Goal: Information Seeking & Learning: Learn about a topic

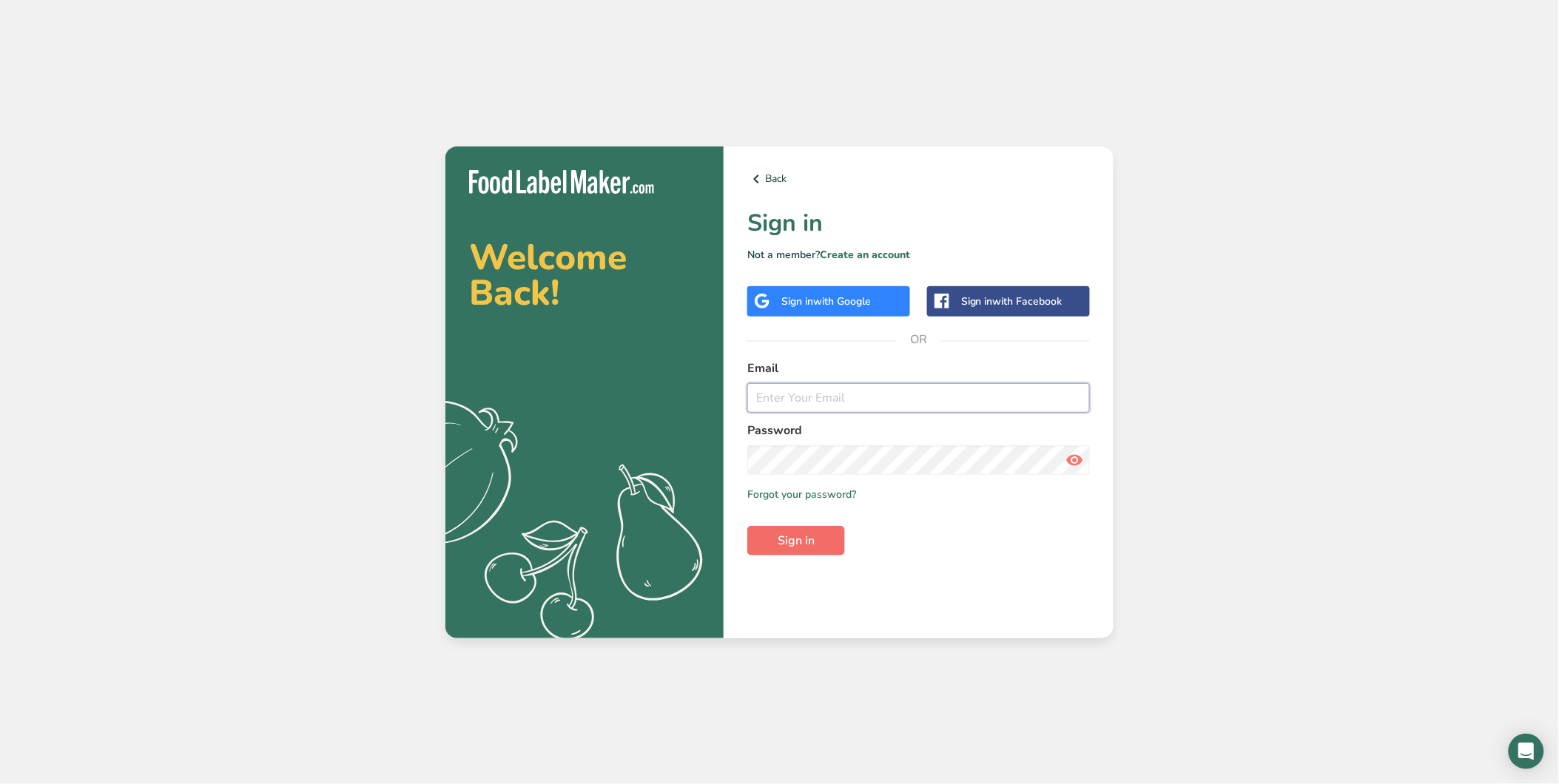
type input "[EMAIL_ADDRESS][DOMAIN_NAME]"
click at [799, 543] on span "Sign in" at bounding box center [796, 541] width 37 height 18
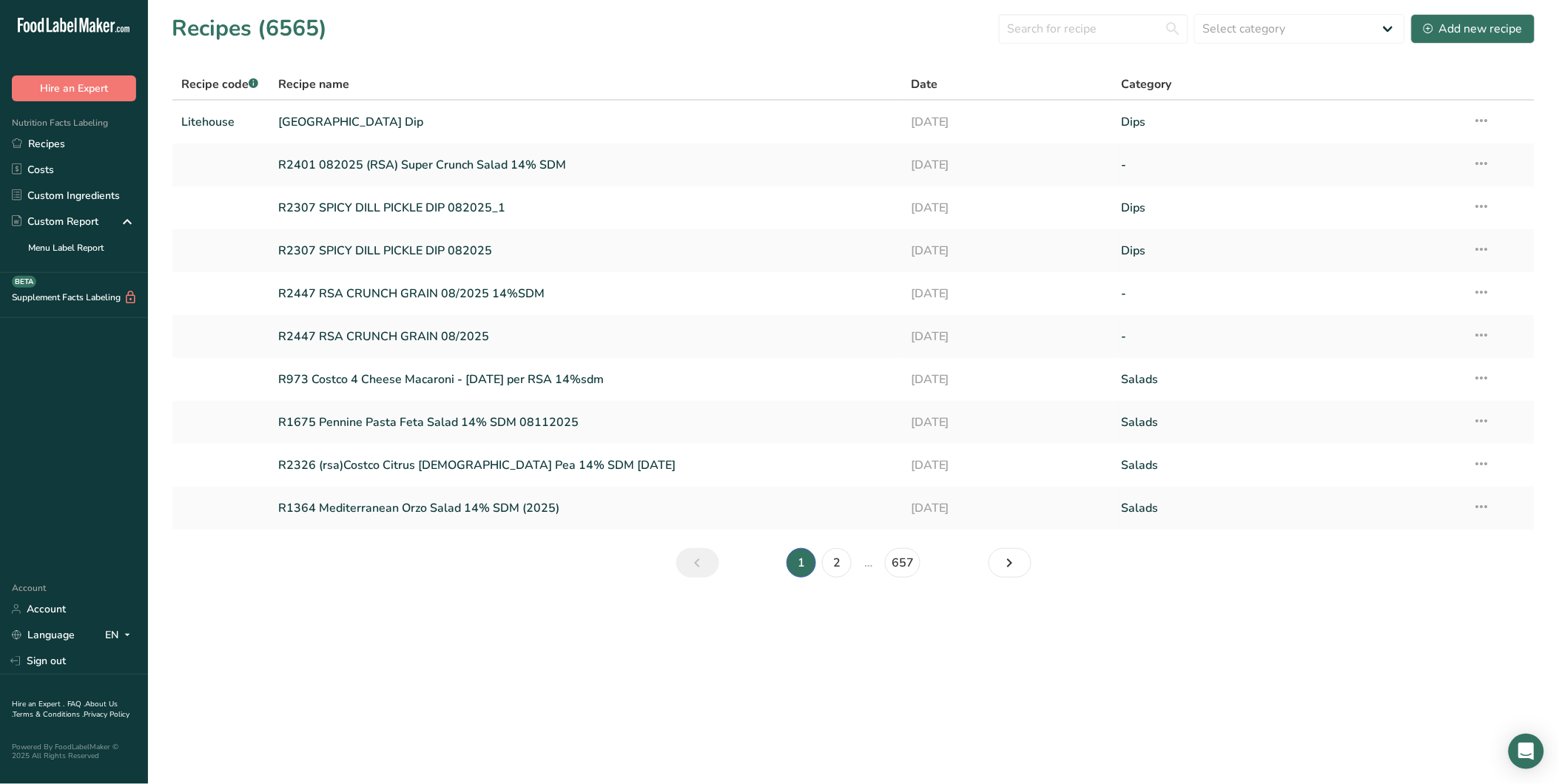
click at [858, 78] on div "Recipe name" at bounding box center [585, 85] width 614 height 18
click at [1108, 34] on input "text" at bounding box center [1093, 29] width 189 height 30
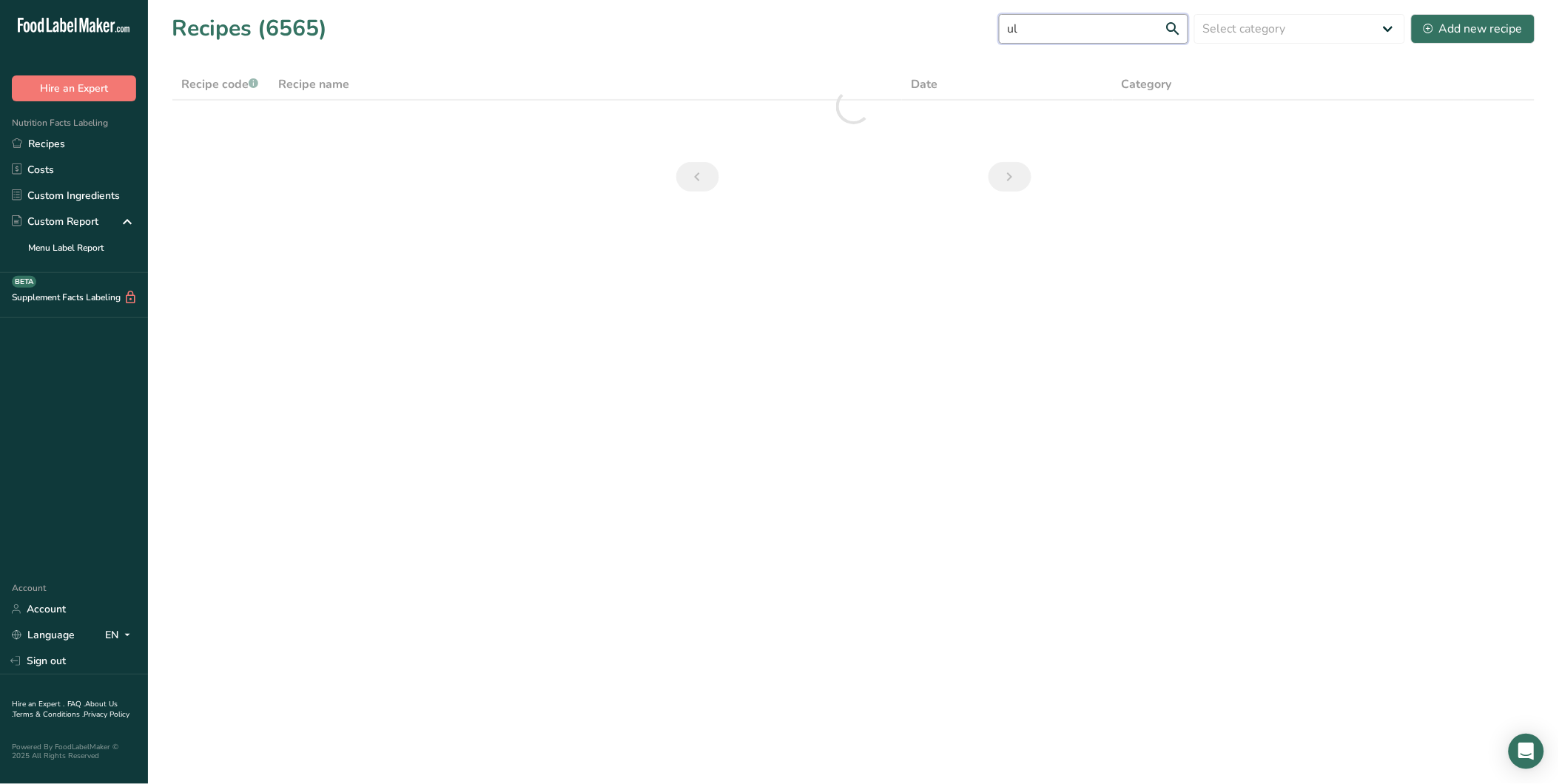
type input "u"
type input "ultimate"
click at [226, 85] on span "Recipe code .a-a{fill:#347362;}.b-a{fill:#fff;}" at bounding box center [219, 84] width 77 height 16
click at [1047, 34] on input "ultimate" at bounding box center [1093, 29] width 189 height 30
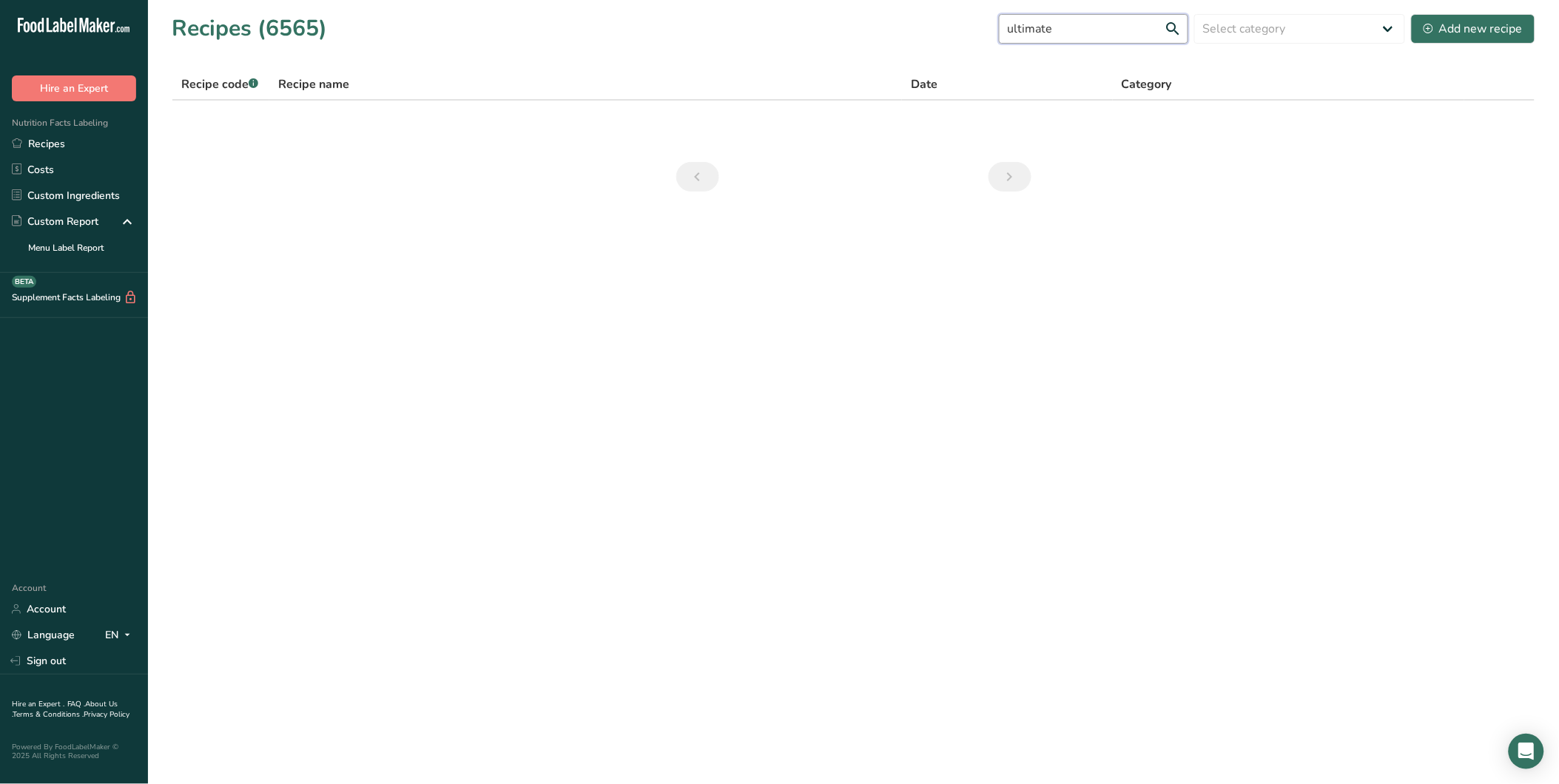
click at [1047, 34] on input "ultimate" at bounding box center [1093, 29] width 189 height 30
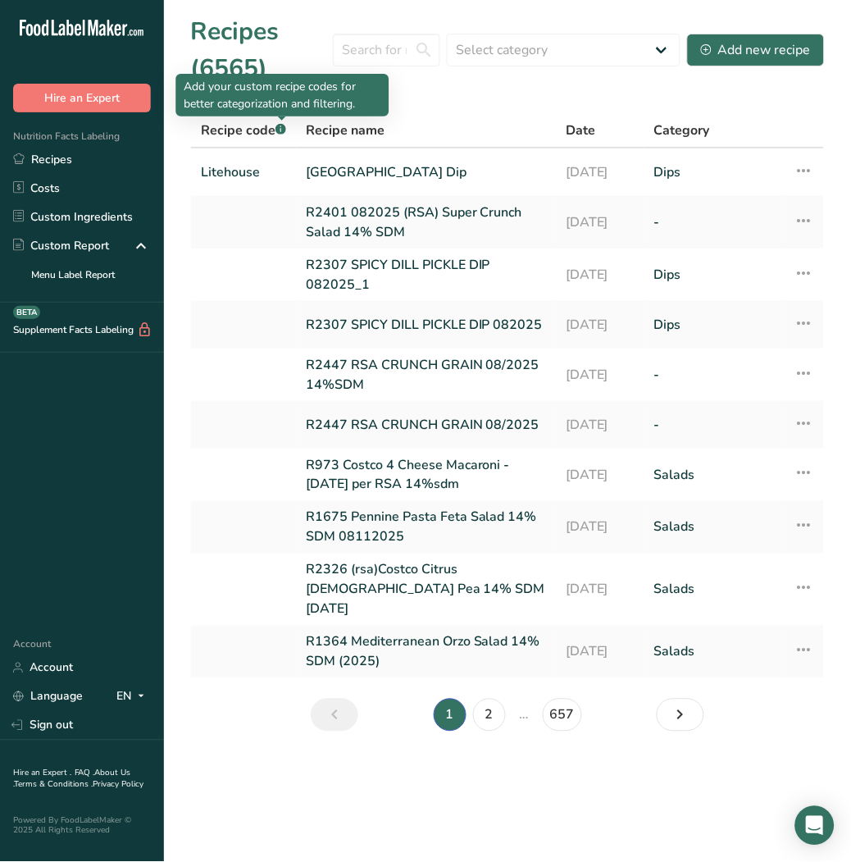
click at [281, 129] on rect at bounding box center [281, 129] width 11 height 11
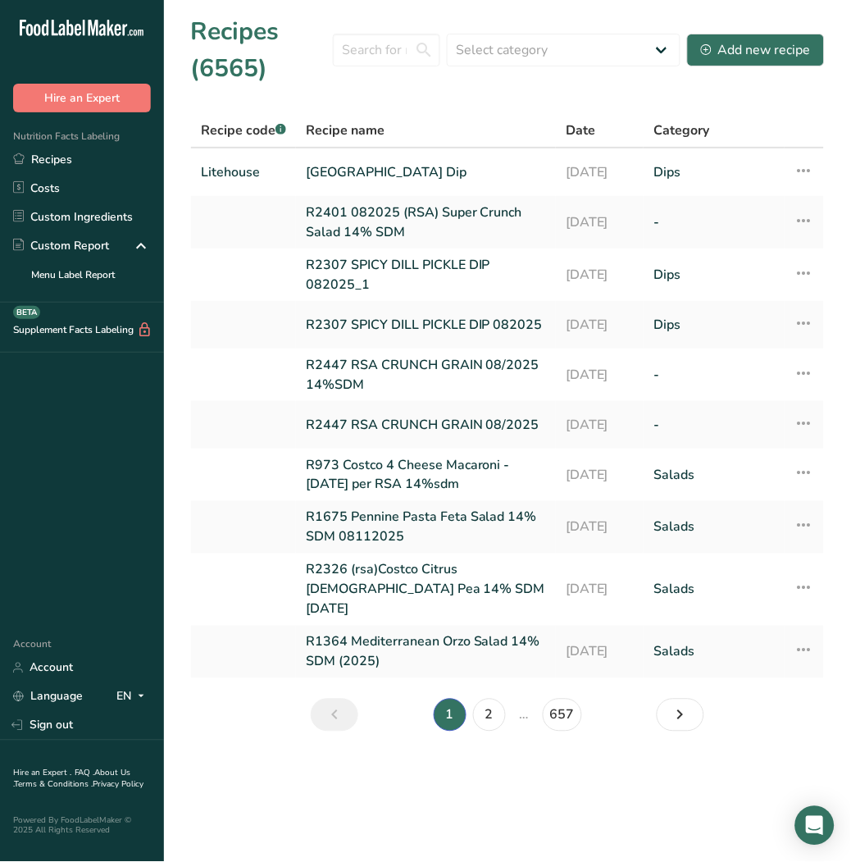
click at [238, 134] on span "Recipe code .a-a{fill:#347362;}.b-a{fill:#fff;}" at bounding box center [243, 130] width 85 height 18
click at [539, 49] on select "Select category All Baked Goods Beverages Confectionery Cooked Meals, Salads, &…" at bounding box center [564, 50] width 234 height 33
click at [380, 49] on input "text" at bounding box center [386, 50] width 107 height 33
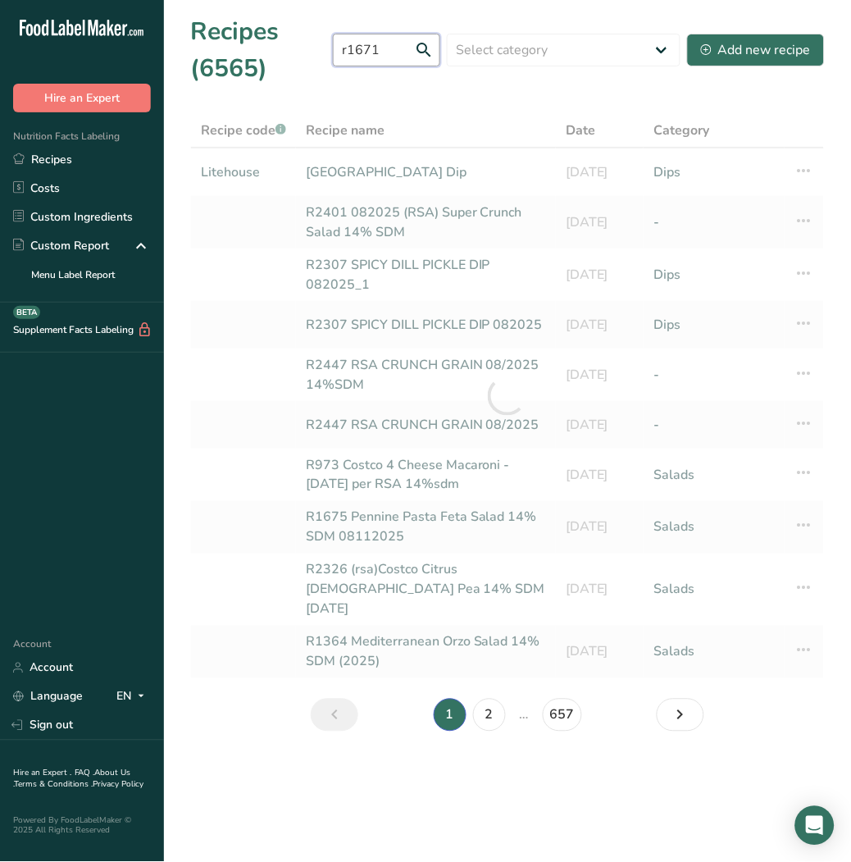
type input "r1671"
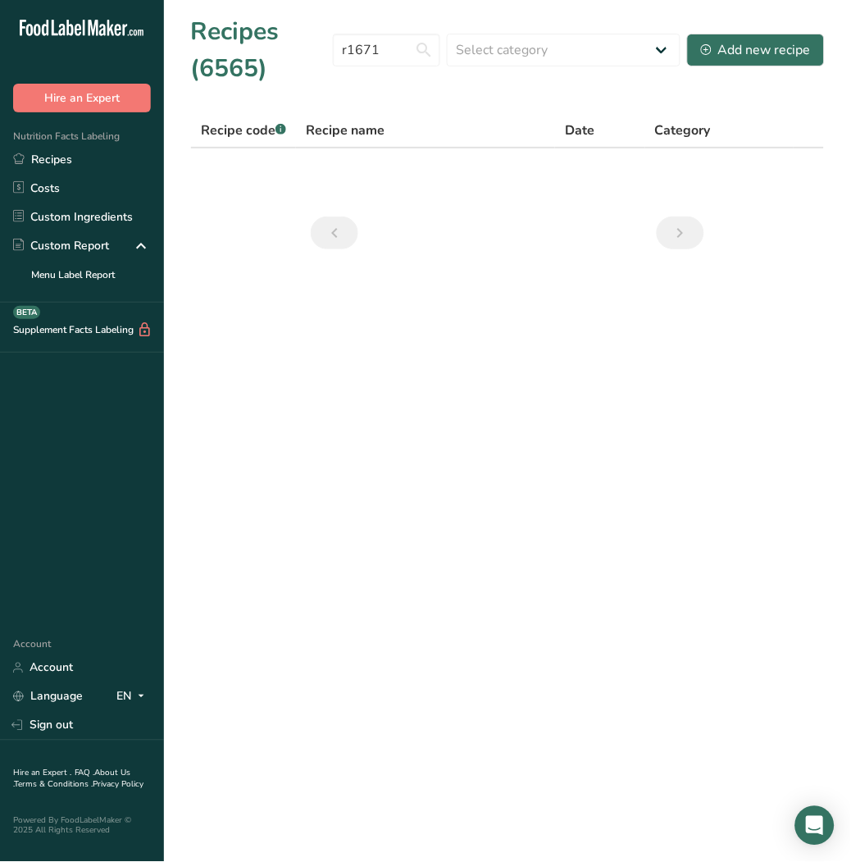
click at [247, 128] on span "Recipe code .a-a{fill:#347362;}.b-a{fill:#fff;}" at bounding box center [243, 130] width 85 height 18
click at [357, 141] on th "Recipe name" at bounding box center [425, 131] width 259 height 34
click at [257, 116] on section "Recipes (6565) r1671 Select category All Baked Goods Beverages Confectionery Co…" at bounding box center [507, 138] width 687 height 276
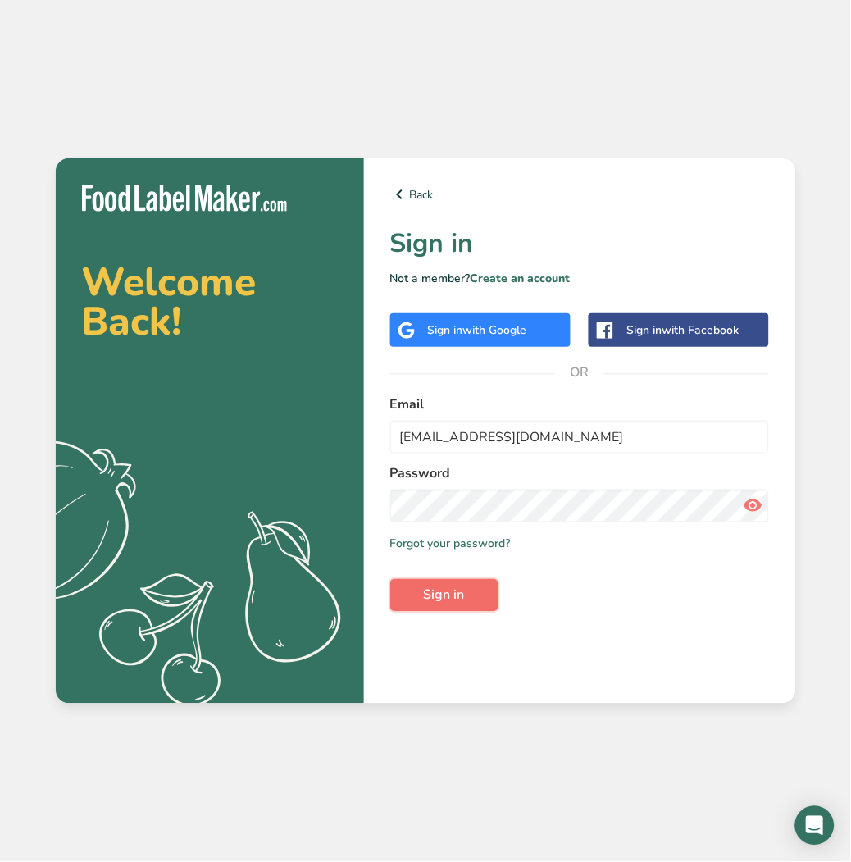
click at [467, 594] on button "Sign in" at bounding box center [444, 595] width 108 height 33
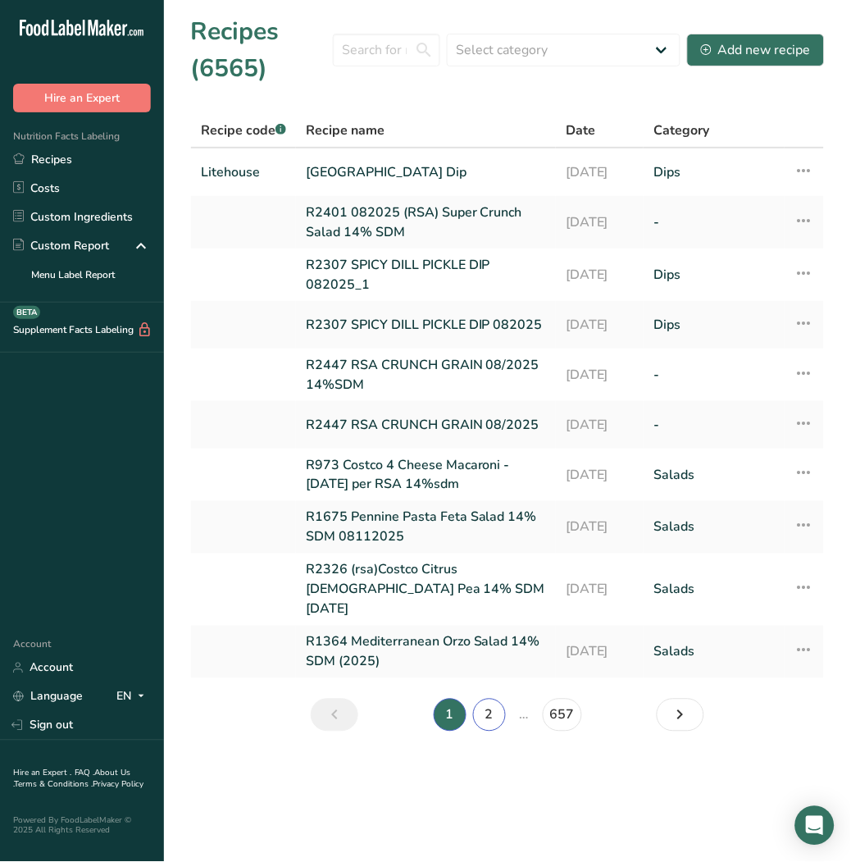
click at [494, 699] on link "2" at bounding box center [489, 715] width 33 height 33
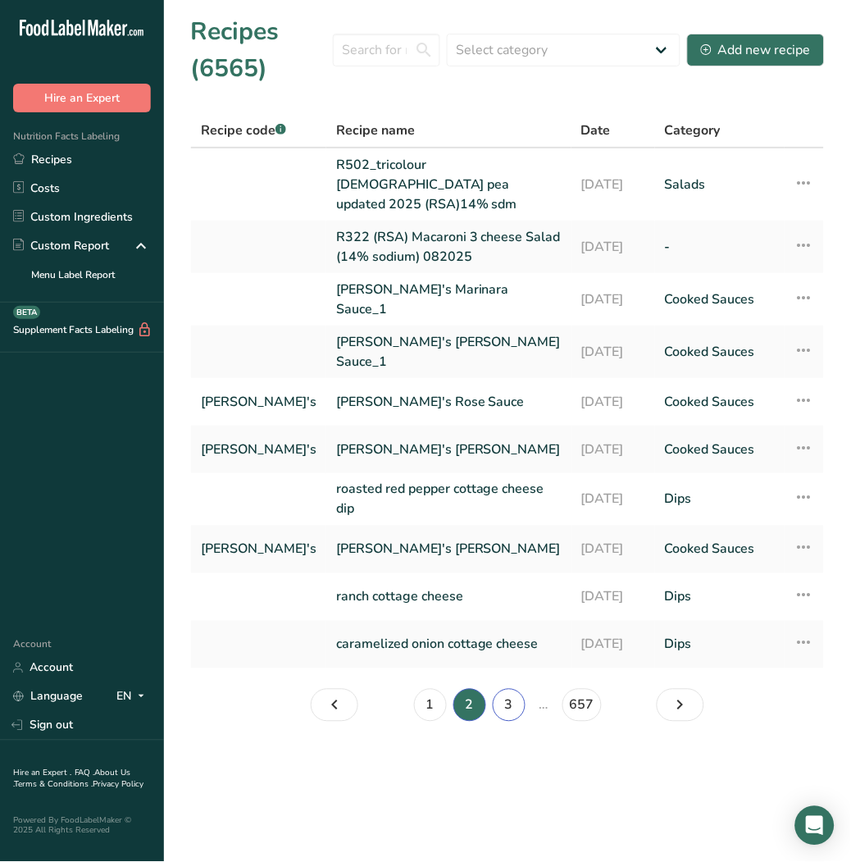
click at [511, 689] on link "3" at bounding box center [509, 705] width 33 height 33
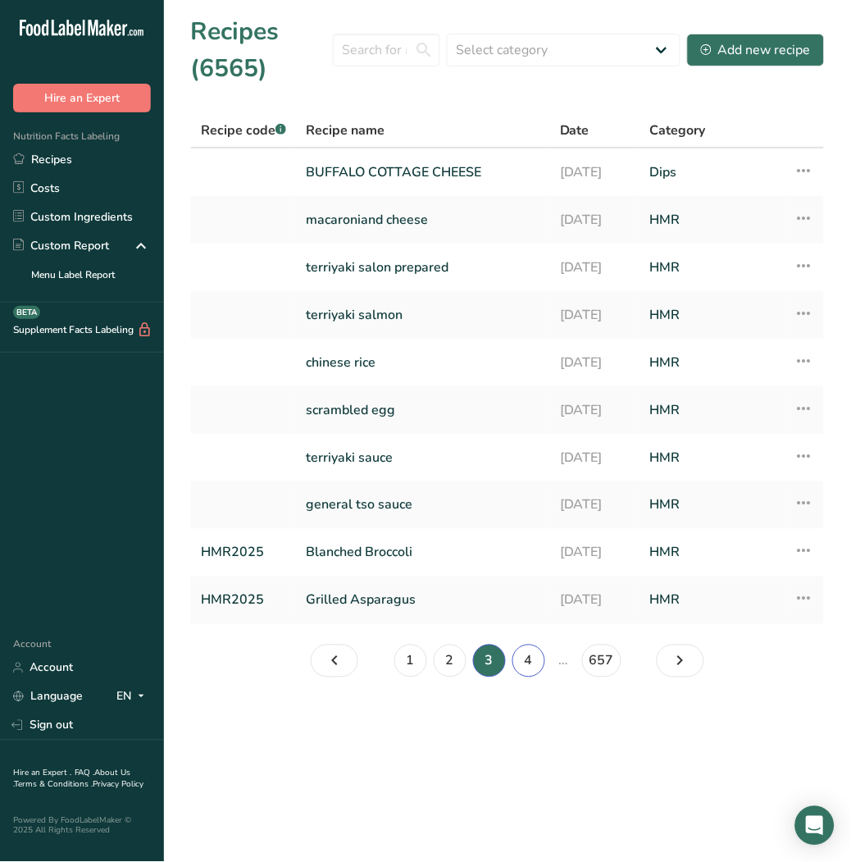
click at [534, 658] on link "4" at bounding box center [528, 660] width 33 height 33
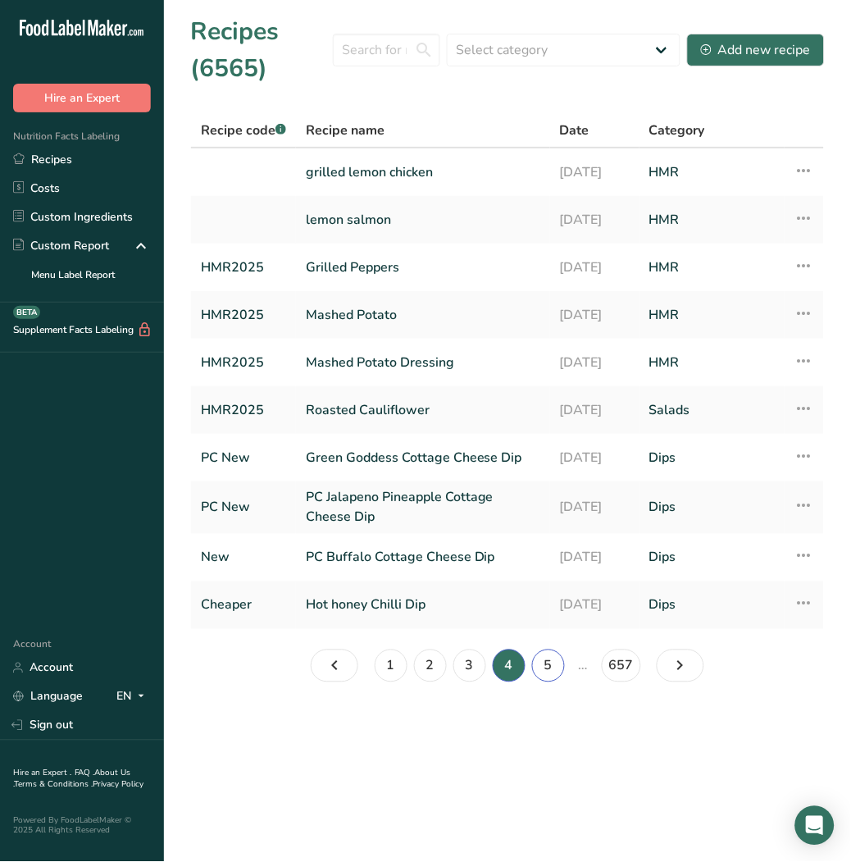
click at [551, 662] on link "5" at bounding box center [548, 665] width 33 height 33
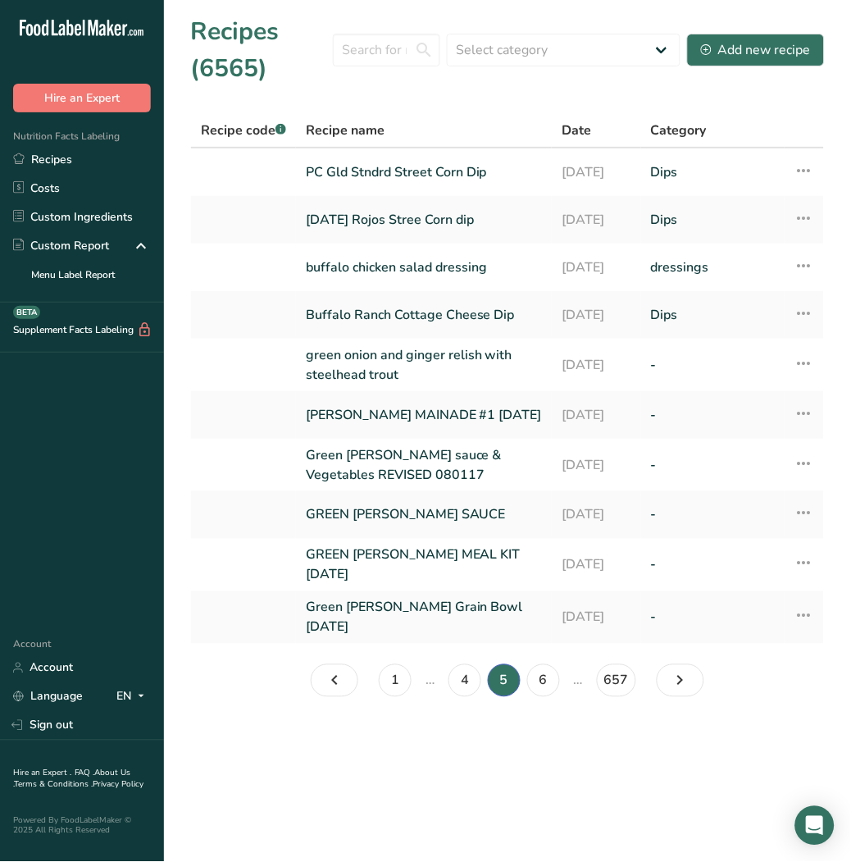
click at [551, 662] on section "Recipes (6565) Select category All Baked Goods Beverages Confectionery Cooked M…" at bounding box center [507, 361] width 687 height 723
click at [551, 679] on link "6" at bounding box center [543, 680] width 33 height 33
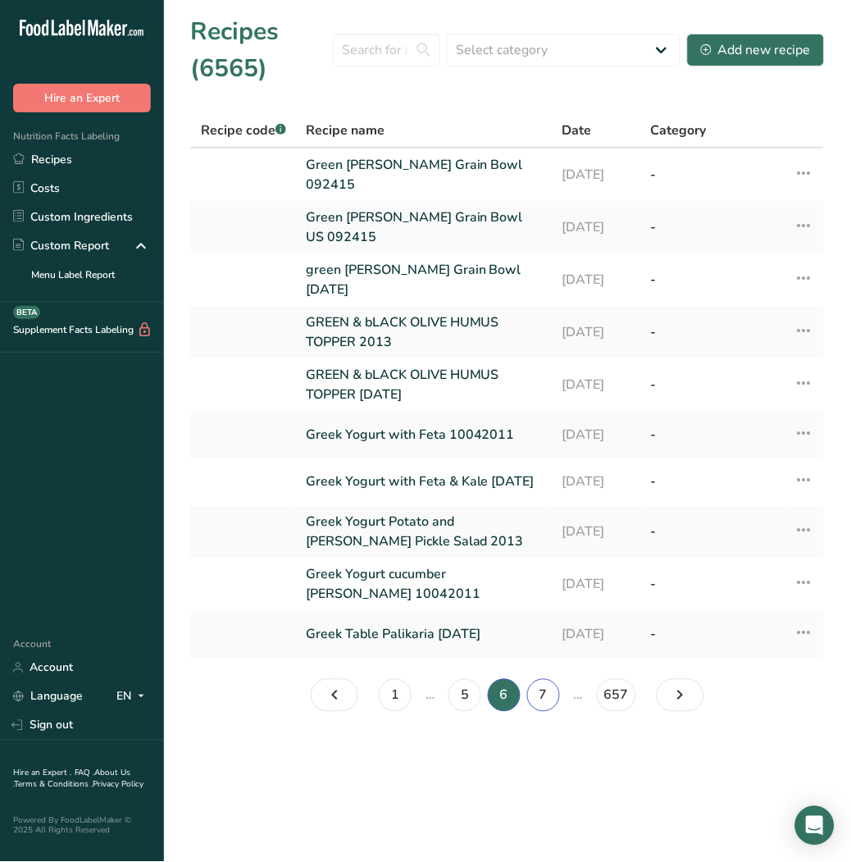
click at [551, 679] on link "7" at bounding box center [543, 695] width 33 height 33
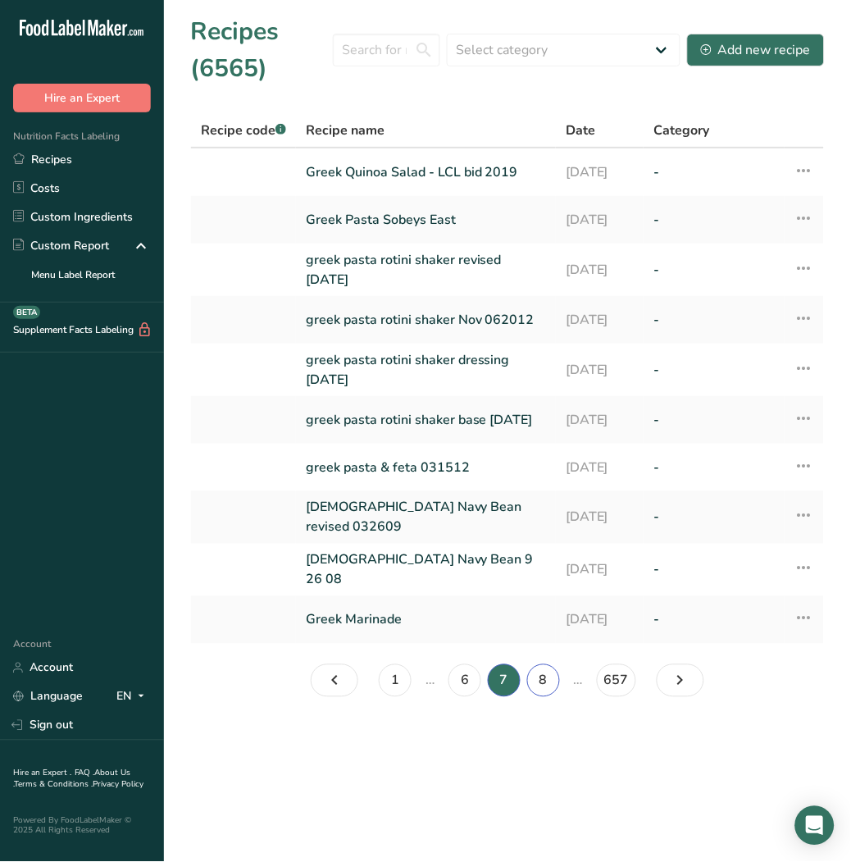
click at [551, 679] on link "8" at bounding box center [543, 680] width 33 height 33
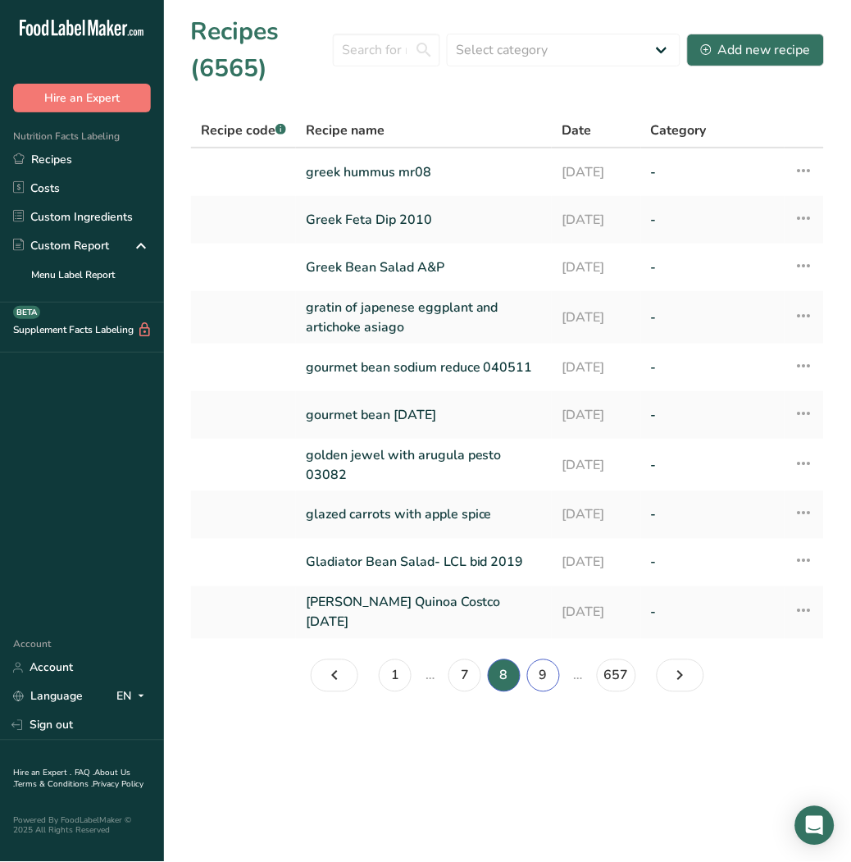
click at [551, 679] on link "9" at bounding box center [543, 675] width 33 height 33
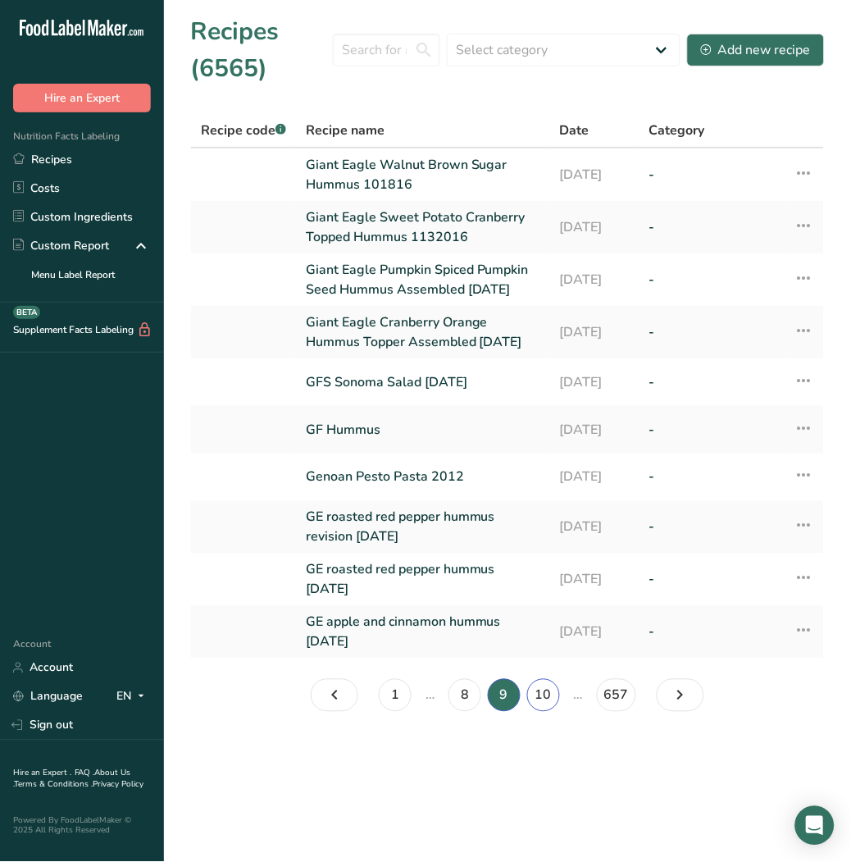
click at [544, 712] on link "10" at bounding box center [543, 695] width 33 height 33
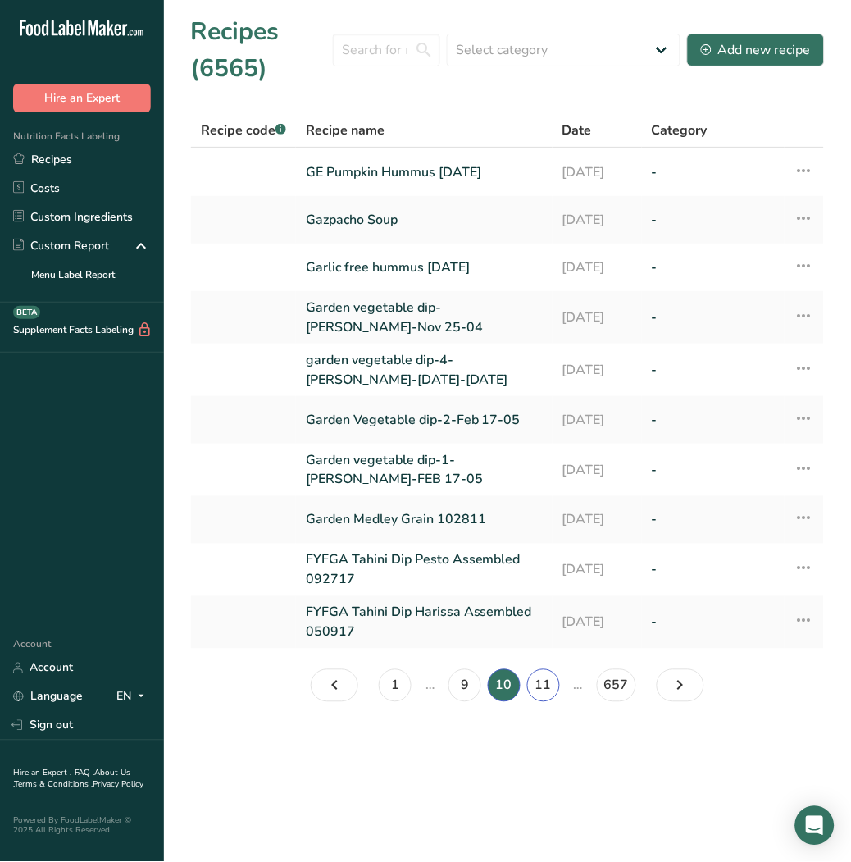
click at [554, 683] on link "11" at bounding box center [543, 685] width 33 height 33
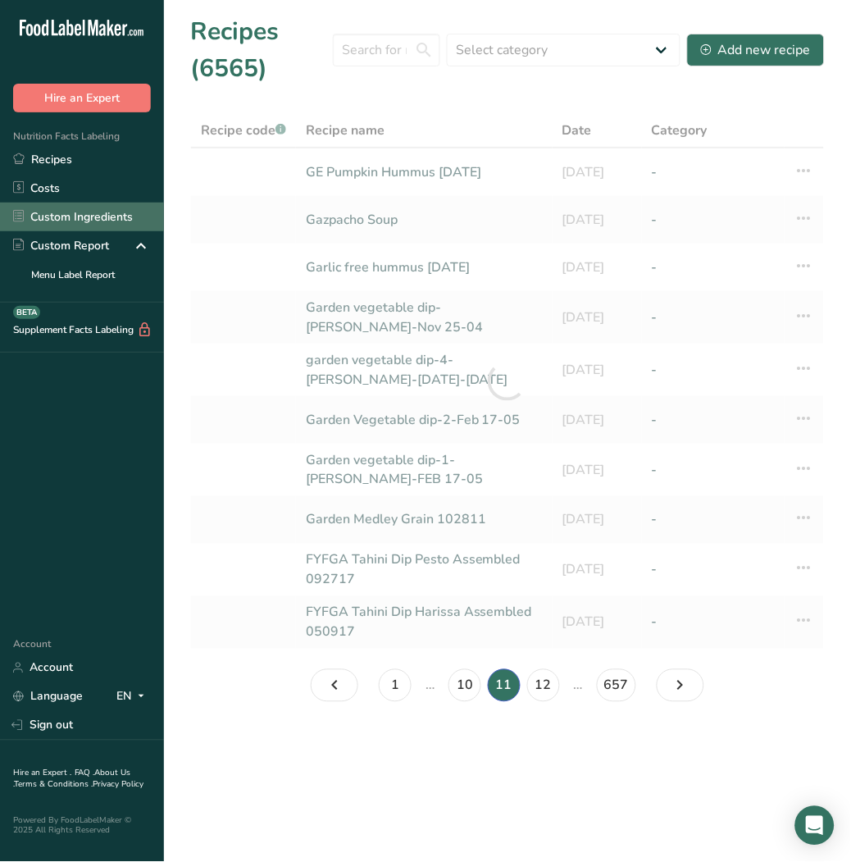
click at [109, 211] on link "Custom Ingredients" at bounding box center [82, 217] width 164 height 29
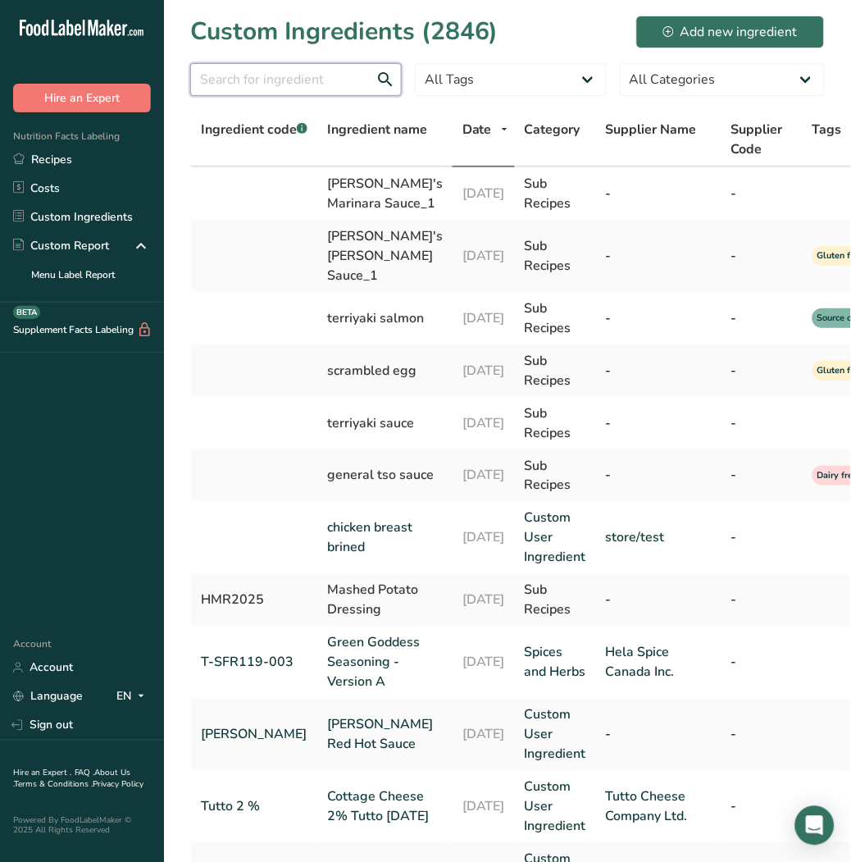
click at [246, 80] on input "text" at bounding box center [296, 79] width 212 height 33
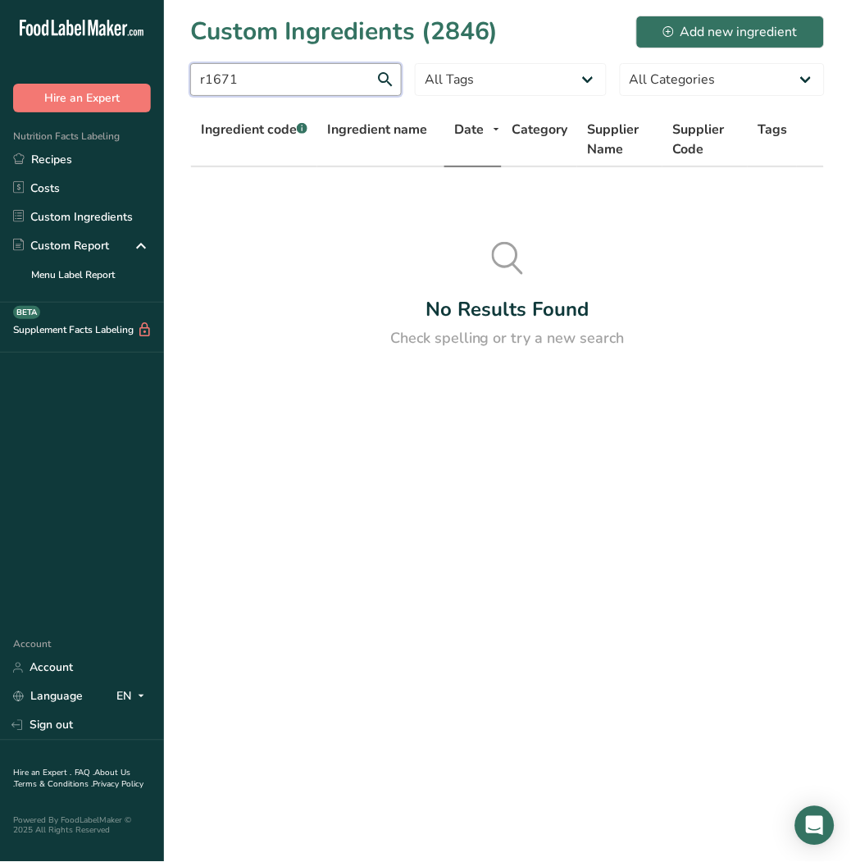
click at [246, 80] on input "r1671" at bounding box center [296, 79] width 212 height 33
type input "r"
type input "ultimate"
click at [88, 167] on link "Recipes" at bounding box center [82, 159] width 164 height 29
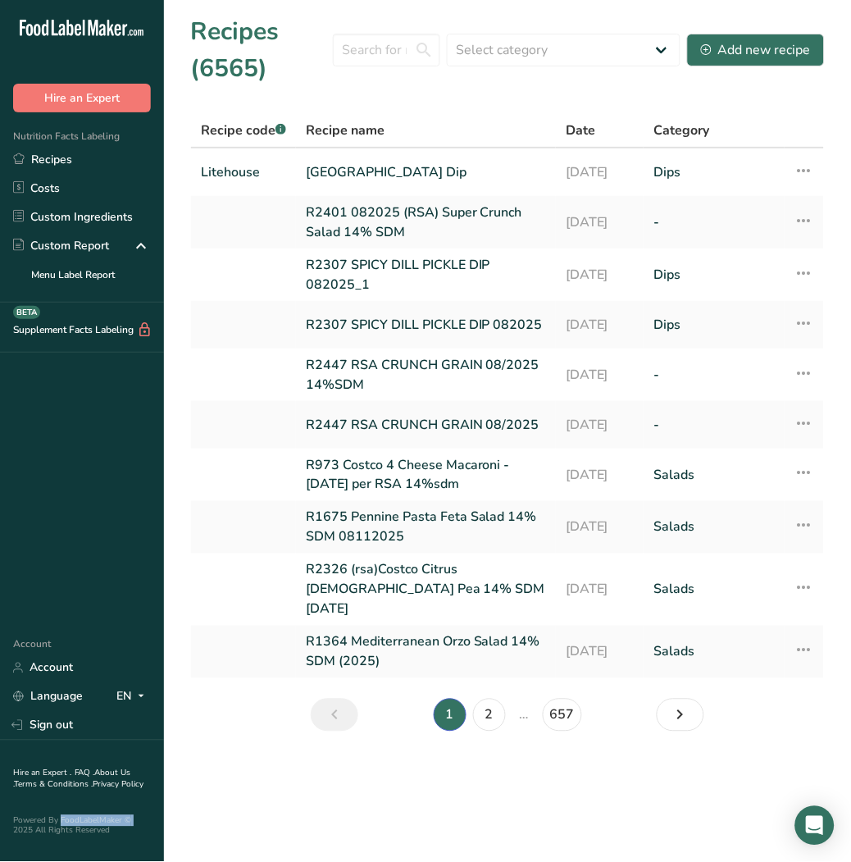
drag, startPoint x: 2, startPoint y: 854, endPoint x: 3, endPoint y: 821, distance: 32.8
click at [3, 821] on div ".a-20{fill:#fff;} Hire an Expert Nutrition Facts Labeling Recipes Costs Custom …" at bounding box center [82, 431] width 164 height 862
click at [74, 153] on link "Recipes" at bounding box center [82, 159] width 164 height 29
click at [380, 43] on input "text" at bounding box center [386, 50] width 107 height 33
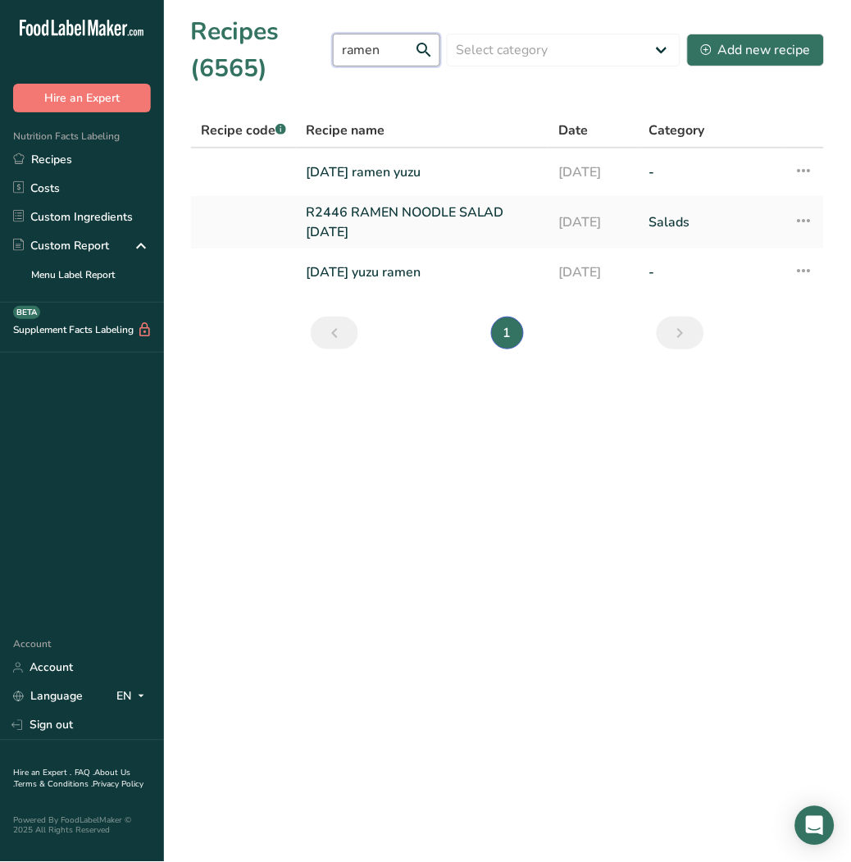
click at [379, 45] on input "ramen" at bounding box center [386, 50] width 107 height 33
click at [378, 52] on input "ramen" at bounding box center [386, 50] width 107 height 33
drag, startPoint x: 378, startPoint y: 52, endPoint x: 225, endPoint y: 54, distance: 153.3
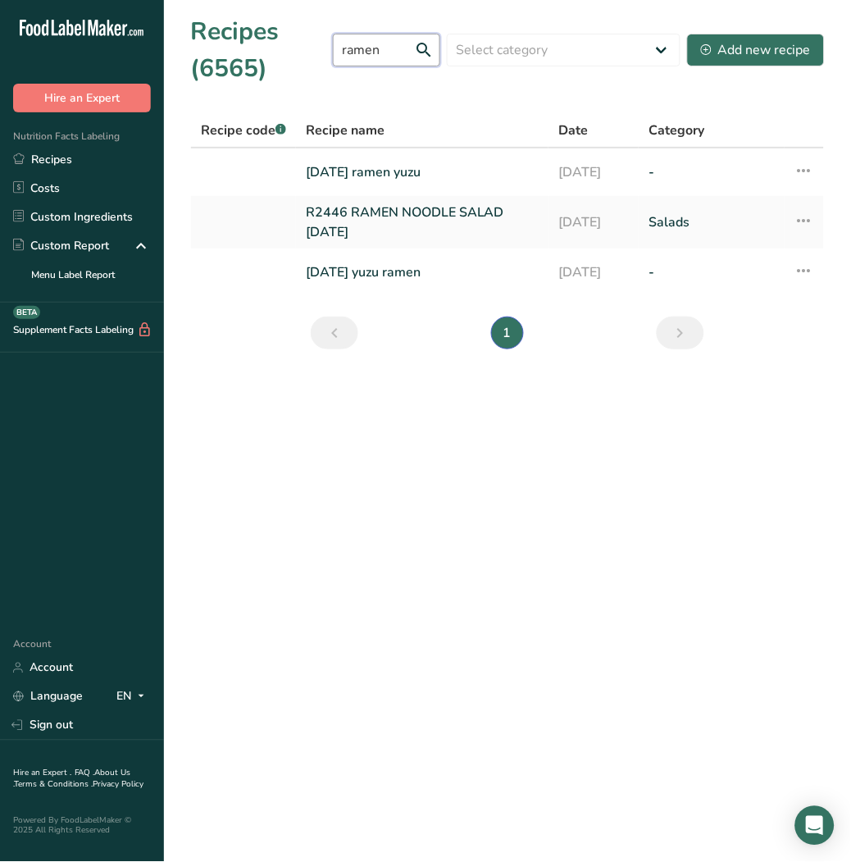
click at [225, 54] on div "Recipes (6565) ramen Select category All Baked Goods Beverages Confectionery Co…" at bounding box center [507, 50] width 635 height 74
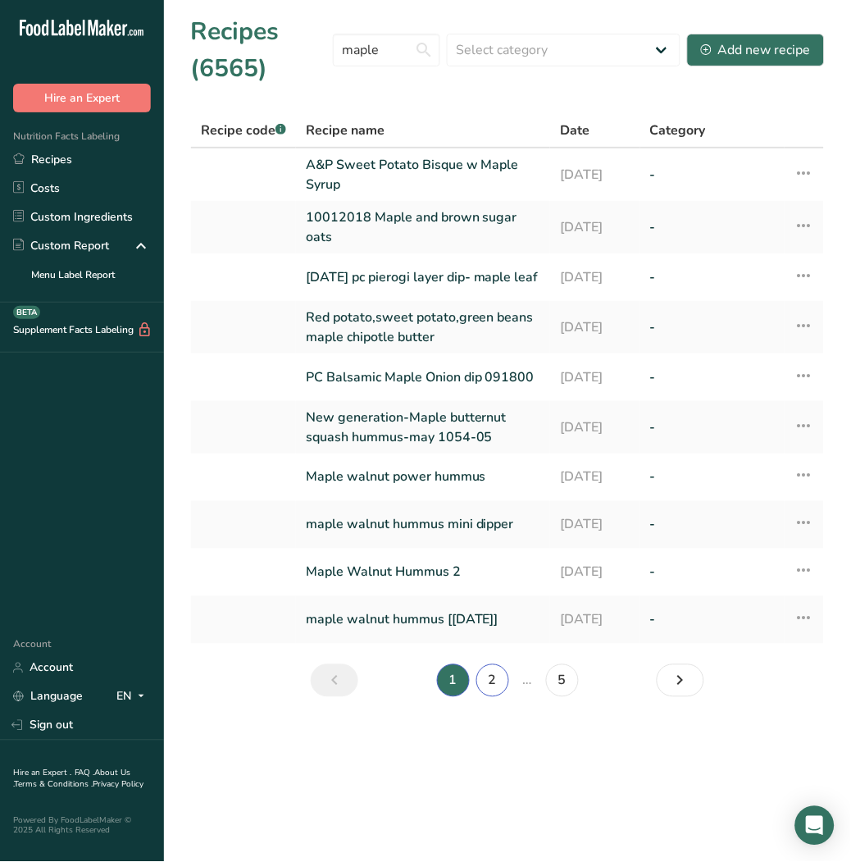
click at [490, 685] on link "2" at bounding box center [492, 680] width 33 height 33
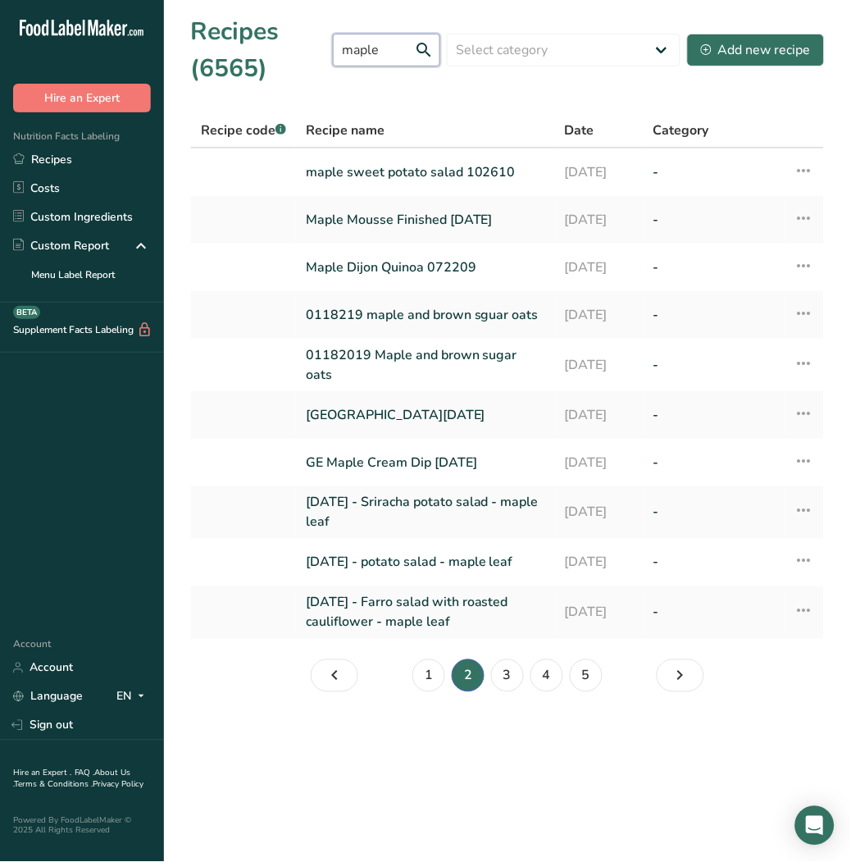
drag, startPoint x: 403, startPoint y: 52, endPoint x: 198, endPoint y: 67, distance: 206.4
click at [214, 66] on div "Recipes (6565) maple Select category All Baked Goods Beverages Confectionery Co…" at bounding box center [507, 50] width 635 height 74
type input "chow mein"
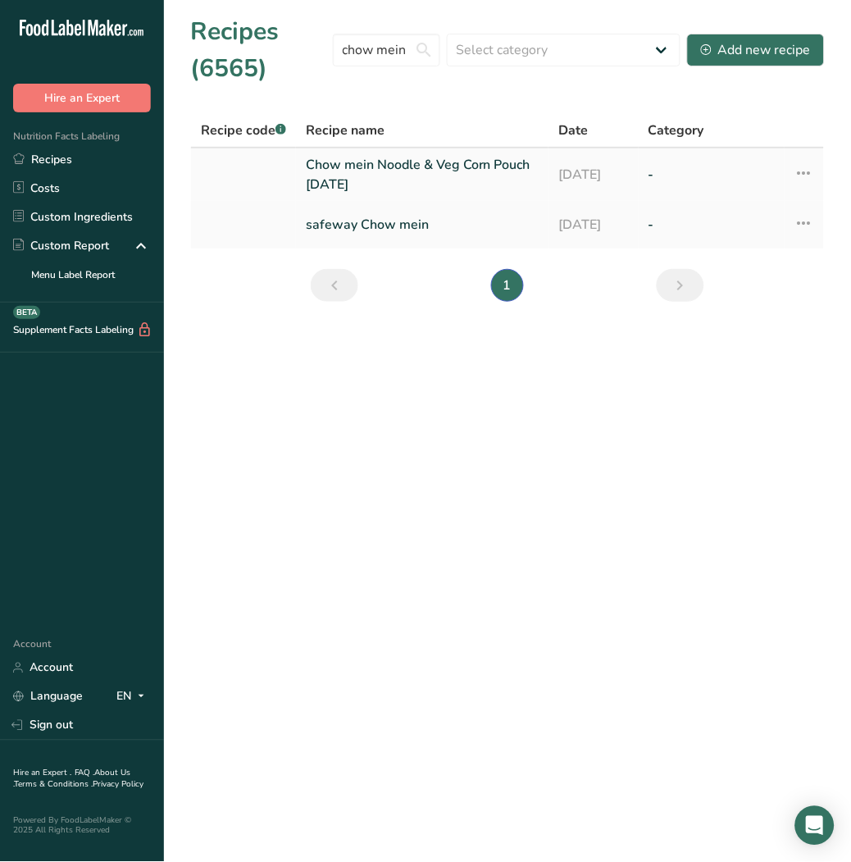
click at [356, 171] on link "Chow mein Noodle & Veg Corn Pouch Aug 28, 2017" at bounding box center [422, 174] width 233 height 39
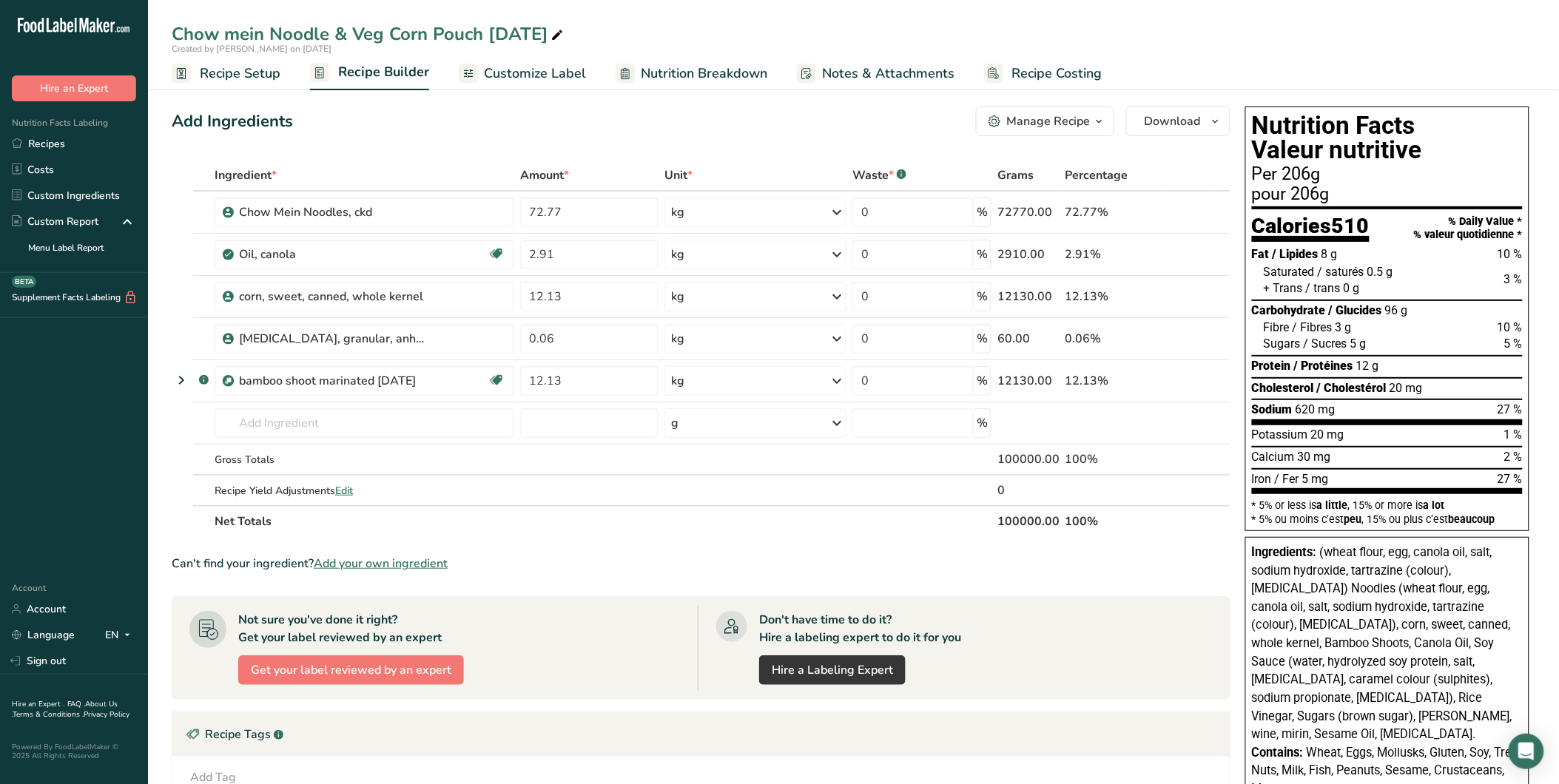
click at [875, 69] on span "Notes & Attachments" at bounding box center [888, 74] width 133 height 20
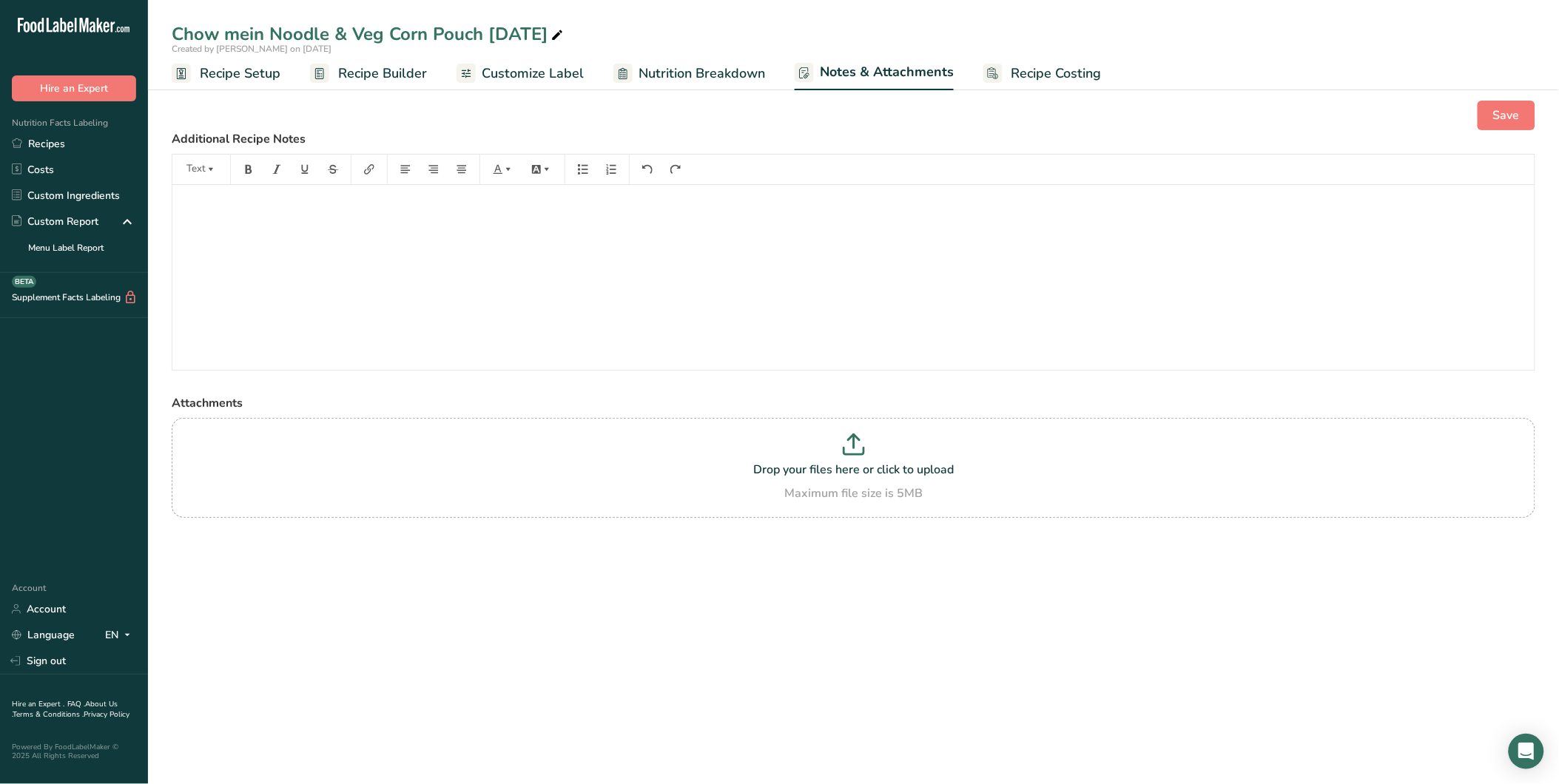
click at [729, 64] on span "Nutrition Breakdown" at bounding box center [702, 74] width 126 height 20
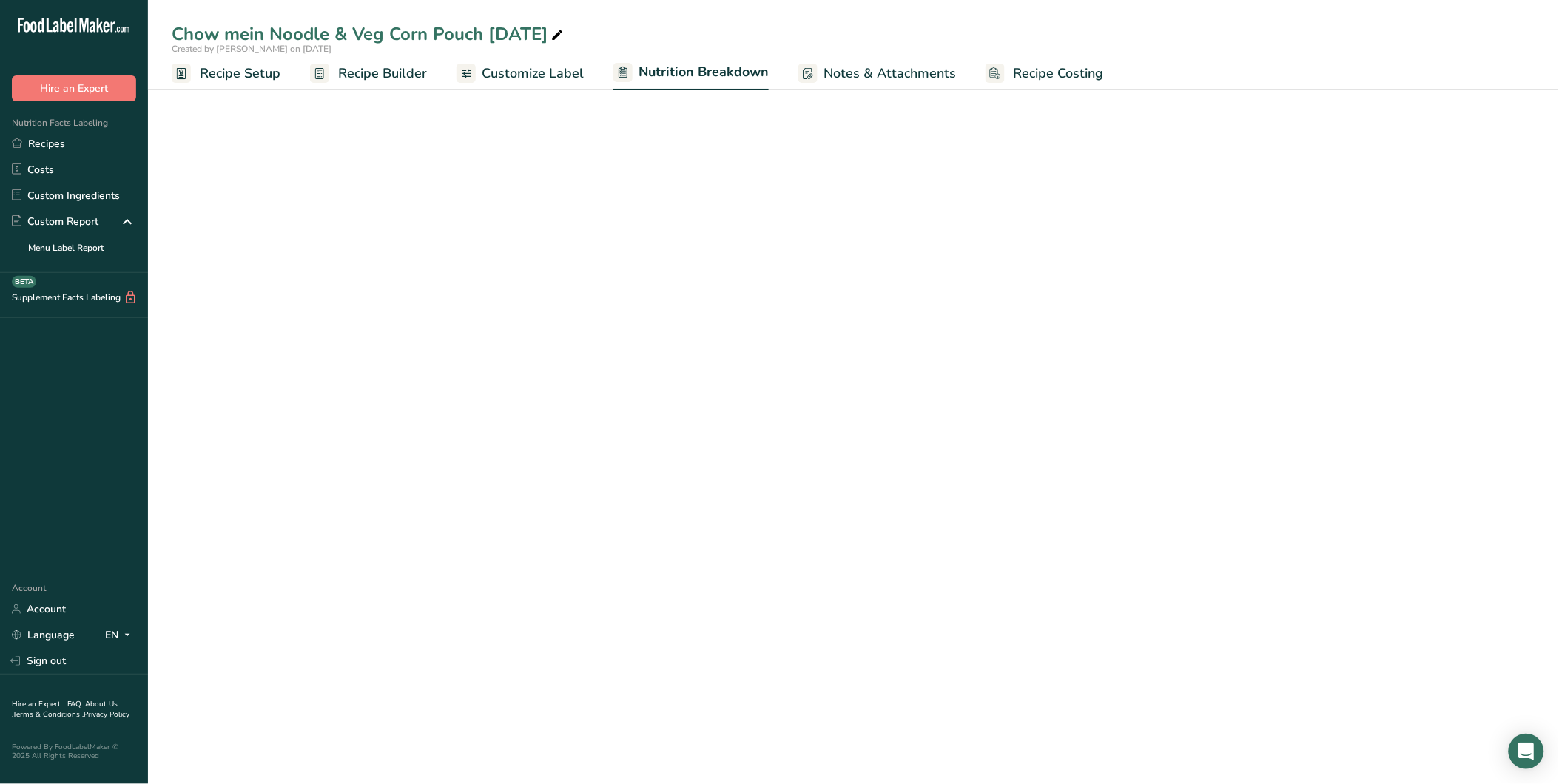
select select "Calories"
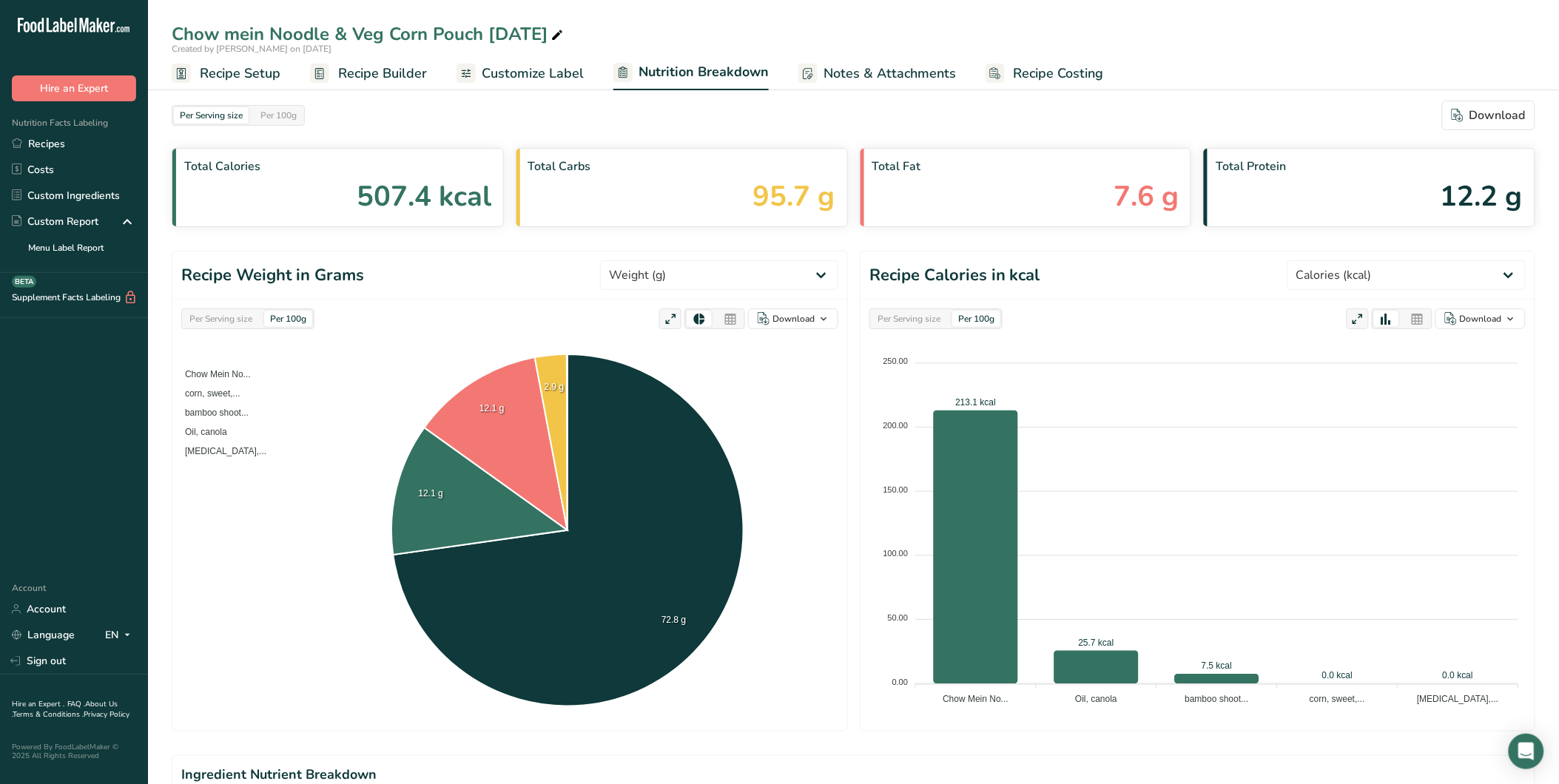
click at [249, 80] on span "Recipe Setup" at bounding box center [239, 74] width 80 height 20
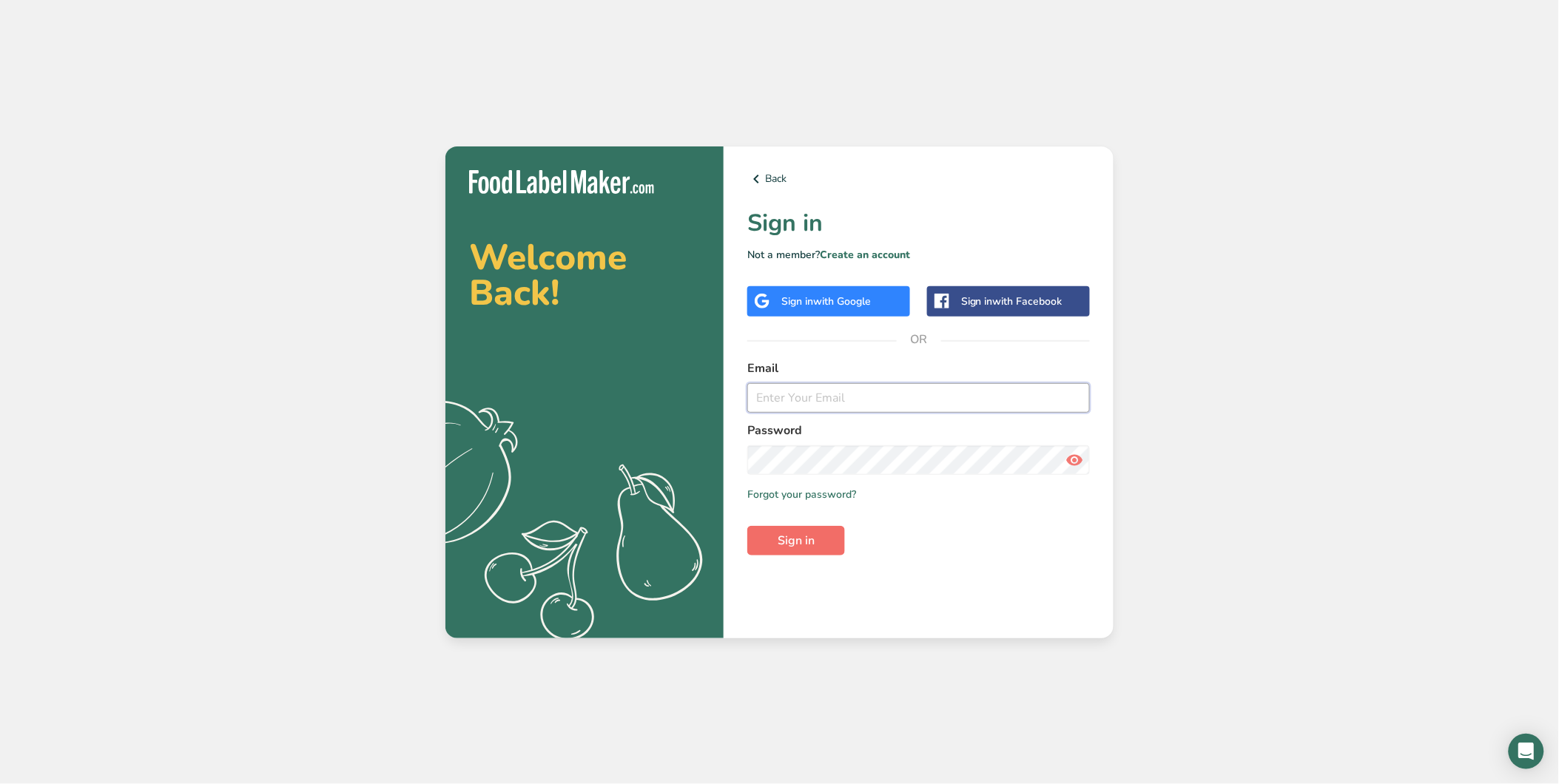
type input "[EMAIL_ADDRESS][DOMAIN_NAME]"
click at [803, 540] on span "Sign in" at bounding box center [796, 541] width 37 height 18
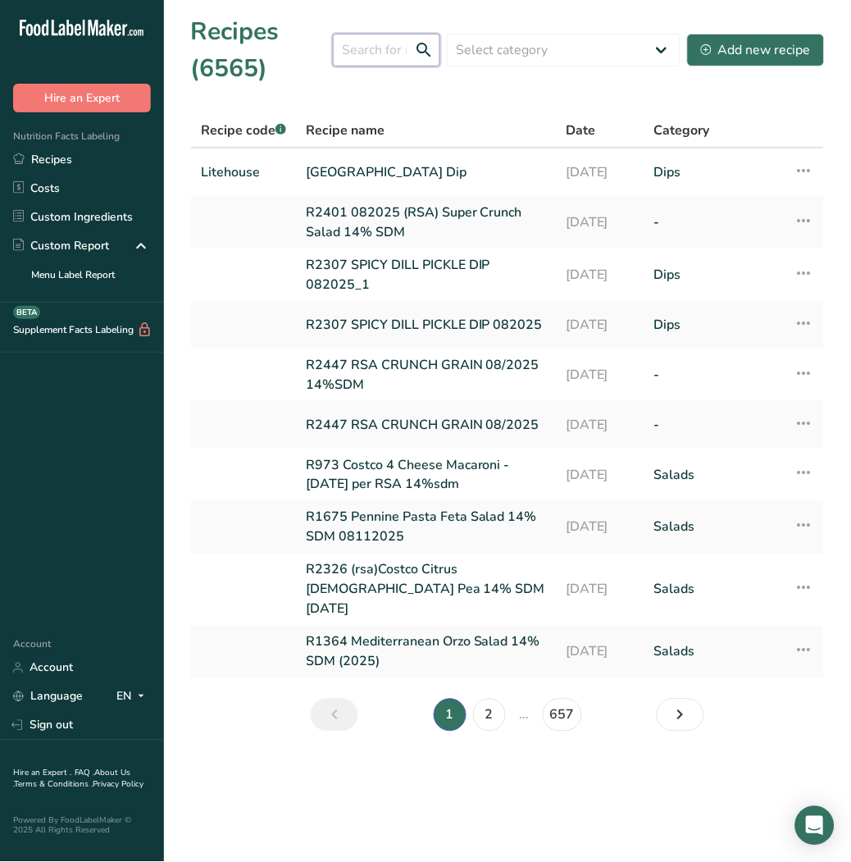
click at [396, 56] on input "text" at bounding box center [386, 50] width 107 height 33
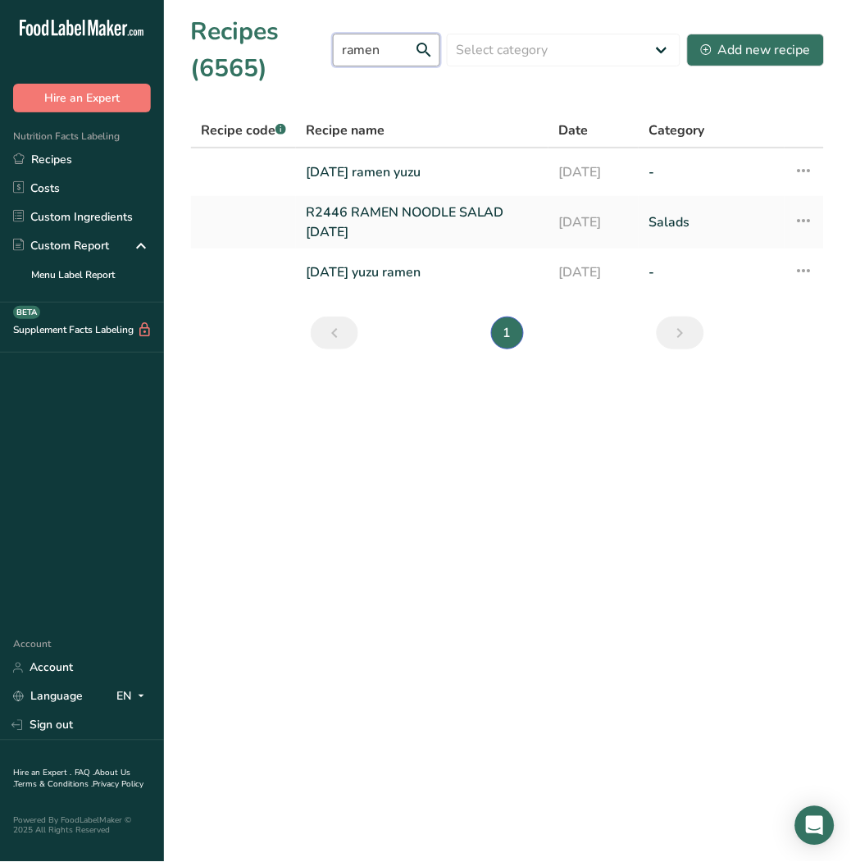
drag, startPoint x: 383, startPoint y: 47, endPoint x: 273, endPoint y: 64, distance: 111.2
click at [273, 64] on div "Recipes (6565) ramen Select category All Baked Goods Beverages Confectionery Co…" at bounding box center [507, 50] width 635 height 74
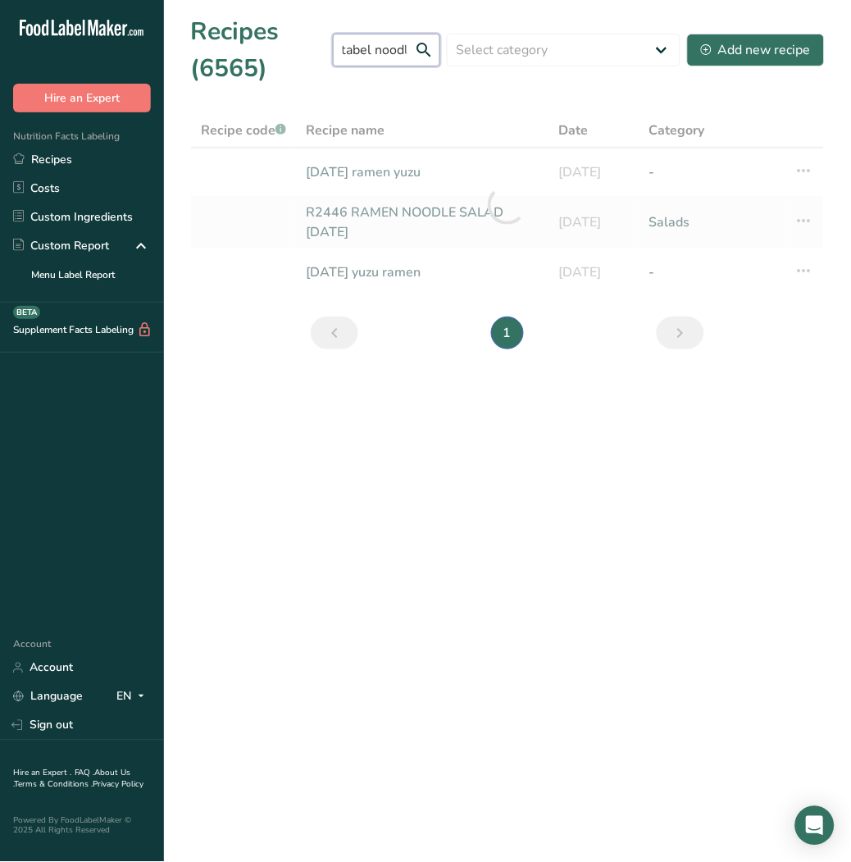
scroll to position [0, 92]
type input "sf ramen vegetabel noodle"
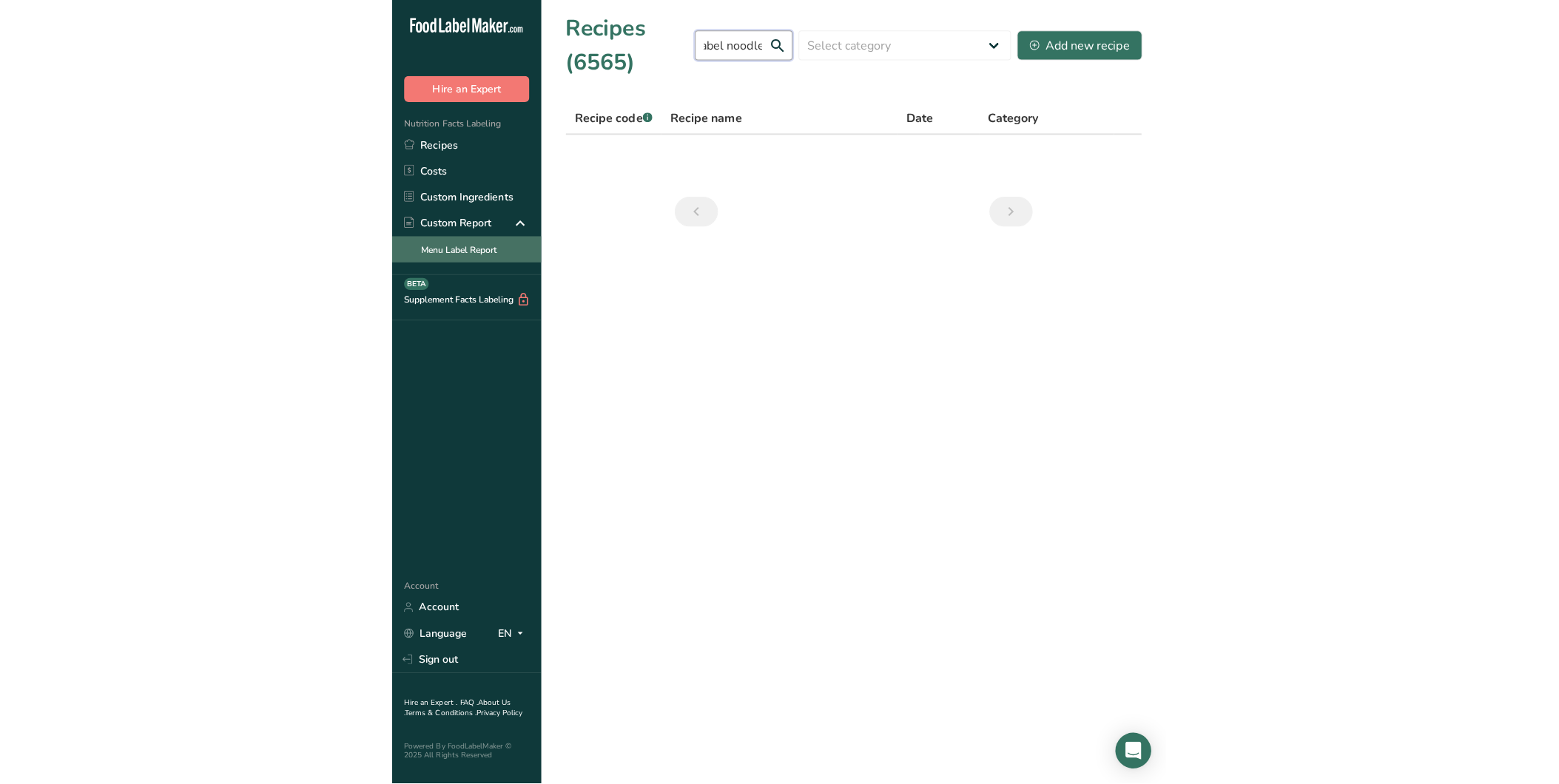
scroll to position [0, 0]
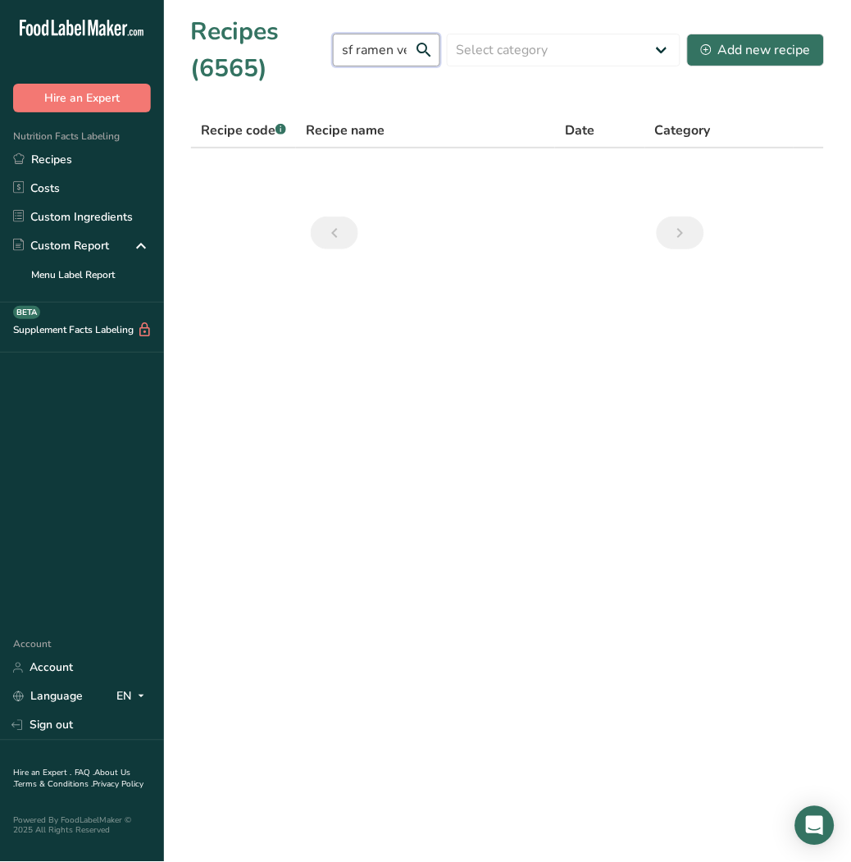
click at [373, 44] on input "sf ramen vegetabel noodle" at bounding box center [386, 50] width 107 height 33
click at [372, 56] on input "pecorino" at bounding box center [386, 50] width 107 height 33
drag, startPoint x: 372, startPoint y: 56, endPoint x: 399, endPoint y: 75, distance: 33.5
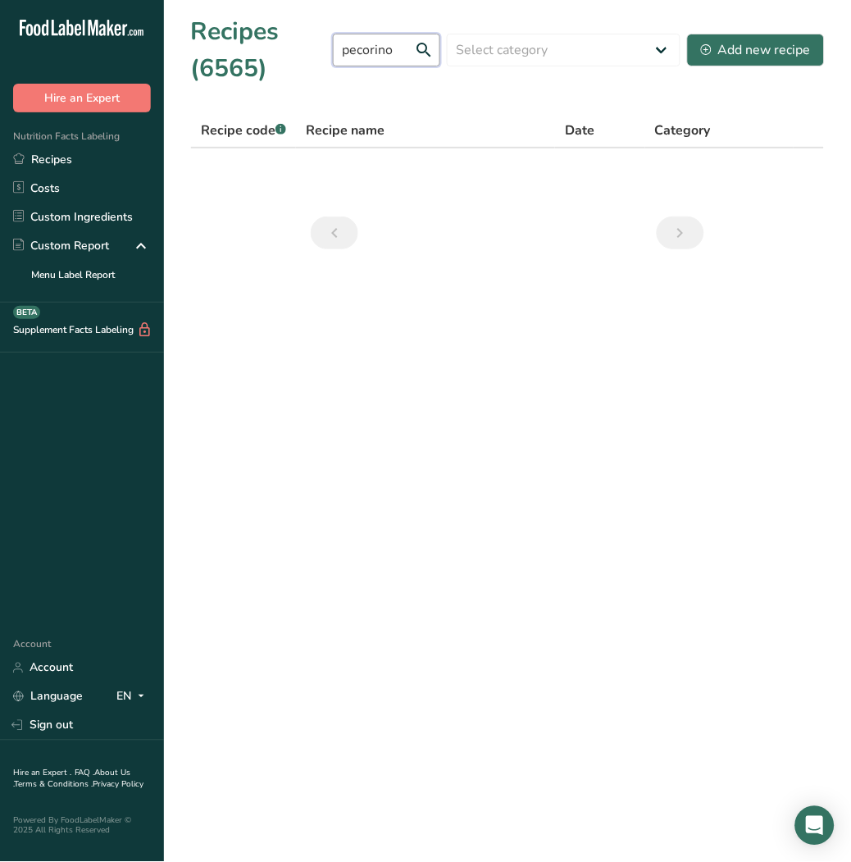
click at [372, 56] on input "pecorino" at bounding box center [386, 50] width 107 height 33
click at [379, 52] on input "pecorino" at bounding box center [386, 50] width 107 height 33
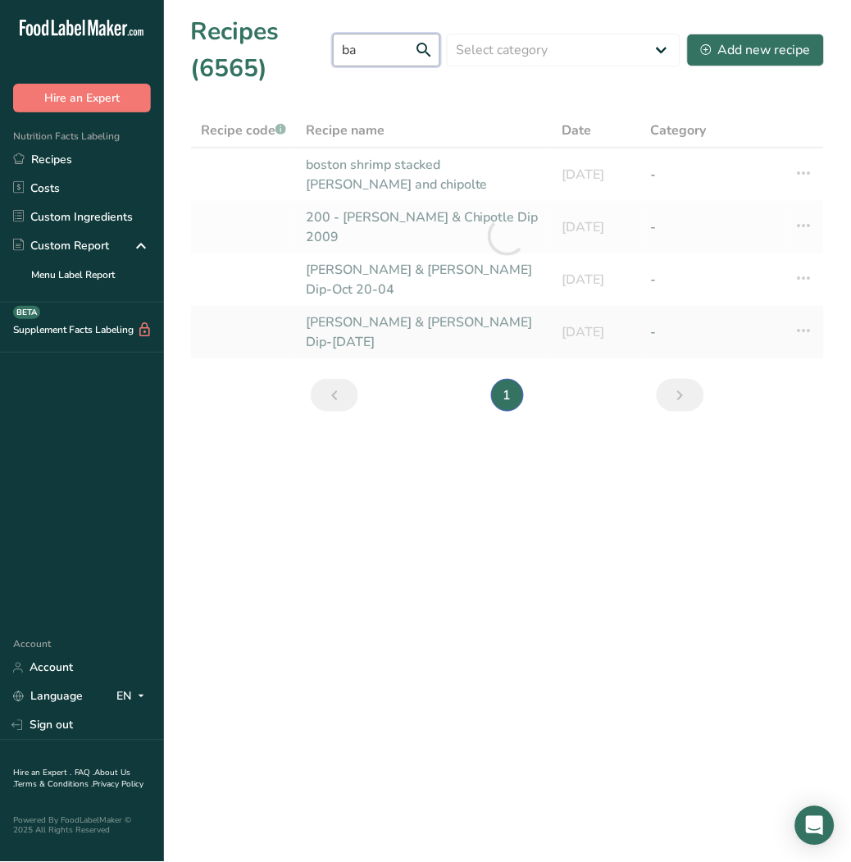
type input "b"
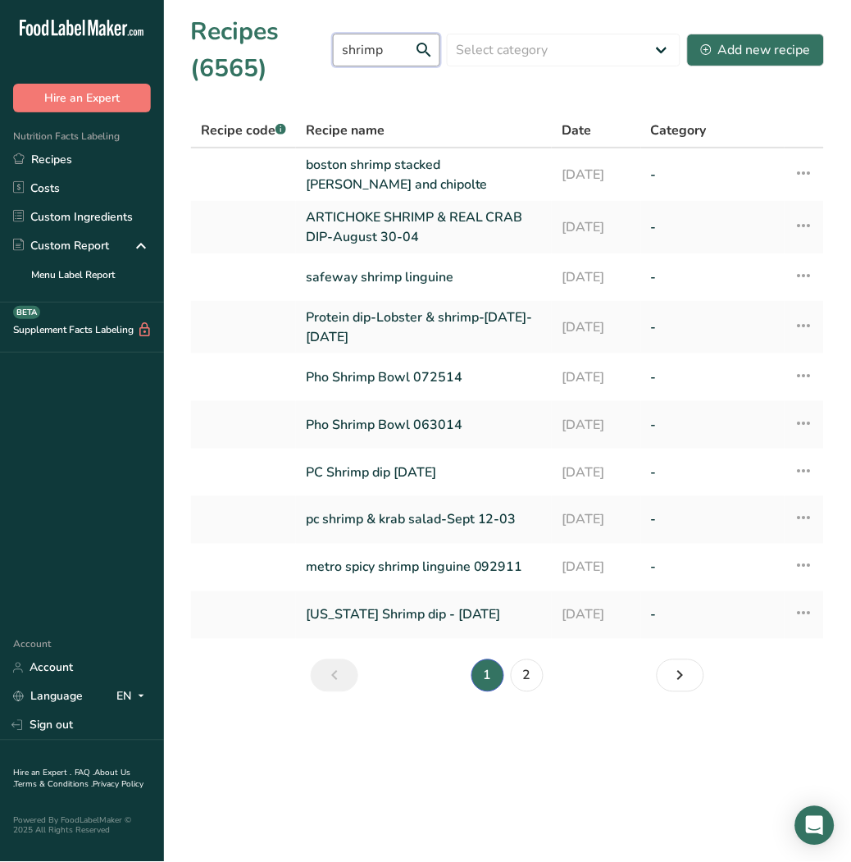
click at [380, 55] on input "shrimp" at bounding box center [386, 50] width 107 height 33
type input "hummus"
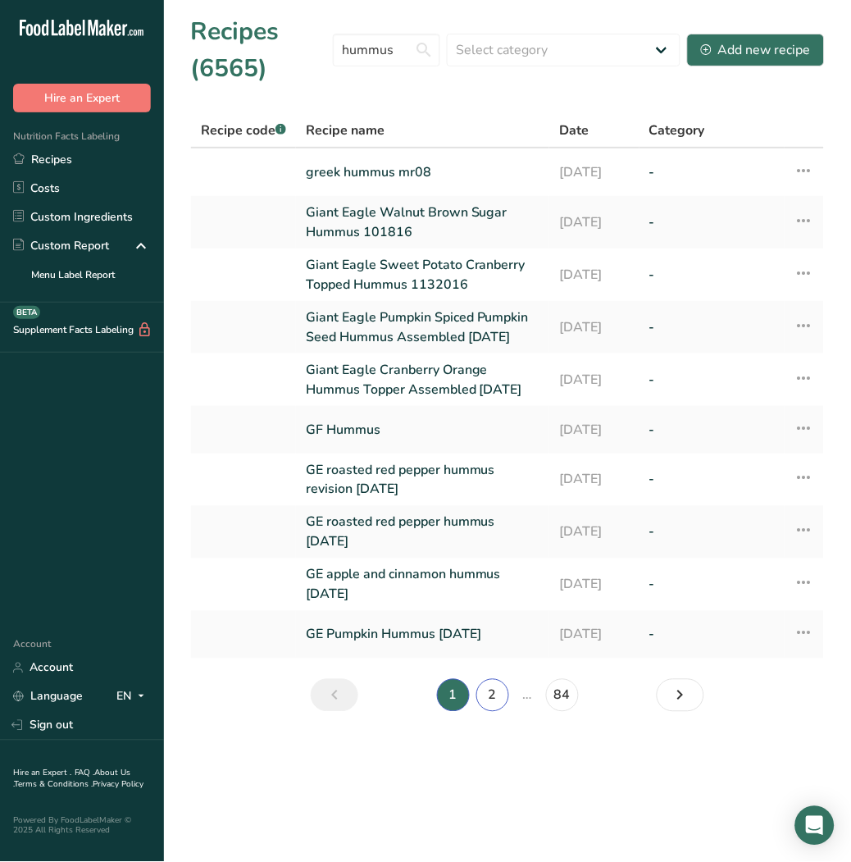
click at [485, 712] on link "2" at bounding box center [492, 695] width 33 height 33
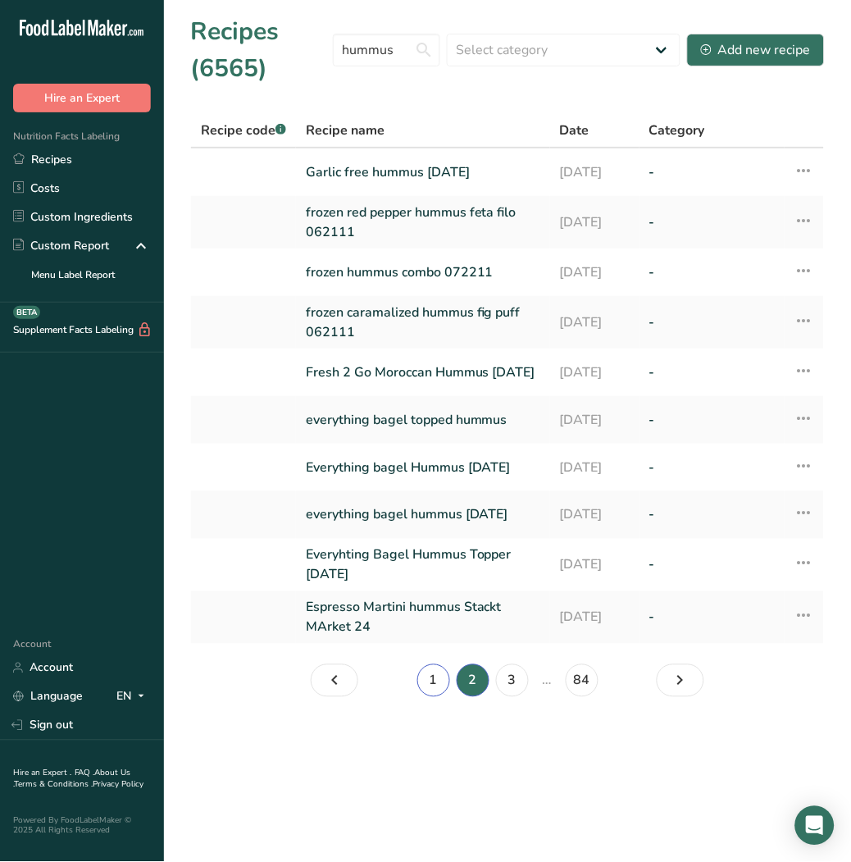
click at [430, 695] on link "1" at bounding box center [433, 680] width 33 height 33
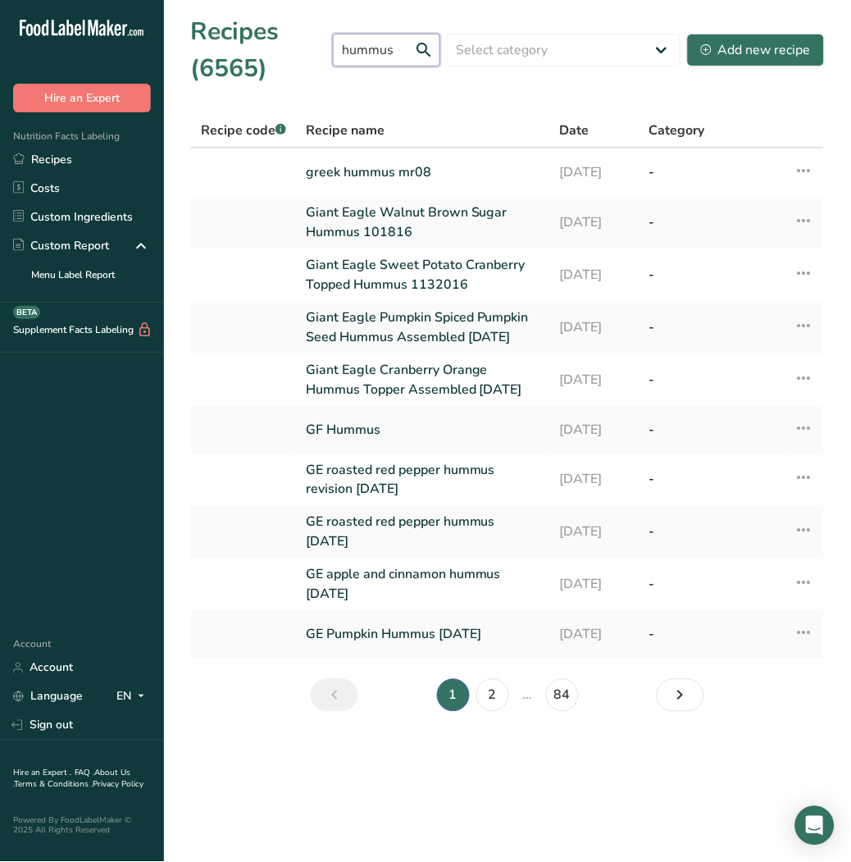
click at [380, 60] on input "hummus" at bounding box center [386, 50] width 107 height 33
click at [57, 160] on link "Recipes" at bounding box center [82, 159] width 164 height 29
click at [45, 193] on link "Costs" at bounding box center [82, 188] width 164 height 29
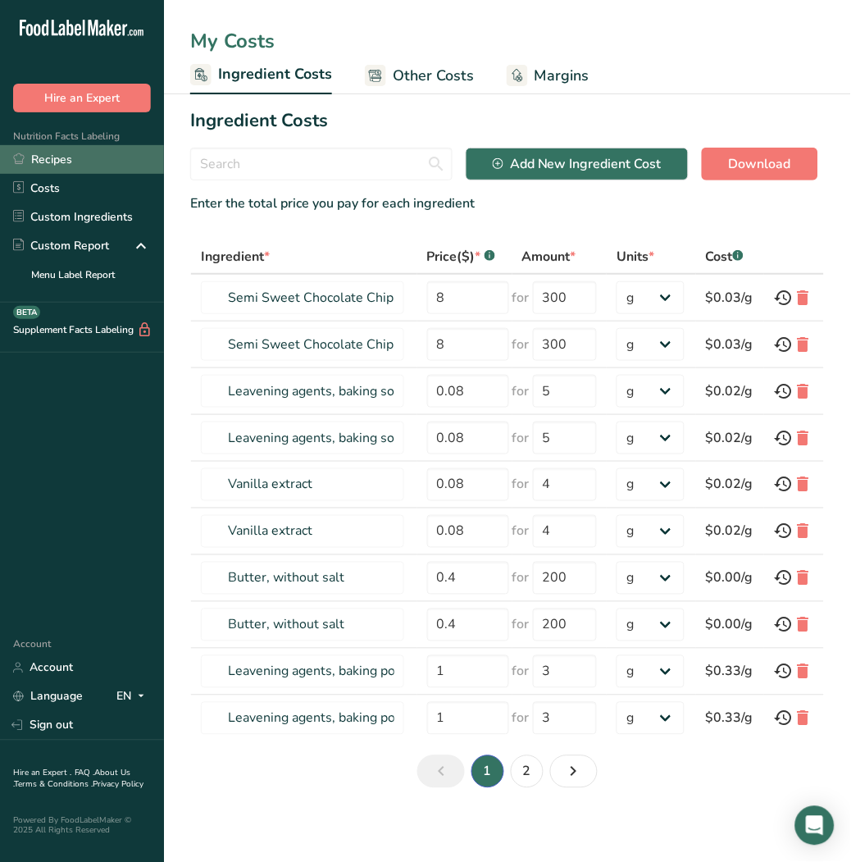
click at [61, 164] on link "Recipes" at bounding box center [82, 159] width 164 height 29
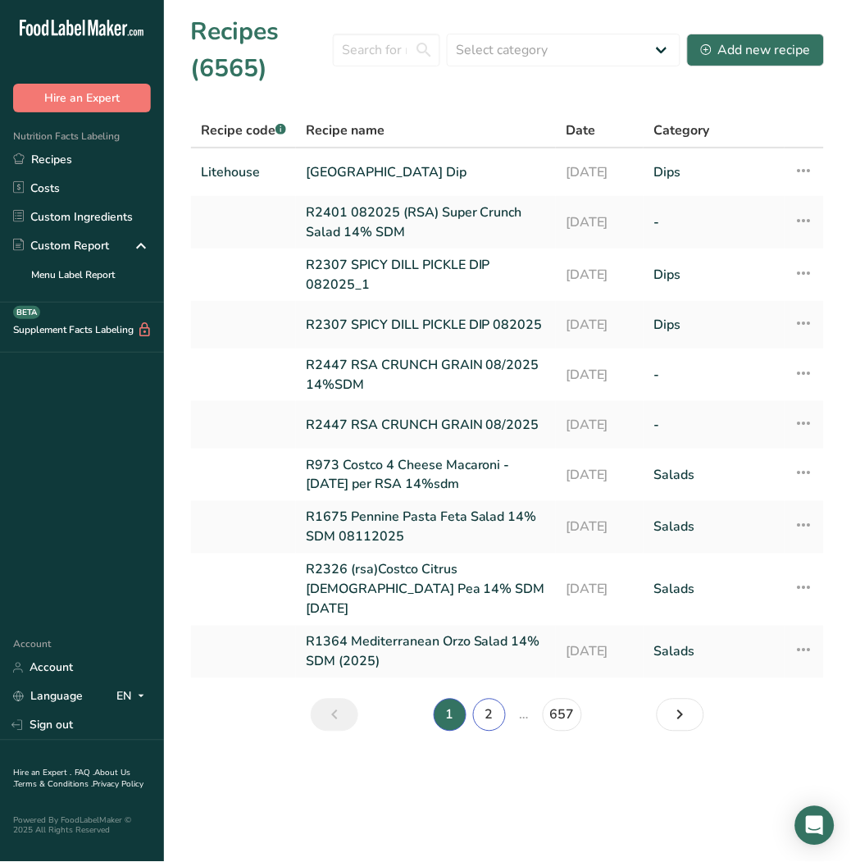
click at [482, 700] on link "2" at bounding box center [489, 715] width 33 height 33
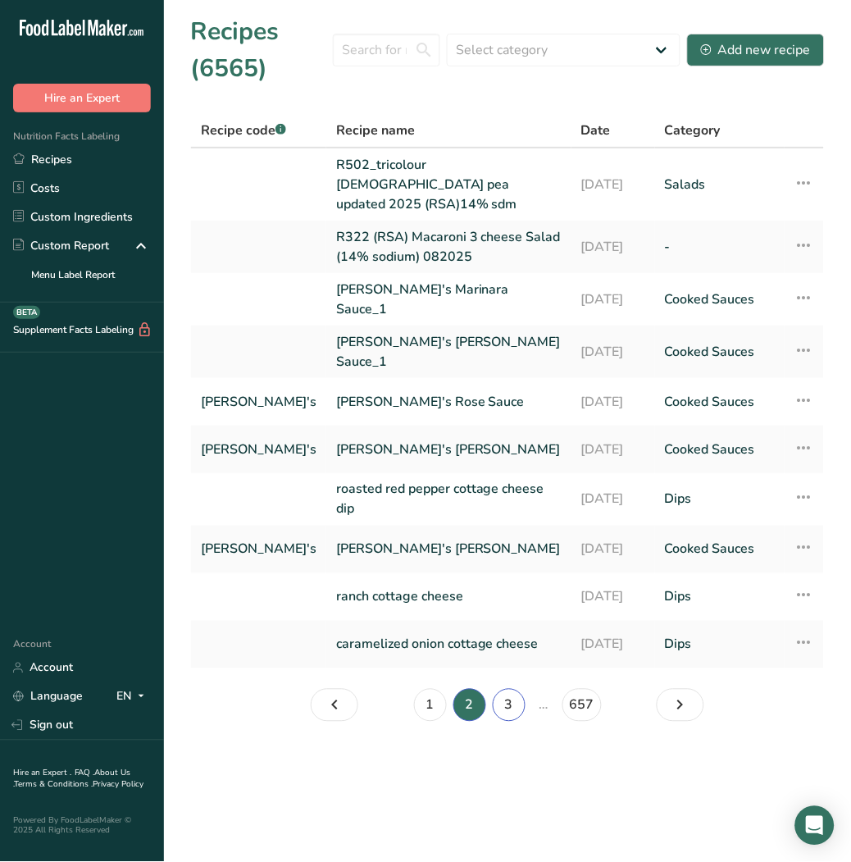
click at [499, 689] on link "3" at bounding box center [509, 705] width 33 height 33
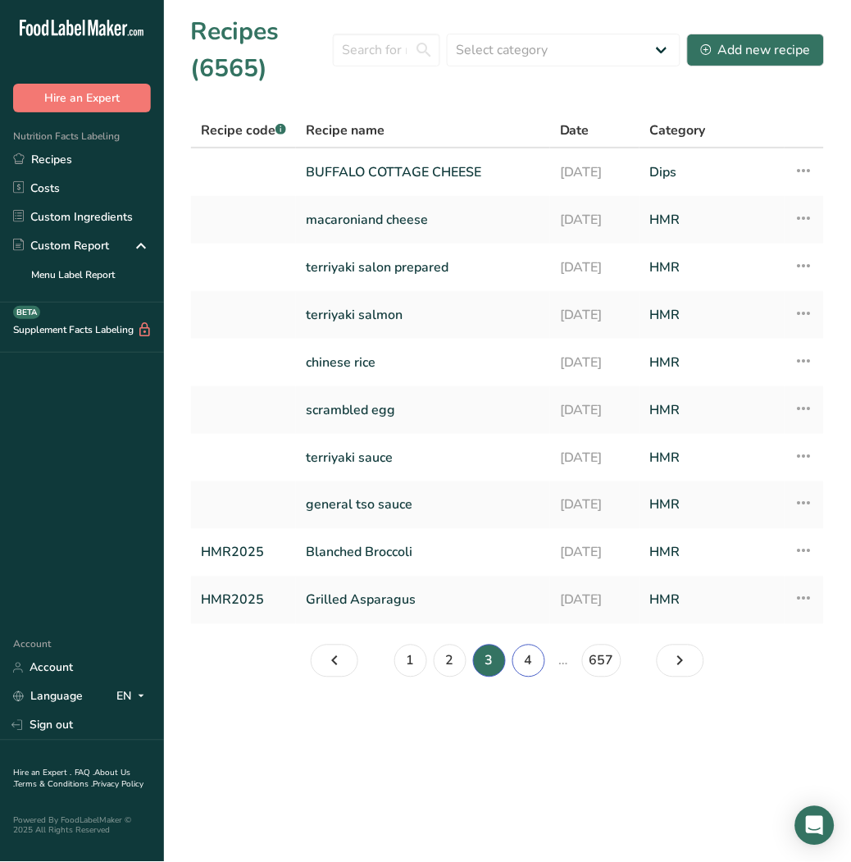
click at [538, 658] on link "4" at bounding box center [528, 660] width 33 height 33
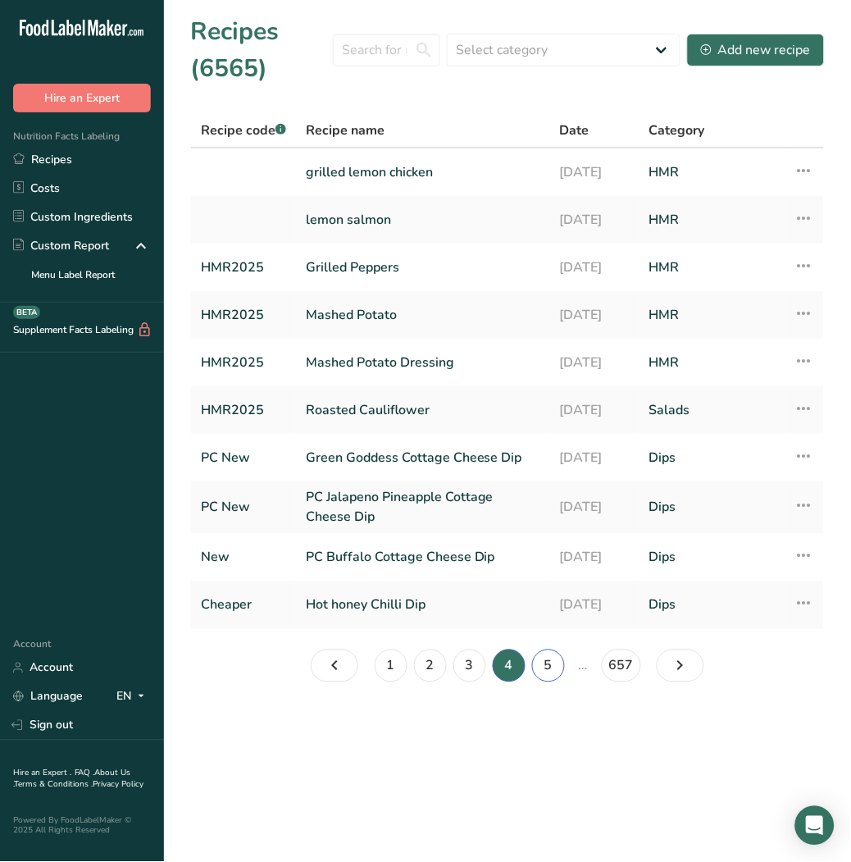
click at [555, 660] on link "5" at bounding box center [548, 665] width 33 height 33
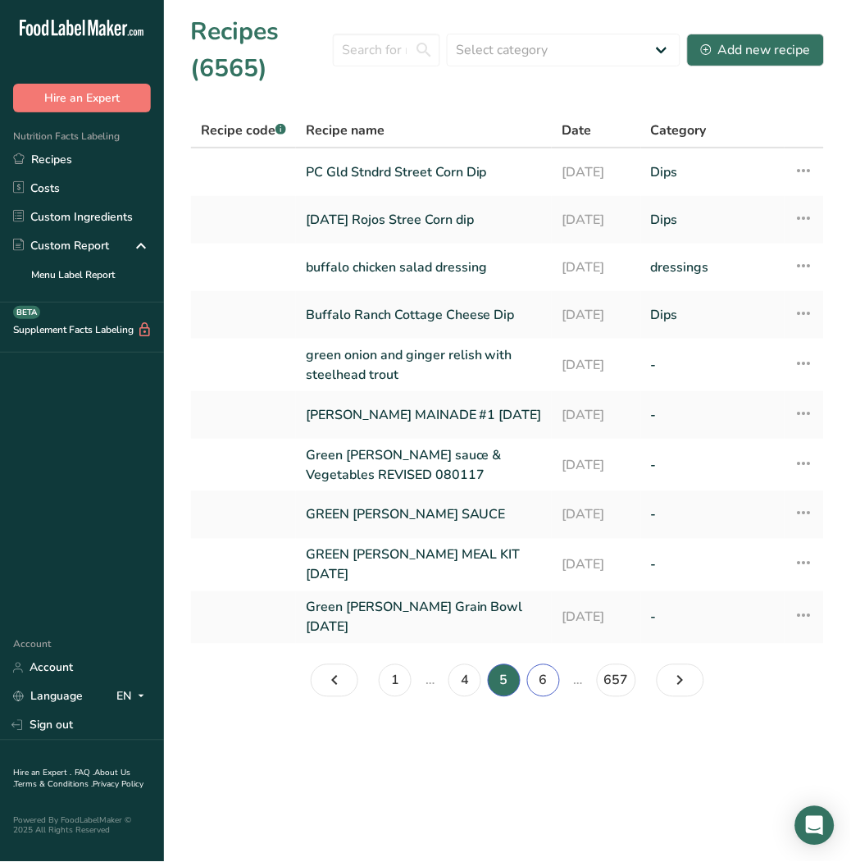
click at [537, 676] on link "6" at bounding box center [543, 680] width 33 height 33
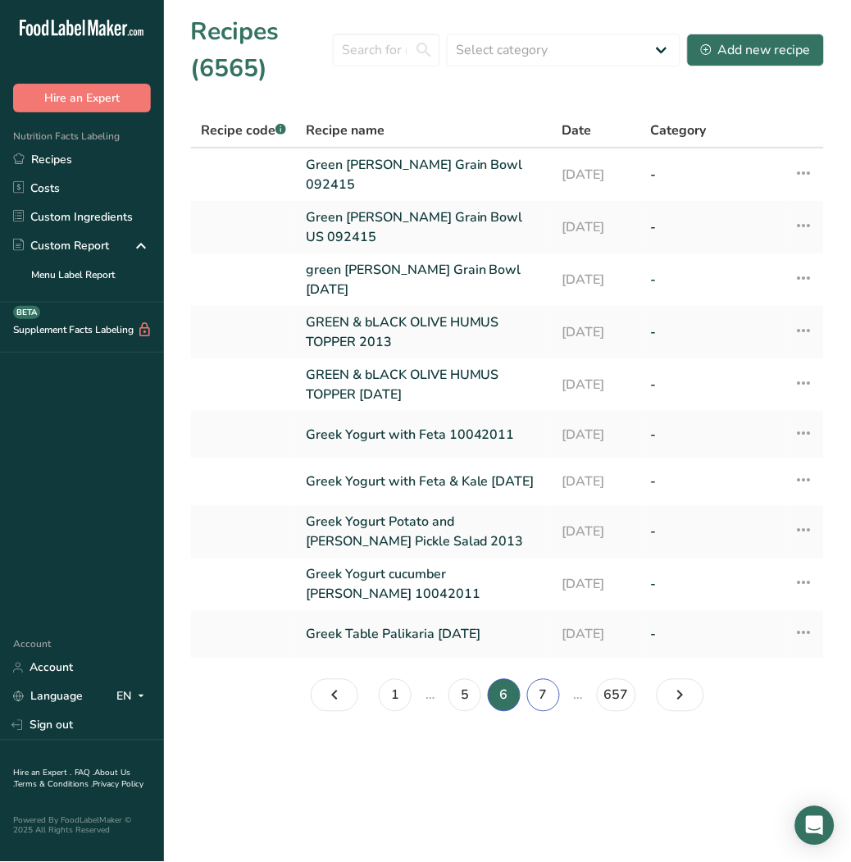
click at [544, 679] on link "7" at bounding box center [543, 695] width 33 height 33
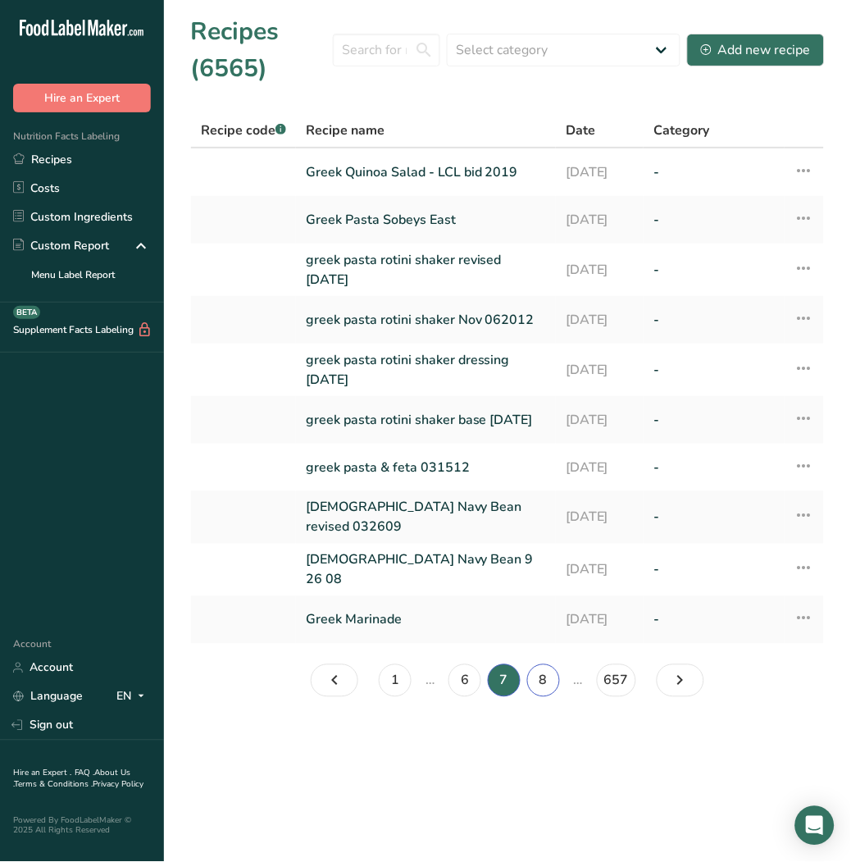
click at [544, 675] on link "8" at bounding box center [543, 680] width 33 height 33
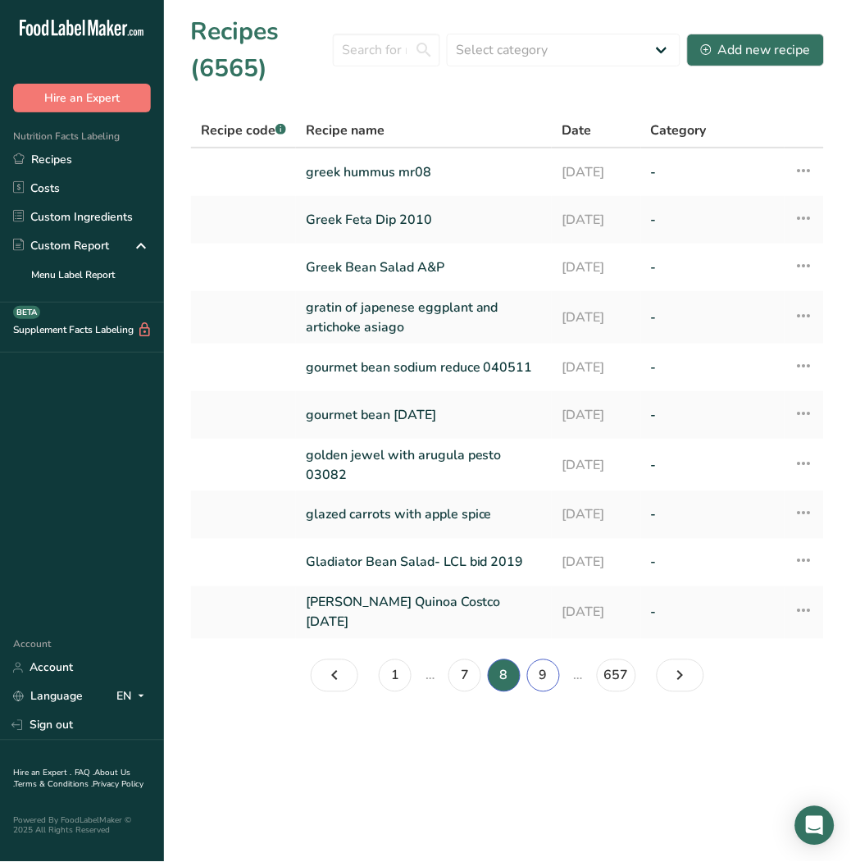
click at [544, 675] on link "9" at bounding box center [543, 675] width 33 height 33
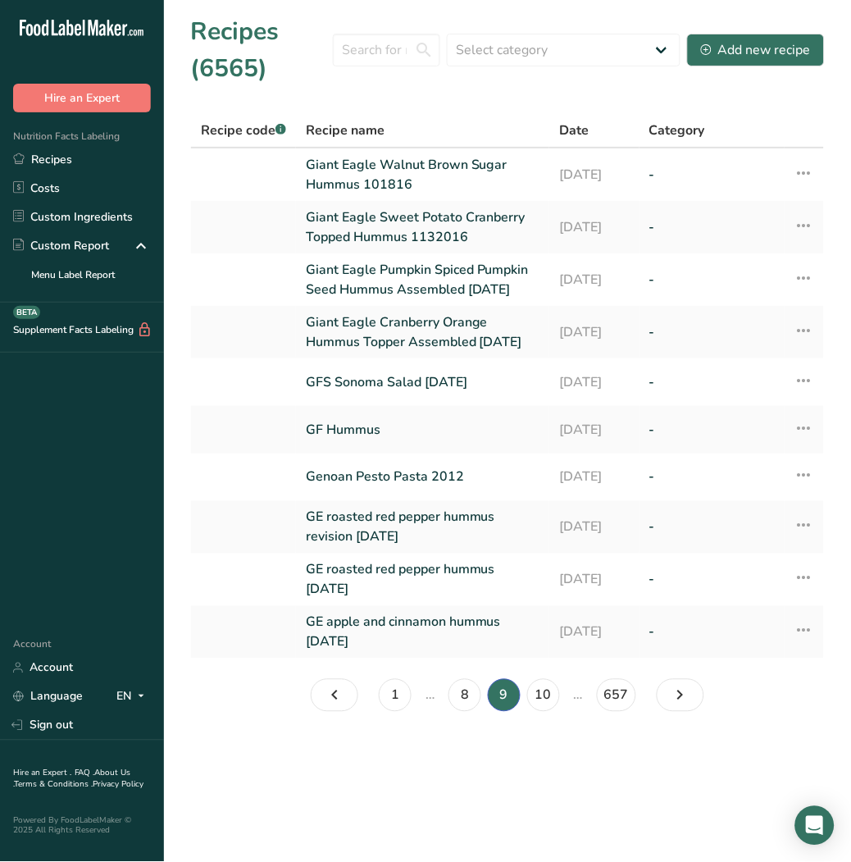
click at [544, 658] on td "GE apple and cinnamon hummus Nov 23, 2017" at bounding box center [422, 632] width 253 height 52
click at [551, 712] on link "10" at bounding box center [543, 695] width 33 height 33
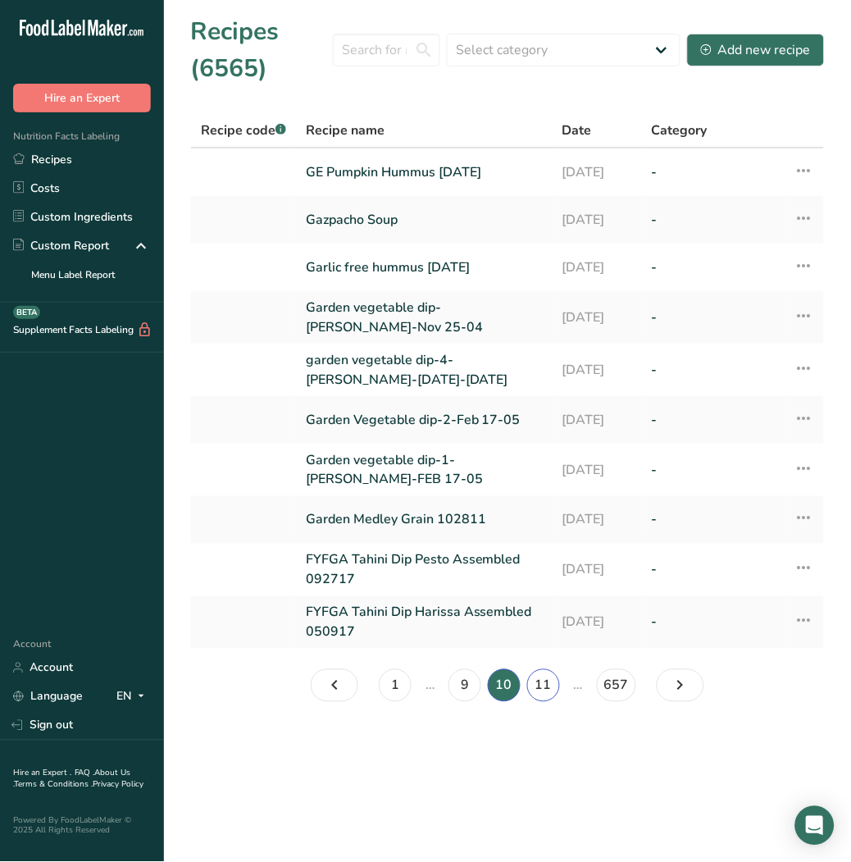
click at [539, 690] on link "11" at bounding box center [543, 685] width 33 height 33
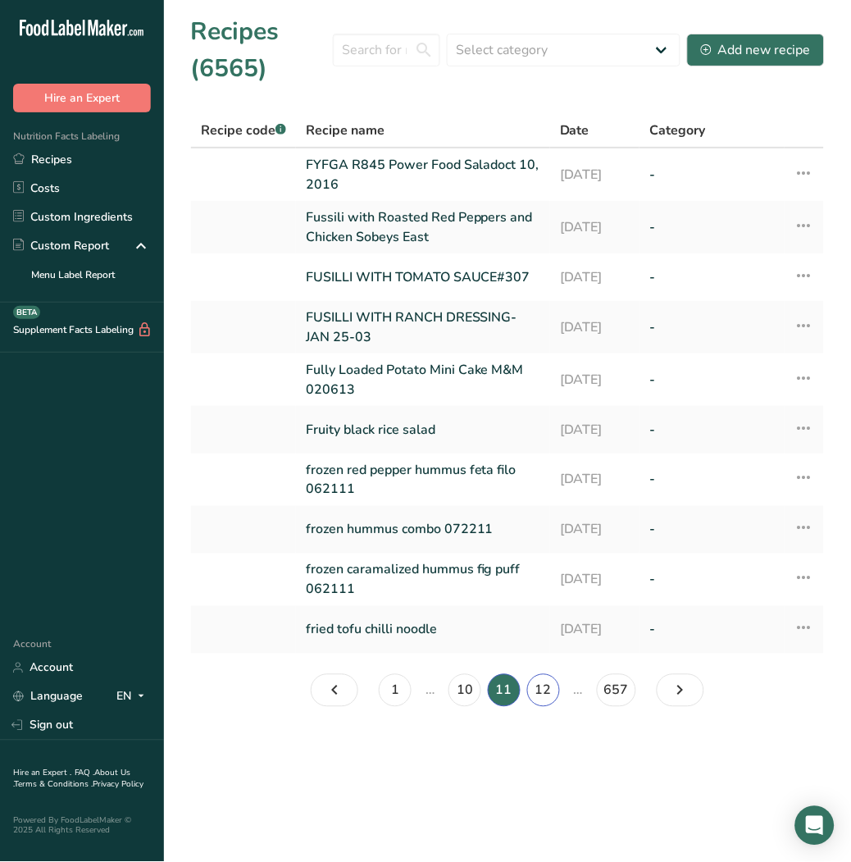
click at [539, 690] on link "12" at bounding box center [543, 690] width 33 height 33
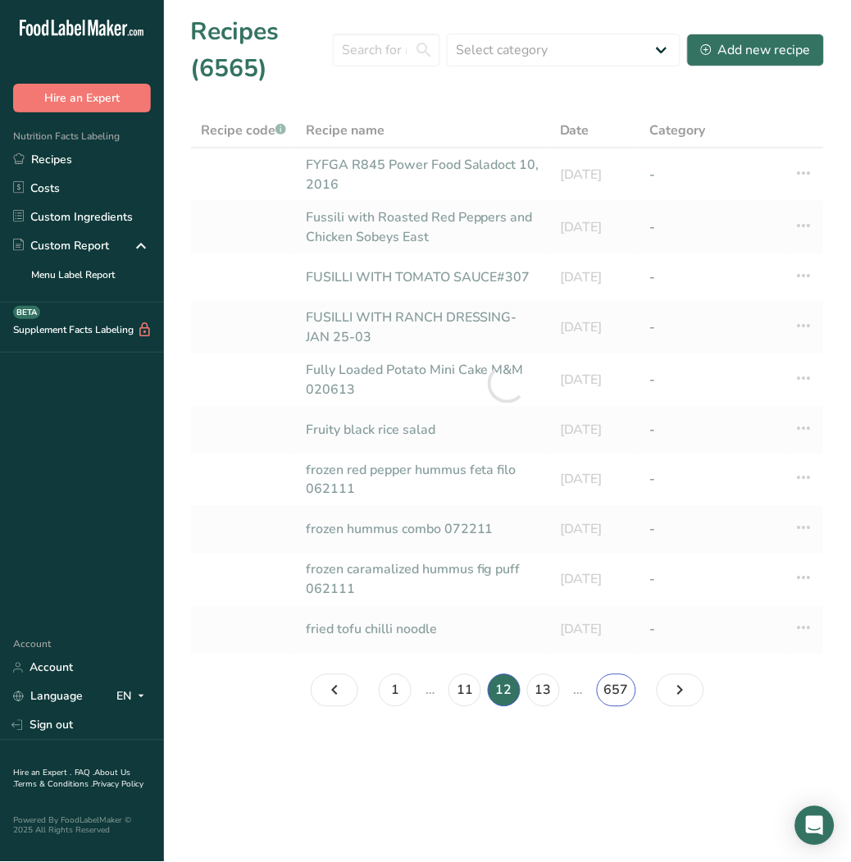
click at [613, 690] on link "657" at bounding box center [616, 690] width 39 height 33
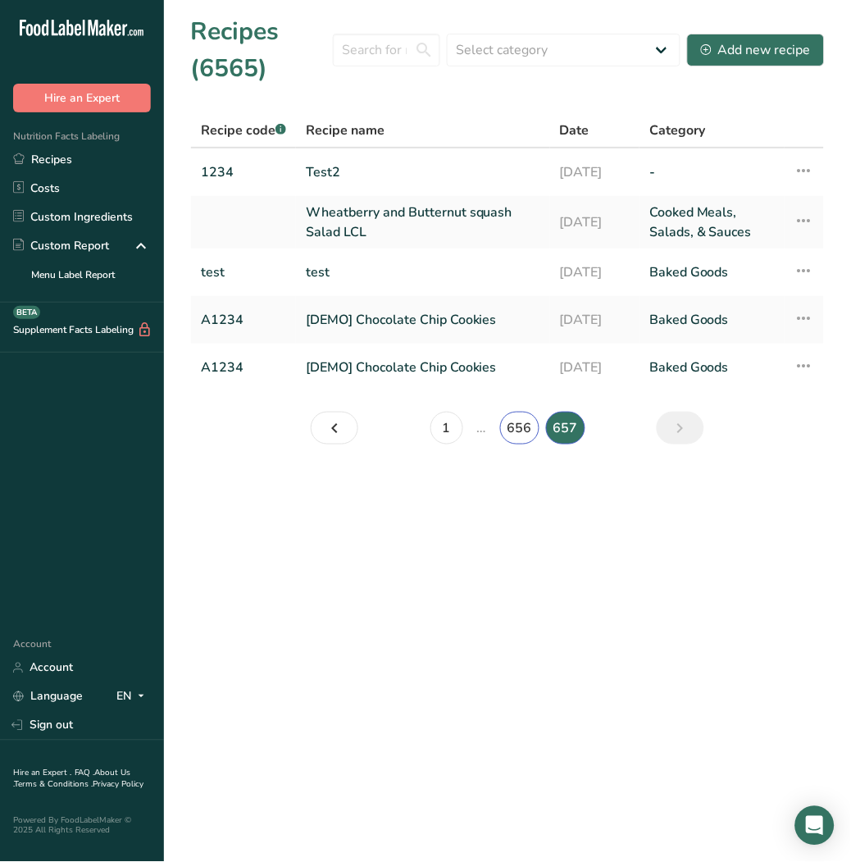
click at [517, 427] on link "656" at bounding box center [519, 428] width 39 height 33
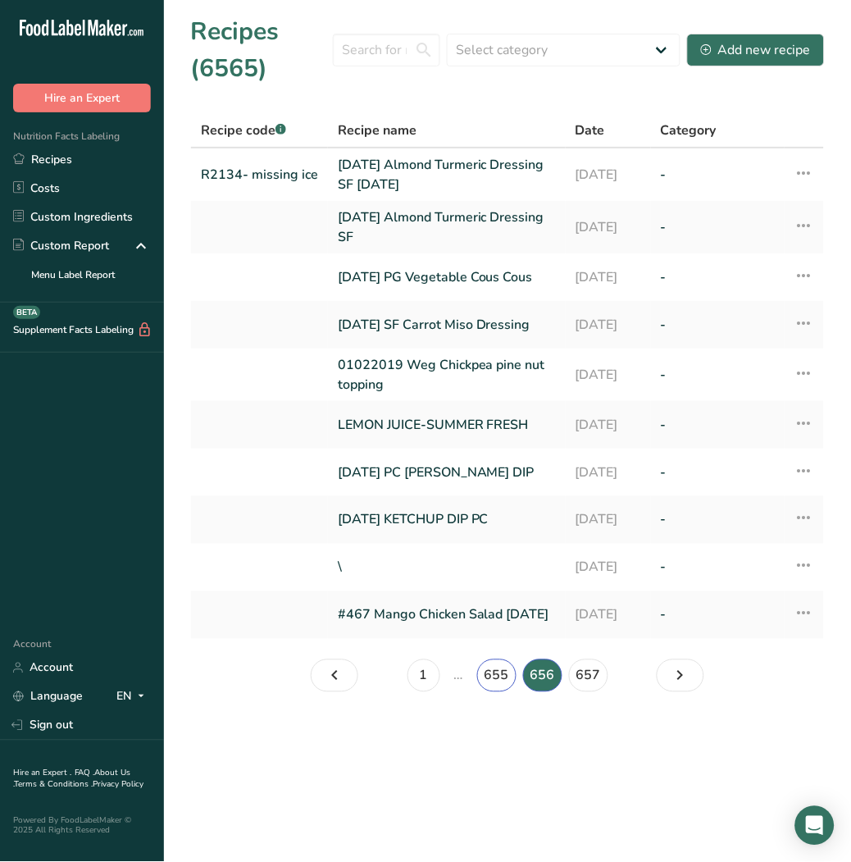
click at [512, 692] on link "655" at bounding box center [496, 675] width 39 height 33
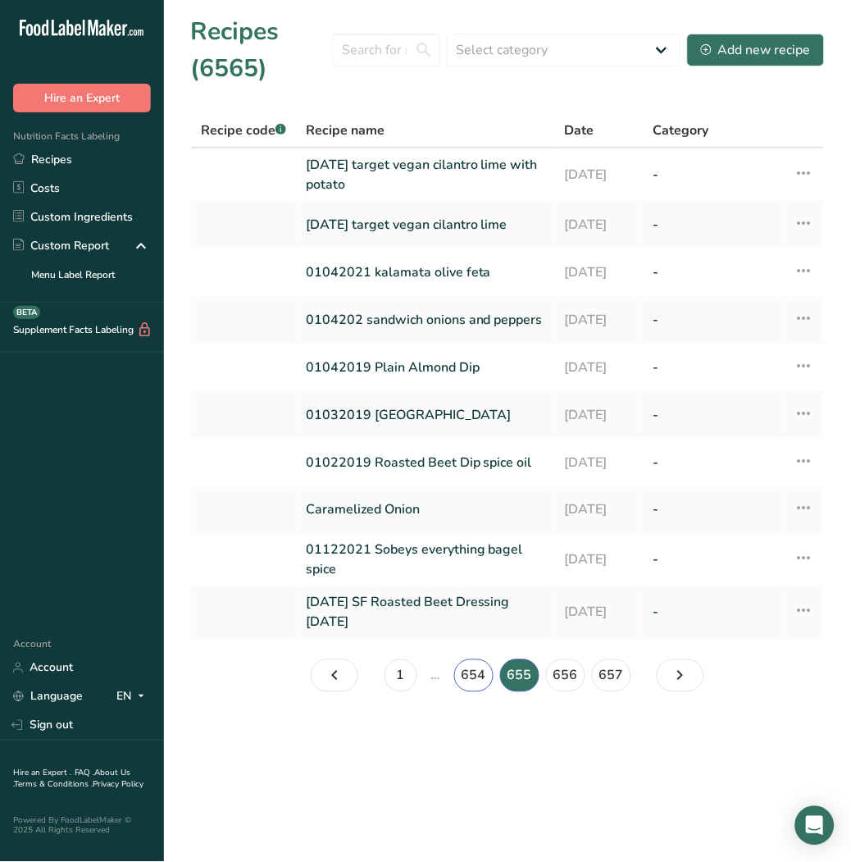
click at [474, 684] on link "654" at bounding box center [473, 675] width 39 height 33
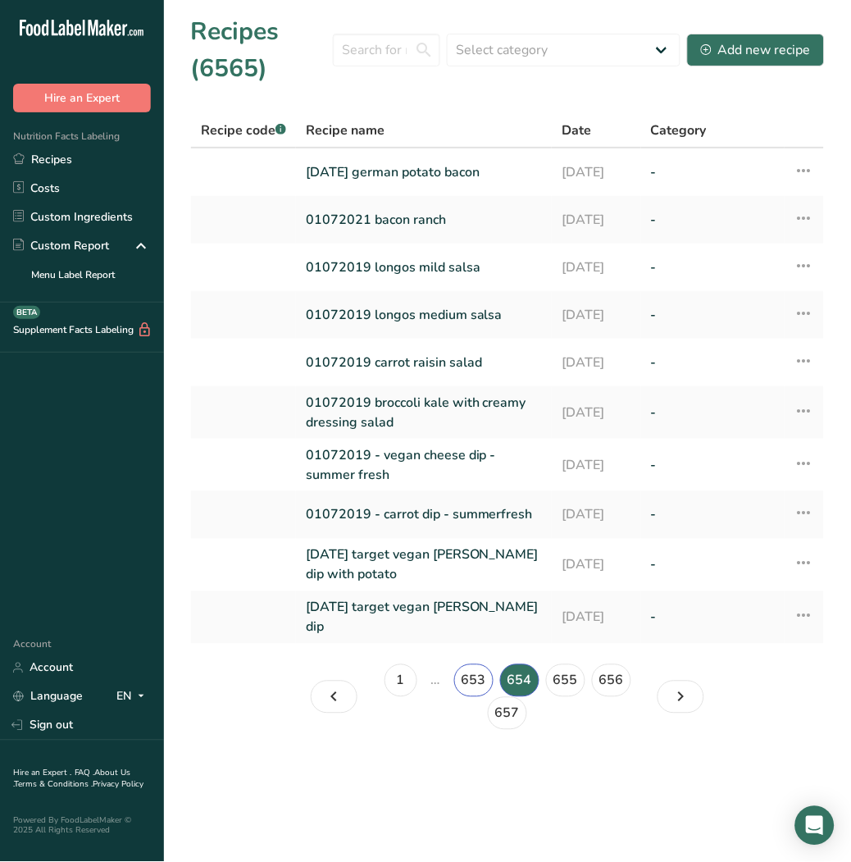
click at [476, 672] on link "653" at bounding box center [473, 680] width 39 height 33
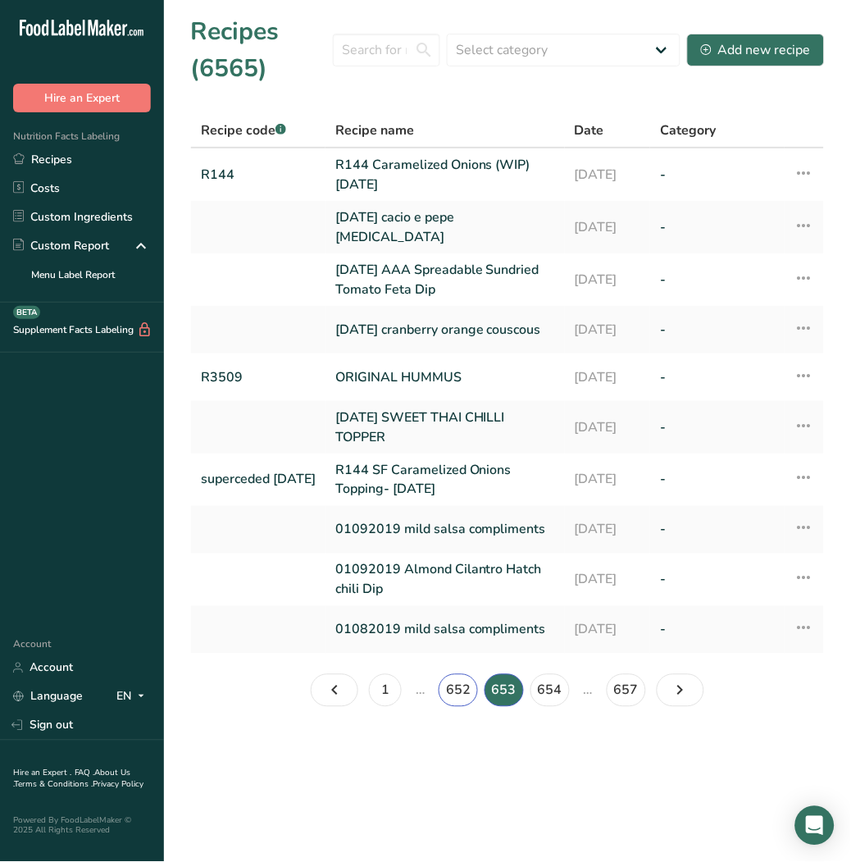
click at [449, 703] on link "652" at bounding box center [458, 690] width 39 height 33
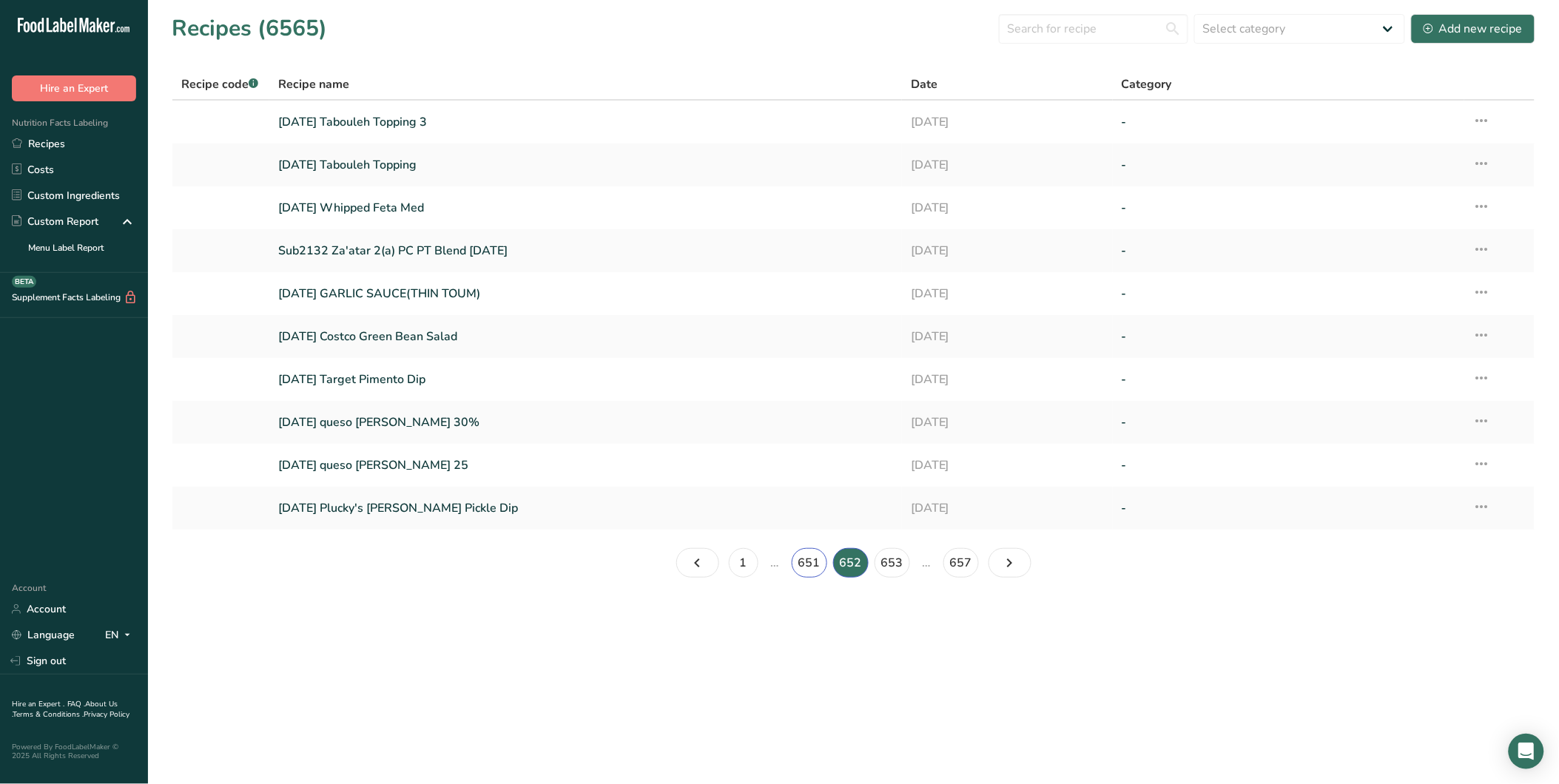
click at [811, 560] on link "651" at bounding box center [808, 563] width 35 height 30
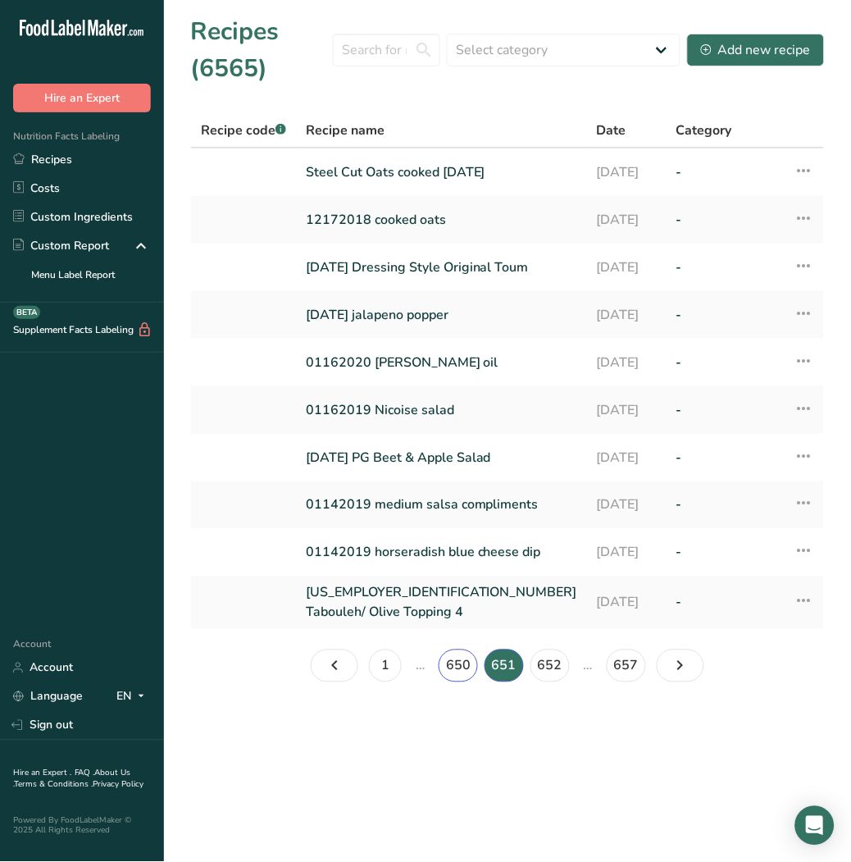
click at [462, 676] on link "650" at bounding box center [458, 665] width 39 height 33
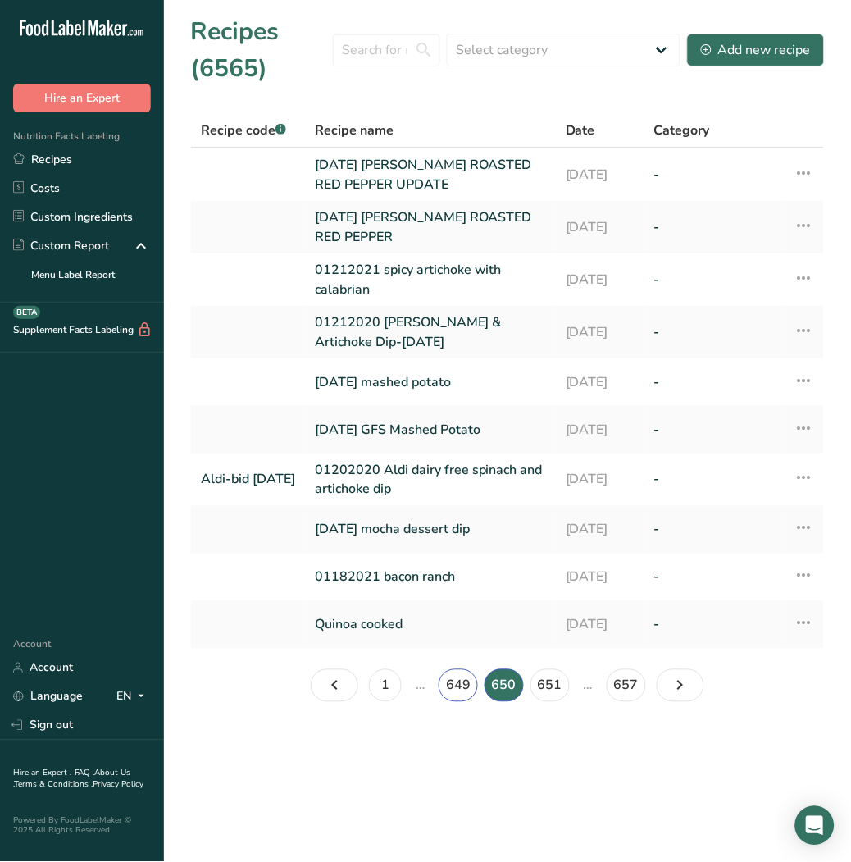
click at [451, 689] on link "649" at bounding box center [458, 685] width 39 height 33
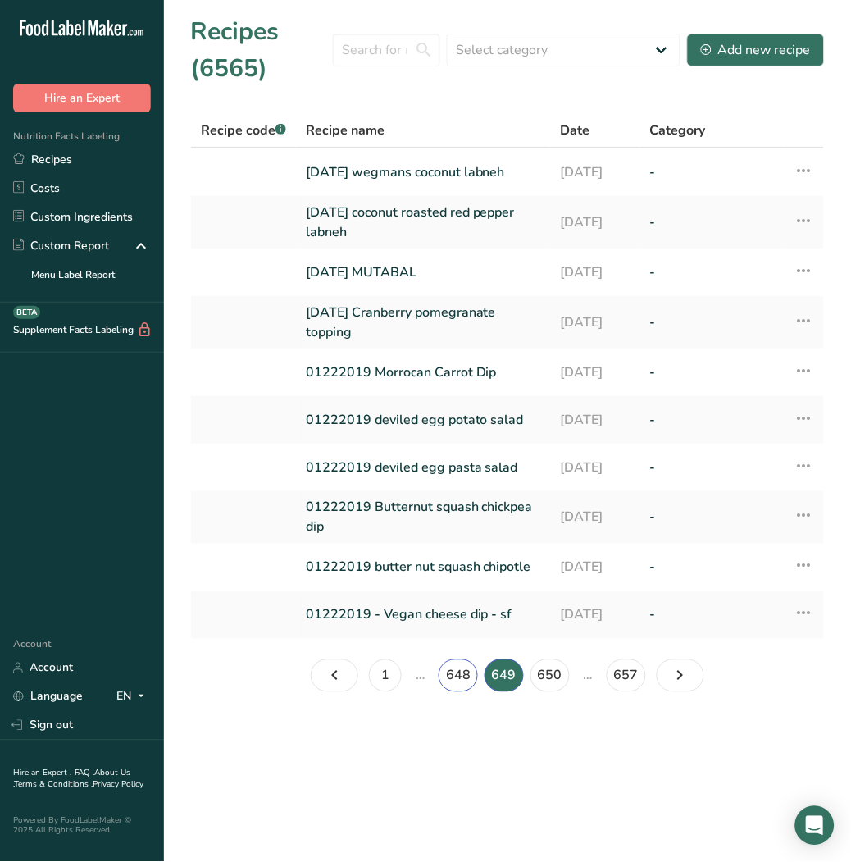
click at [453, 684] on link "648" at bounding box center [458, 675] width 39 height 33
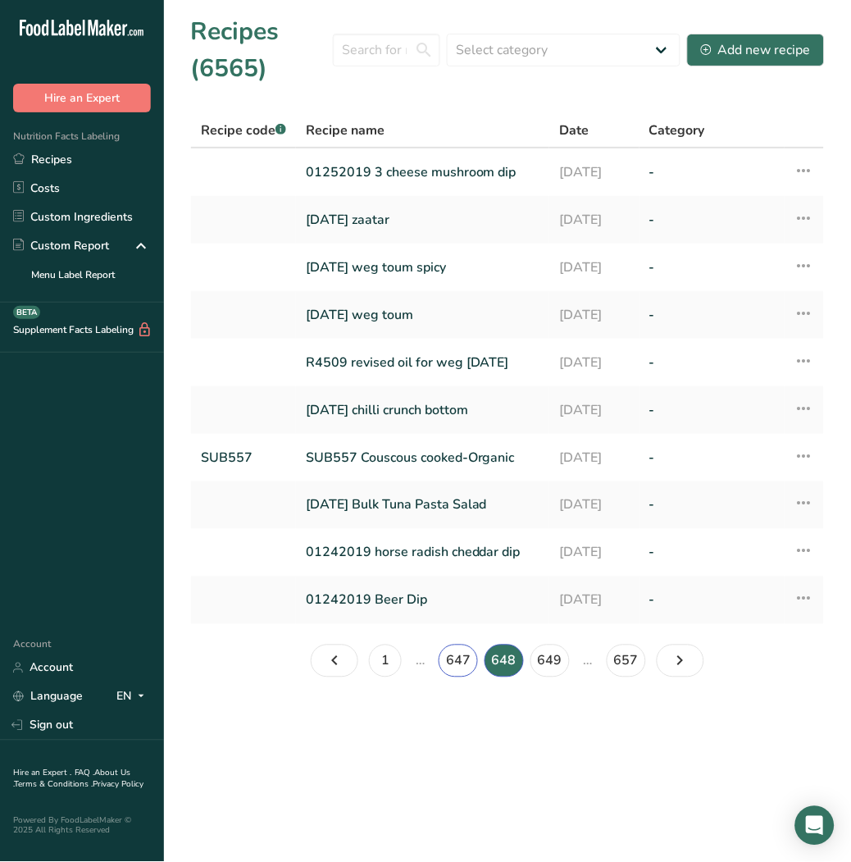
click at [460, 660] on link "647" at bounding box center [458, 660] width 39 height 33
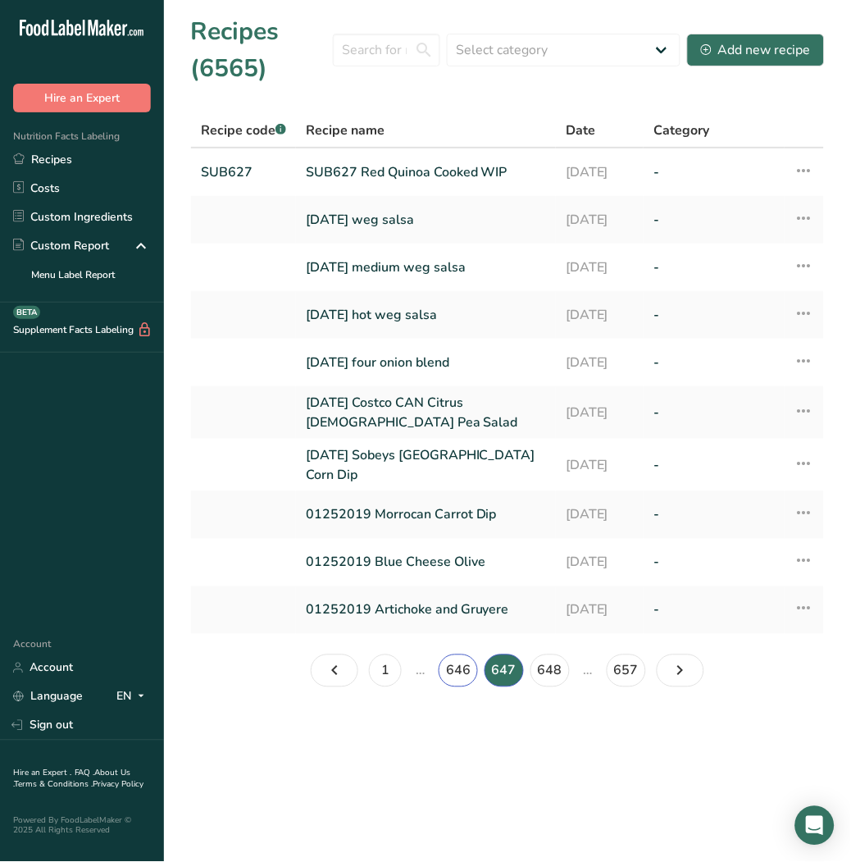
click at [460, 660] on link "646" at bounding box center [458, 670] width 39 height 33
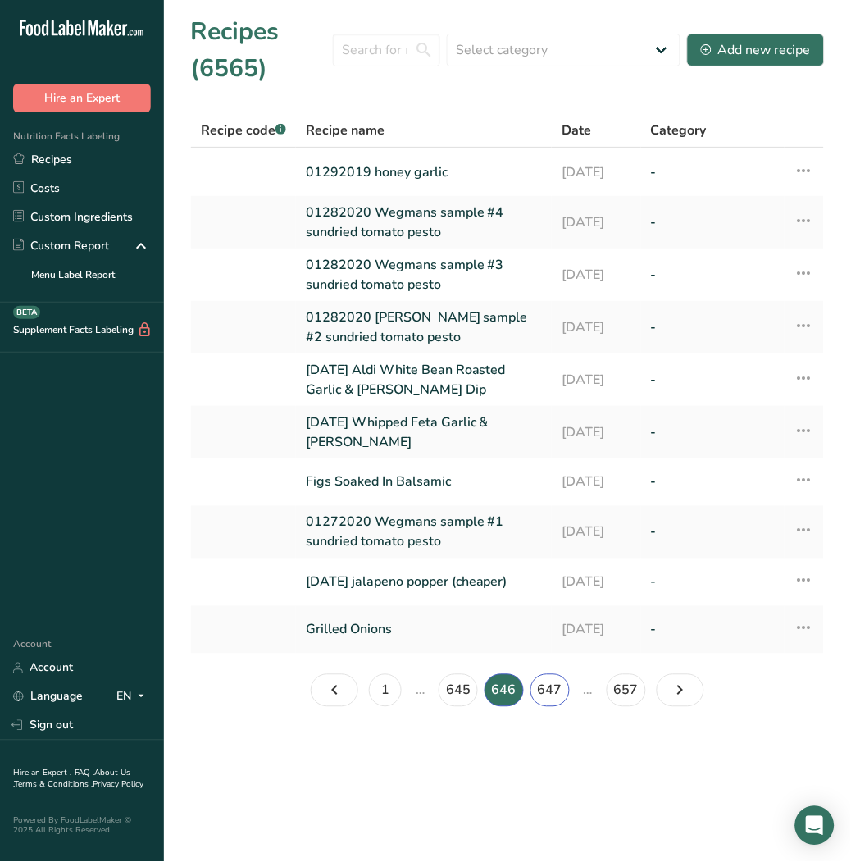
click at [543, 695] on link "647" at bounding box center [550, 690] width 39 height 33
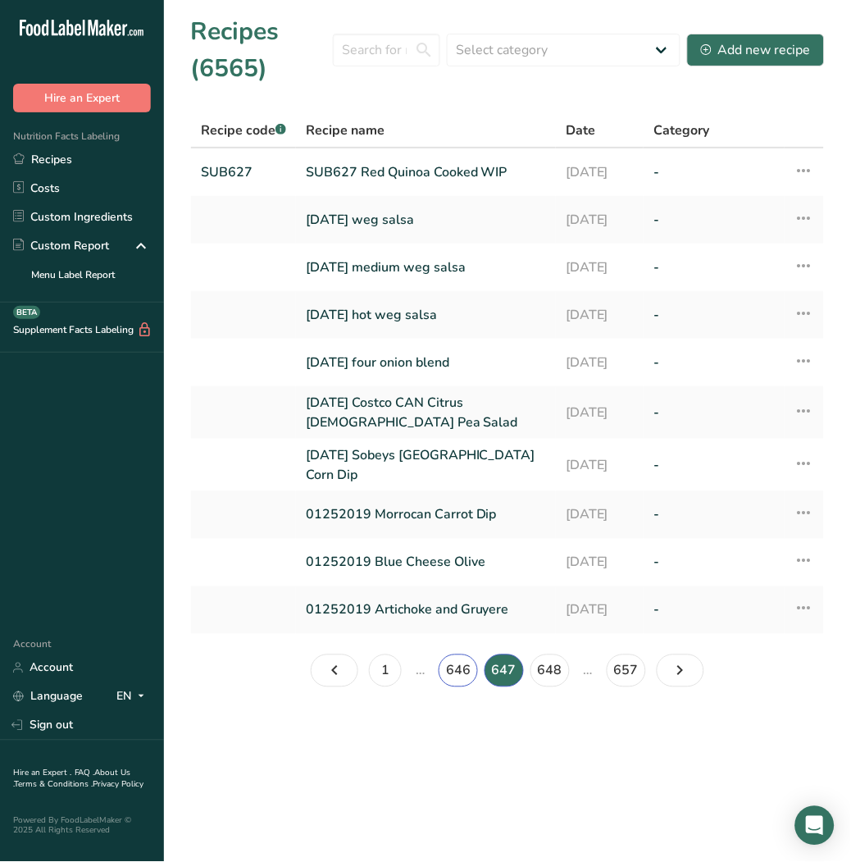
click at [470, 676] on link "646" at bounding box center [458, 670] width 39 height 33
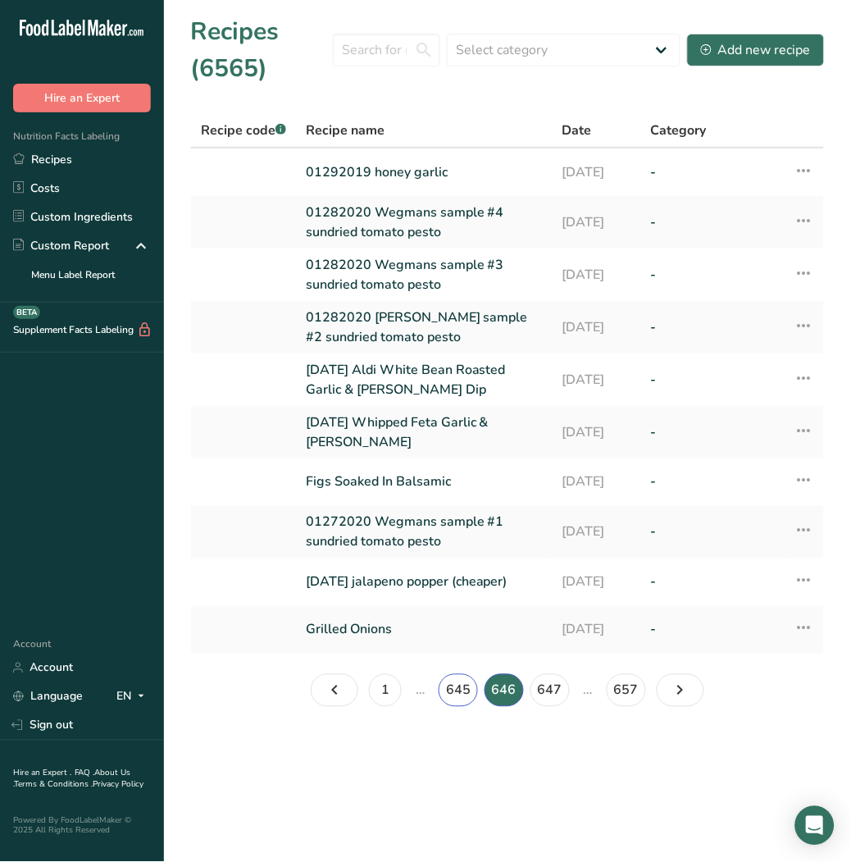
click at [460, 695] on link "645" at bounding box center [458, 690] width 39 height 33
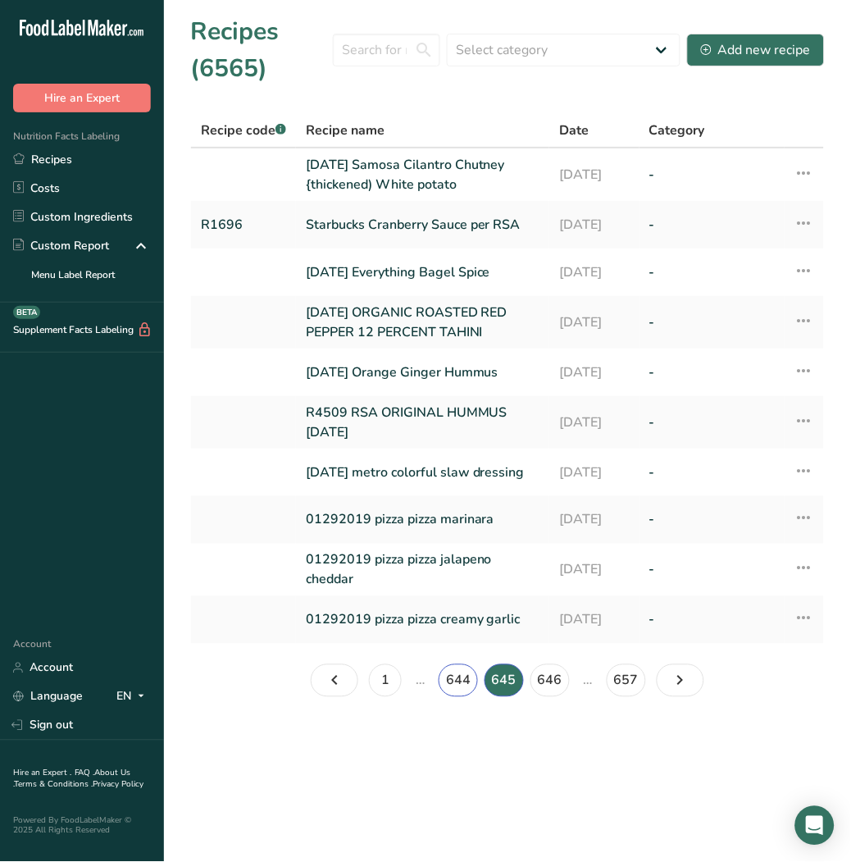
click at [462, 687] on link "644" at bounding box center [458, 680] width 39 height 33
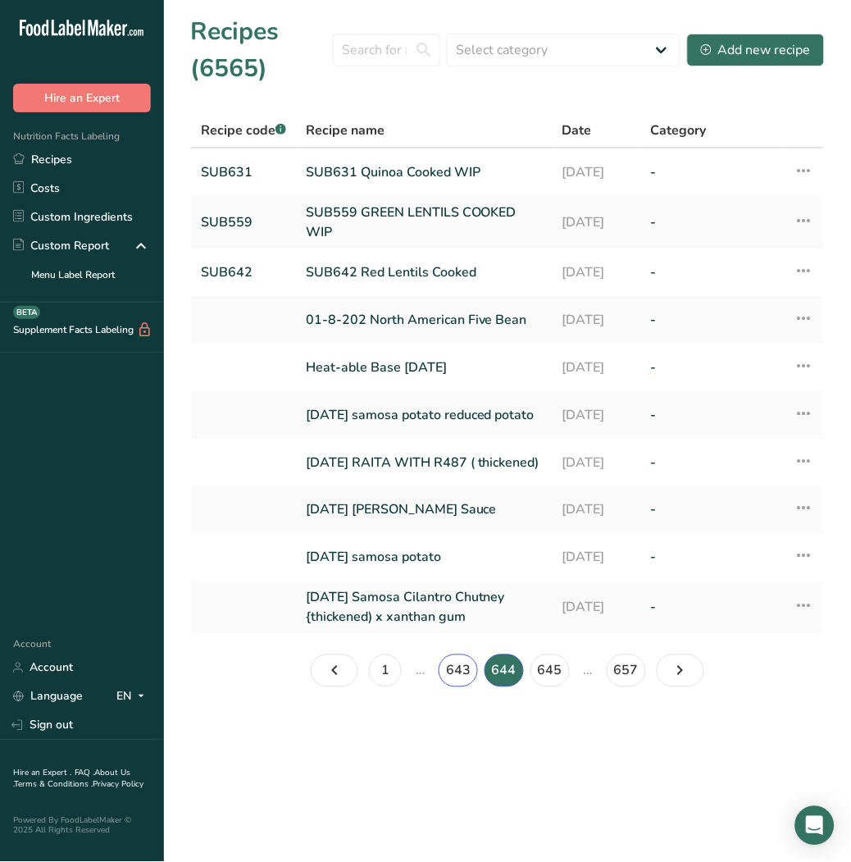
click at [462, 687] on link "643" at bounding box center [458, 670] width 39 height 33
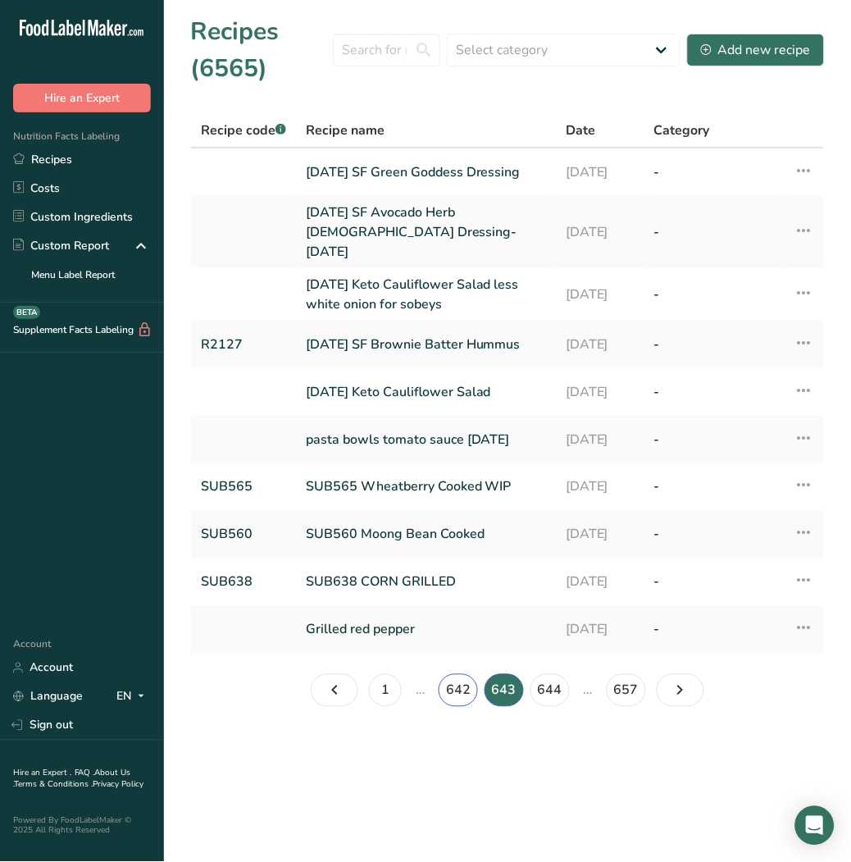
click at [460, 684] on link "642" at bounding box center [458, 690] width 39 height 33
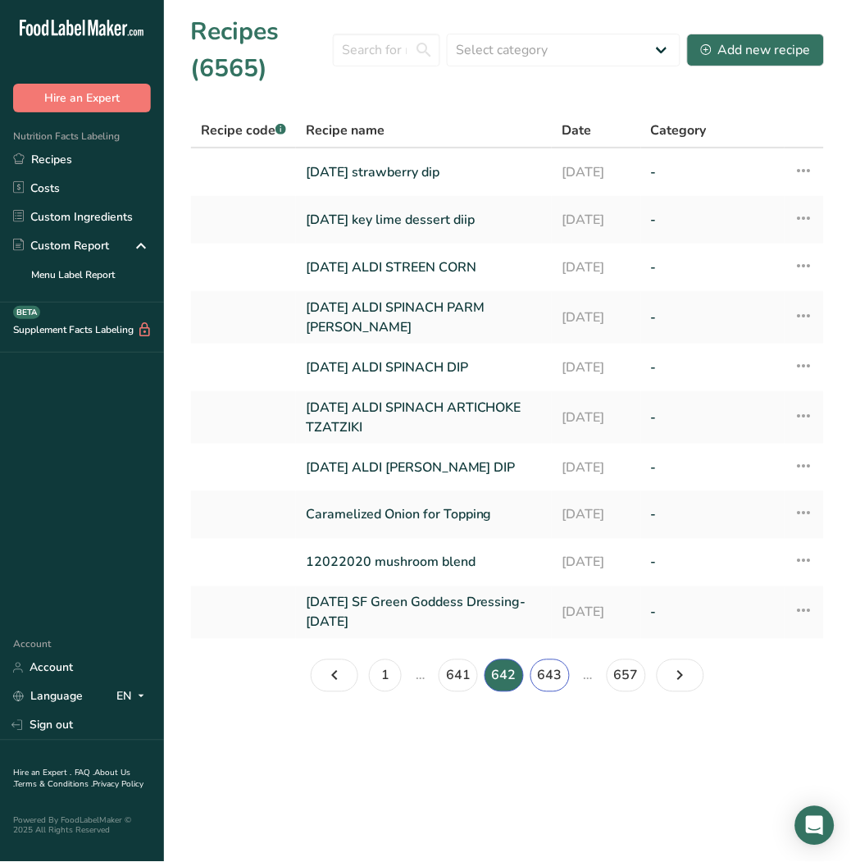
click at [545, 675] on link "643" at bounding box center [550, 675] width 39 height 33
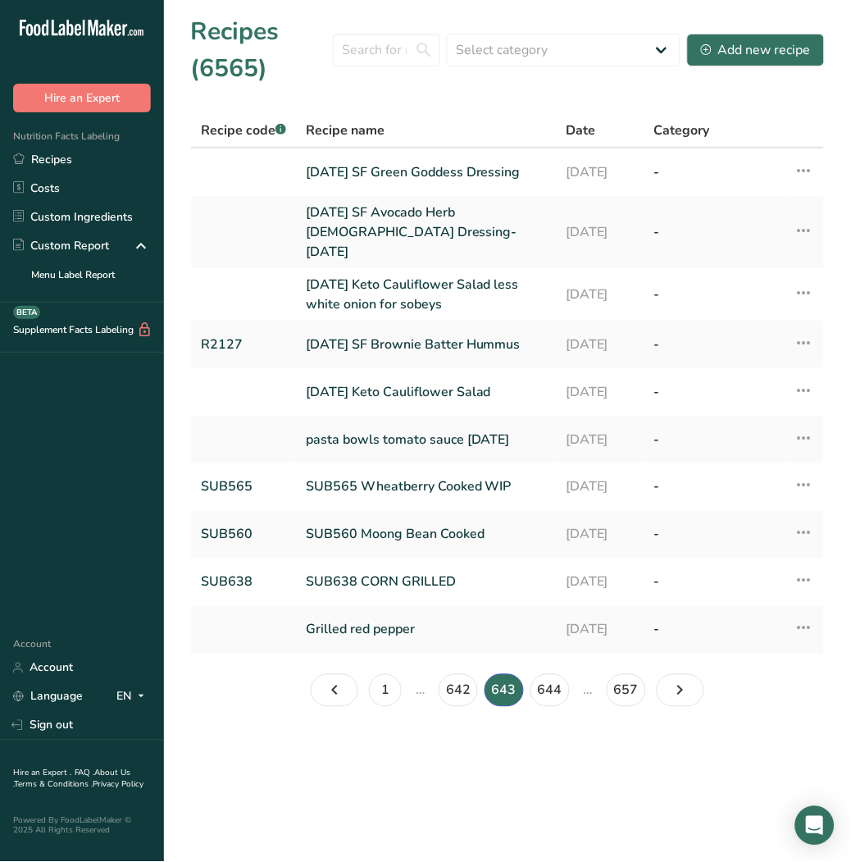
click at [371, 131] on span "Recipe name" at bounding box center [345, 131] width 79 height 20
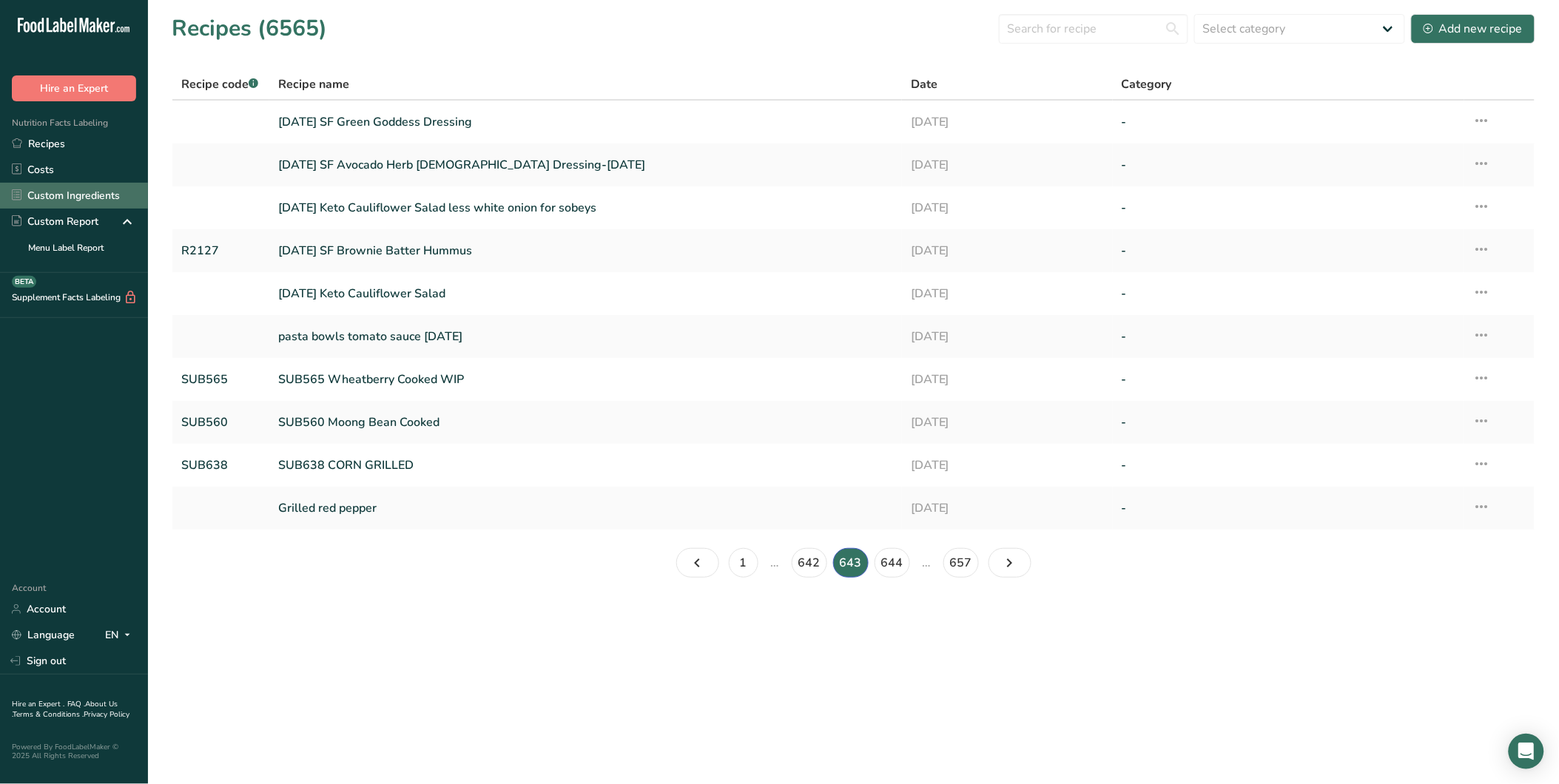
click at [82, 195] on link "Custom Ingredients" at bounding box center [74, 196] width 148 height 26
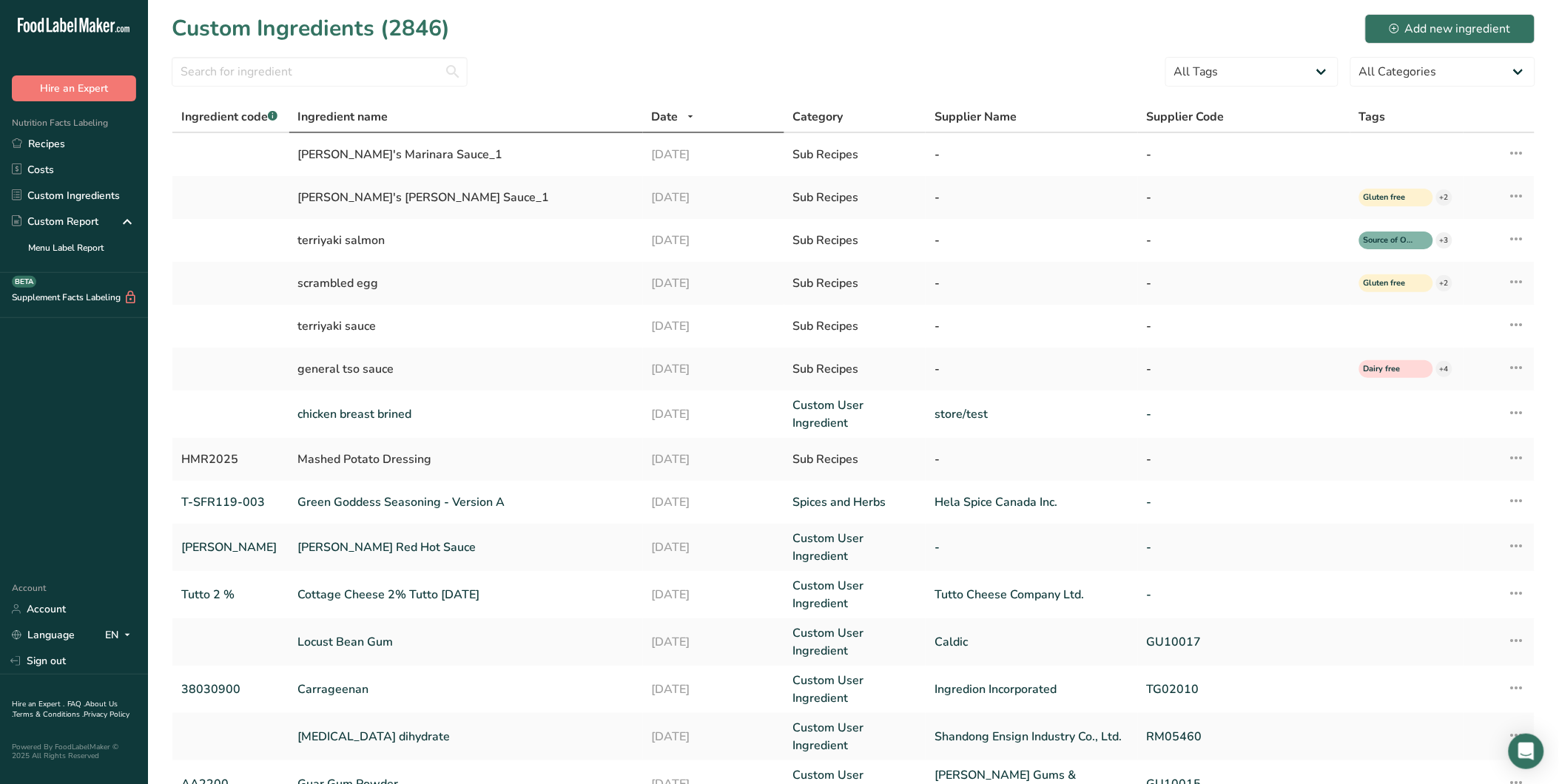
click at [385, 113] on span "Ingredient name" at bounding box center [343, 117] width 90 height 18
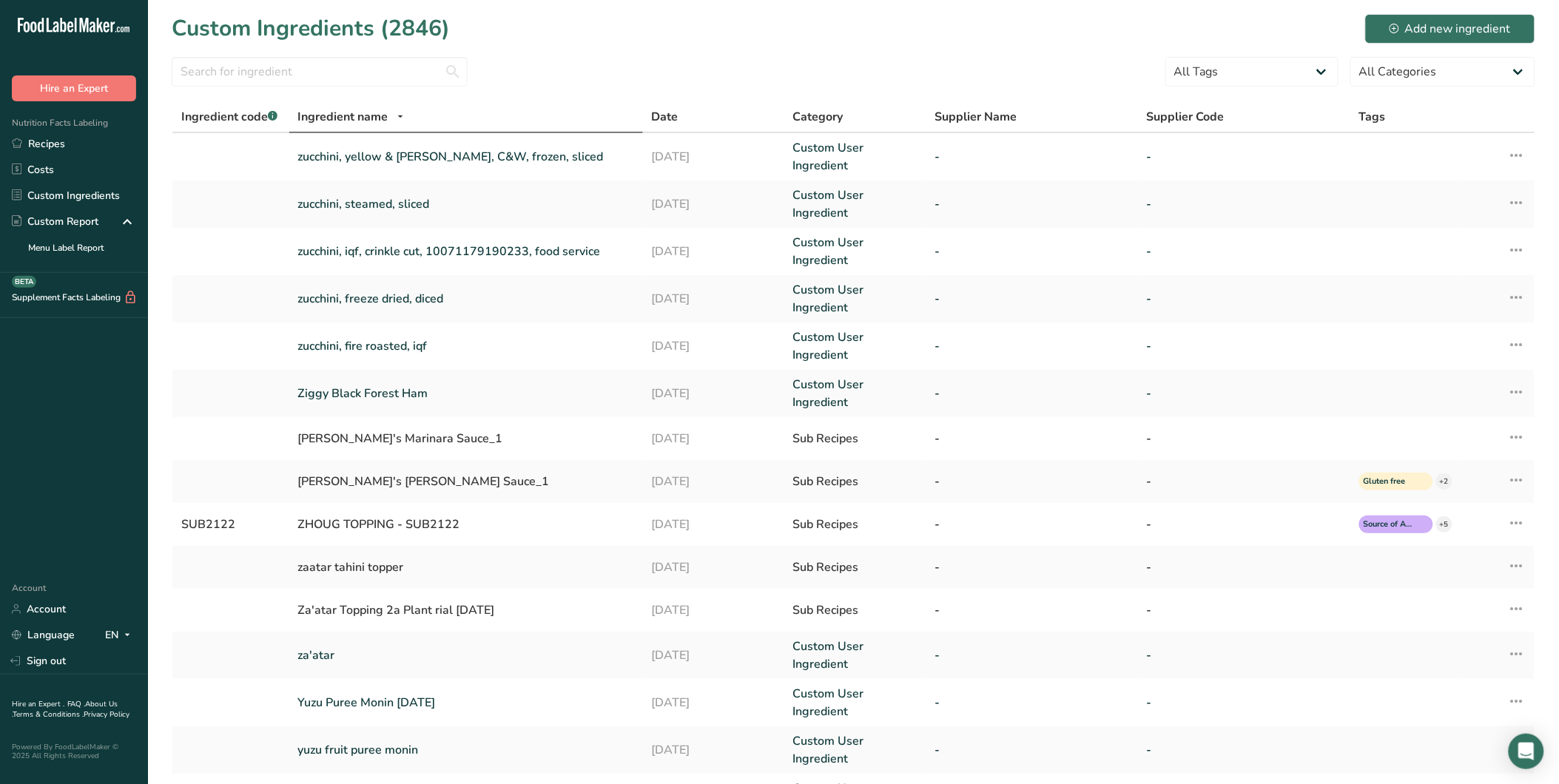
click at [385, 113] on span "Ingredient name" at bounding box center [343, 117] width 90 height 18
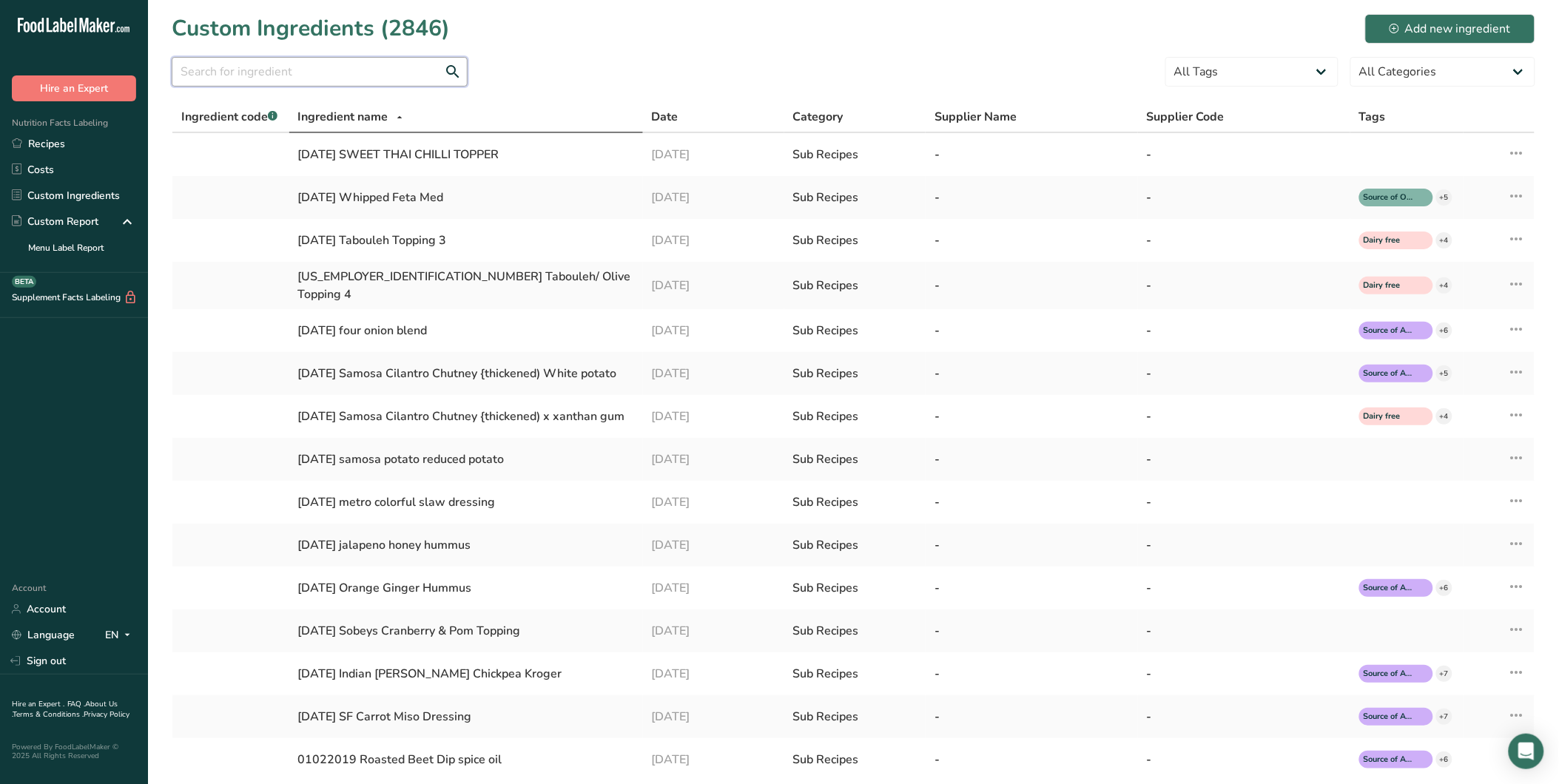
click at [312, 75] on input "text" at bounding box center [319, 71] width 296 height 30
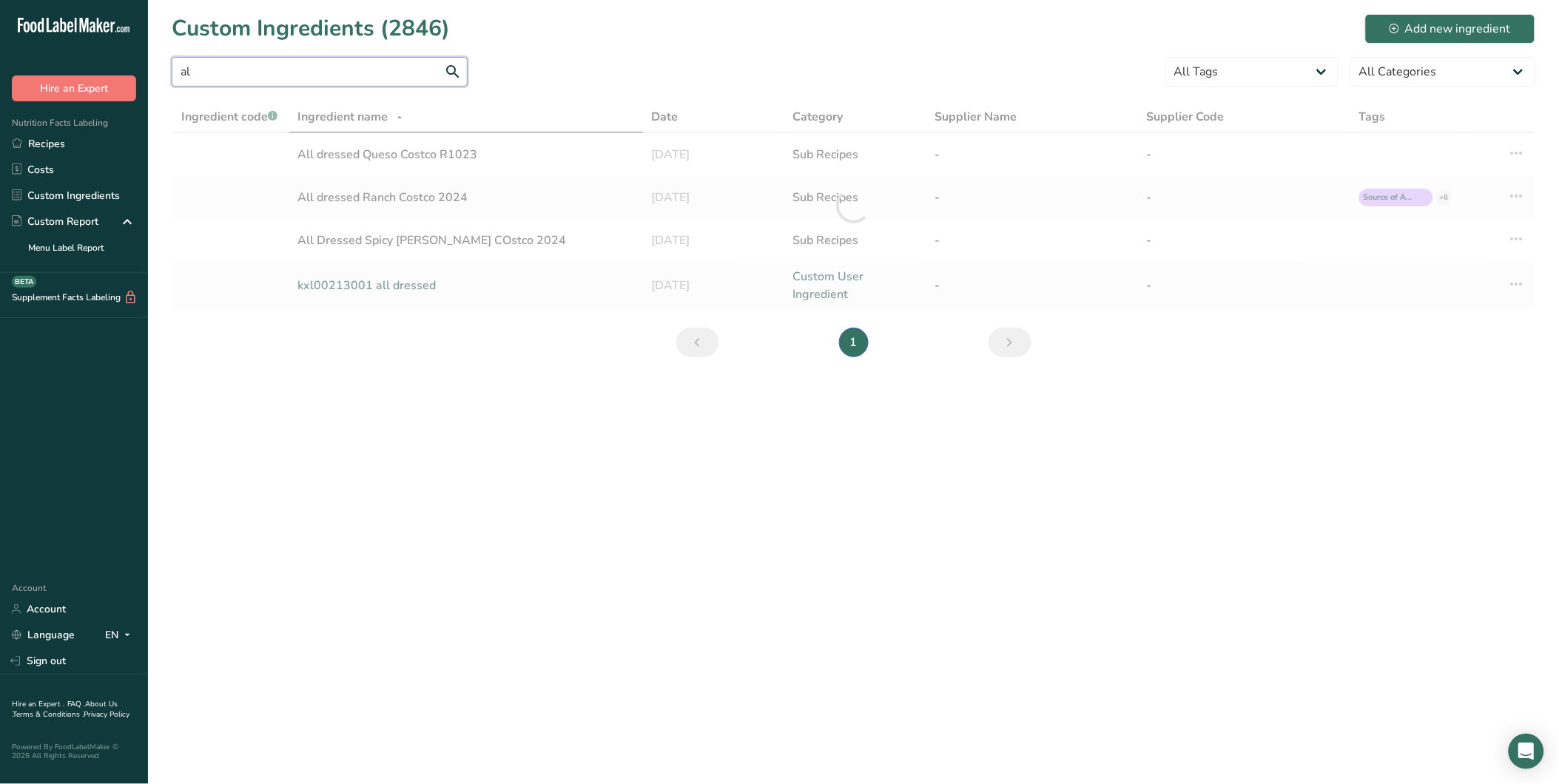
type input "a"
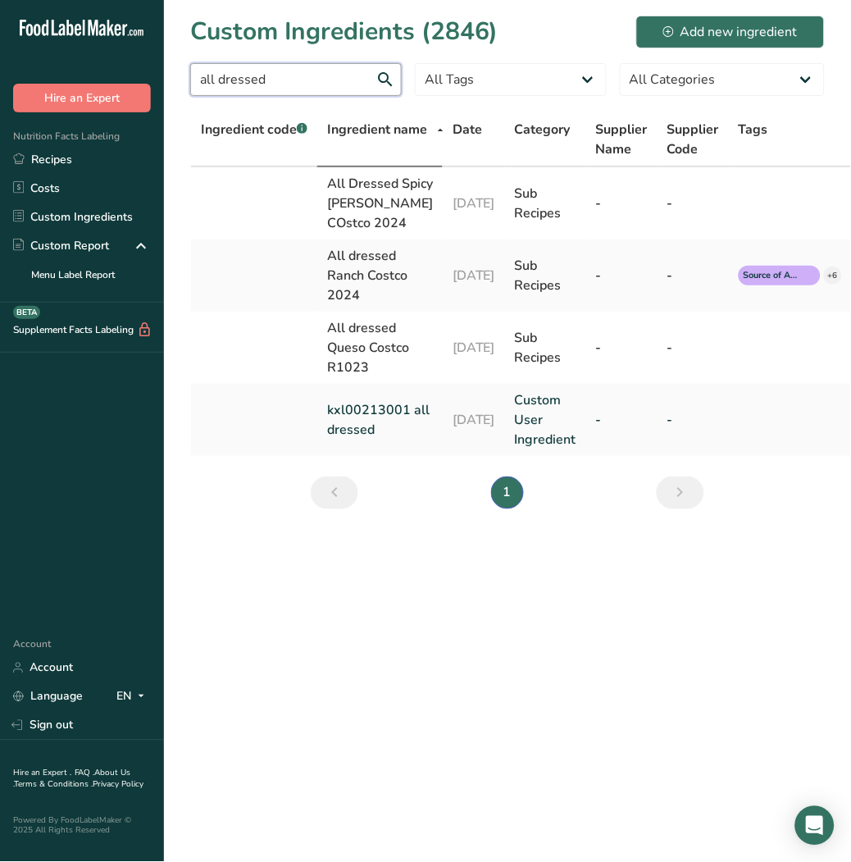
click at [321, 84] on input "all dressed" at bounding box center [296, 79] width 212 height 33
drag, startPoint x: 321, startPoint y: 84, endPoint x: 57, endPoint y: 61, distance: 265.1
click at [57, 61] on div ".a-20{fill:#fff;} Hire an Expert Nutrition Facts Labeling Recipes Costs Custom …" at bounding box center [425, 431] width 851 height 862
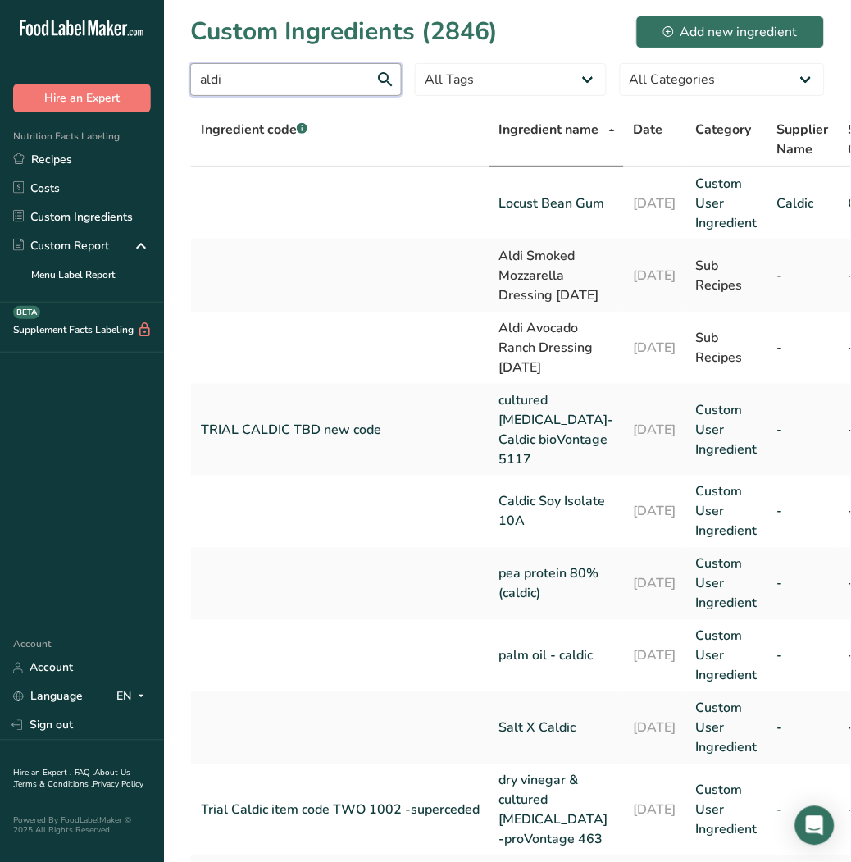
type input "aldi"
click at [47, 172] on link "Recipes" at bounding box center [82, 159] width 164 height 29
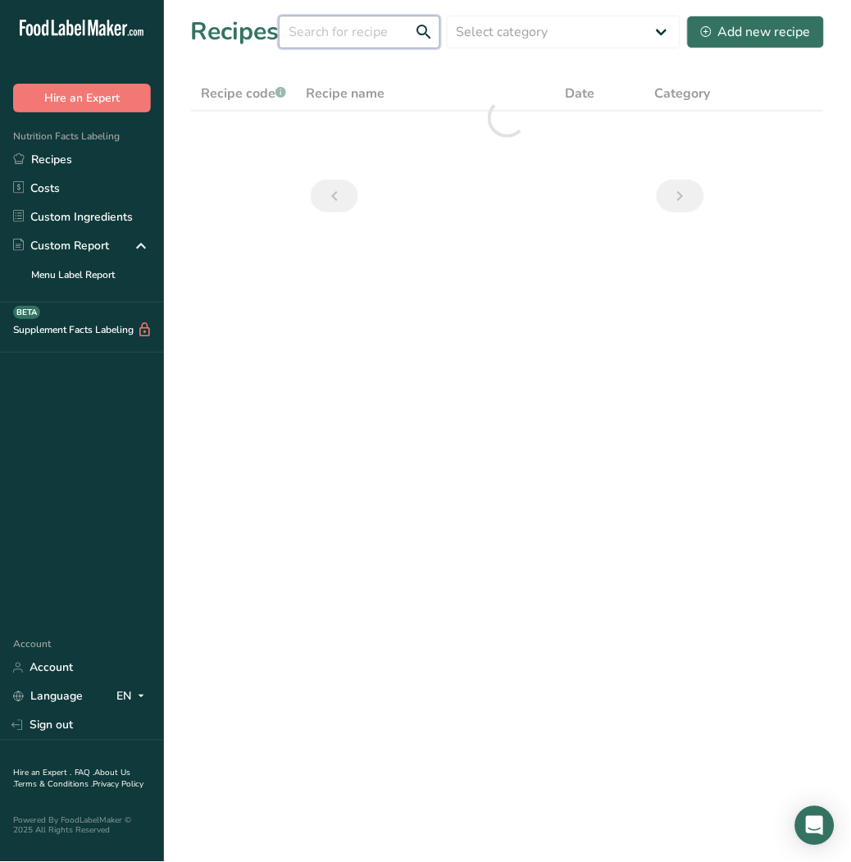
click at [348, 35] on input "text" at bounding box center [360, 32] width 162 height 33
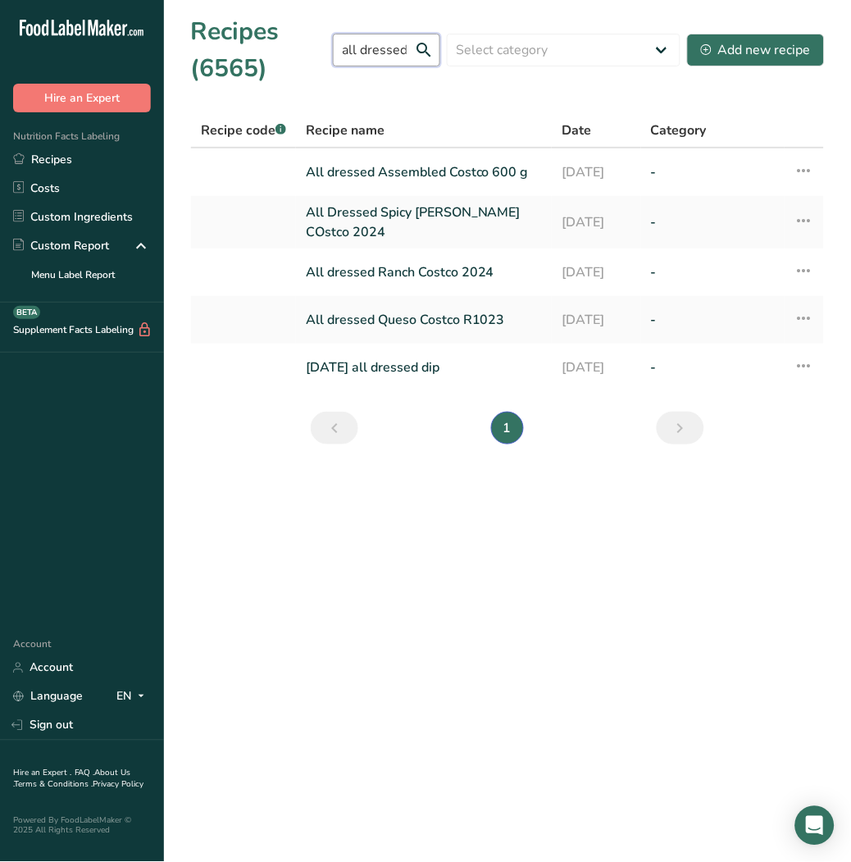
click at [391, 52] on input "all dressed" at bounding box center [386, 50] width 107 height 33
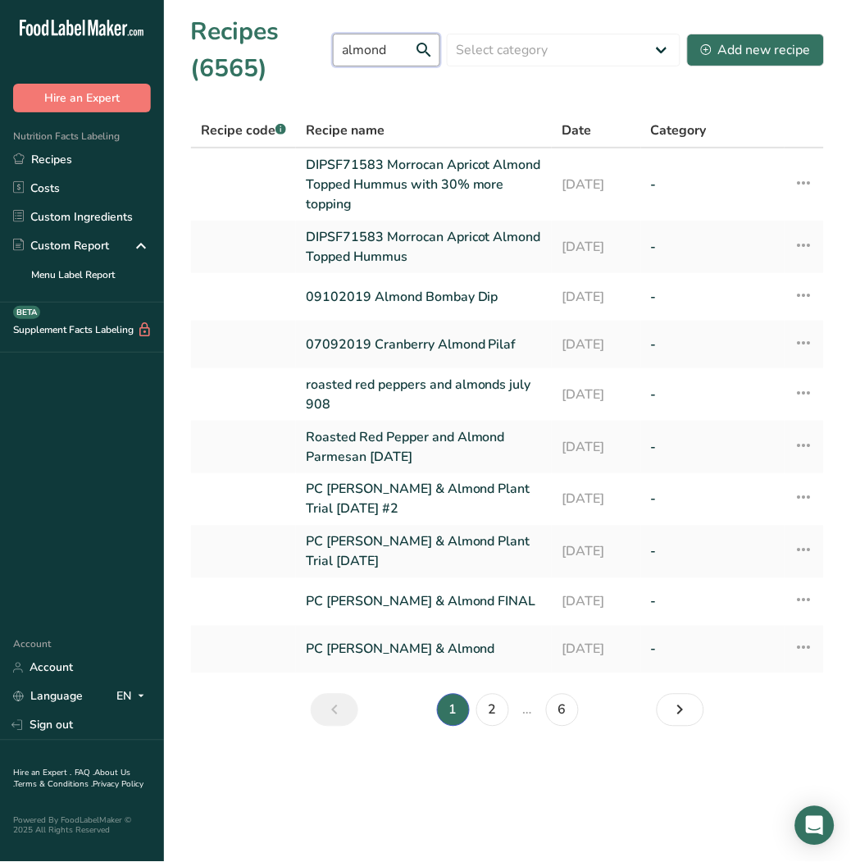
drag, startPoint x: 388, startPoint y: 52, endPoint x: 287, endPoint y: 46, distance: 101.1
click at [287, 46] on div "Recipes (6565) almond Select category All Baked Goods Beverages Confectionery C…" at bounding box center [507, 50] width 635 height 74
type input "all dressed"
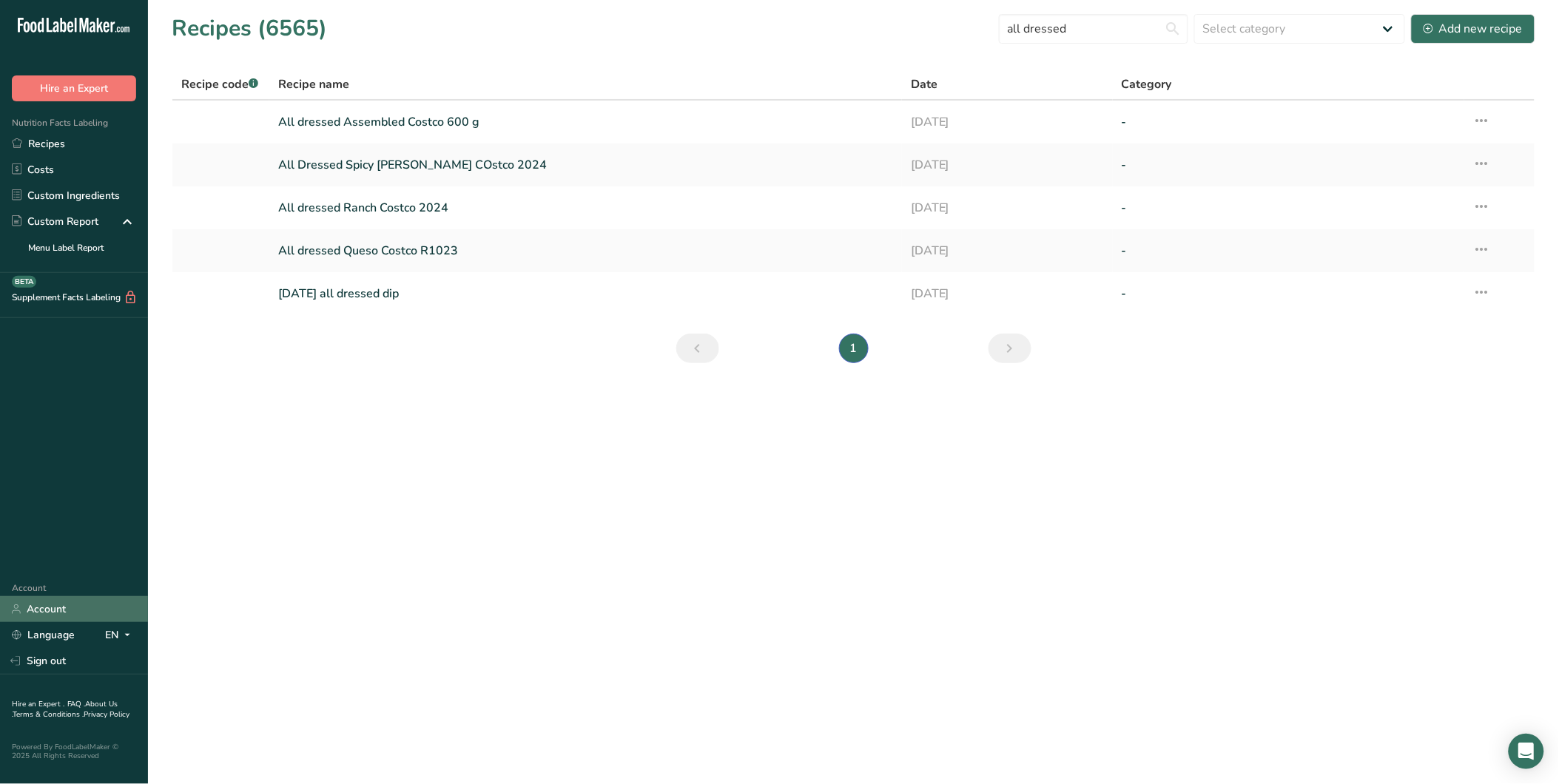
click at [49, 611] on link "Account" at bounding box center [74, 609] width 148 height 26
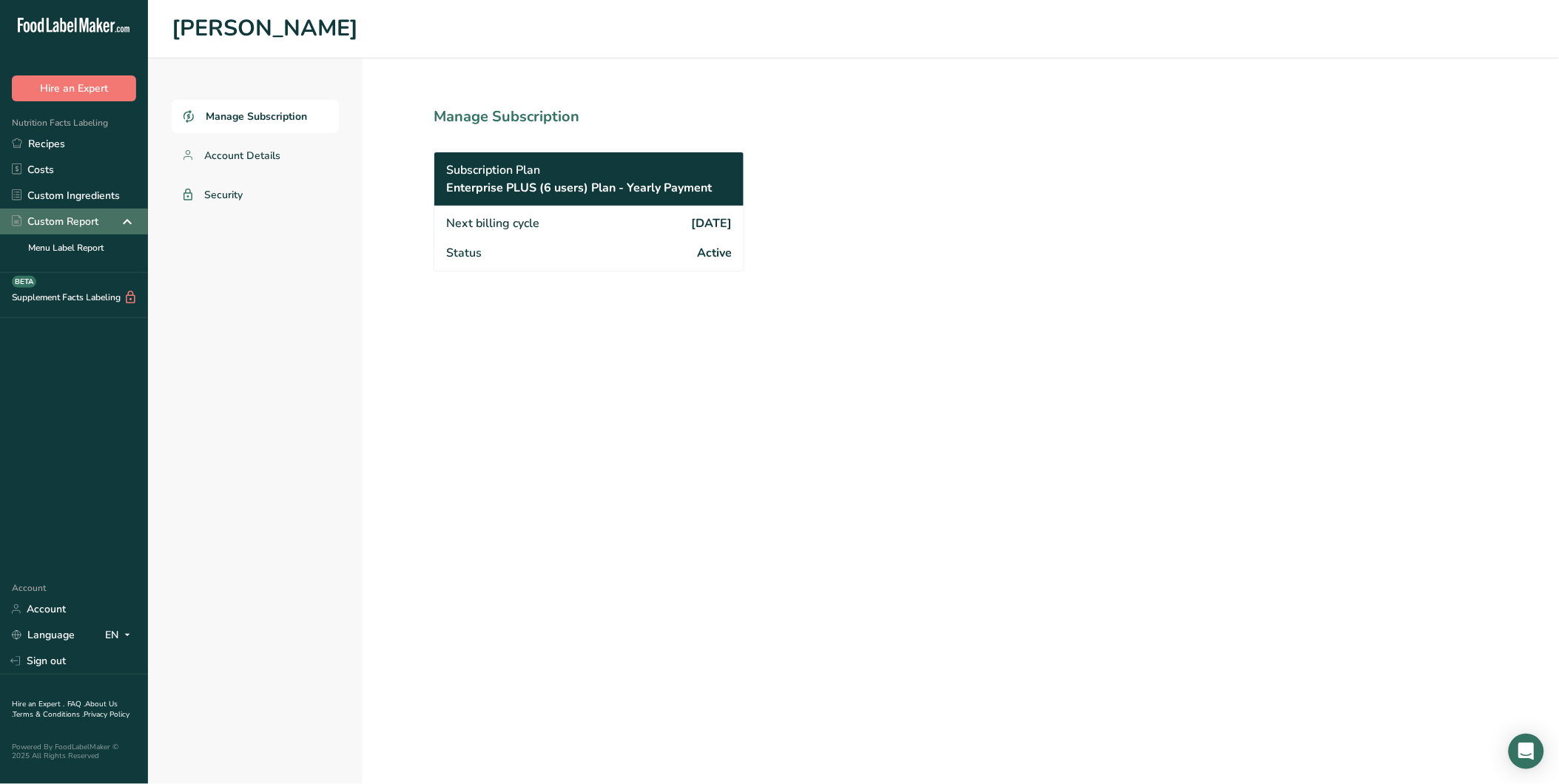
click at [98, 218] on div "Custom Report" at bounding box center [55, 221] width 87 height 15
click at [129, 223] on icon at bounding box center [127, 222] width 18 height 27
click at [92, 220] on div "Custom Report" at bounding box center [55, 221] width 87 height 15
click at [55, 139] on link "Recipes" at bounding box center [74, 143] width 148 height 26
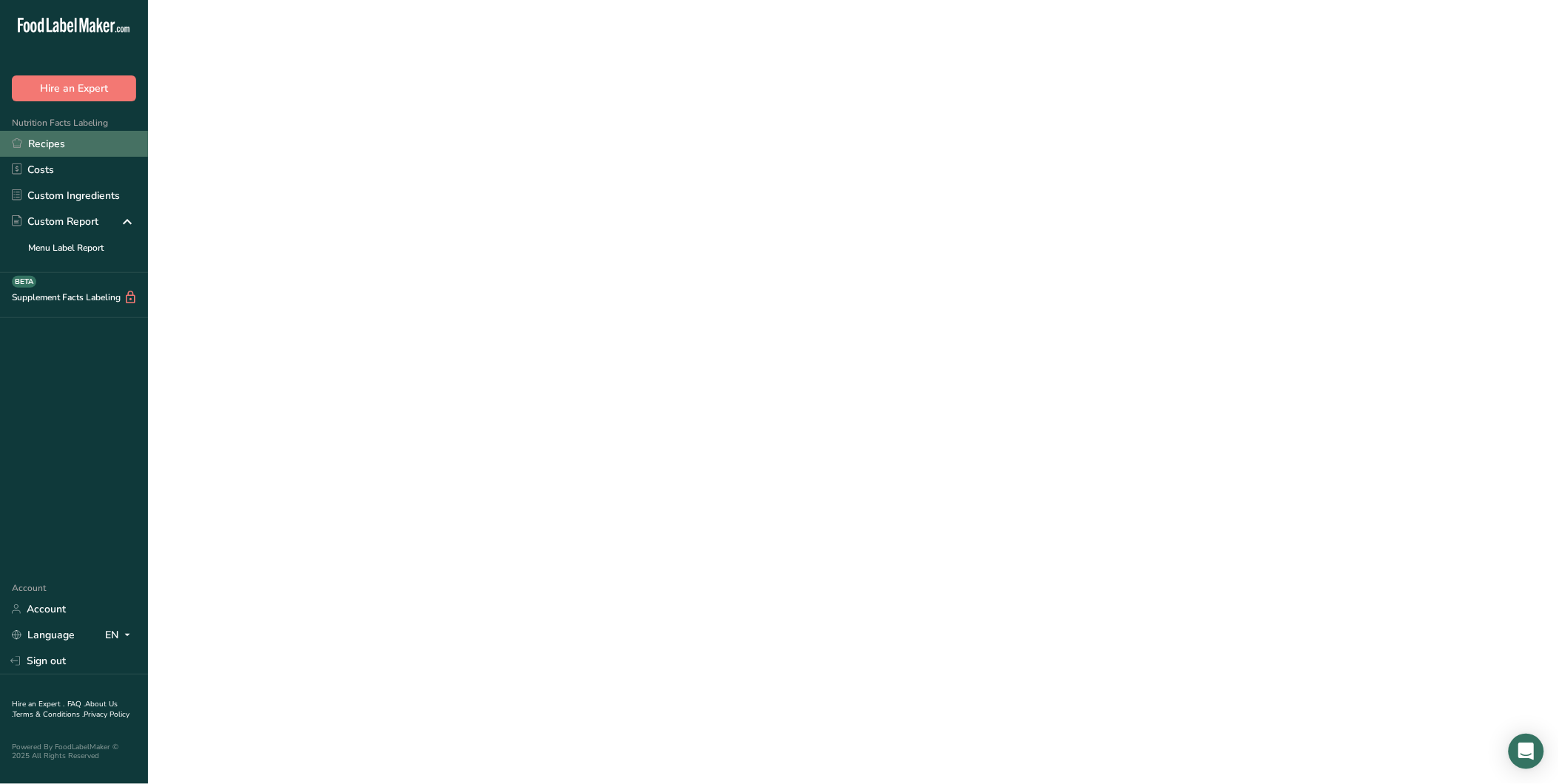
click at [55, 139] on link "Recipes" at bounding box center [74, 143] width 148 height 26
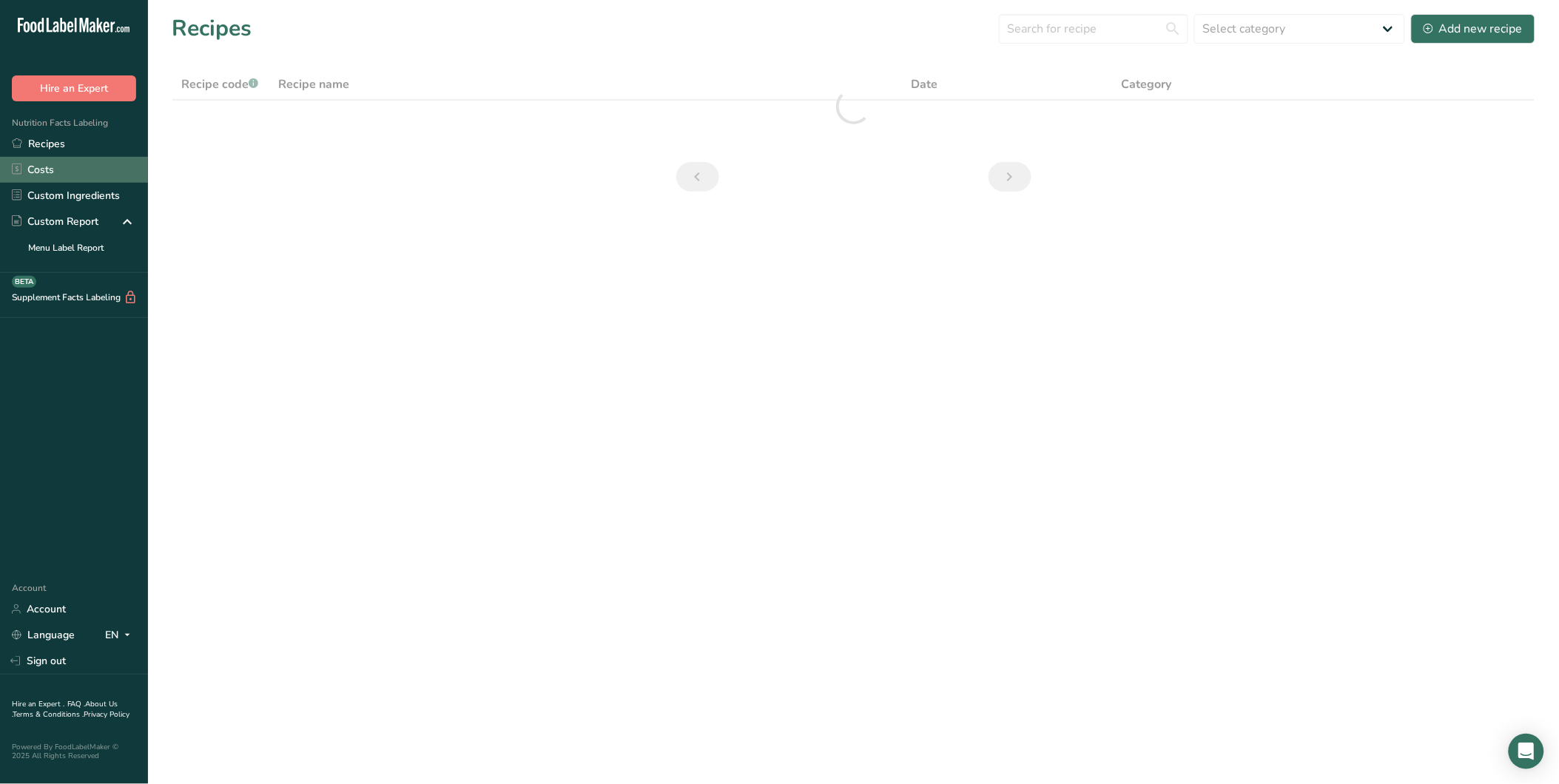
click at [47, 162] on link "Costs" at bounding box center [74, 170] width 148 height 26
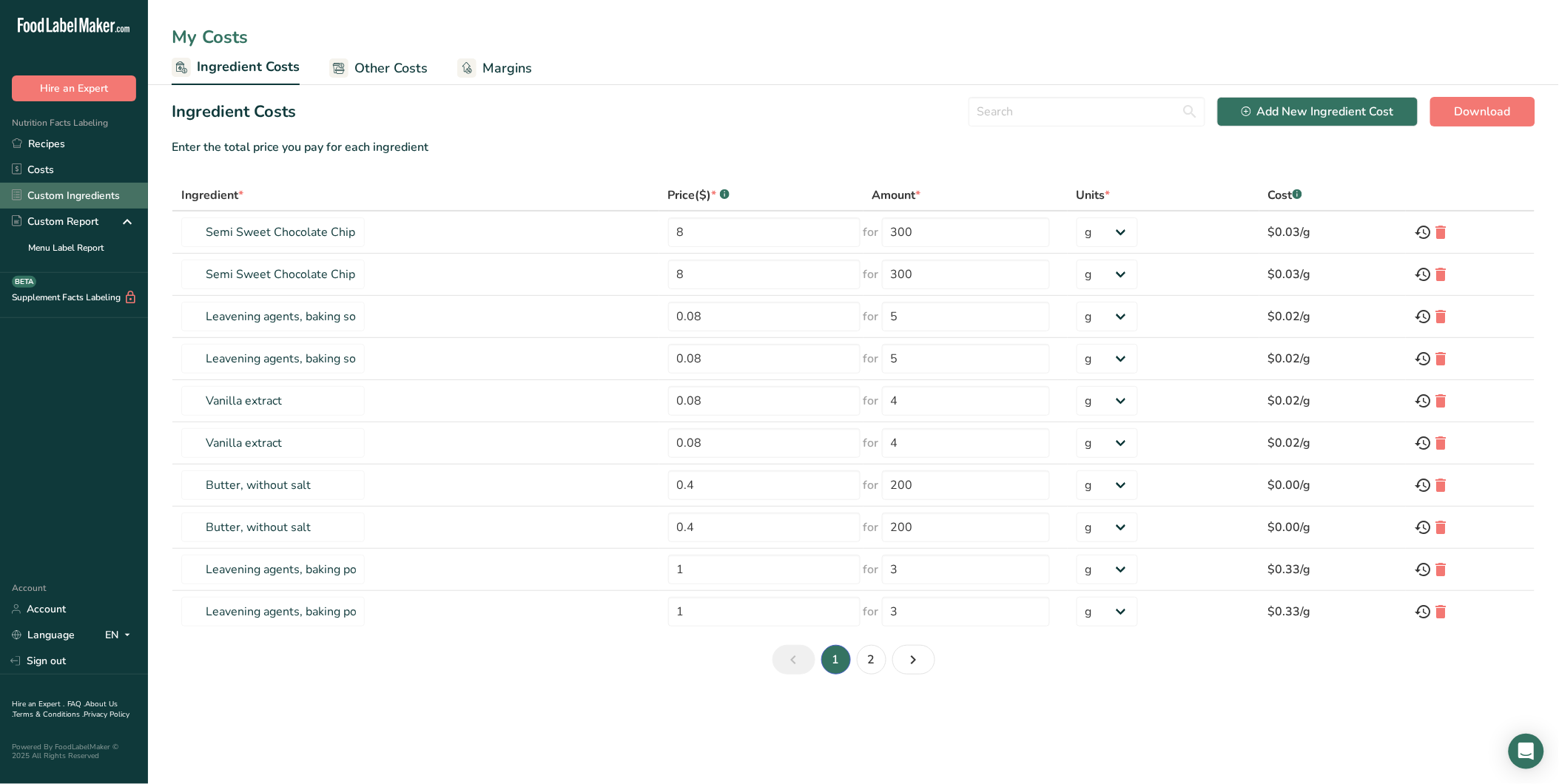
click at [47, 192] on link "Custom Ingredients" at bounding box center [74, 196] width 148 height 26
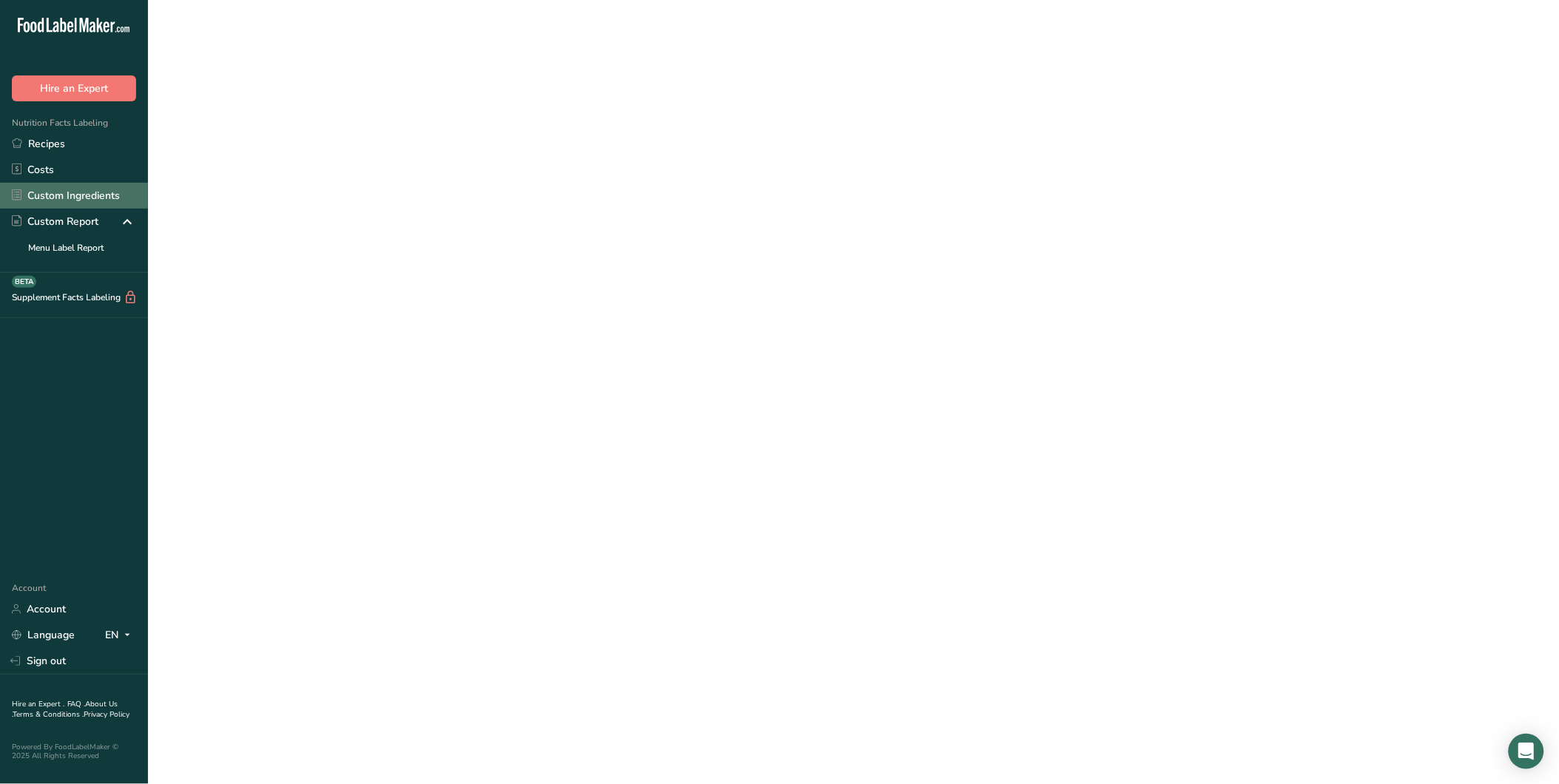
click at [47, 192] on link "Custom Ingredients" at bounding box center [74, 196] width 148 height 26
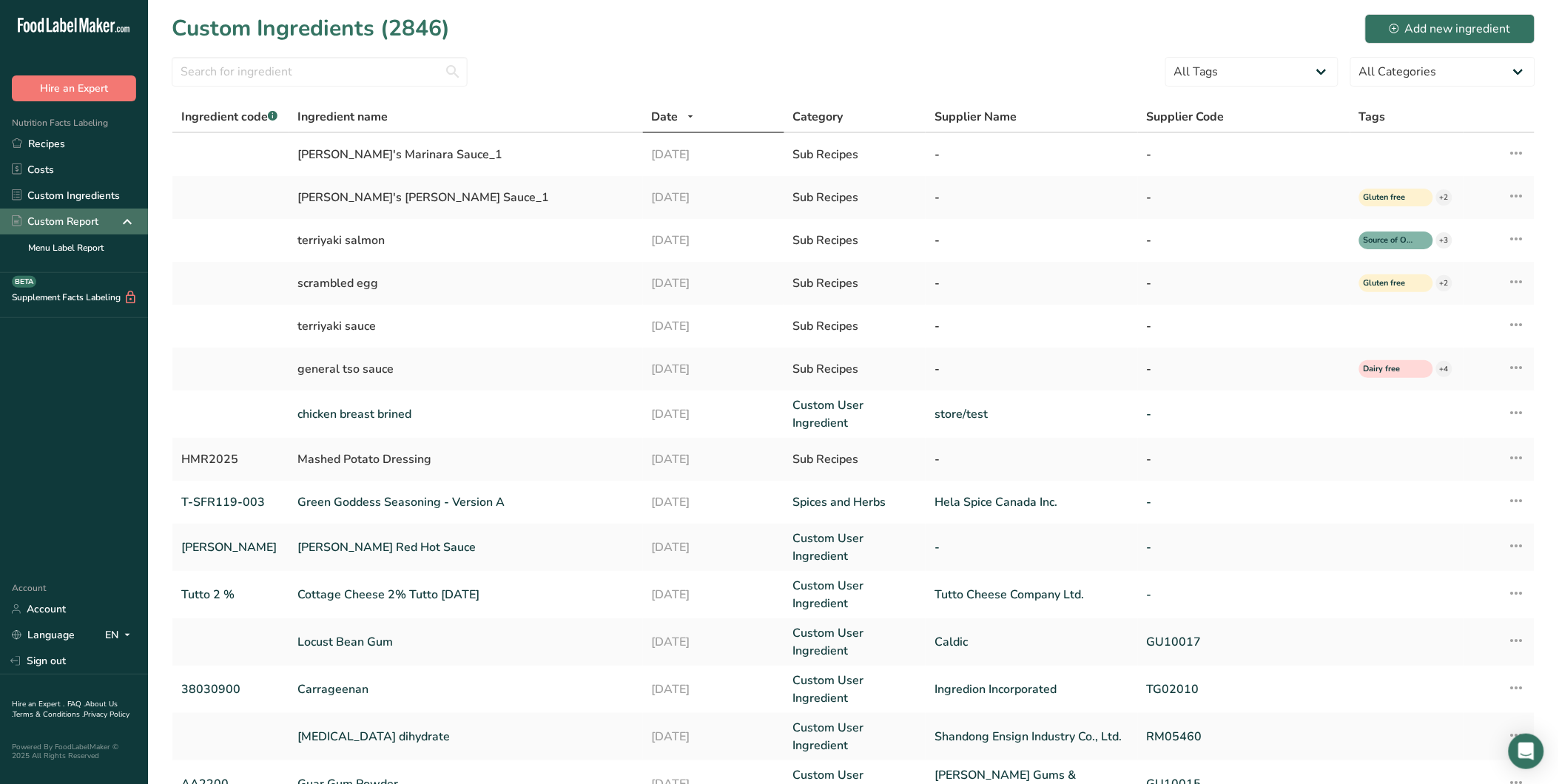
click at [55, 223] on div "Custom Report" at bounding box center [55, 221] width 87 height 15
drag, startPoint x: 55, startPoint y: 223, endPoint x: 32, endPoint y: 223, distance: 23.0
click at [32, 223] on div "Custom Report" at bounding box center [55, 221] width 87 height 15
click at [51, 241] on link "Menu Label Report" at bounding box center [74, 247] width 148 height 26
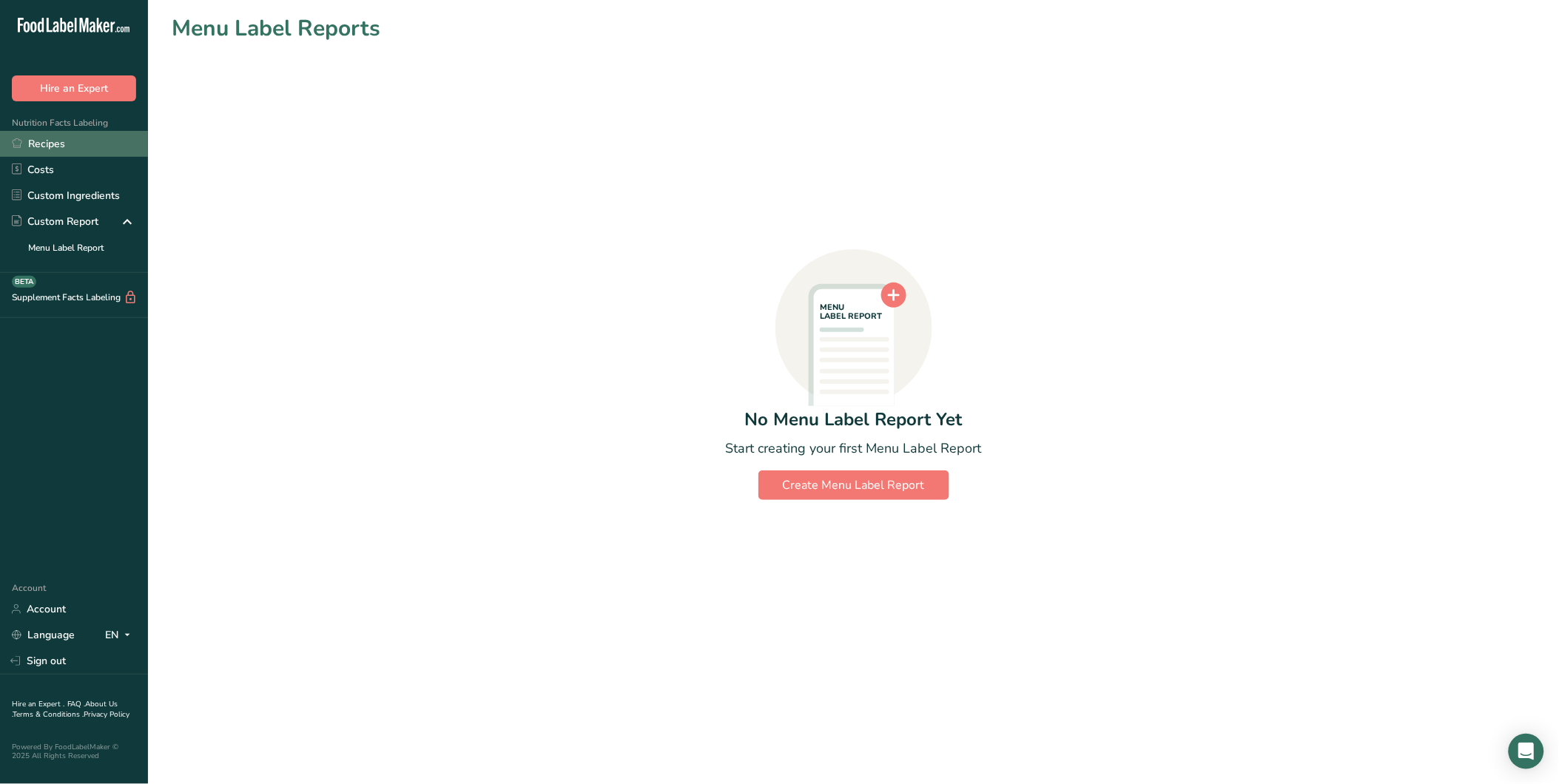
click at [52, 143] on link "Recipes" at bounding box center [74, 143] width 148 height 26
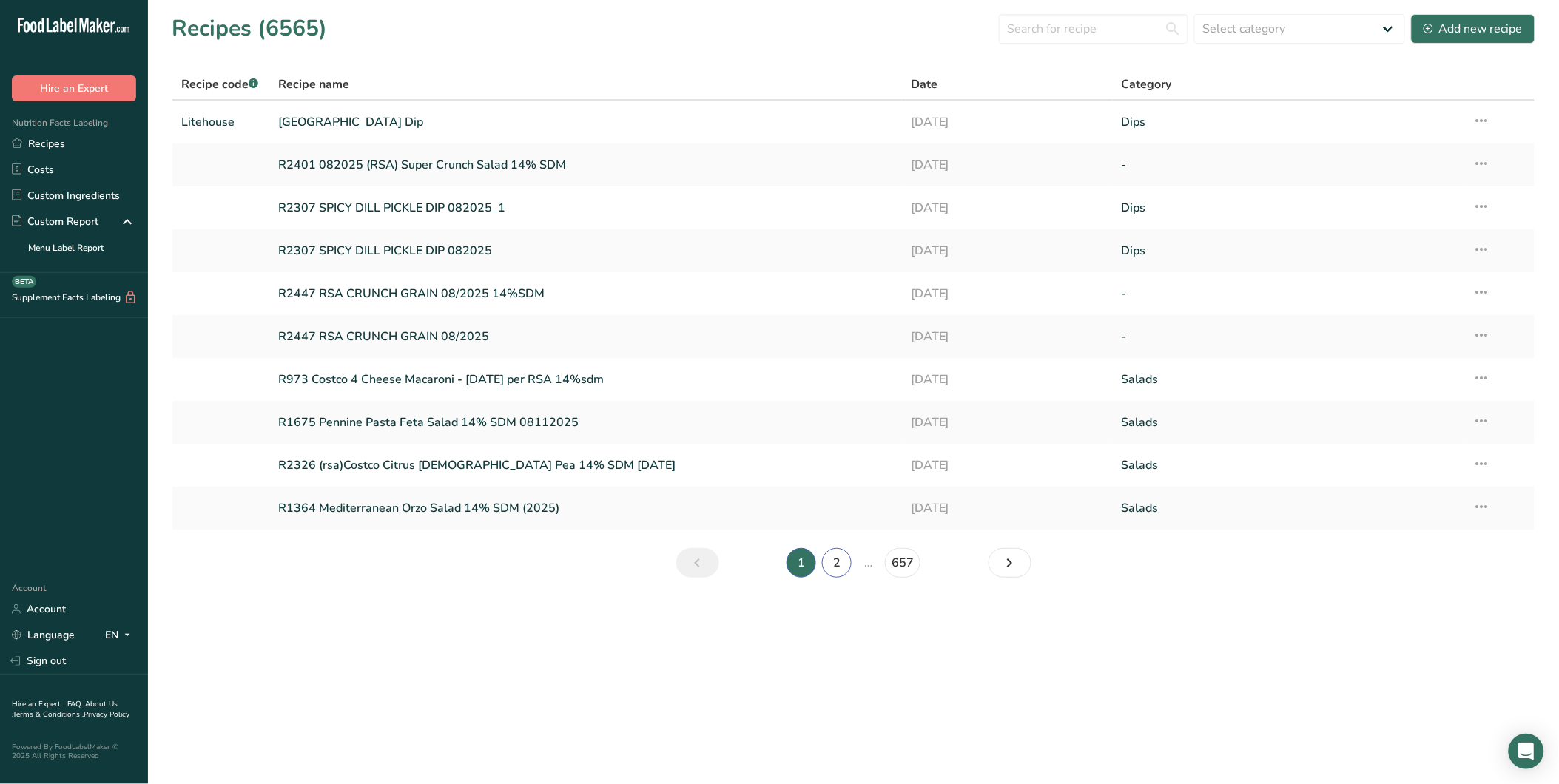
click at [844, 564] on link "2" at bounding box center [836, 563] width 30 height 30
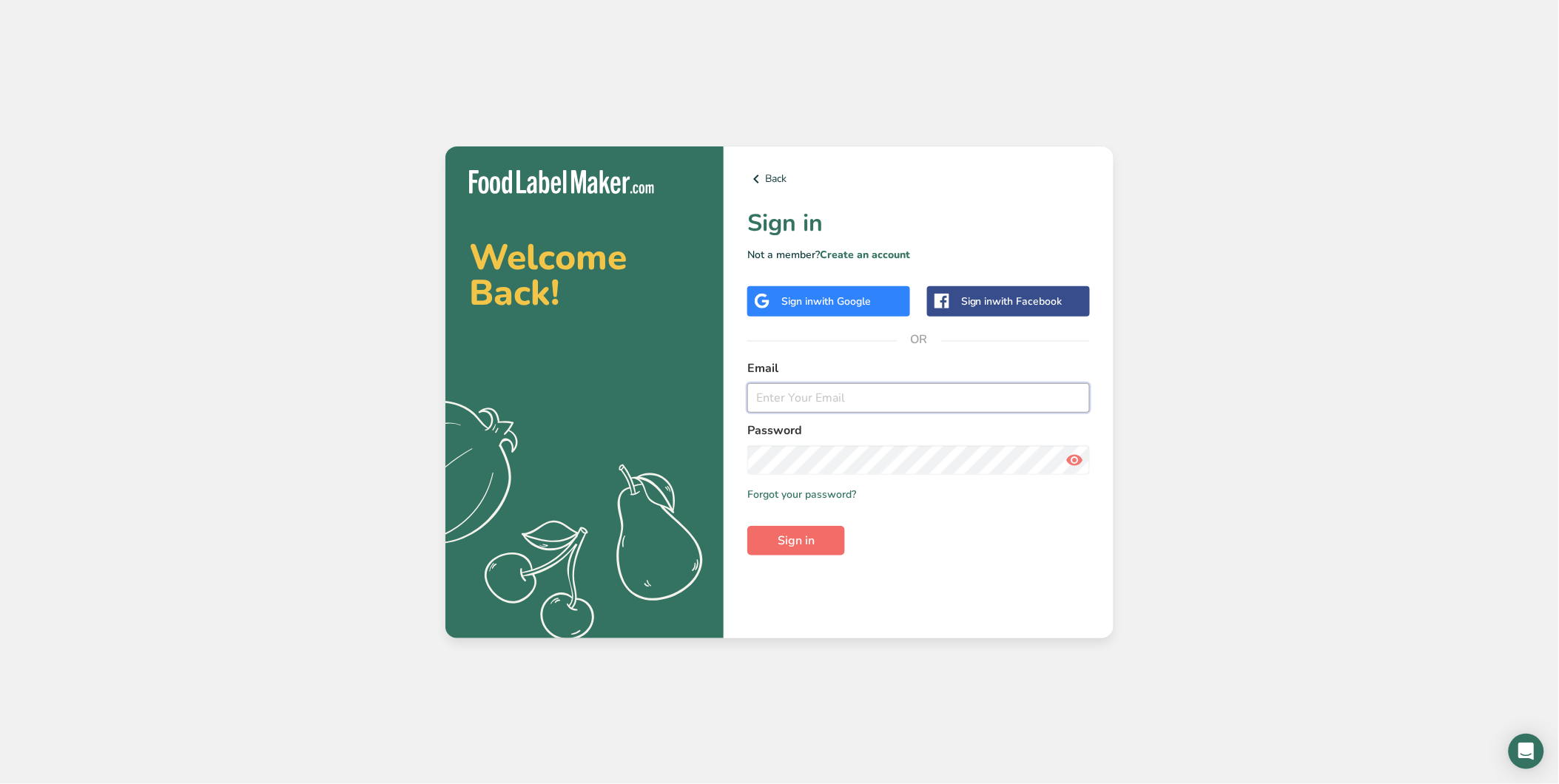
type input "[EMAIL_ADDRESS][DOMAIN_NAME]"
click at [767, 538] on span "Sign in" at bounding box center [796, 541] width 37 height 18
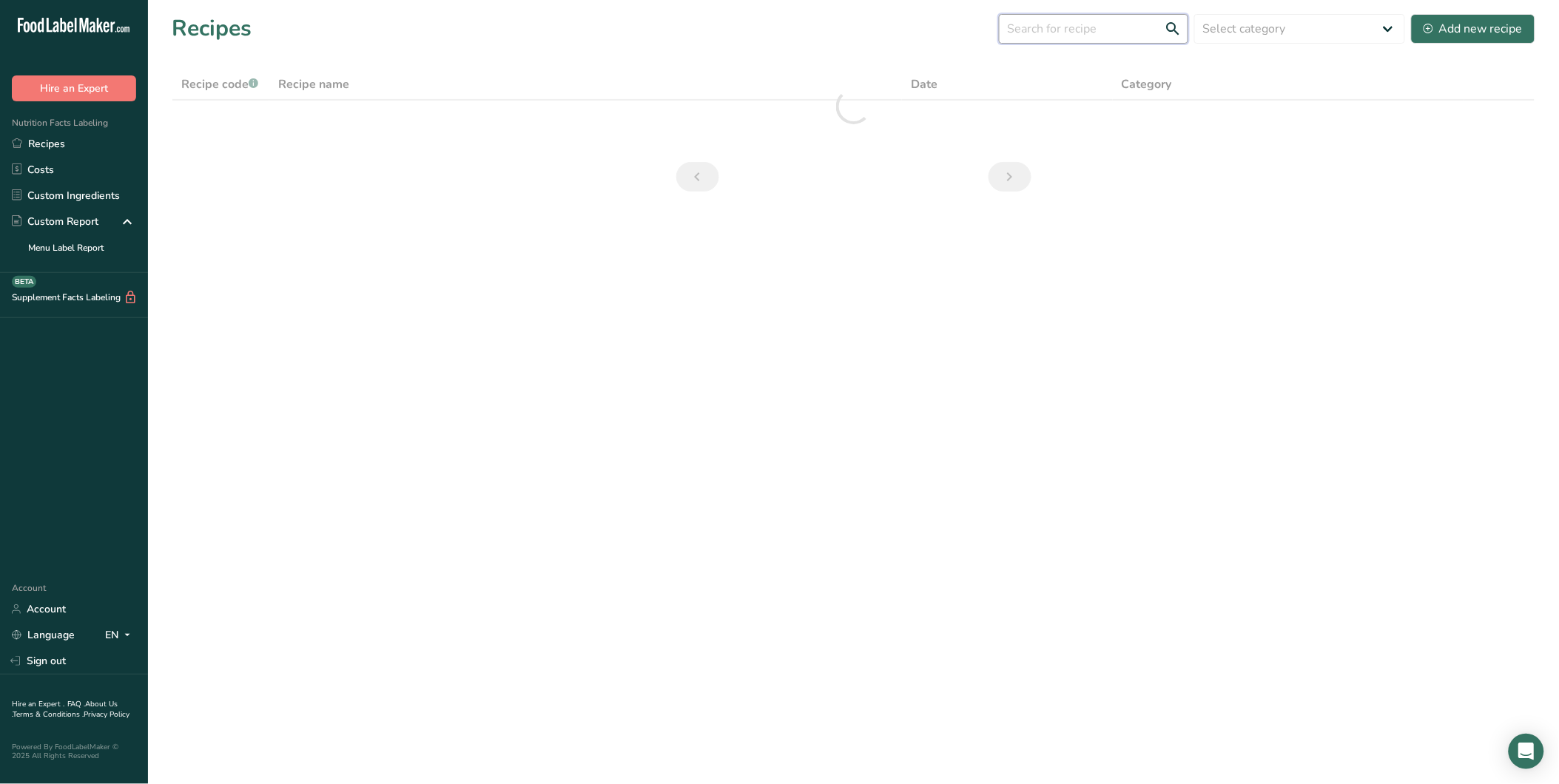
click at [767, 27] on input "text" at bounding box center [1093, 29] width 189 height 30
type input "ultimate"
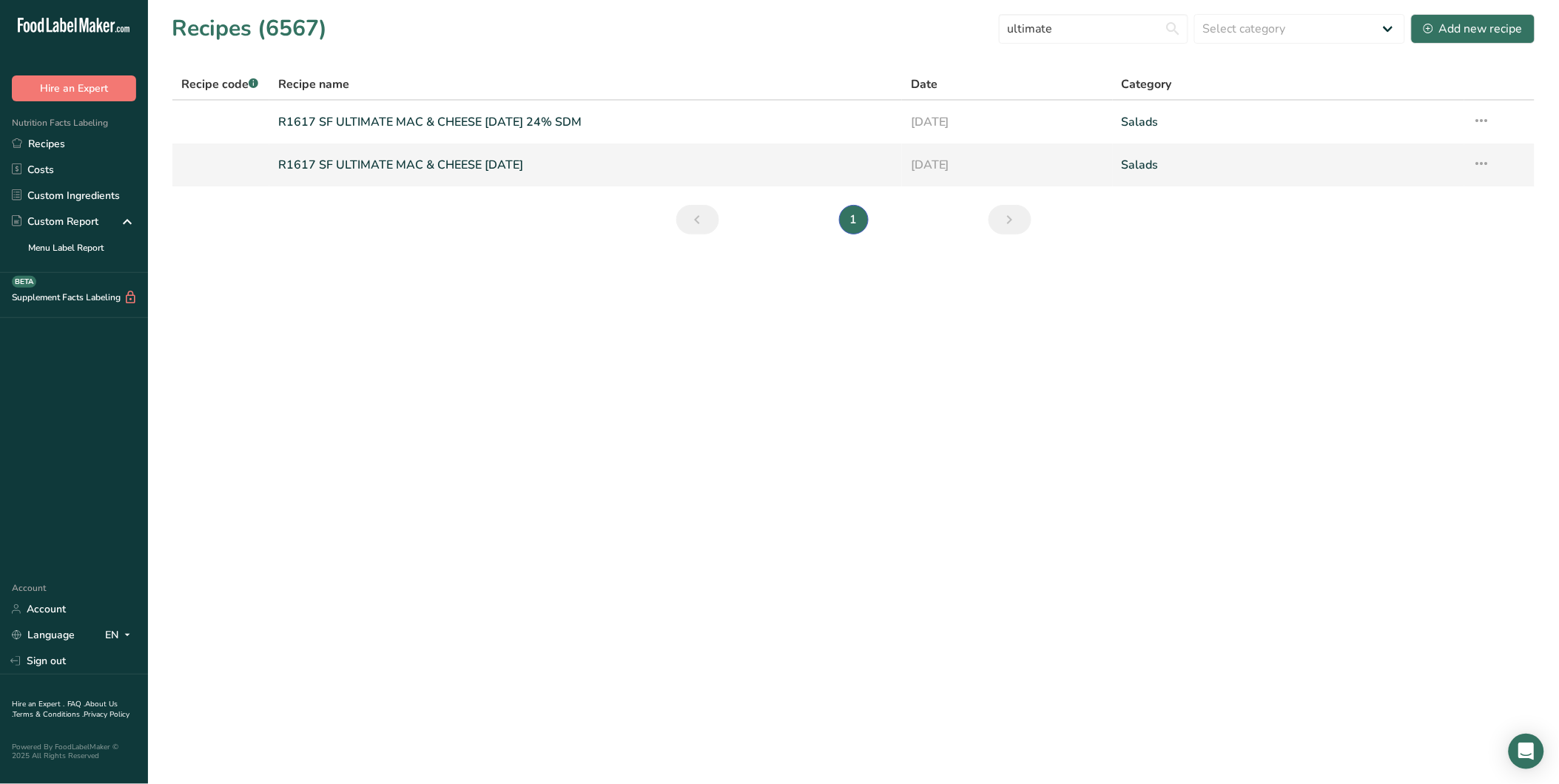
click at [537, 160] on link "R1617 SF ULTIMATE MAC & CHEESE [DATE]" at bounding box center [585, 165] width 614 height 31
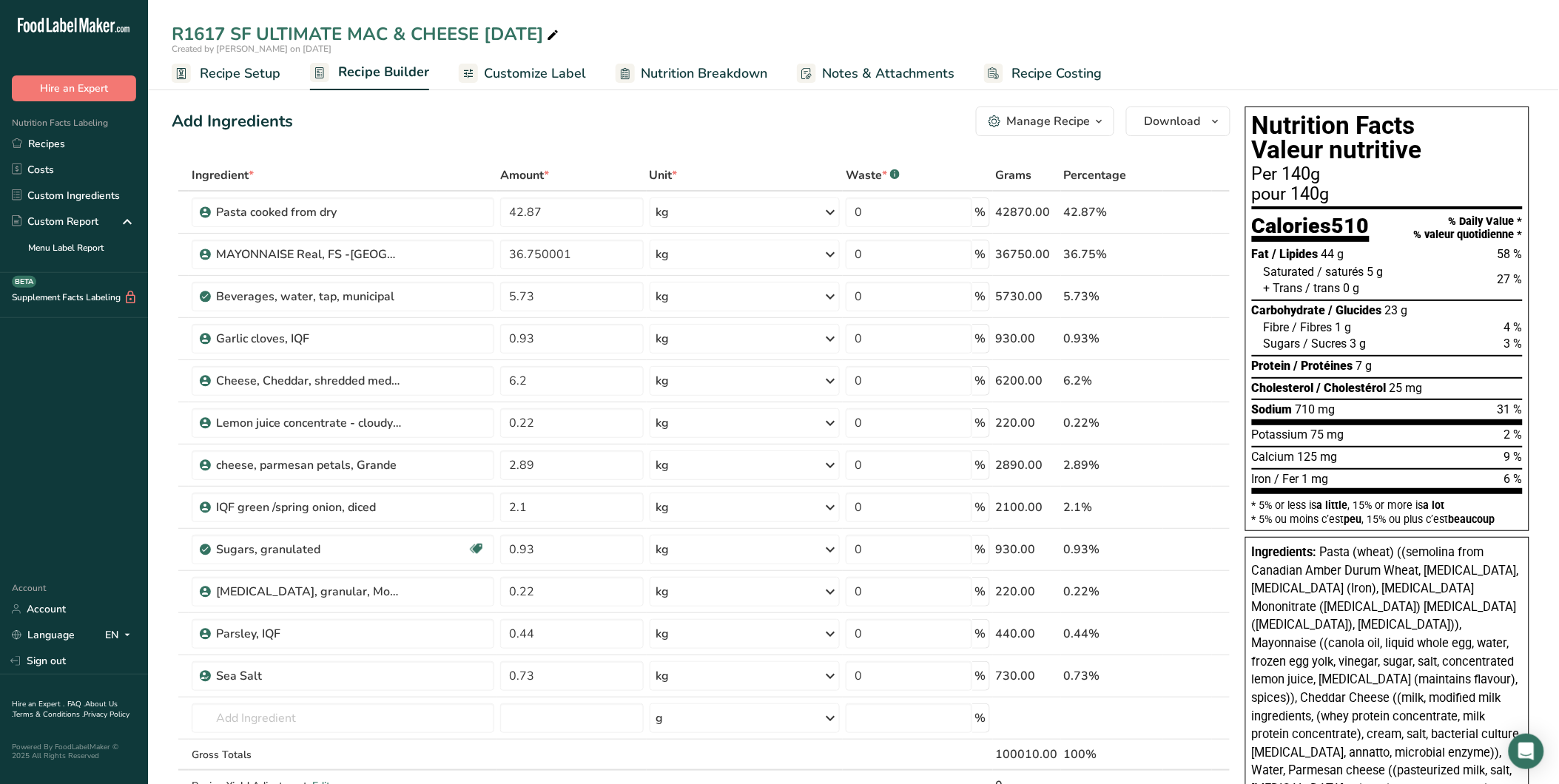
click at [562, 74] on span "Customize Label" at bounding box center [534, 74] width 102 height 20
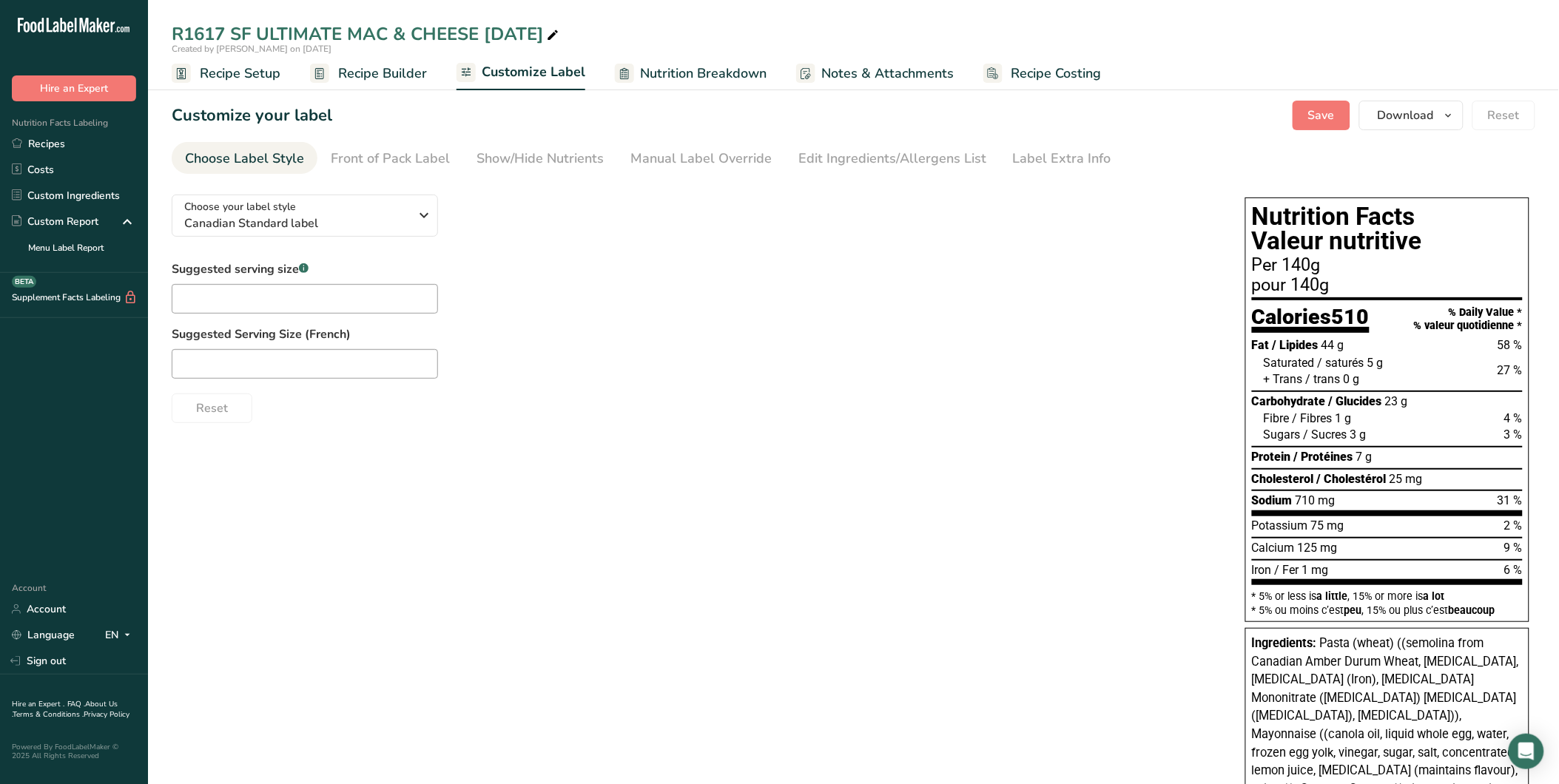
click at [719, 60] on link "Nutrition Breakdown" at bounding box center [690, 73] width 152 height 33
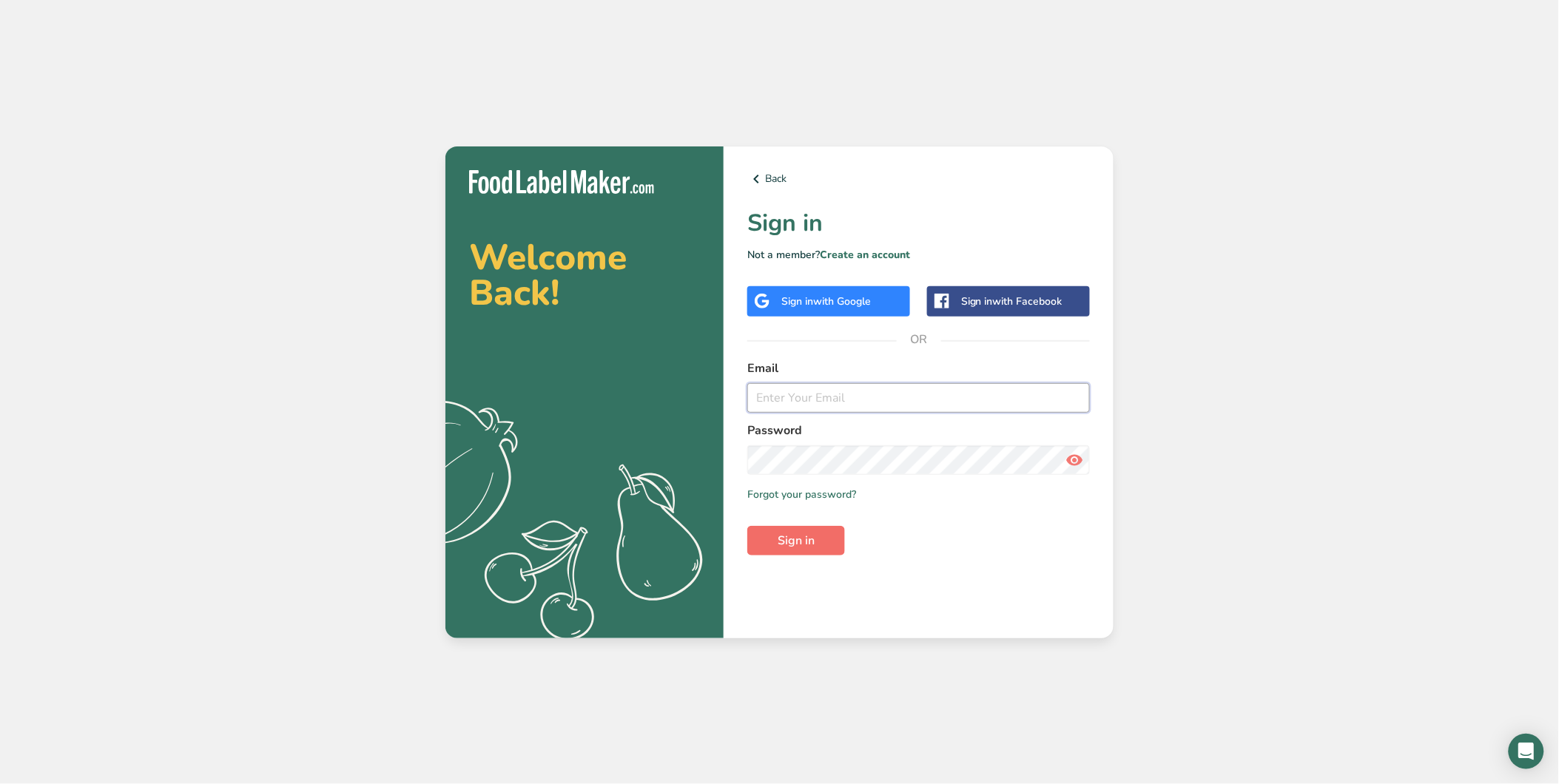
type input "[EMAIL_ADDRESS][DOMAIN_NAME]"
click at [803, 538] on span "Sign in" at bounding box center [796, 541] width 37 height 18
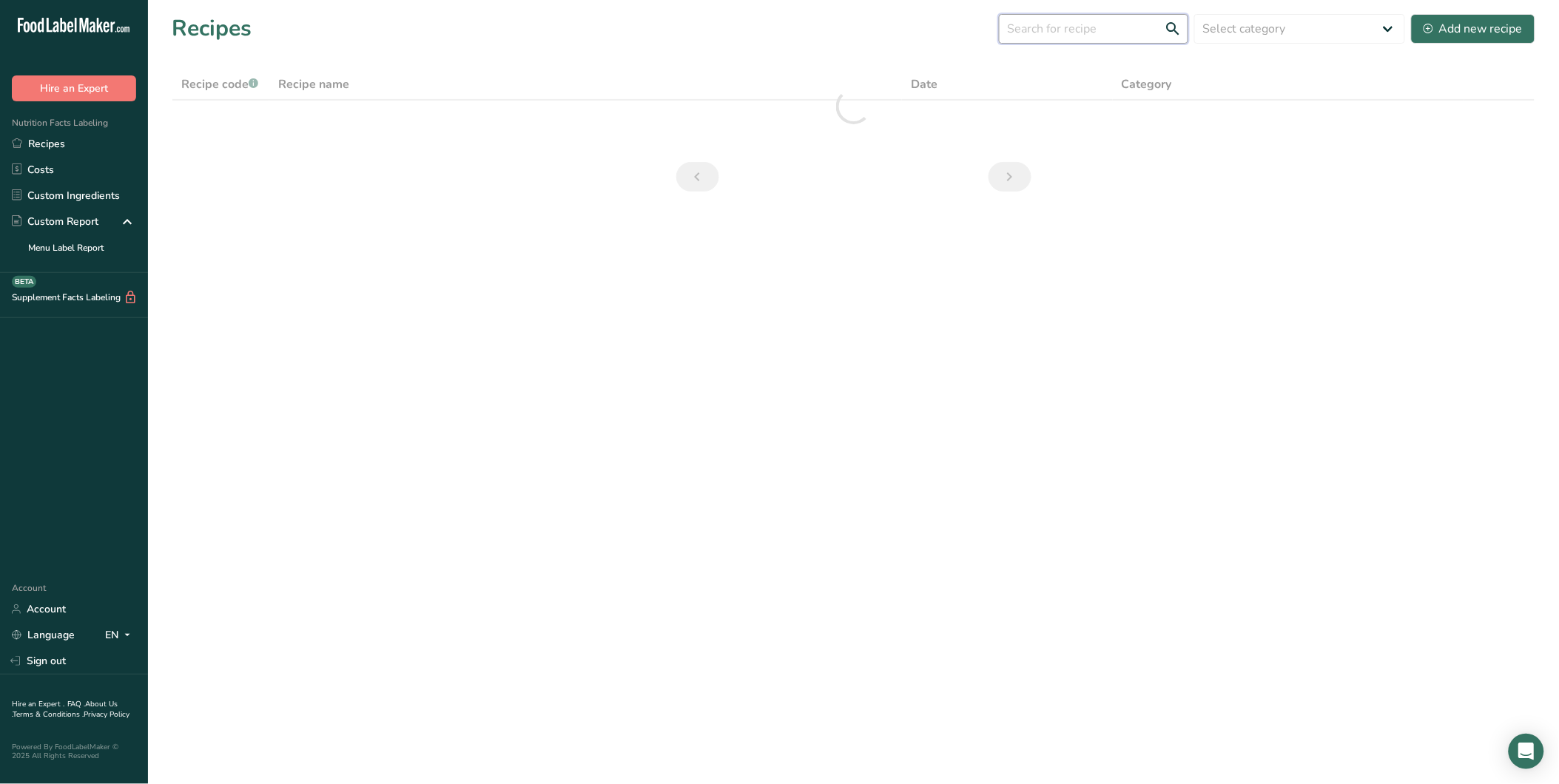
click at [1092, 28] on input "text" at bounding box center [1093, 29] width 189 height 30
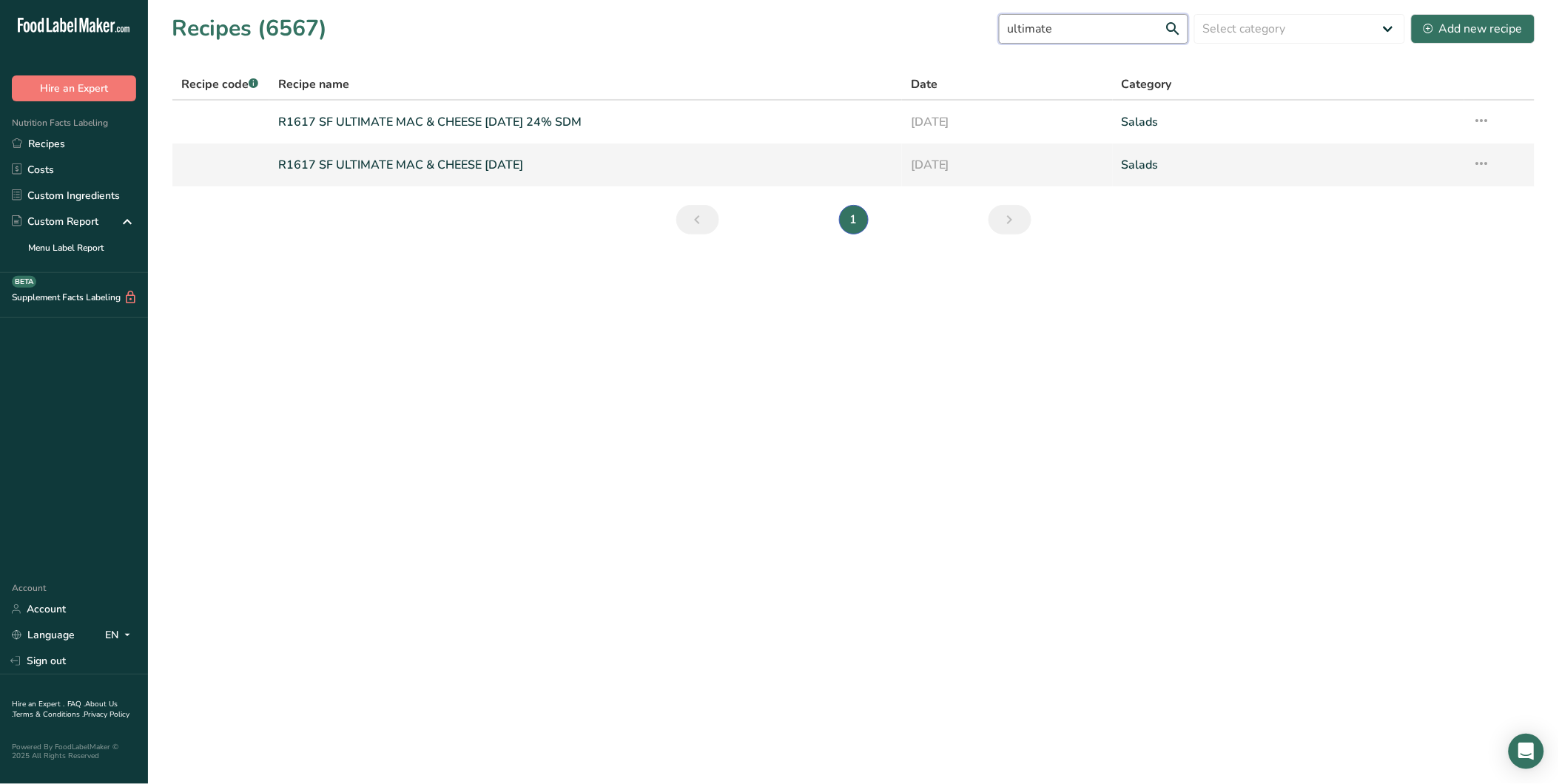
type input "ultimate"
click at [470, 168] on link "R1617 SF ULTIMATE MAC & CHEESE 08/14/2025" at bounding box center [585, 165] width 614 height 31
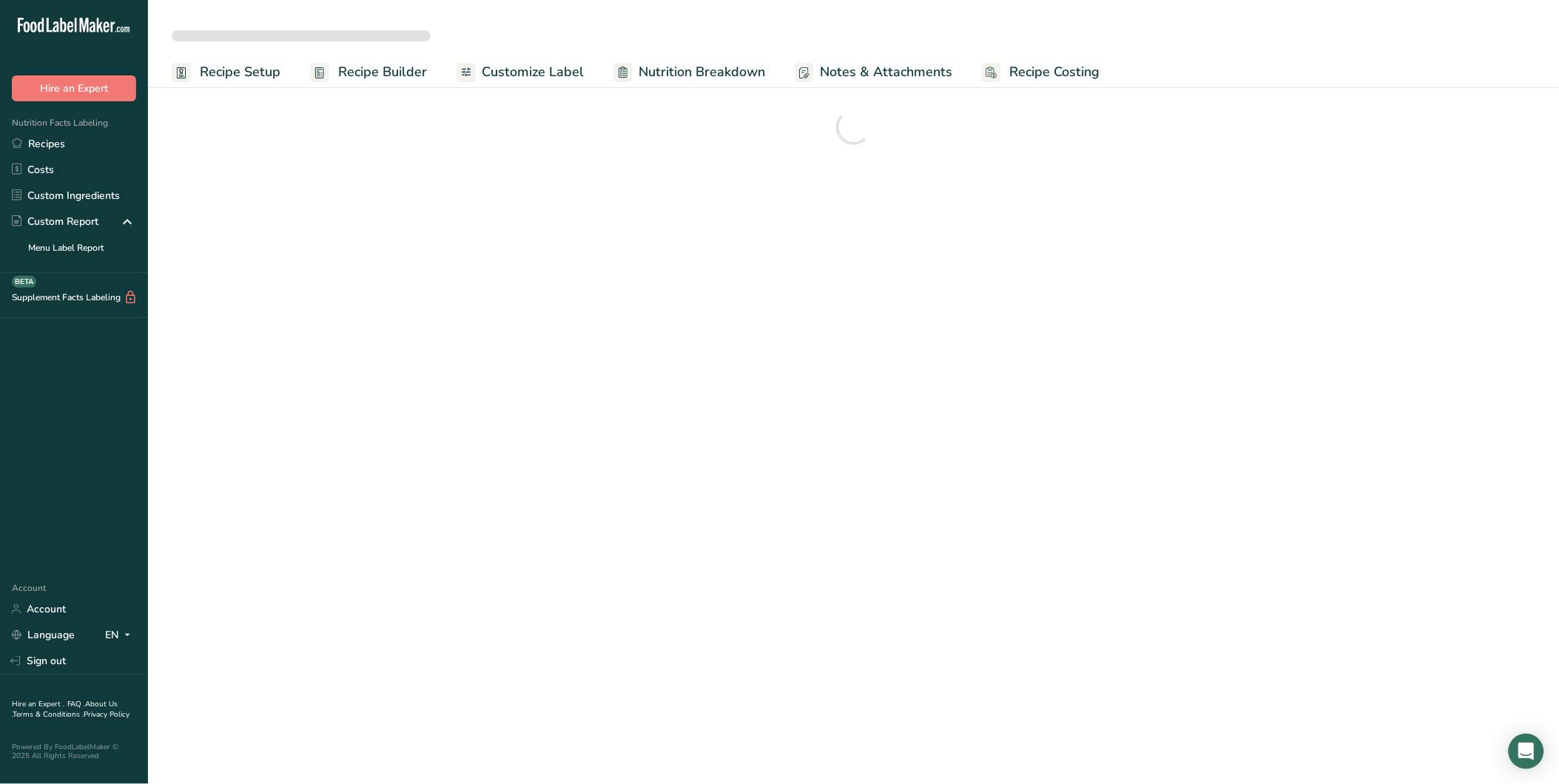
click at [709, 72] on span "Nutrition Breakdown" at bounding box center [702, 72] width 126 height 20
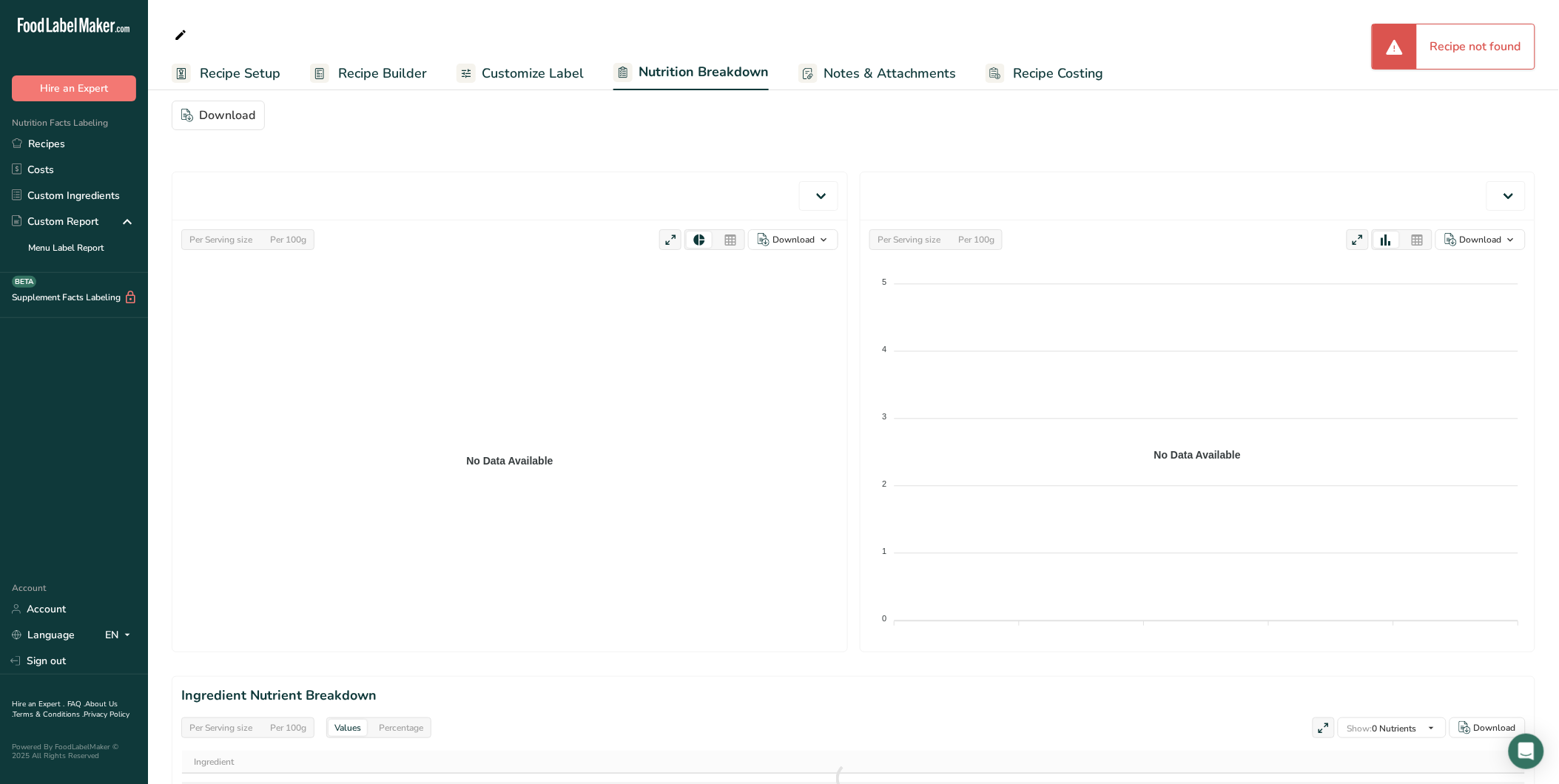
click at [209, 78] on span "Recipe Setup" at bounding box center [239, 74] width 80 height 20
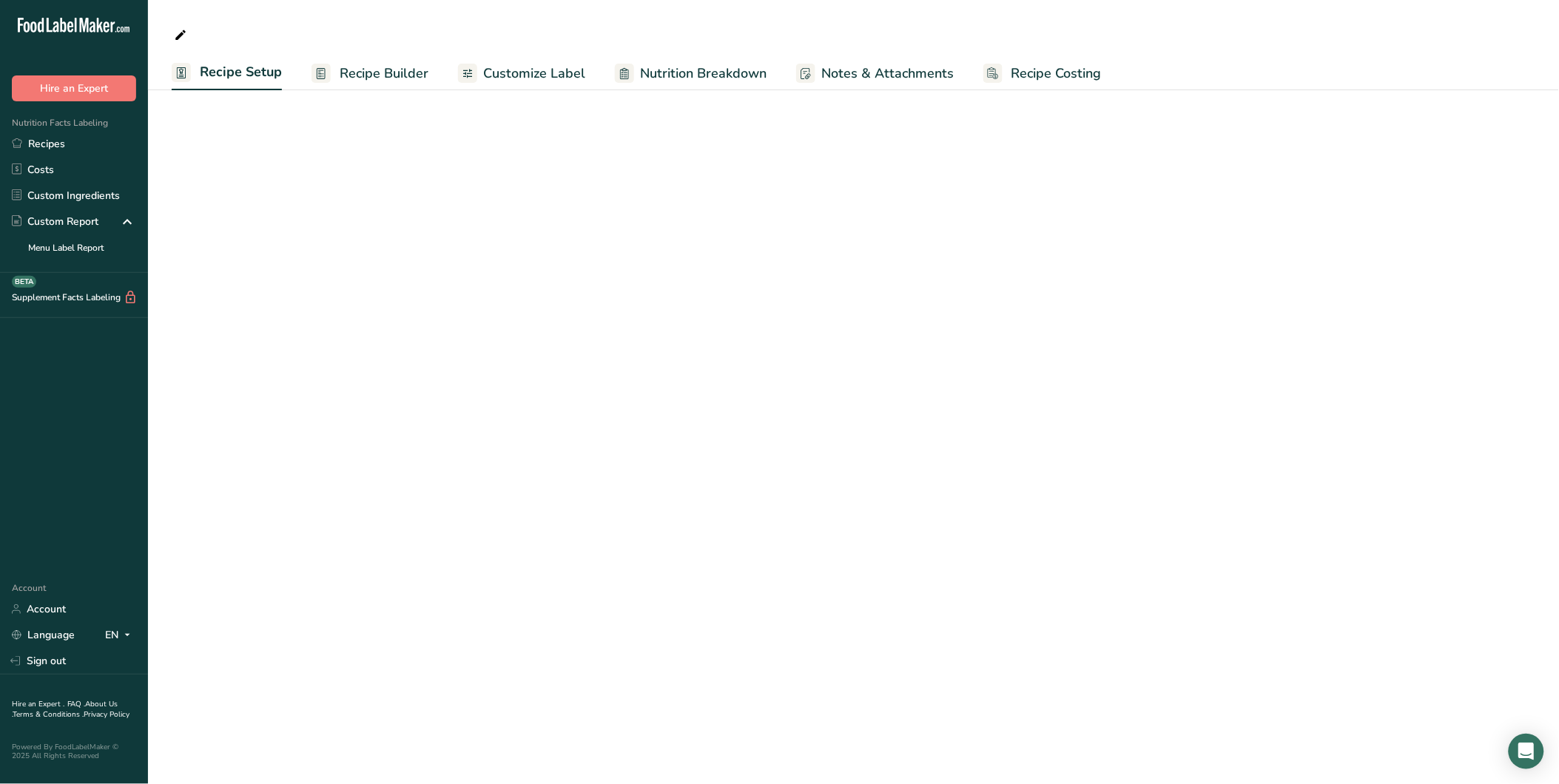
select select
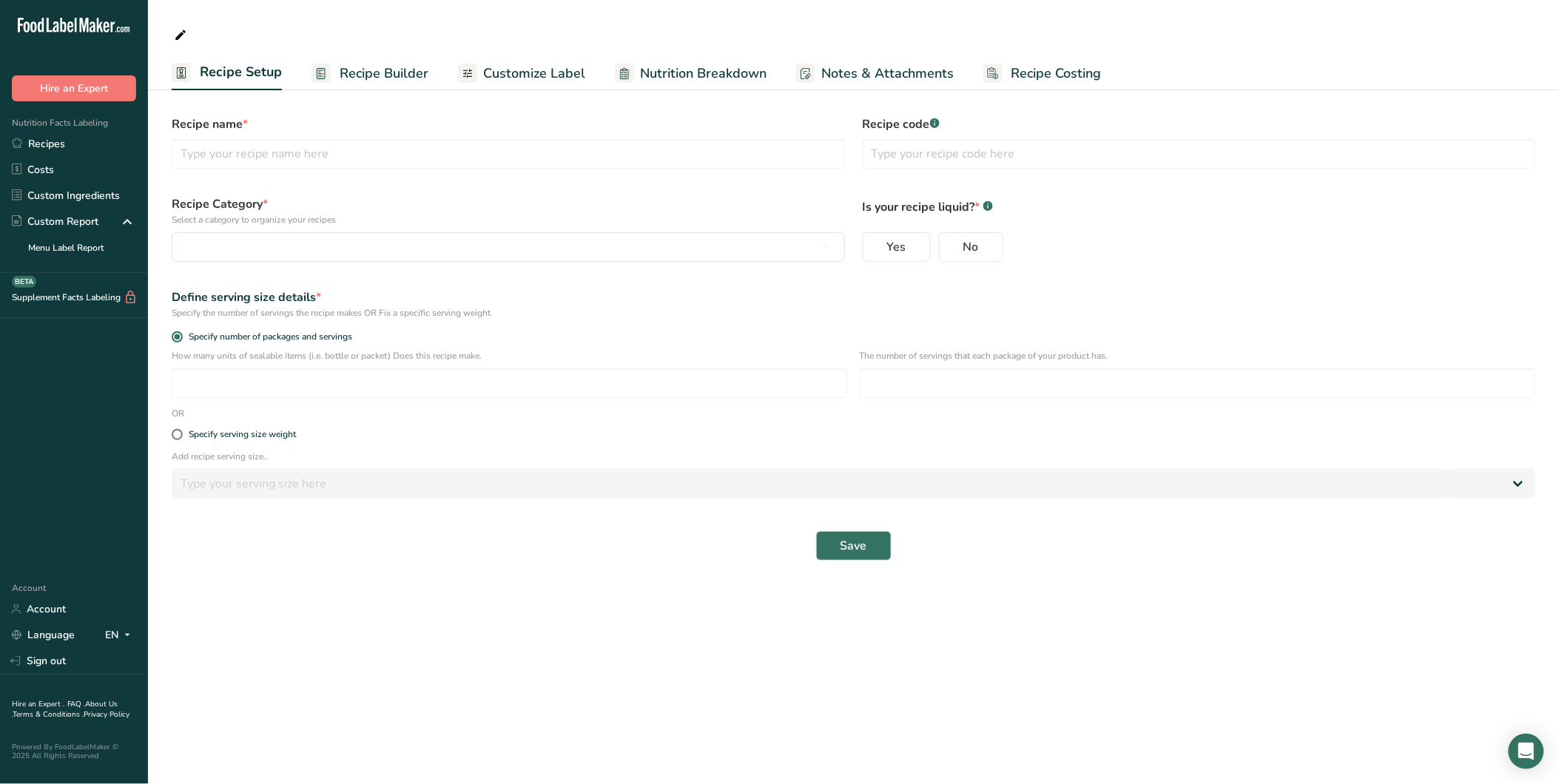
click at [403, 65] on span "Recipe Builder" at bounding box center [383, 74] width 88 height 20
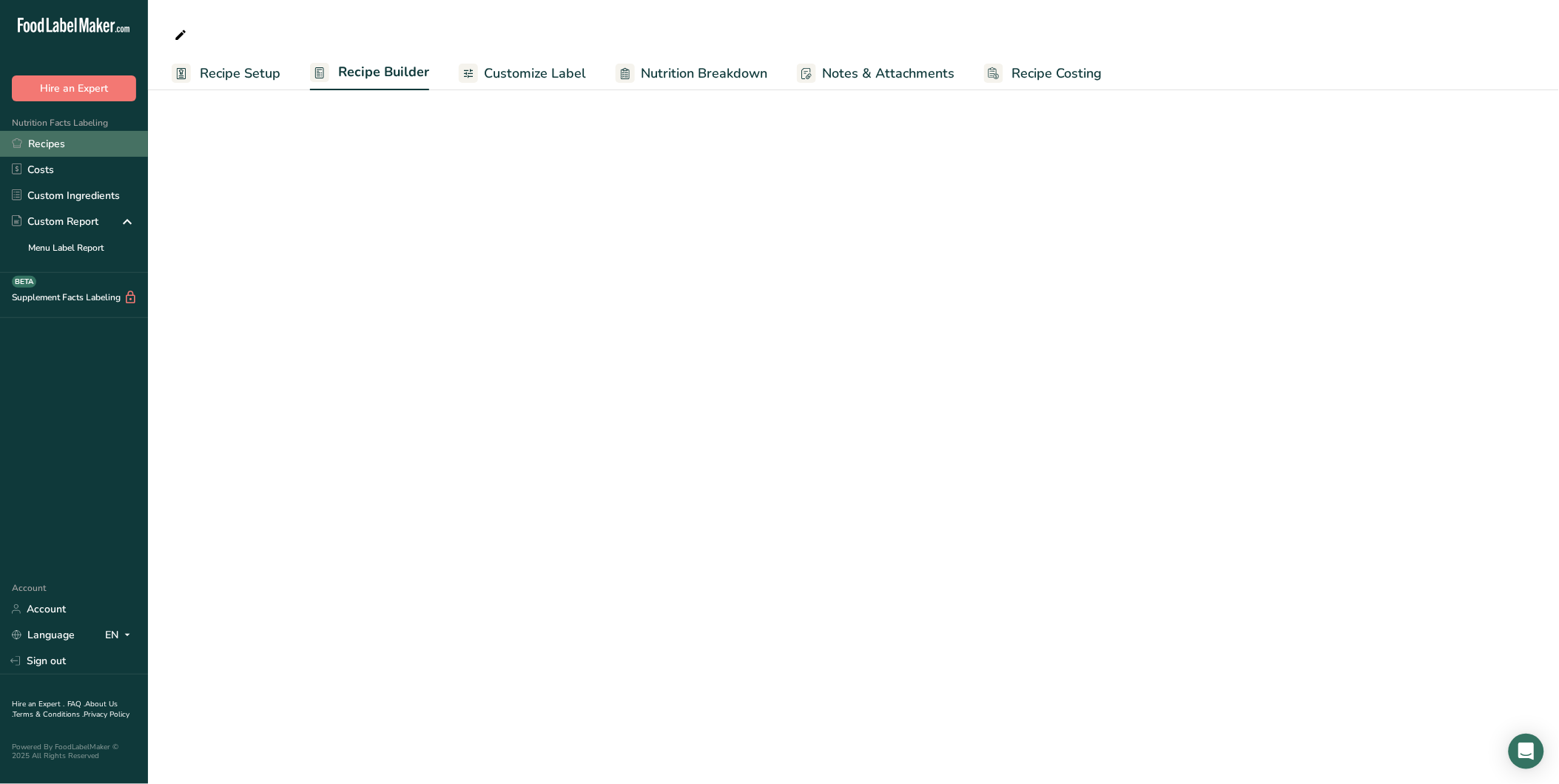
click at [63, 142] on link "Recipes" at bounding box center [74, 143] width 148 height 26
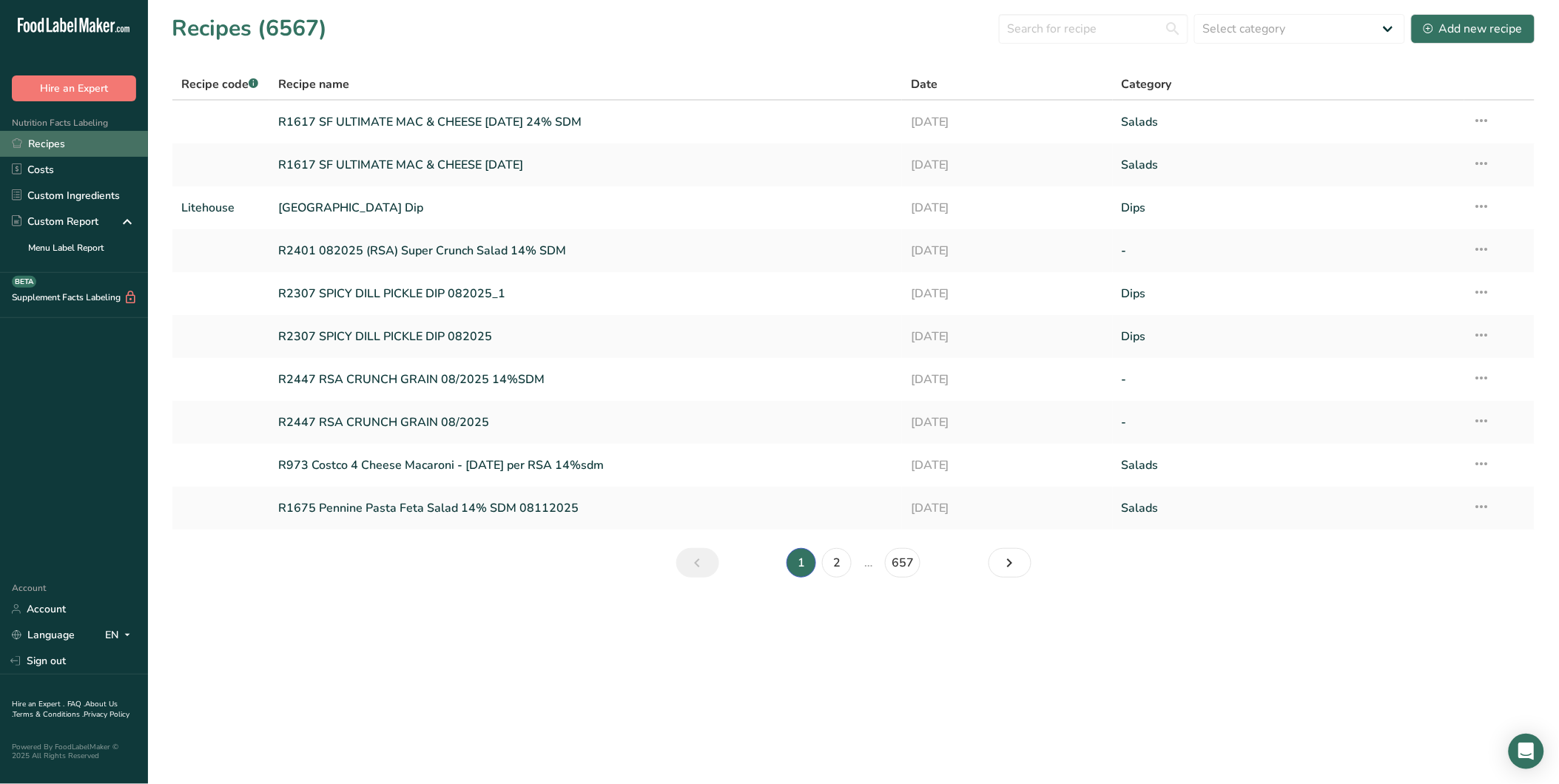
click at [57, 150] on link "Recipes" at bounding box center [74, 143] width 148 height 26
click at [385, 161] on link "R1617 SF ULTIMATE MAC & CHEESE 08/14/2025" at bounding box center [585, 165] width 614 height 31
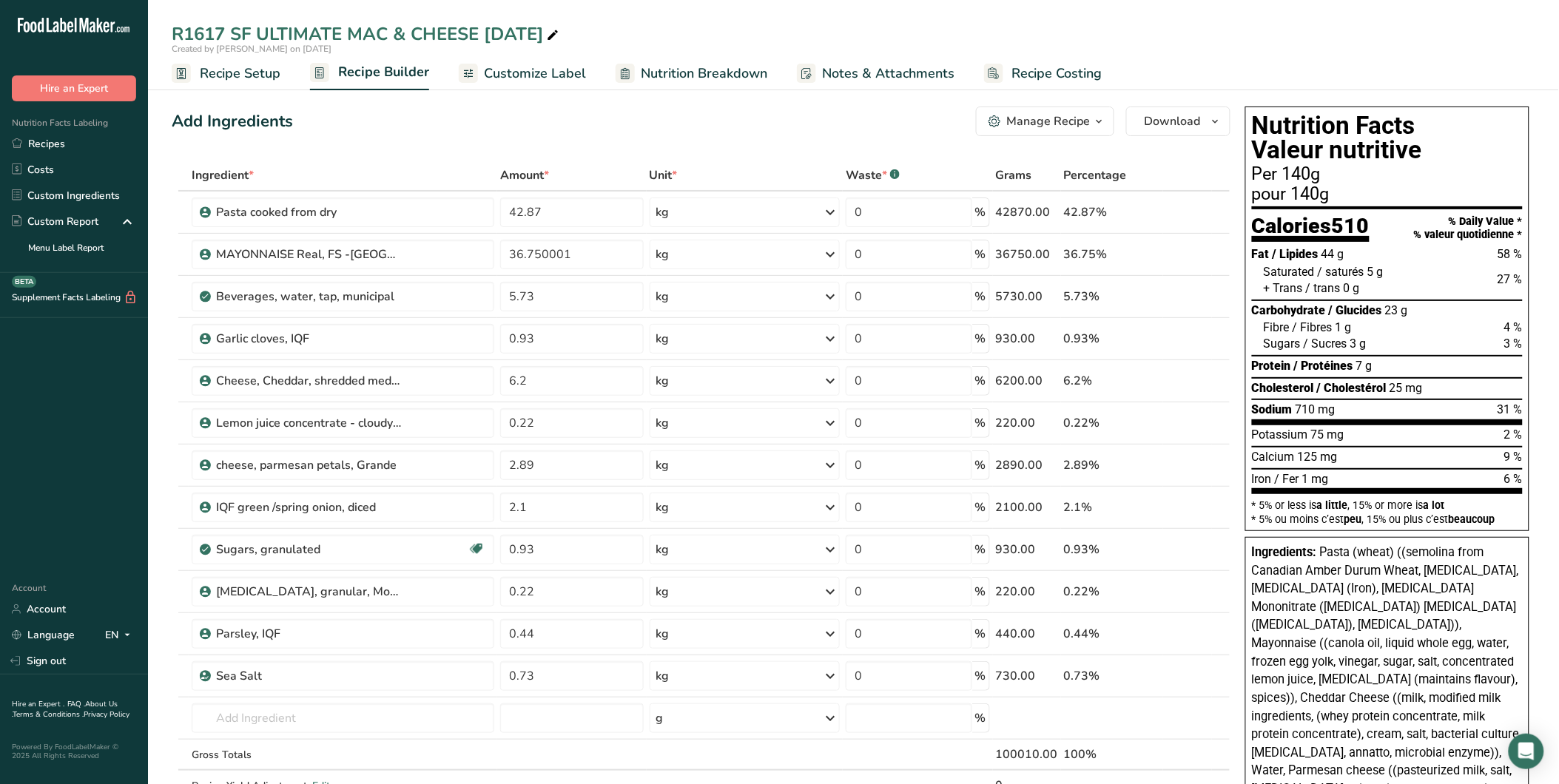
click at [729, 70] on span "Nutrition Breakdown" at bounding box center [704, 74] width 126 height 20
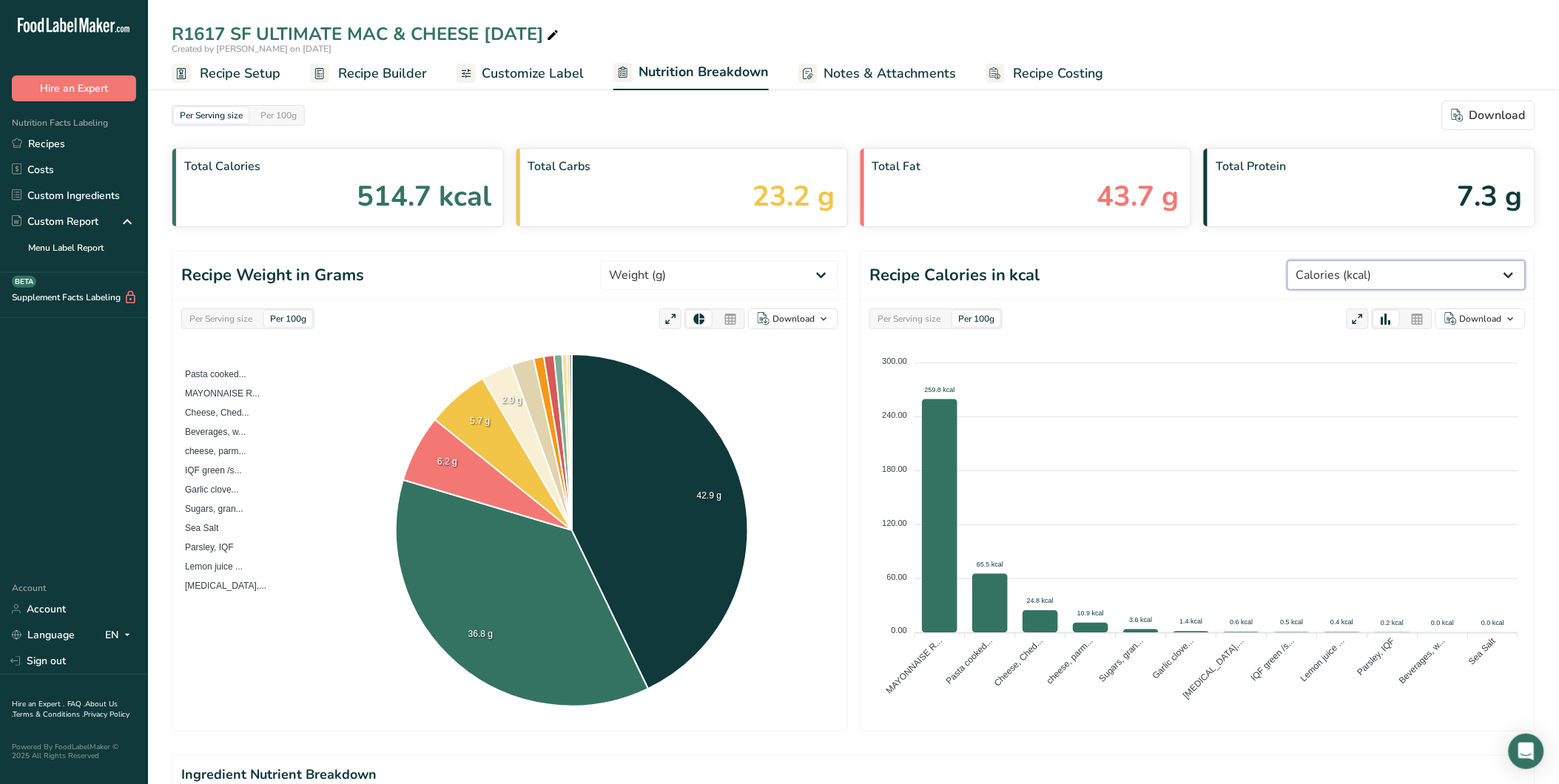
click at [1463, 276] on select "Weight (g) Calories (kcal) Energy KJ (kj) Total Fat (g) Saturated Fat (g) Trans…" at bounding box center [1407, 275] width 238 height 30
select select "Sodium"
click at [1342, 261] on select "Weight (g) Calories (kcal) Energy KJ (kj) Total Fat (g) Saturated Fat (g) Trans…" at bounding box center [1407, 275] width 238 height 30
click at [364, 72] on span "Recipe Builder" at bounding box center [383, 74] width 88 height 20
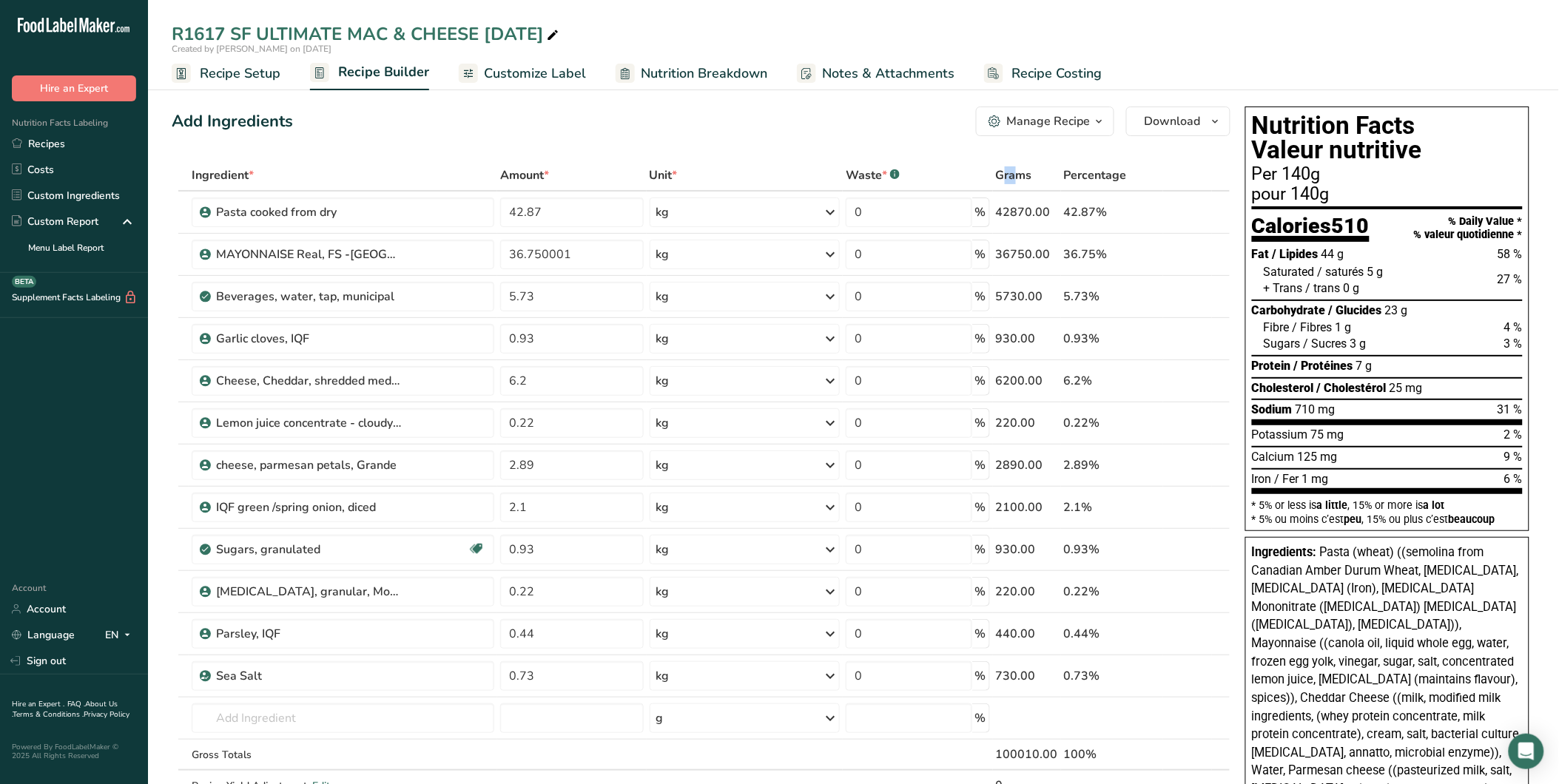
drag, startPoint x: 1001, startPoint y: 176, endPoint x: 1009, endPoint y: 171, distance: 9.4
click at [1009, 171] on span "Grams" at bounding box center [1014, 175] width 36 height 18
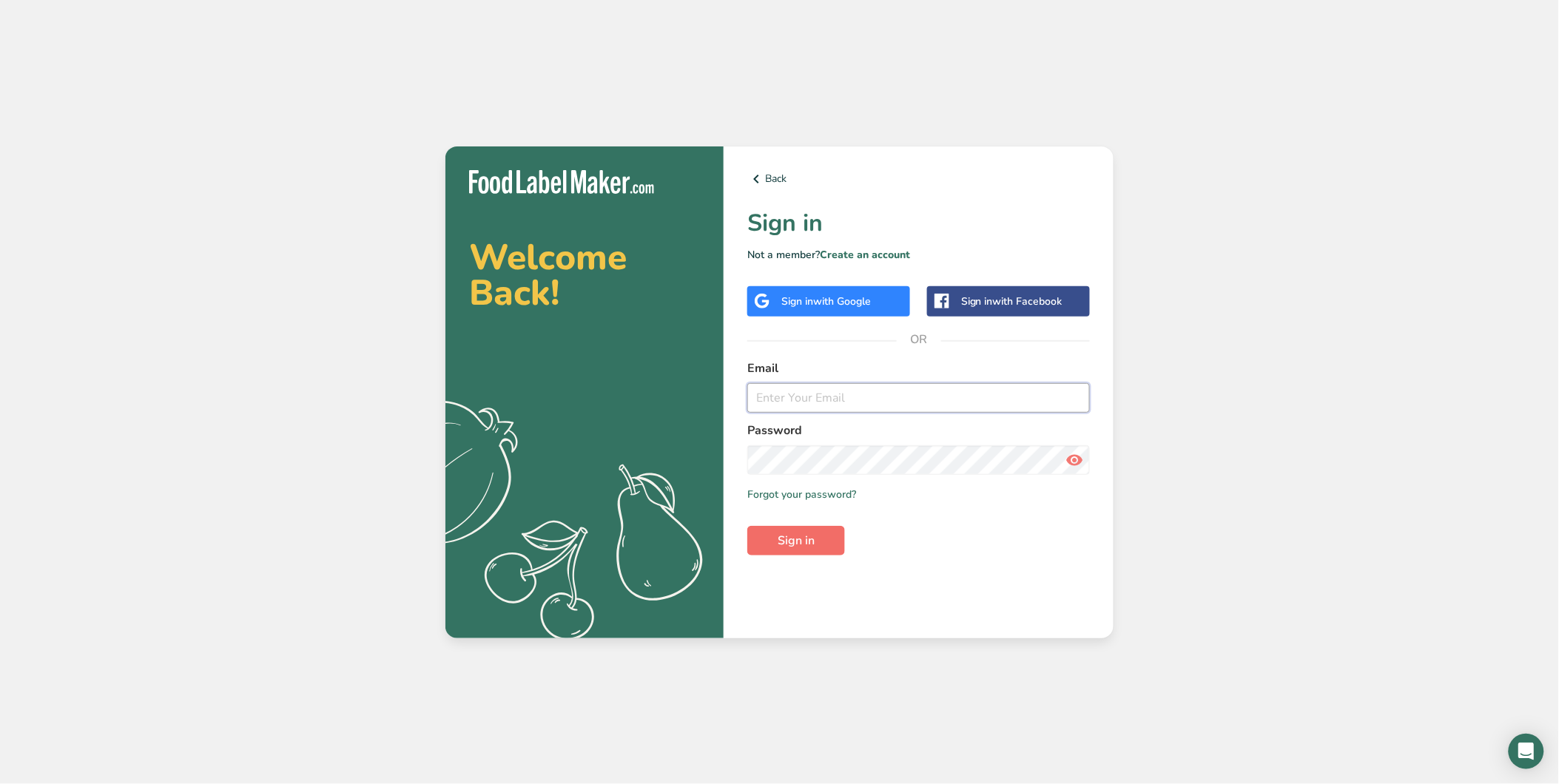
type input "[EMAIL_ADDRESS][DOMAIN_NAME]"
click at [767, 544] on span "Sign in" at bounding box center [796, 541] width 37 height 18
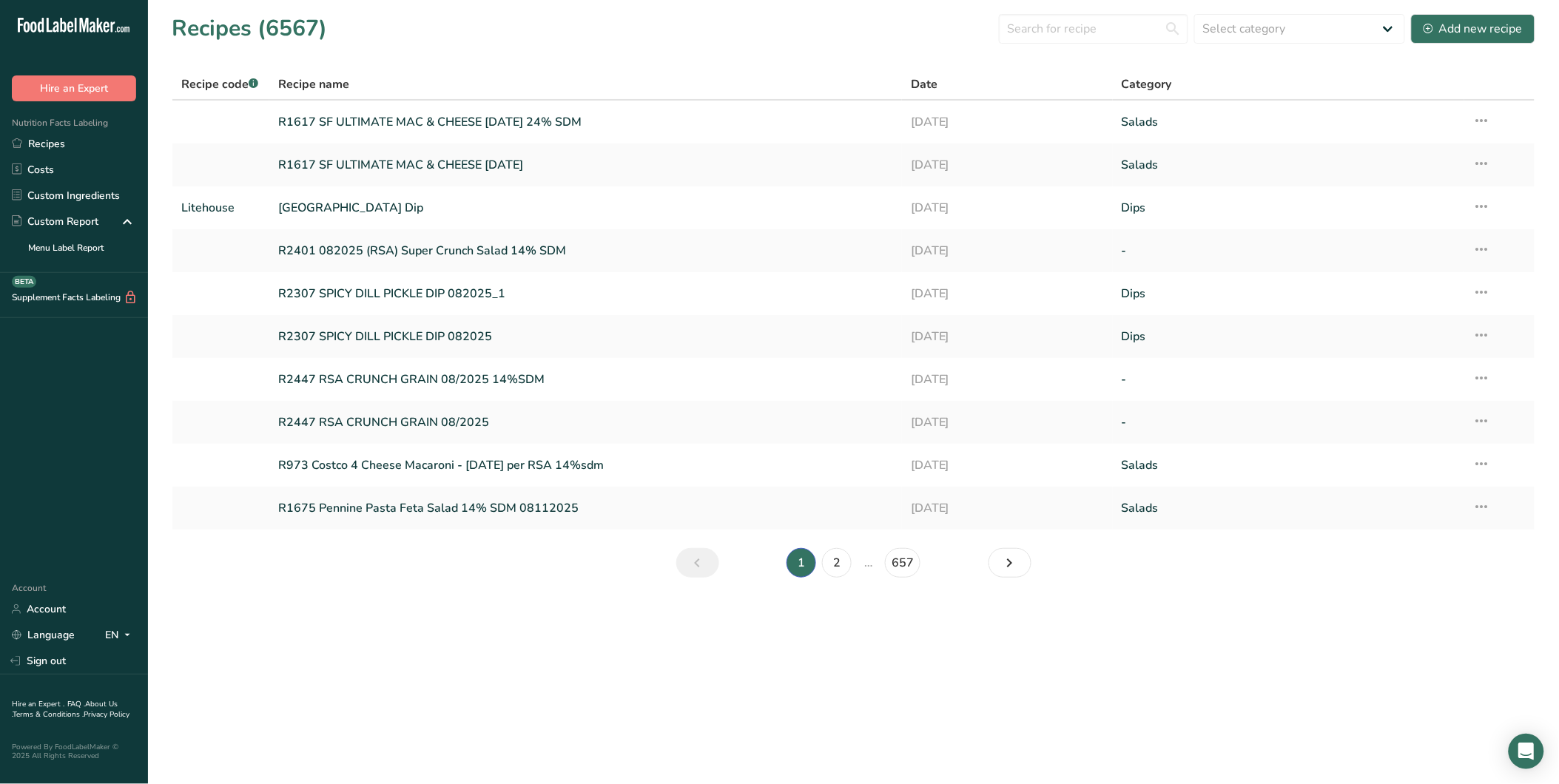
click at [91, 25] on icon ".a-20{fill:#fff;}" at bounding box center [90, 29] width 144 height 23
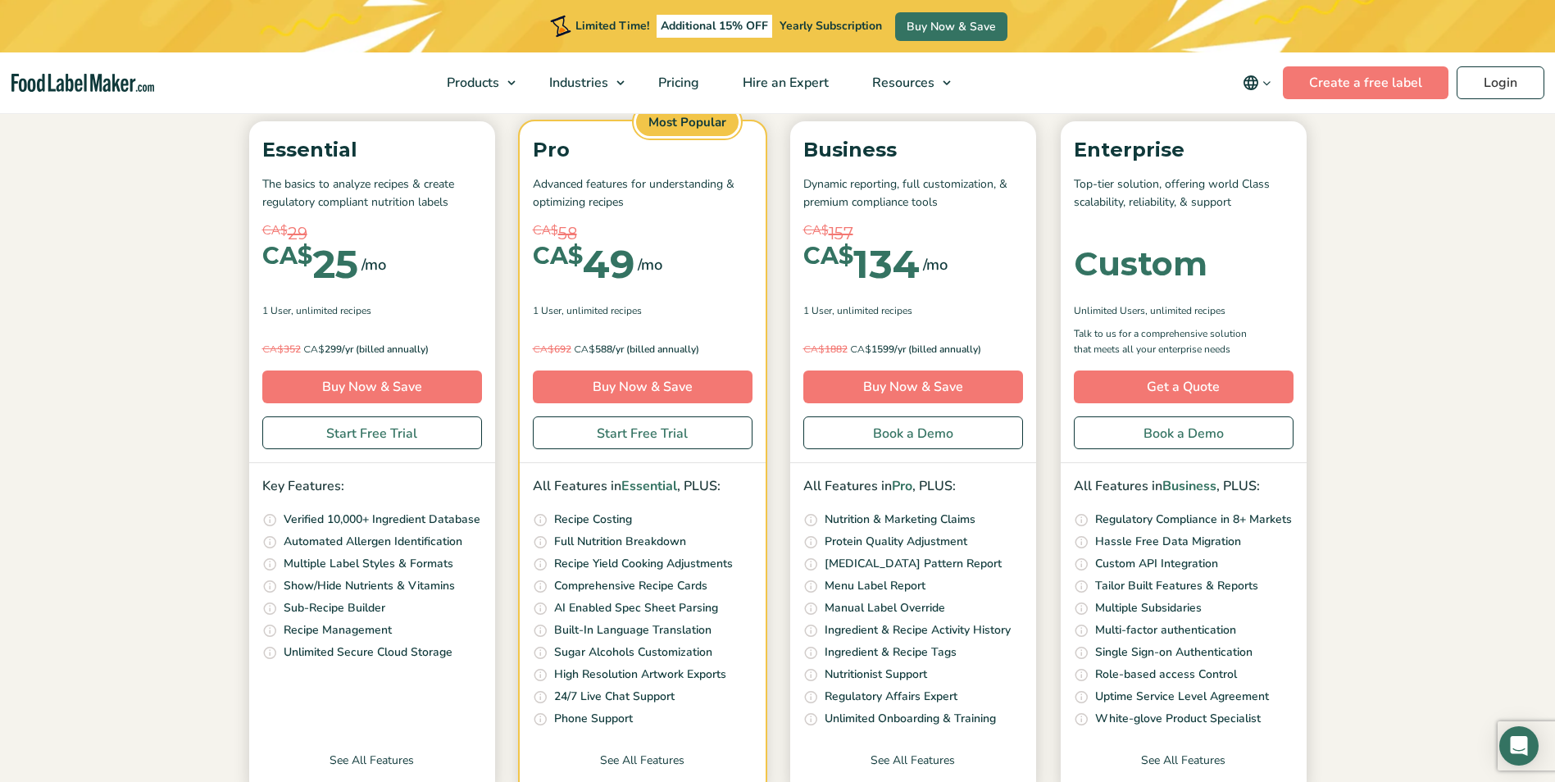
scroll to position [226, 0]
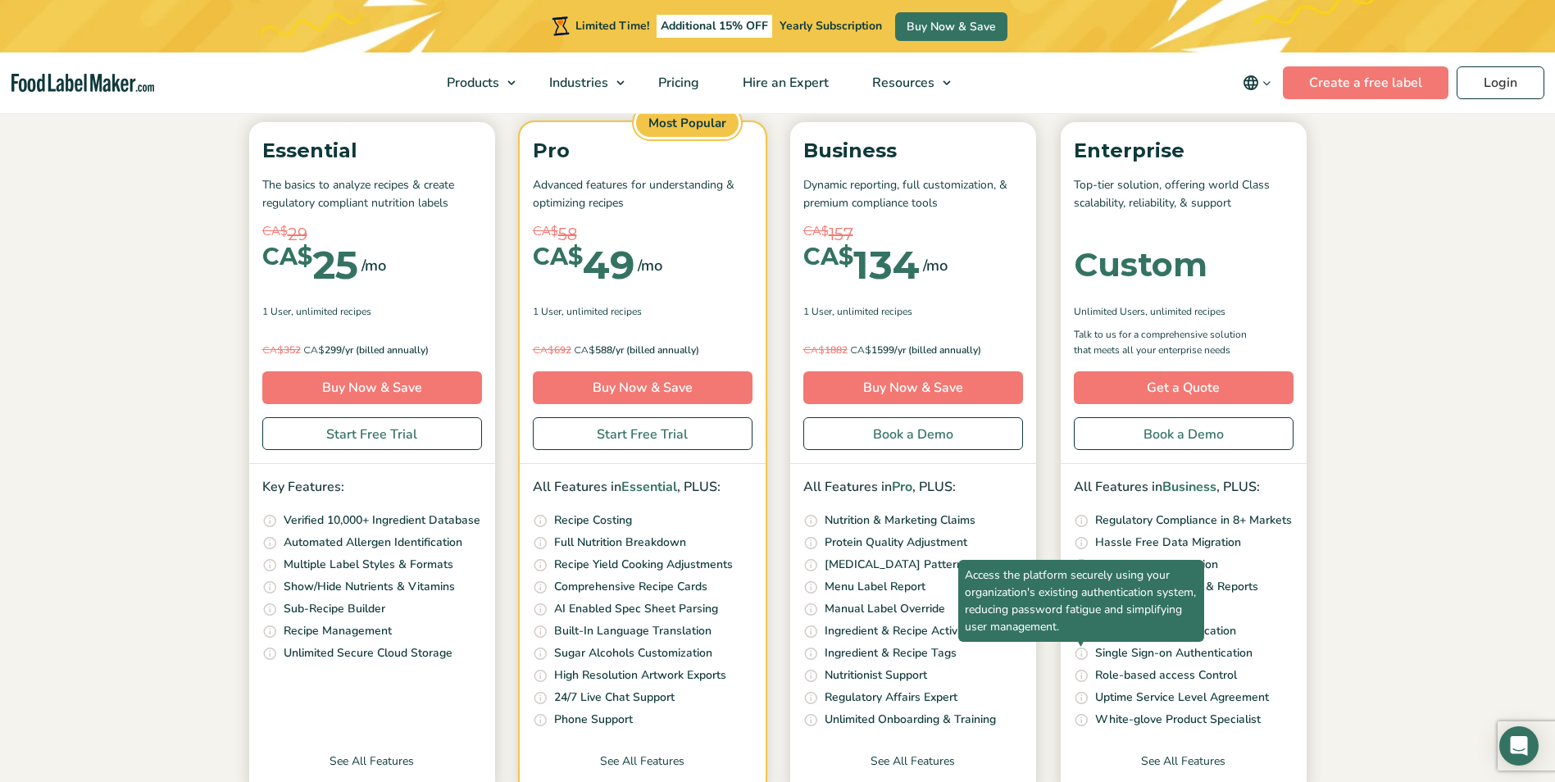
click at [1081, 642] on span "Access the platform securely using your organization's existing authentication …" at bounding box center [1082, 601] width 246 height 82
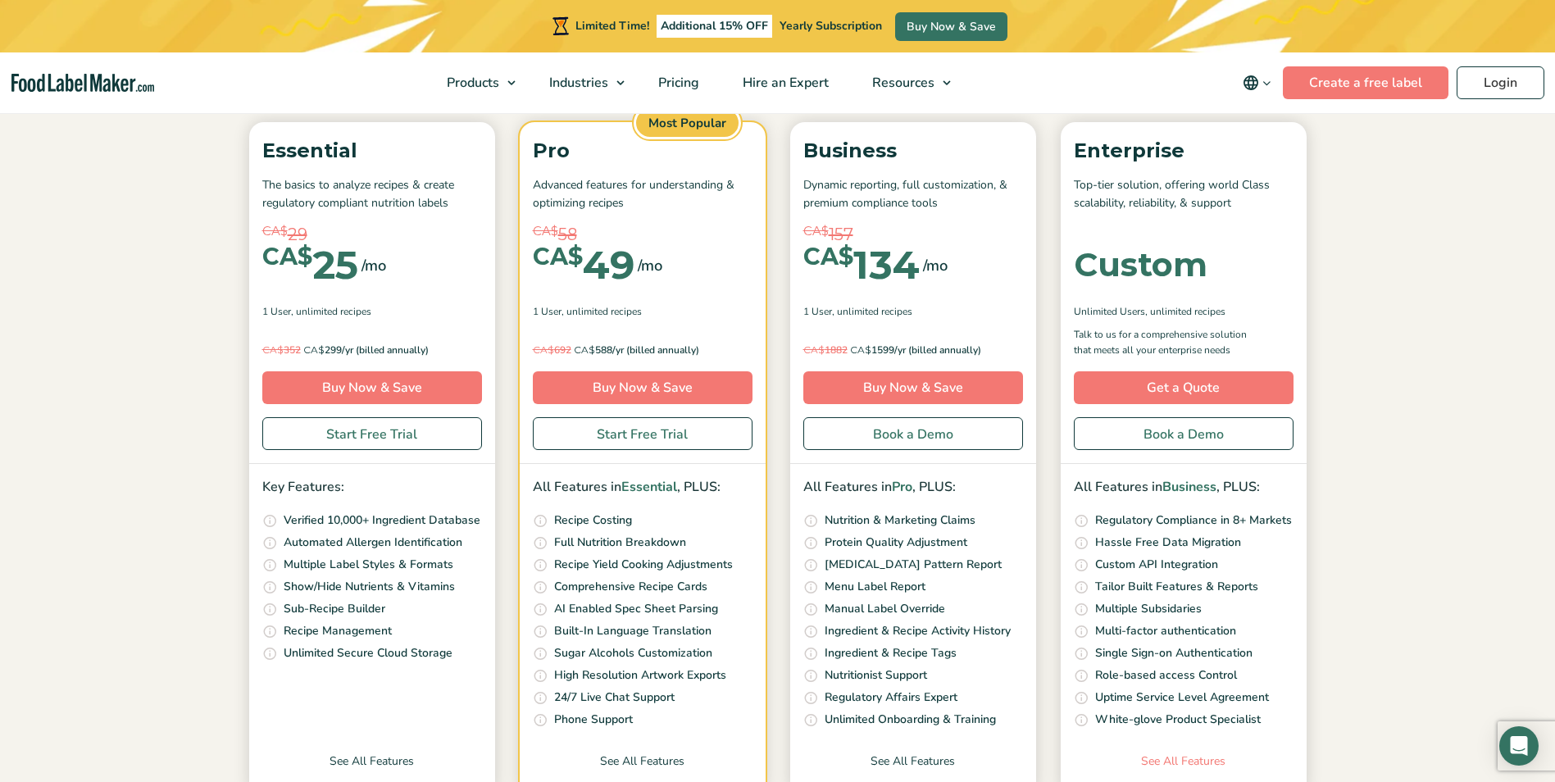
click at [1185, 763] on link "See All Features" at bounding box center [1184, 774] width 246 height 43
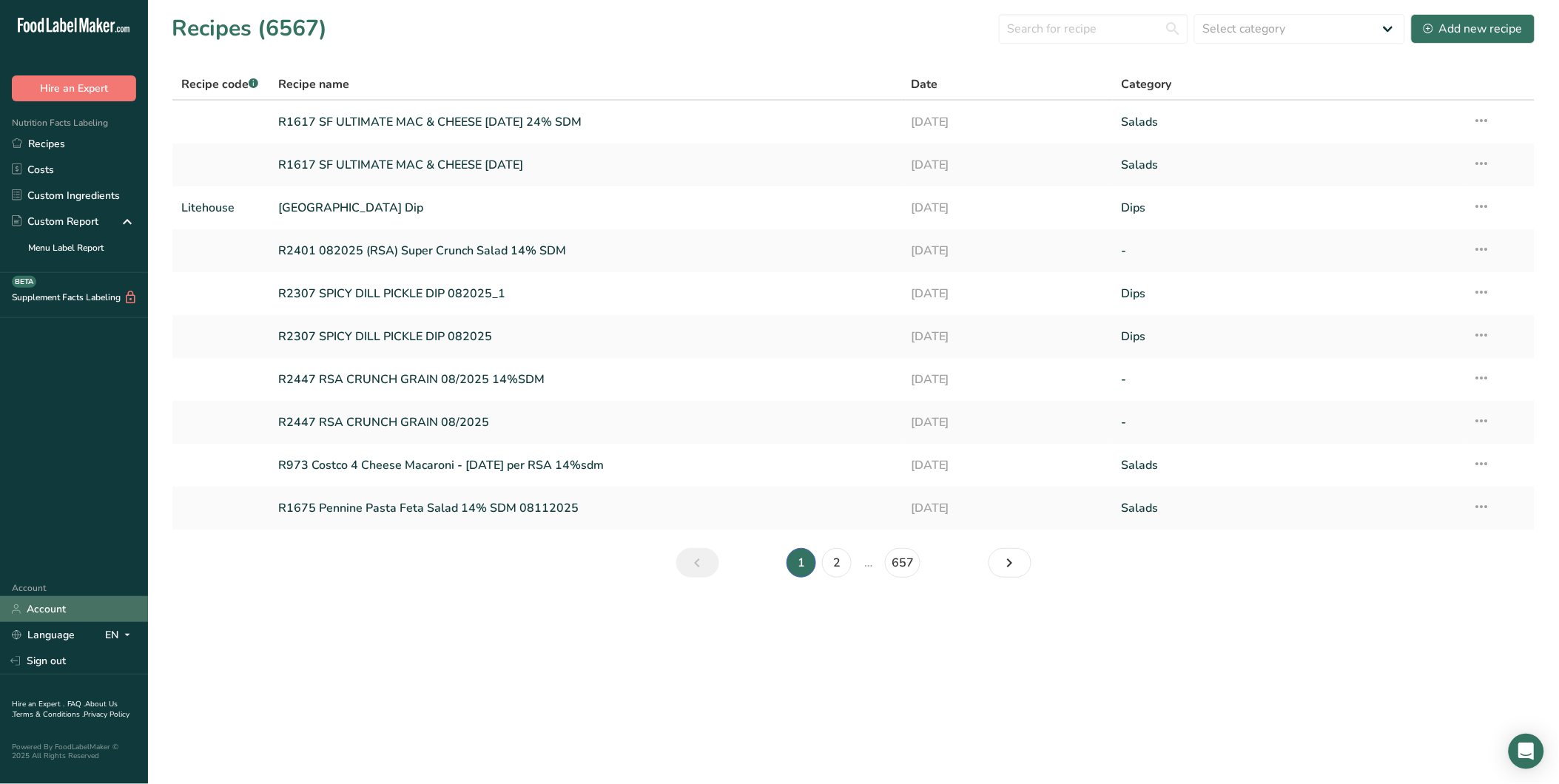
click at [35, 605] on link "Account" at bounding box center [74, 609] width 148 height 26
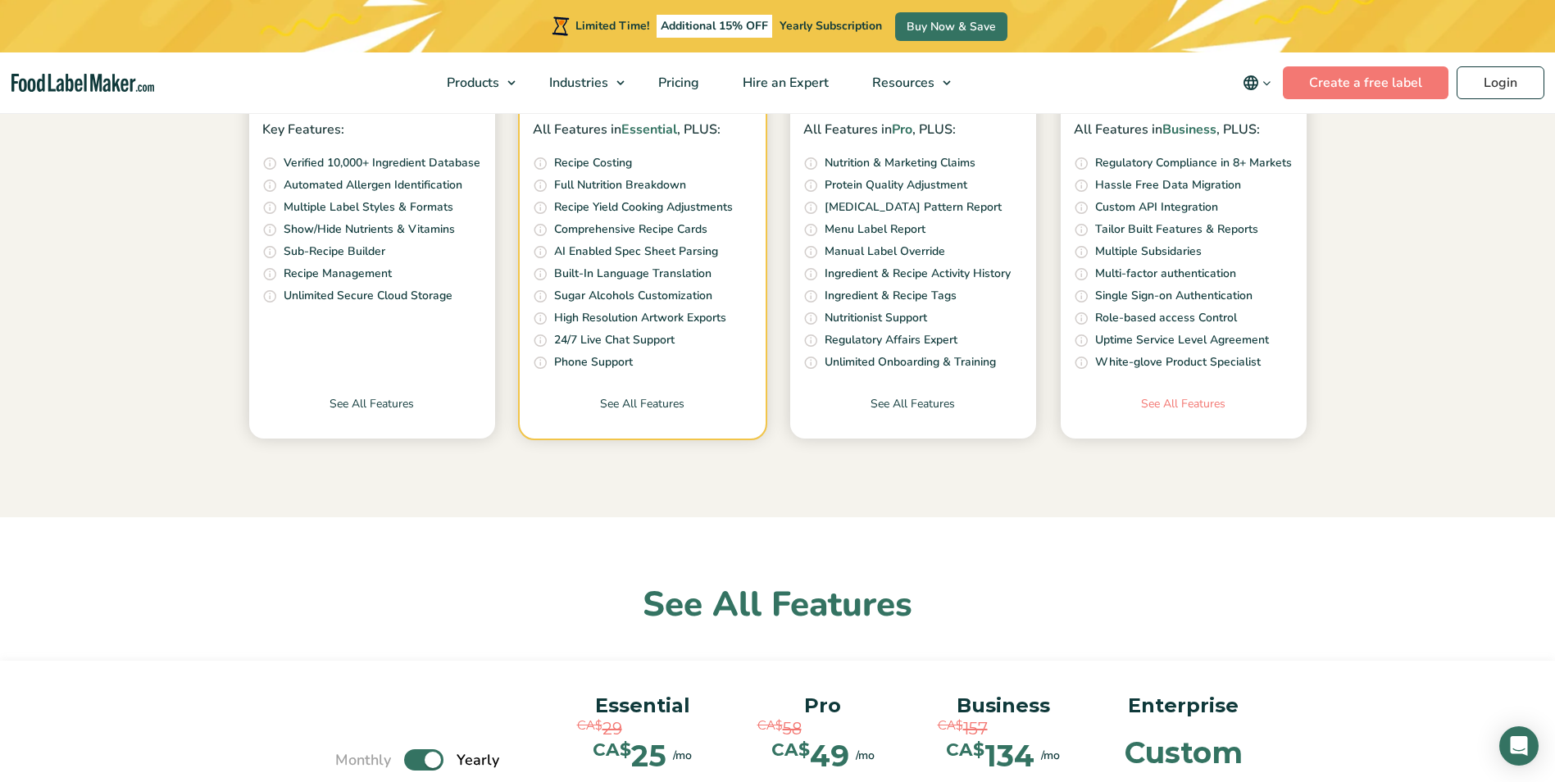
scroll to position [590, 0]
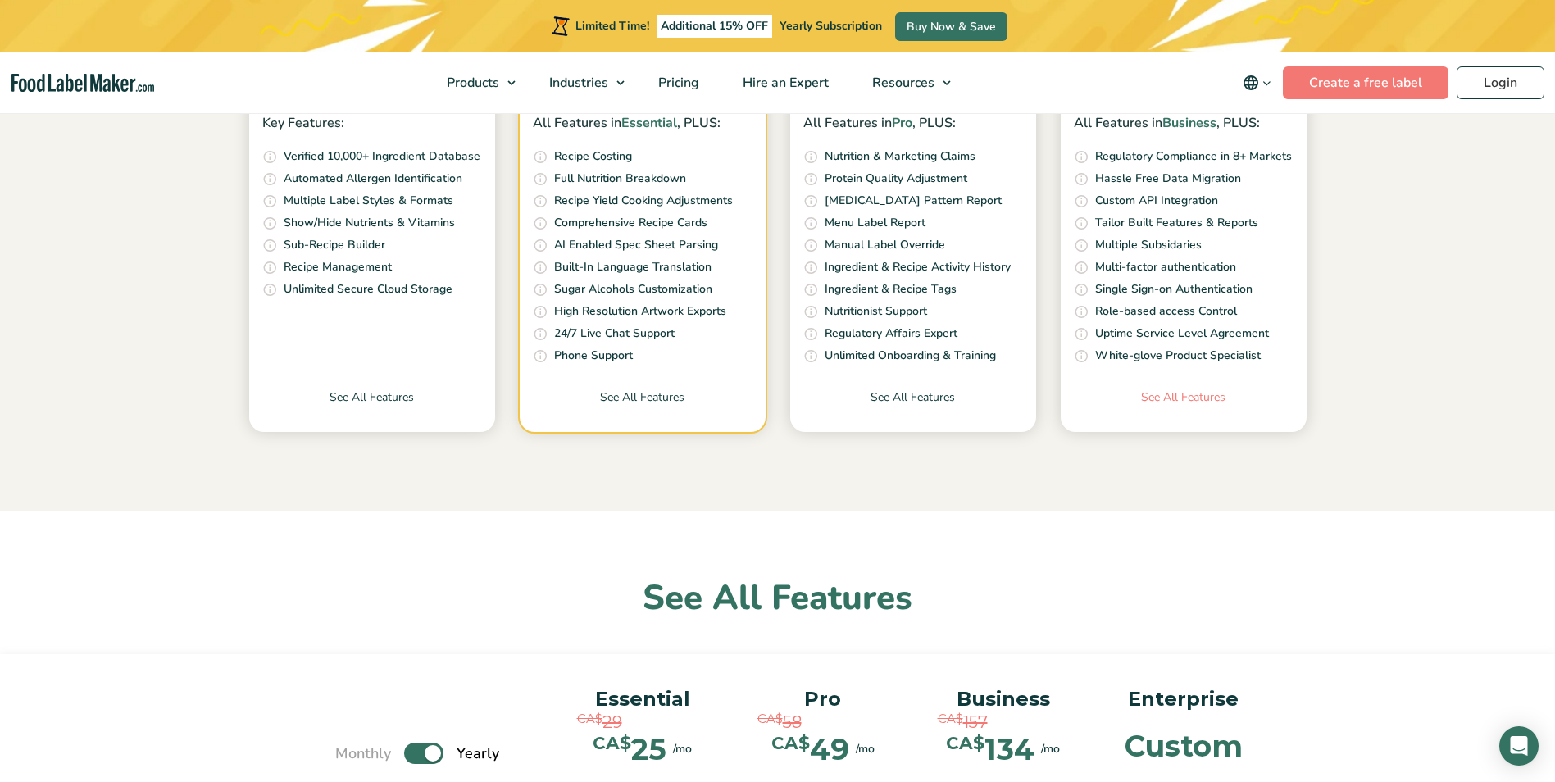
click at [1202, 407] on link "See All Features" at bounding box center [1184, 410] width 246 height 43
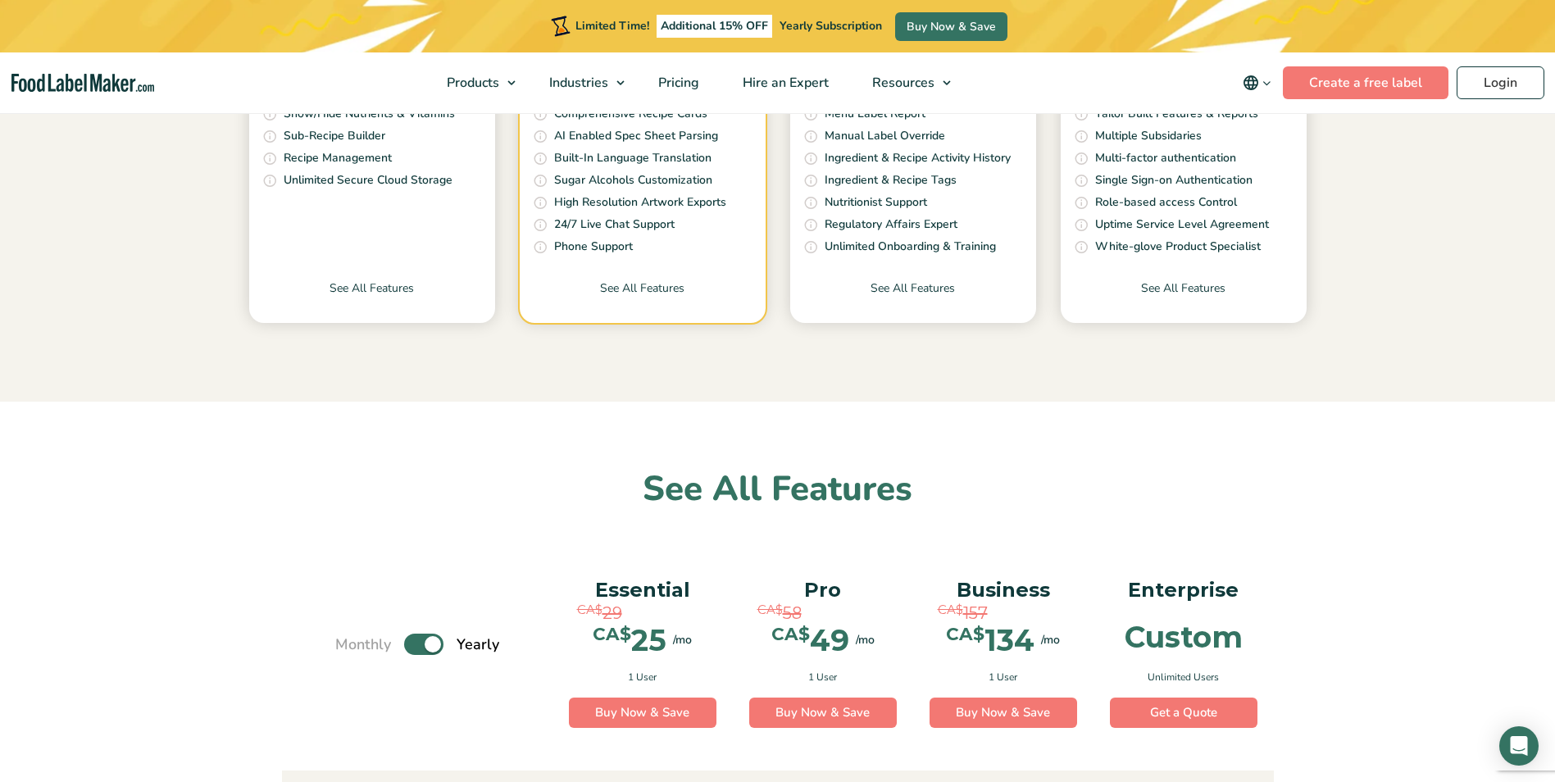
scroll to position [804, 0]
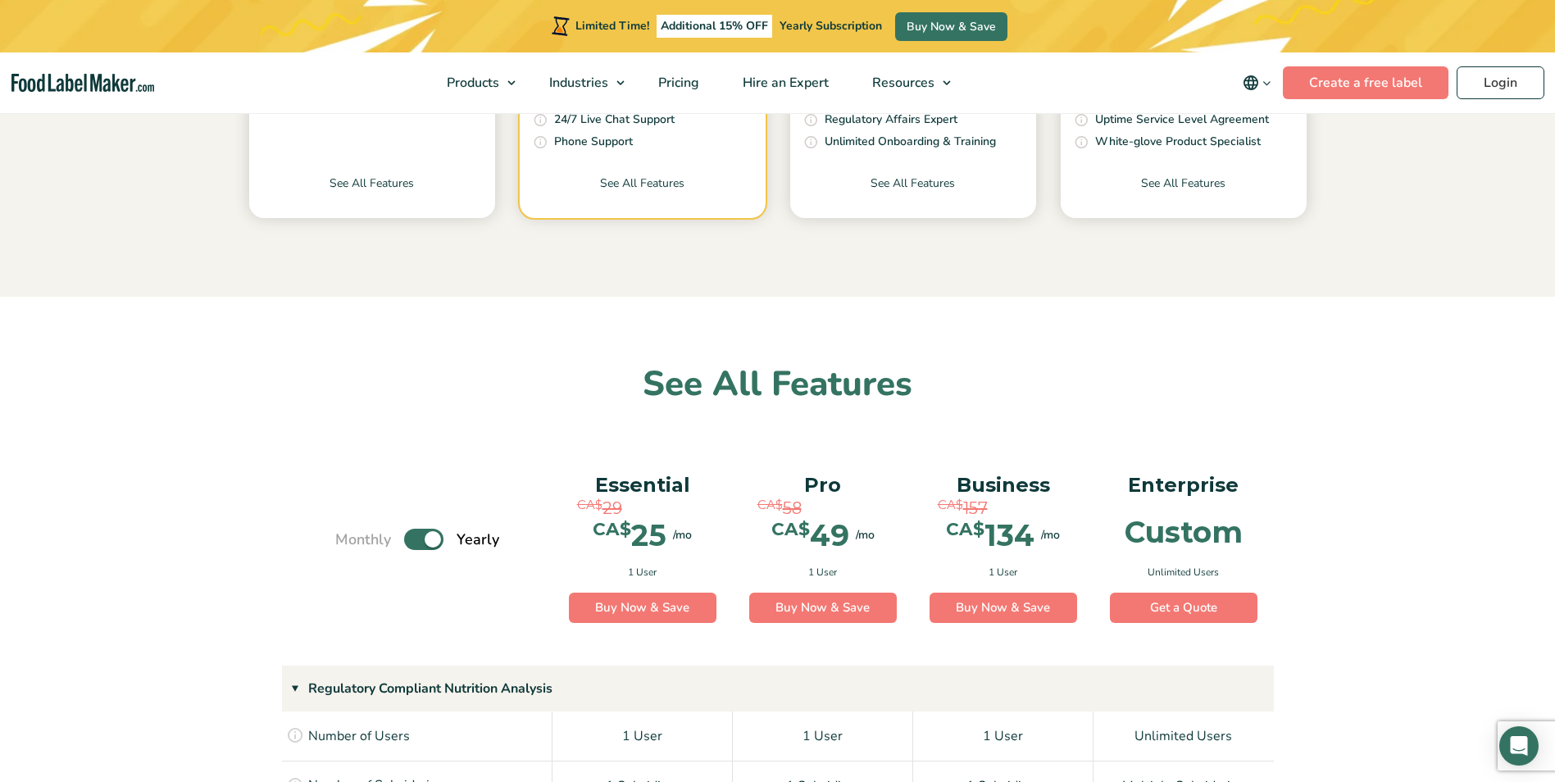
click at [427, 541] on label "Toggle" at bounding box center [423, 539] width 39 height 21
click at [349, 541] on input "Toggle" at bounding box center [344, 540] width 11 height 11
click at [425, 540] on label "Toggle" at bounding box center [423, 539] width 39 height 21
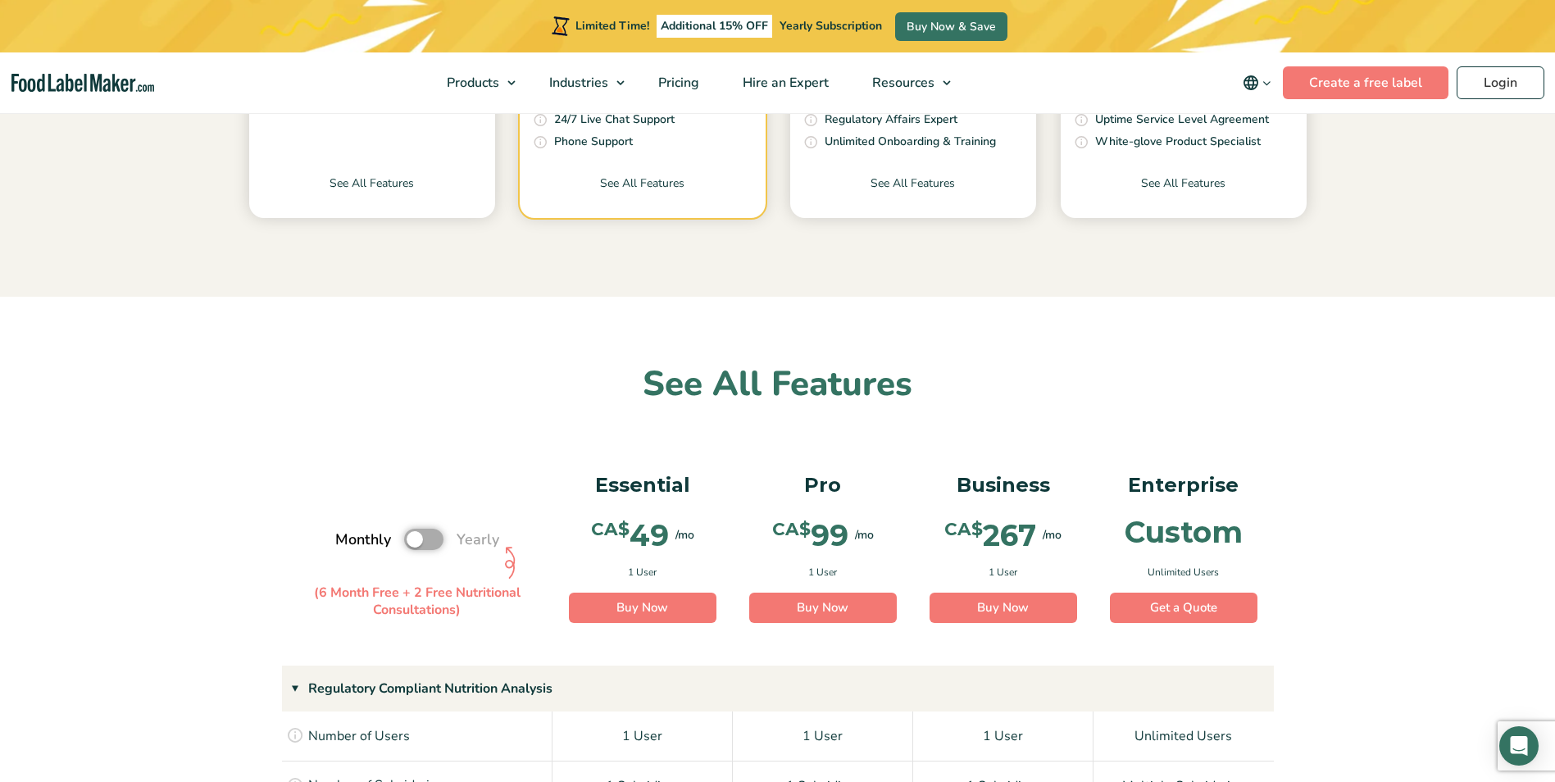
click at [349, 540] on input "Toggle" at bounding box center [344, 540] width 11 height 11
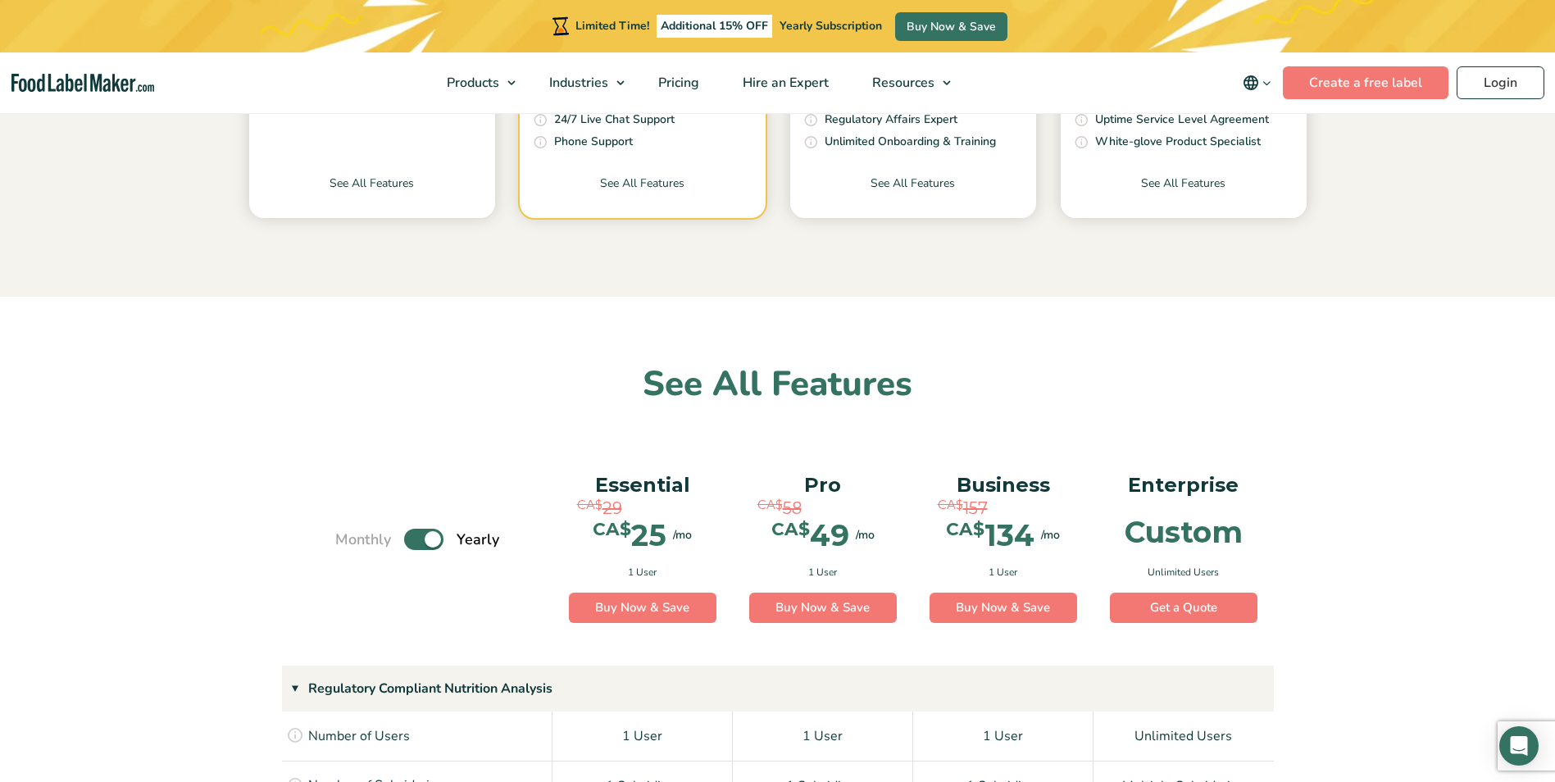
click at [425, 540] on label "Toggle" at bounding box center [423, 539] width 39 height 21
click at [349, 540] on input "Toggle" at bounding box center [344, 540] width 11 height 11
click at [425, 540] on label "Toggle" at bounding box center [423, 539] width 39 height 21
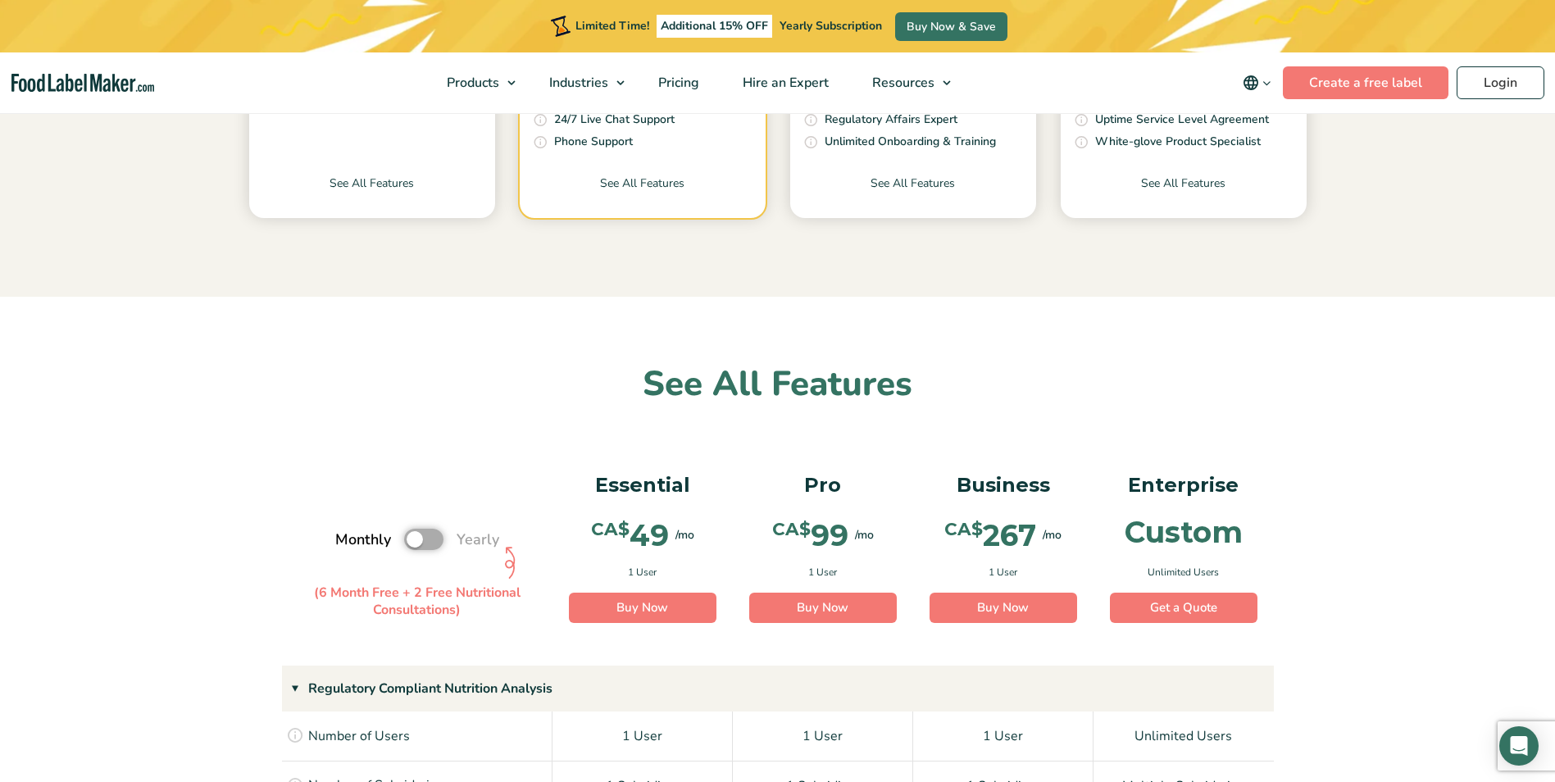
click at [349, 540] on input "Toggle" at bounding box center [344, 540] width 11 height 11
checkbox input "true"
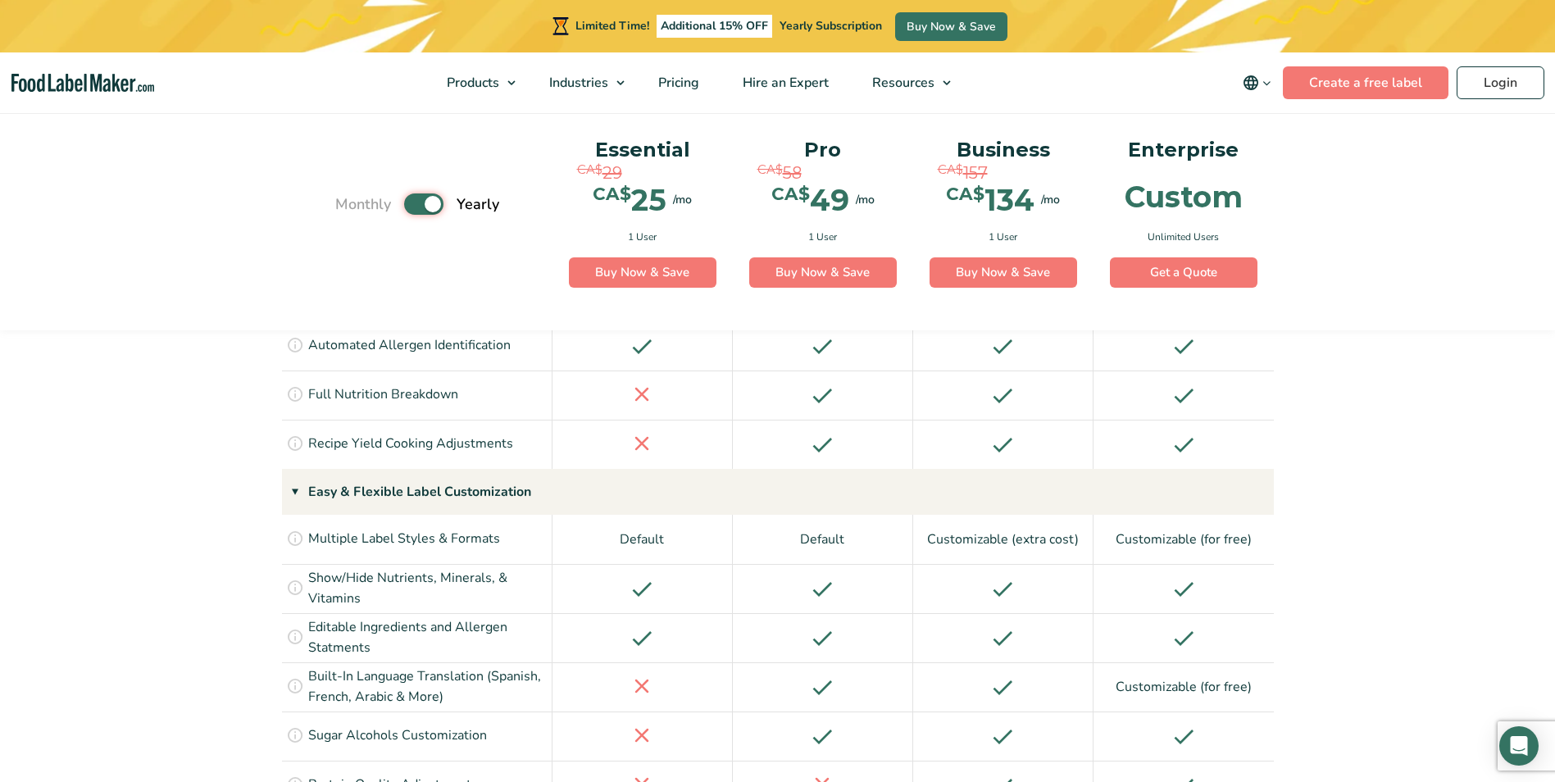
scroll to position [1637, 0]
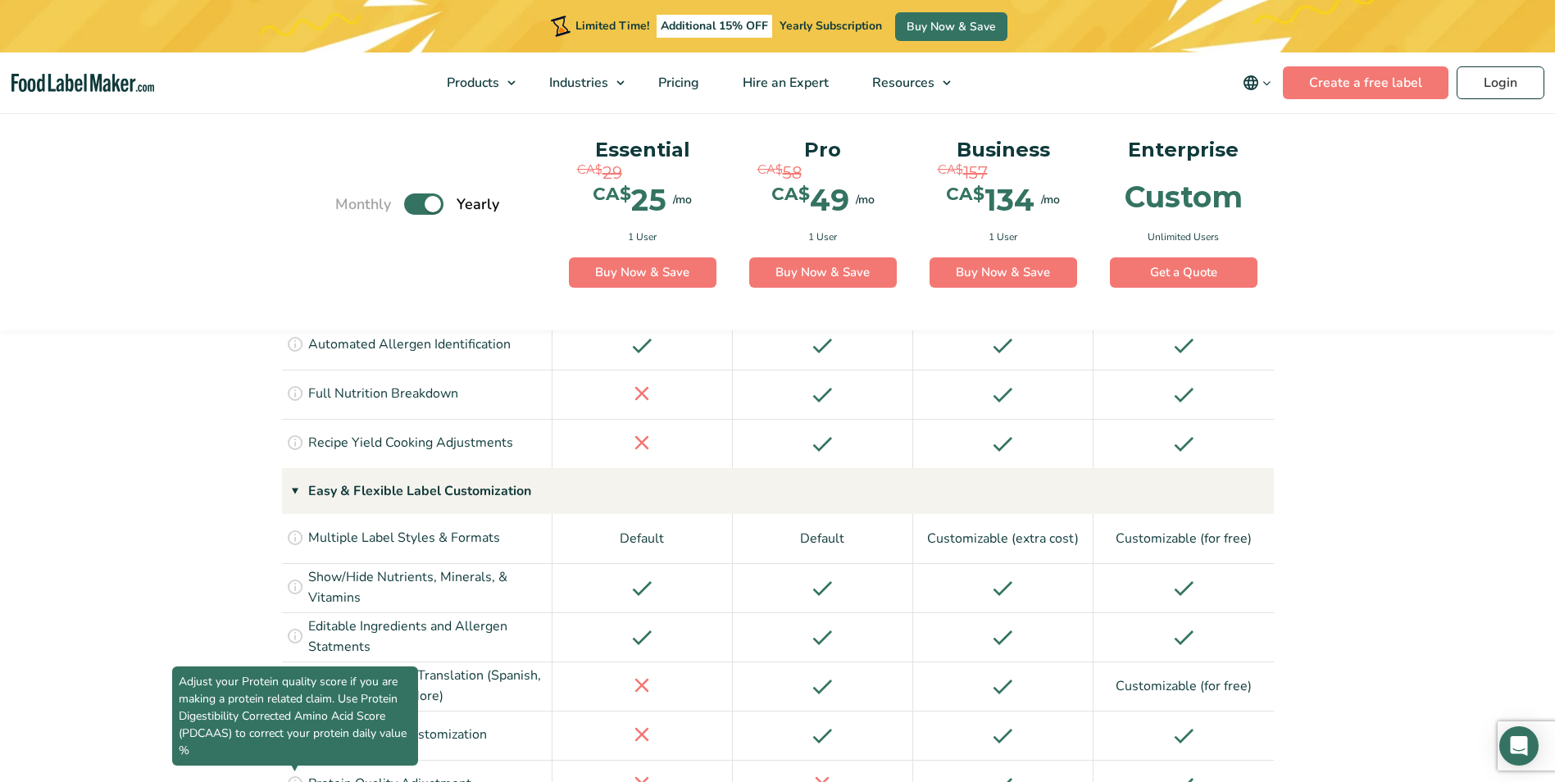
click at [301, 774] on icon at bounding box center [295, 783] width 18 height 18
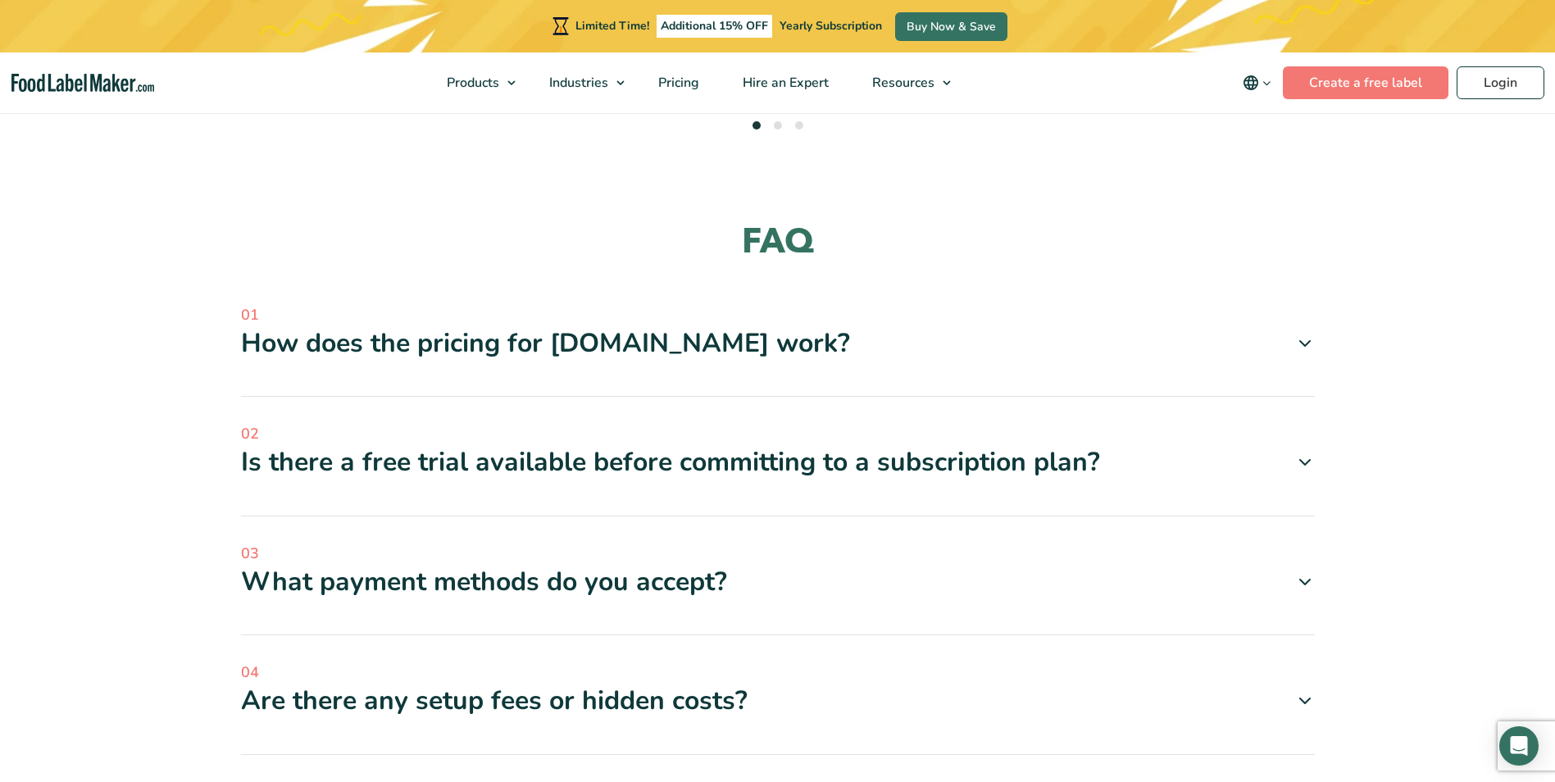
scroll to position [4681, 0]
click at [498, 326] on div "How does the pricing for [DOMAIN_NAME] work?" at bounding box center [778, 343] width 1074 height 34
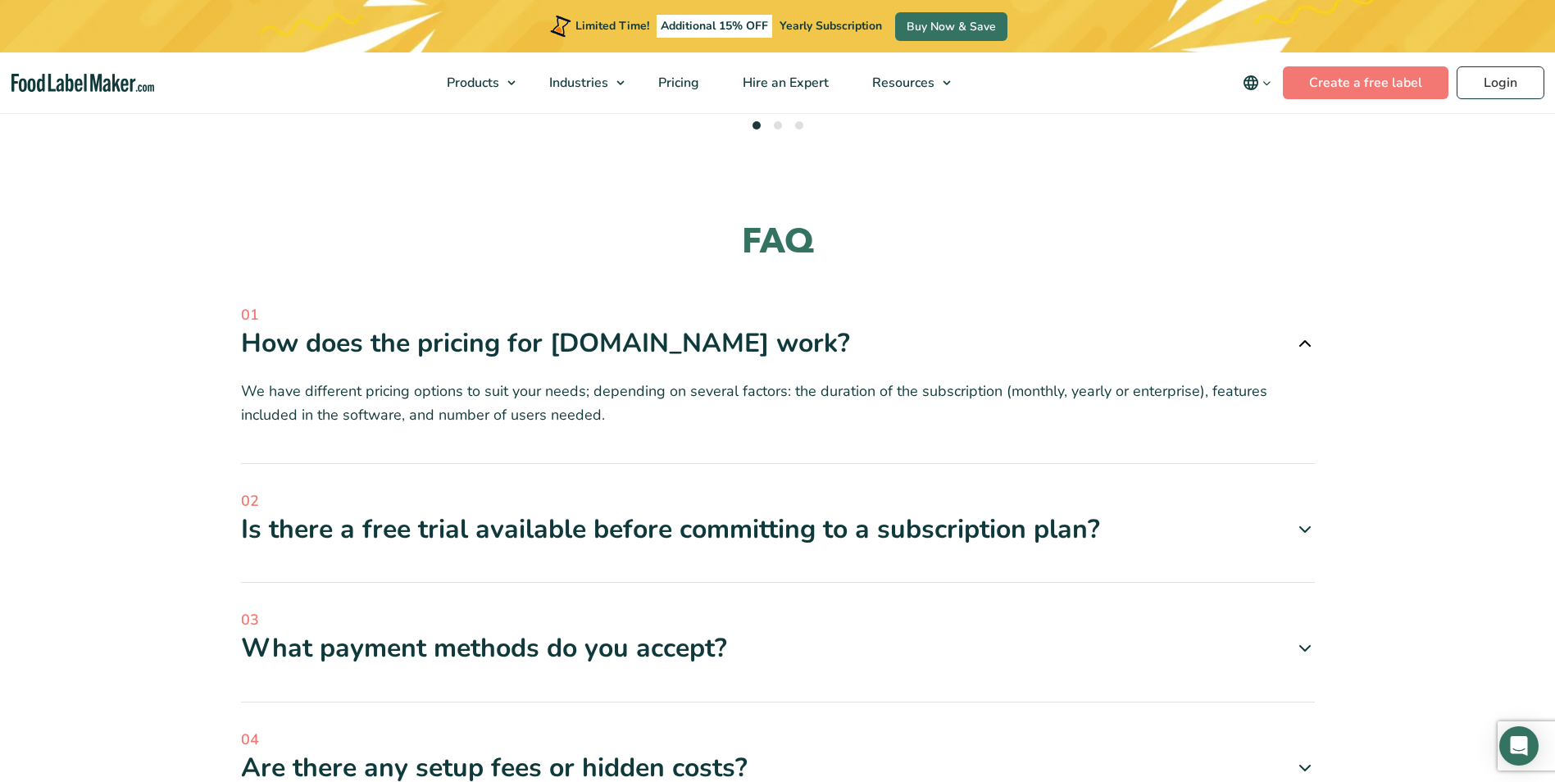
click at [498, 326] on div "How does the pricing for [DOMAIN_NAME] work?" at bounding box center [778, 343] width 1074 height 34
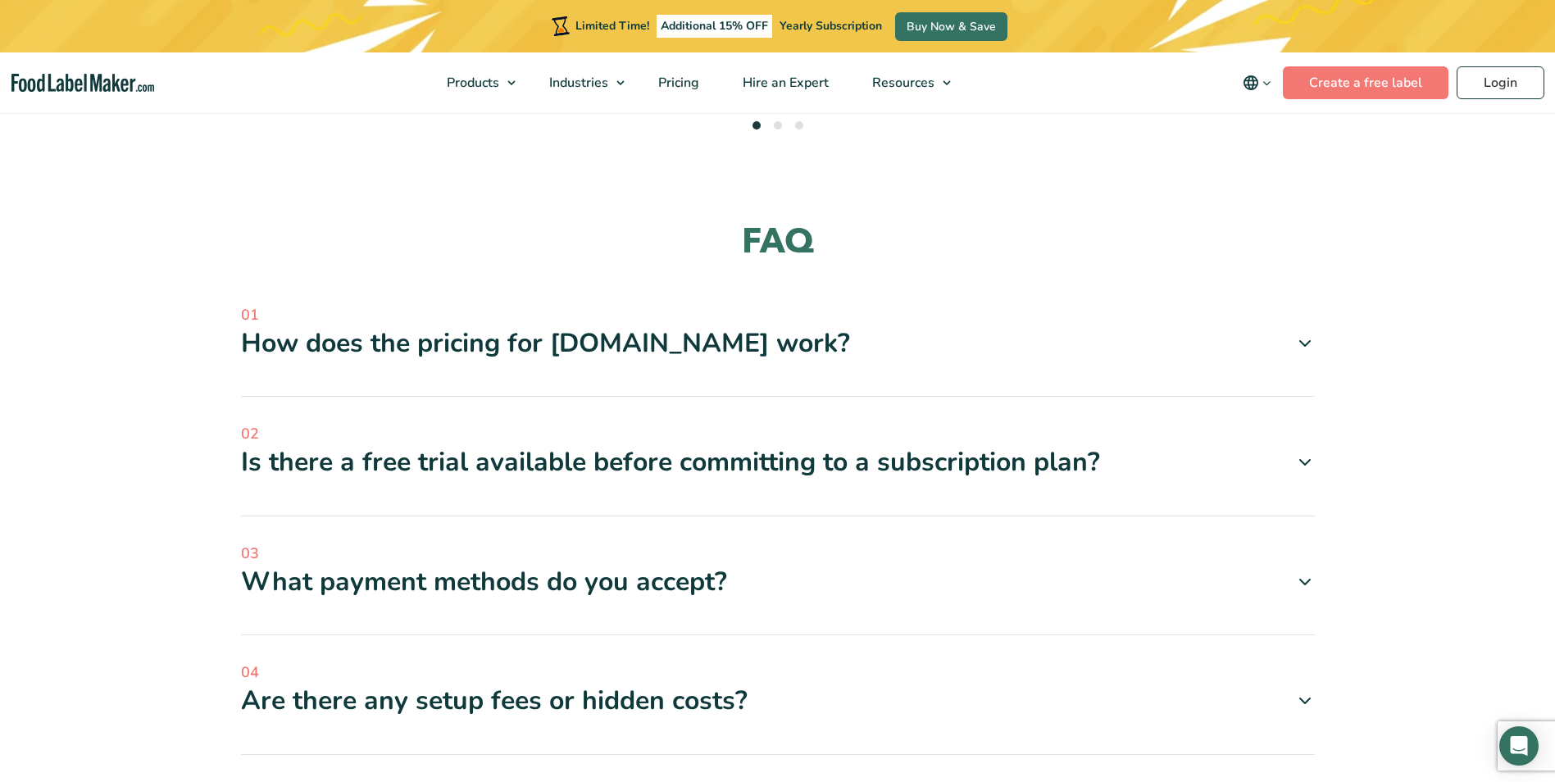
click at [524, 684] on div "Are there any setup fees or hidden costs?" at bounding box center [778, 701] width 1074 height 34
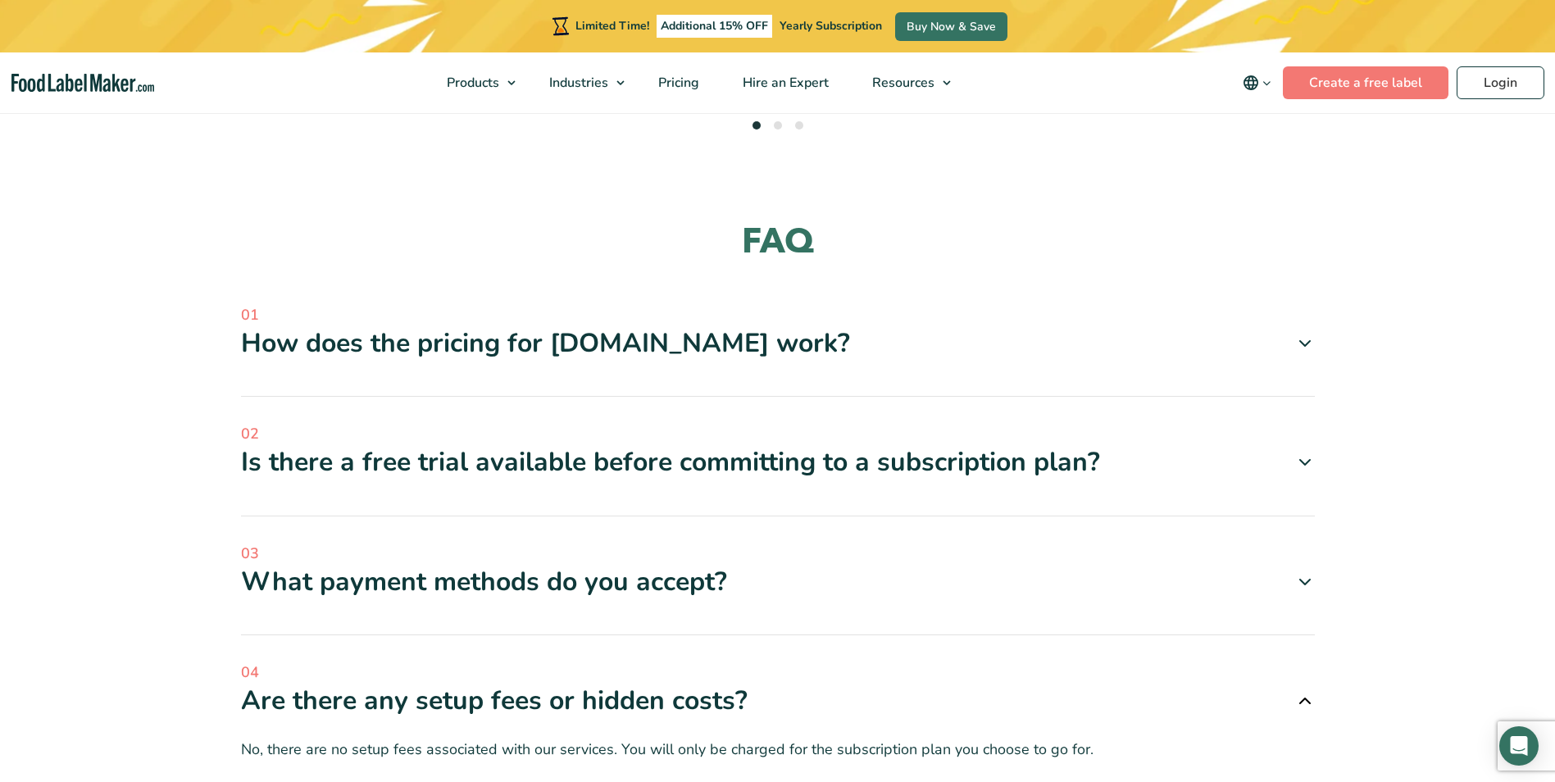
click at [524, 684] on div "Are there any setup fees or hidden costs?" at bounding box center [778, 701] width 1074 height 34
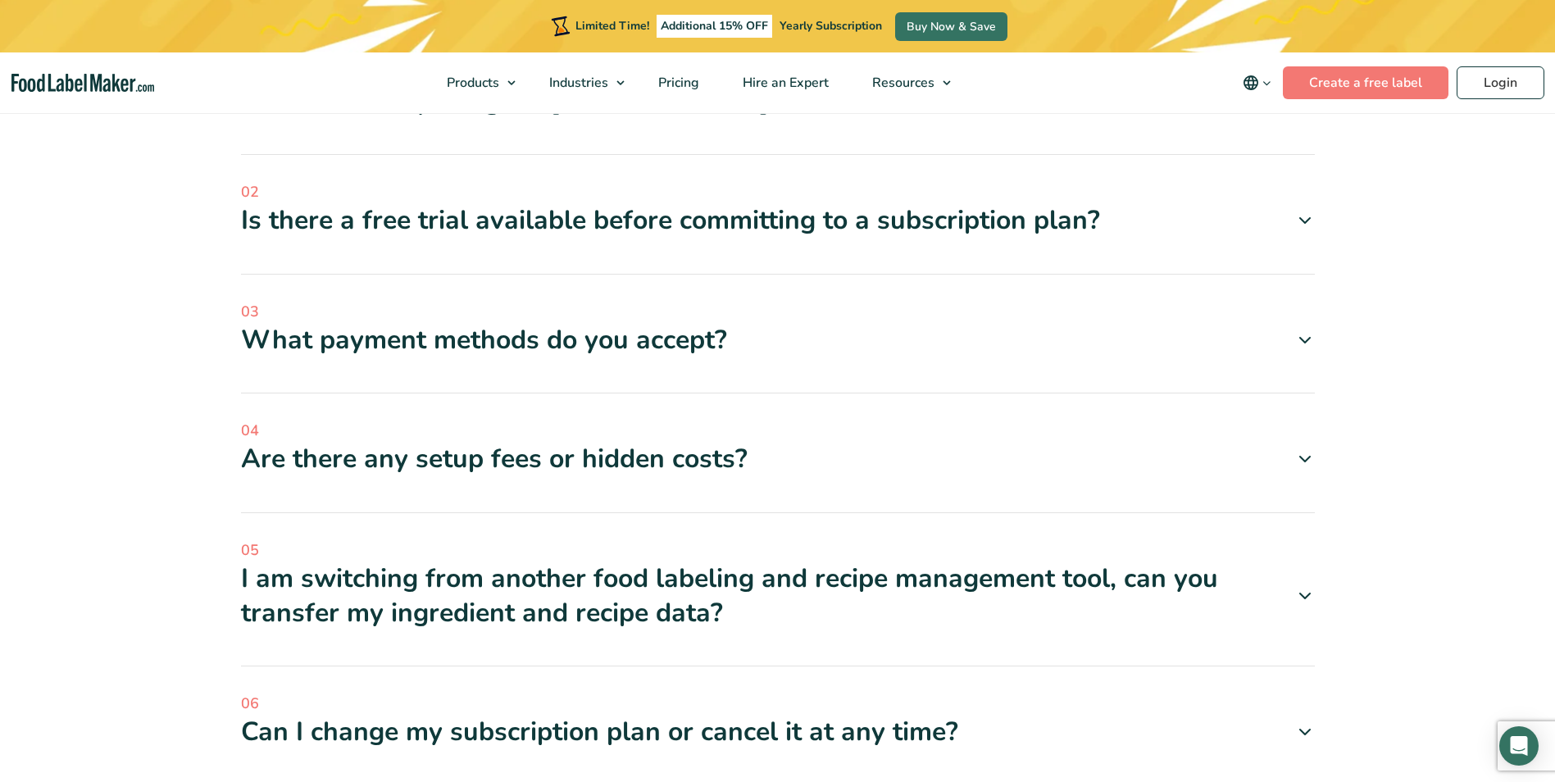
scroll to position [4927, 0]
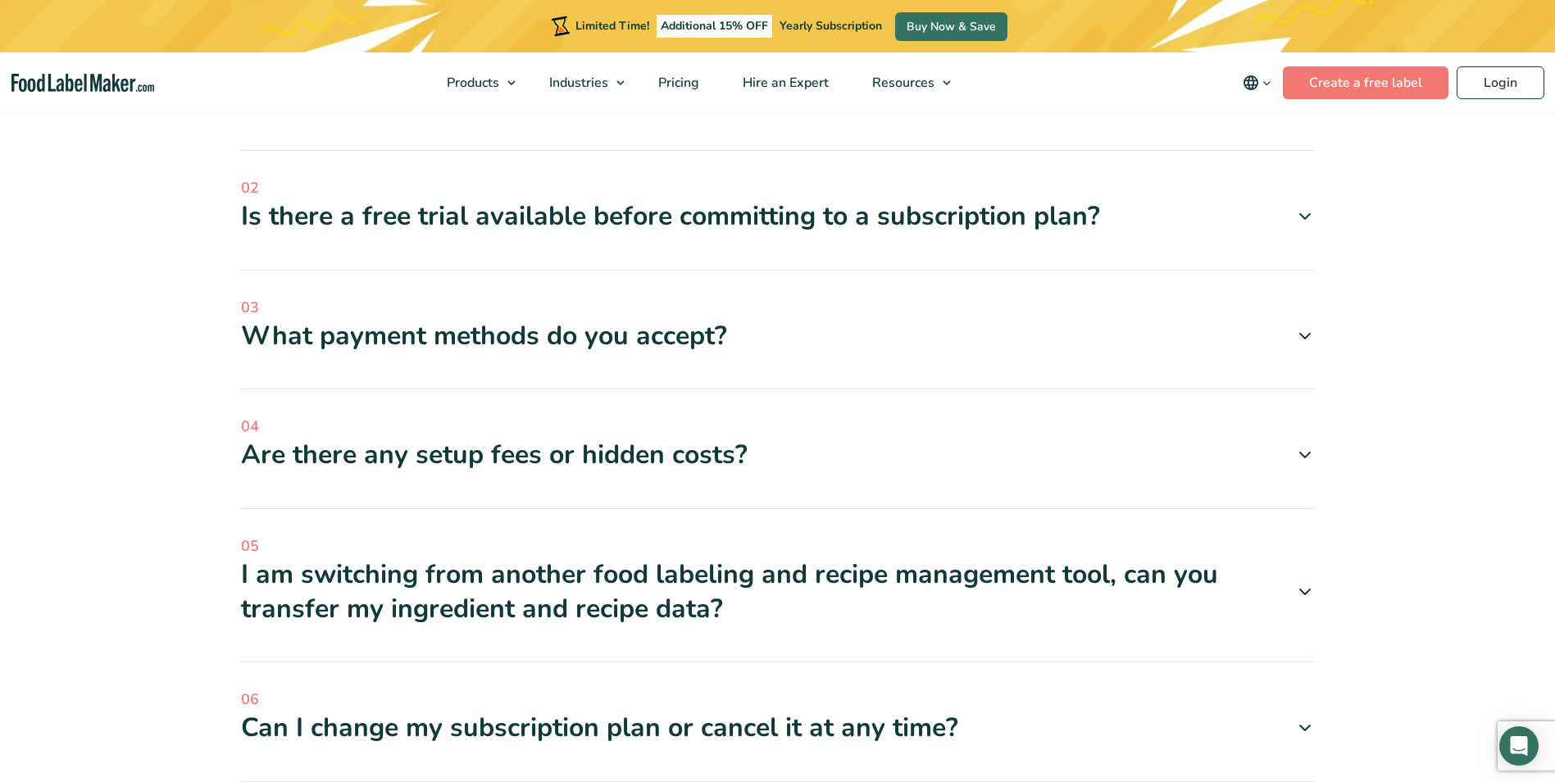
click at [567, 558] on div "I am switching from another food labeling and recipe management tool, can you t…" at bounding box center [778, 592] width 1074 height 68
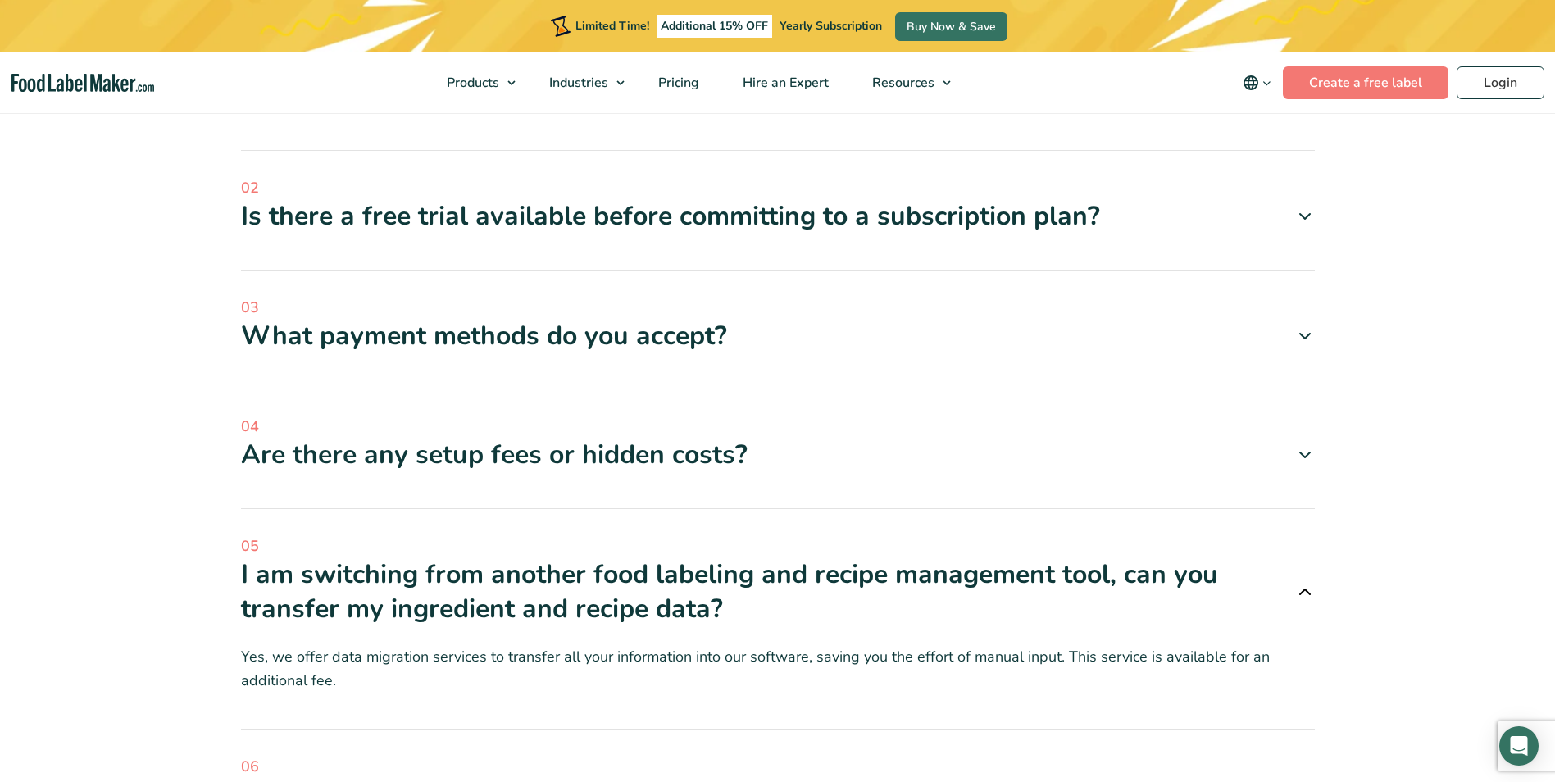
click at [567, 558] on div "I am switching from another food labeling and recipe management tool, can you t…" at bounding box center [778, 592] width 1074 height 68
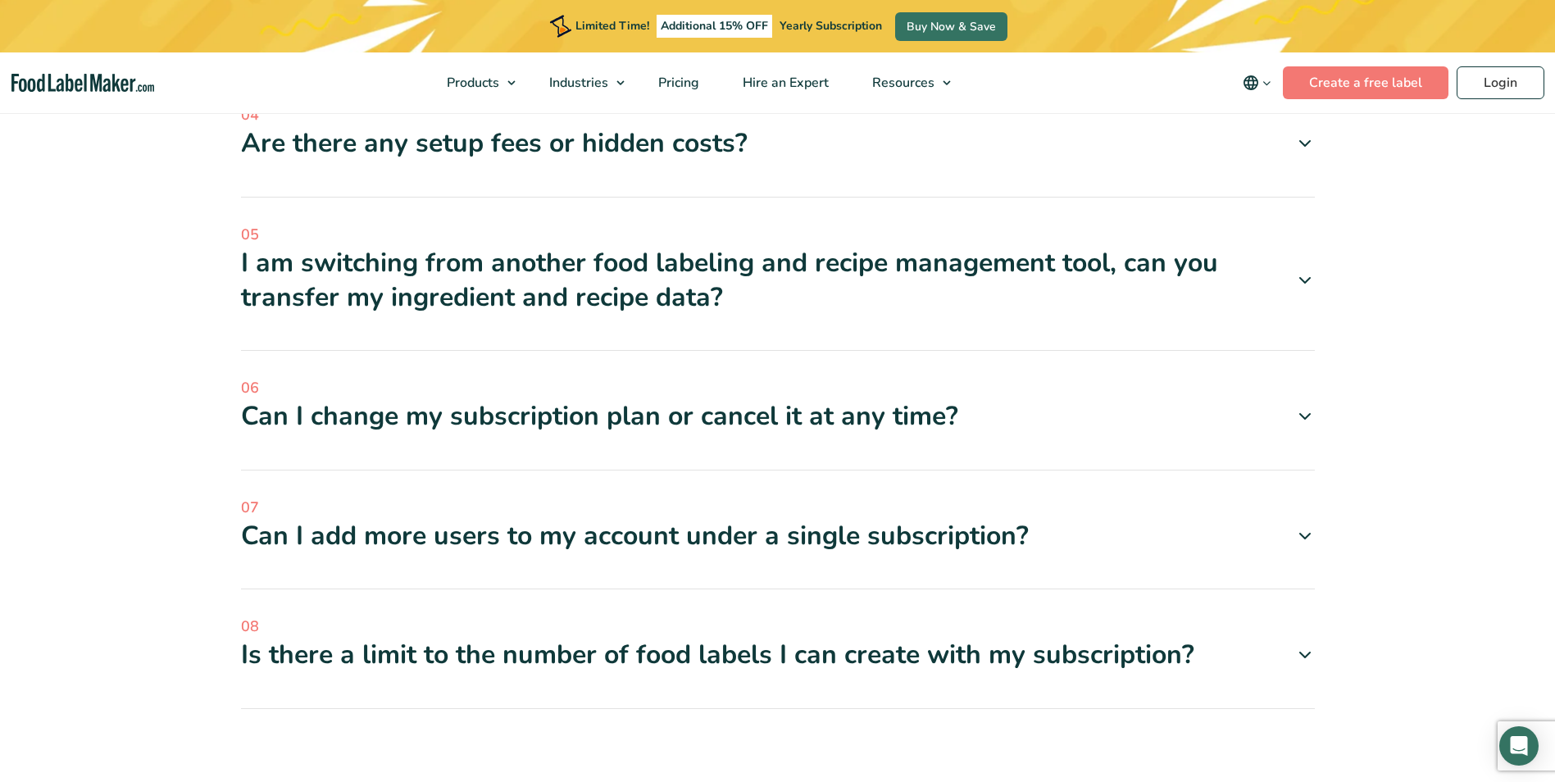
scroll to position [5240, 0]
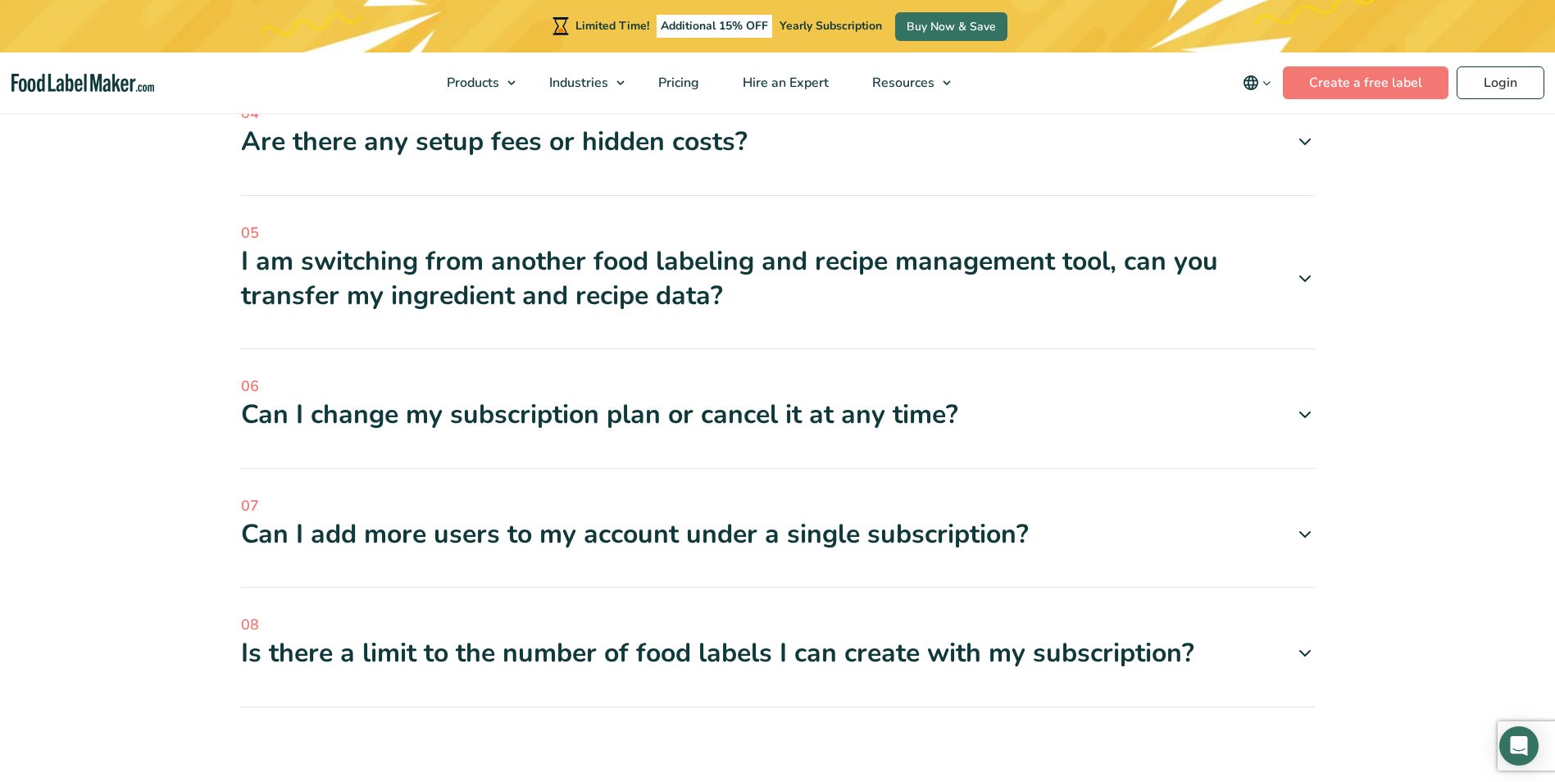
click at [691, 517] on div "Can I add more users to my account under a single subscription?" at bounding box center [778, 534] width 1074 height 34
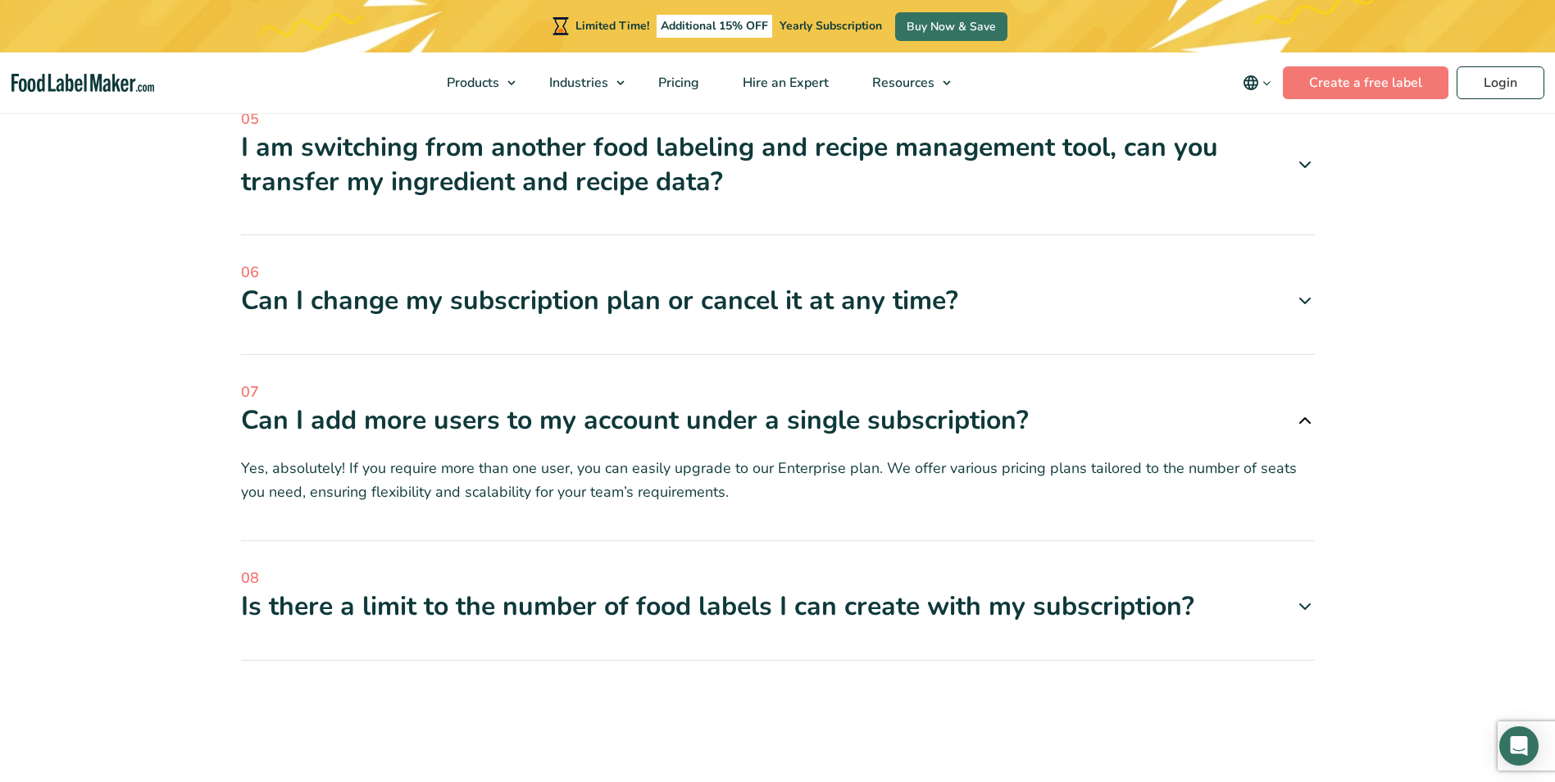
scroll to position [5355, 0]
click at [920, 589] on div "Is there a limit to the number of food labels I can create with my subscription?" at bounding box center [778, 606] width 1074 height 34
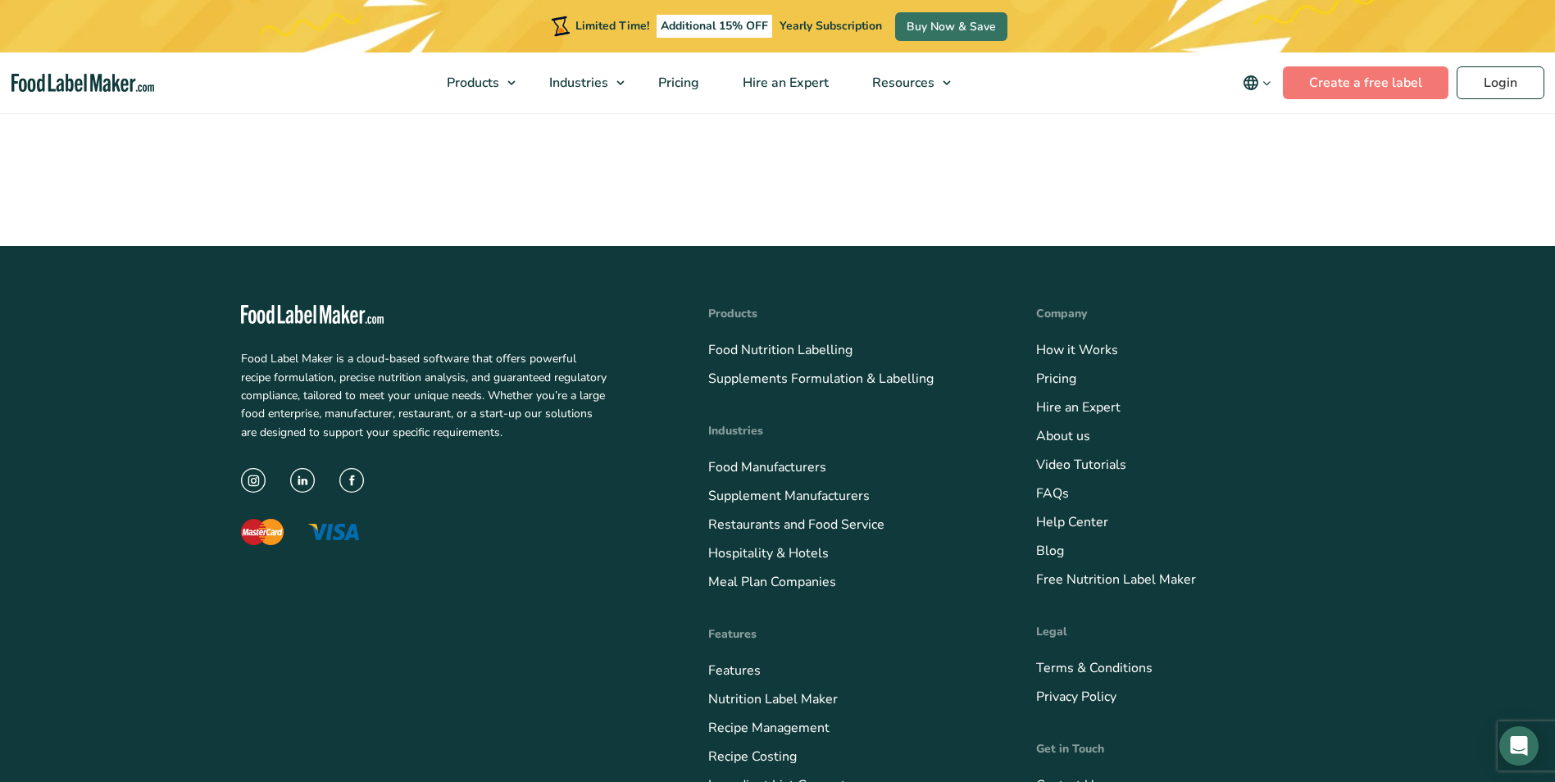
scroll to position [5966, 0]
click at [1101, 571] on link "Free Nutrition Label Maker" at bounding box center [1116, 580] width 160 height 18
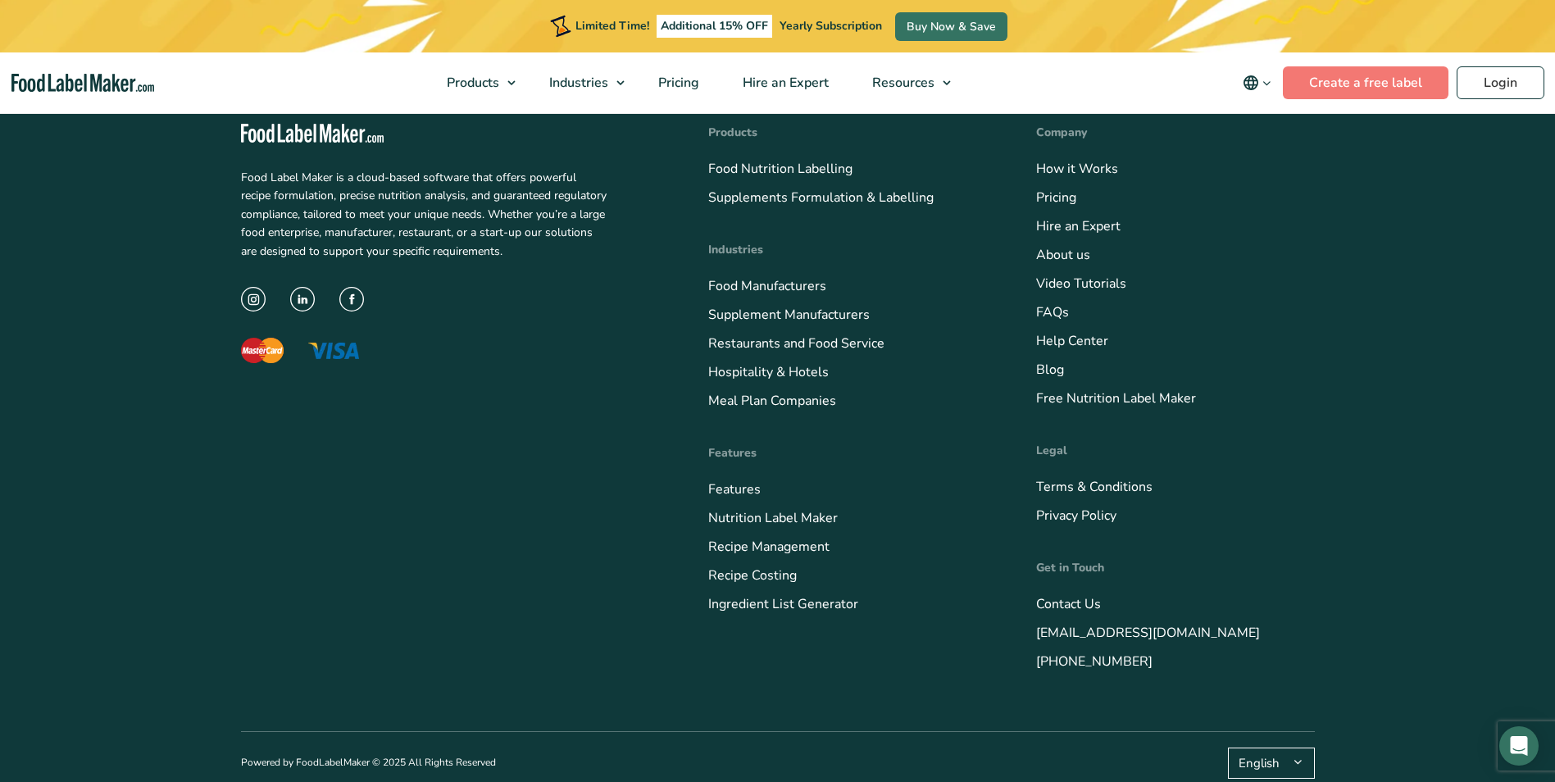
scroll to position [3746, 0]
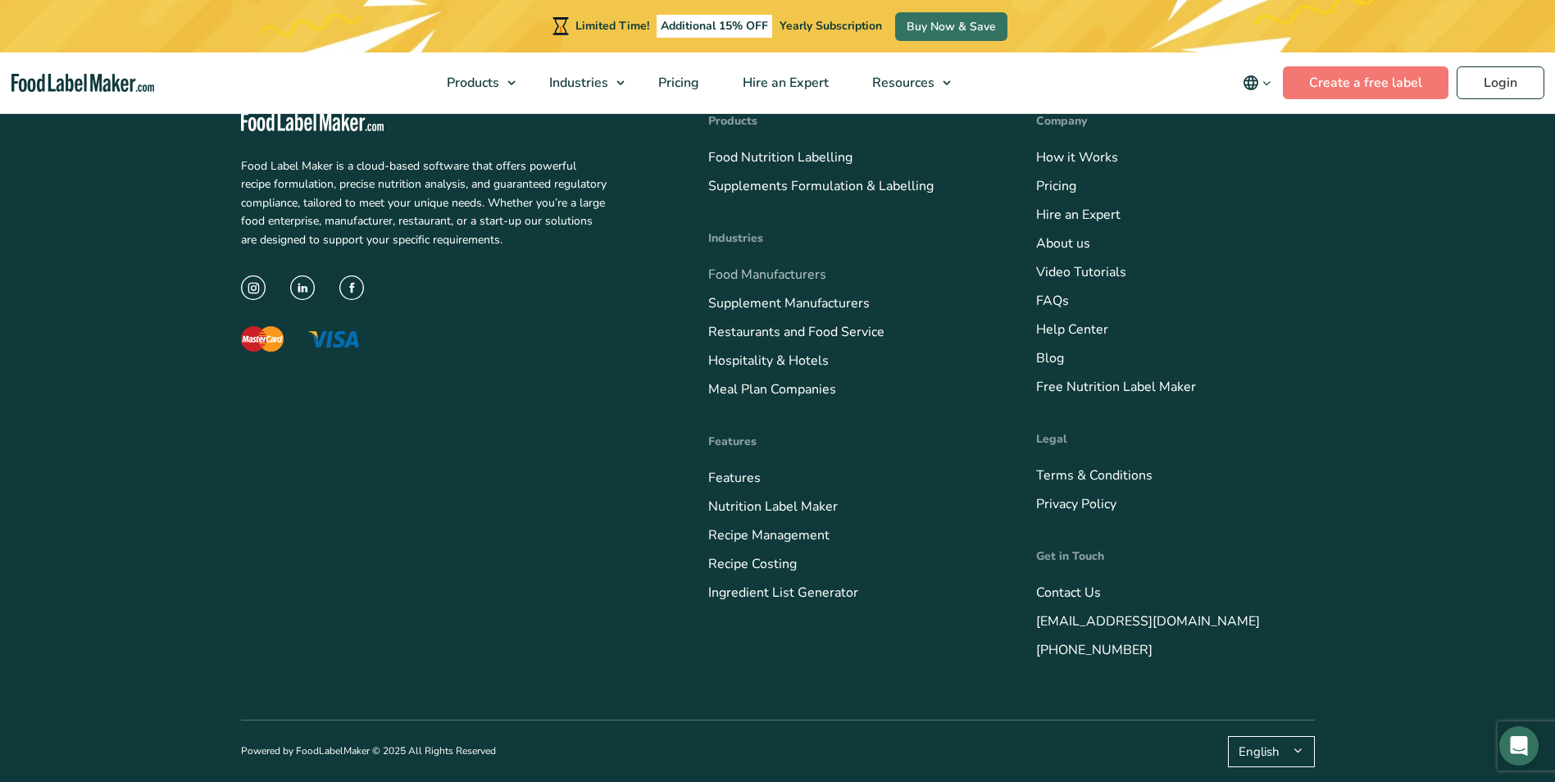
click at [736, 273] on link "Food Manufacturers" at bounding box center [767, 275] width 118 height 18
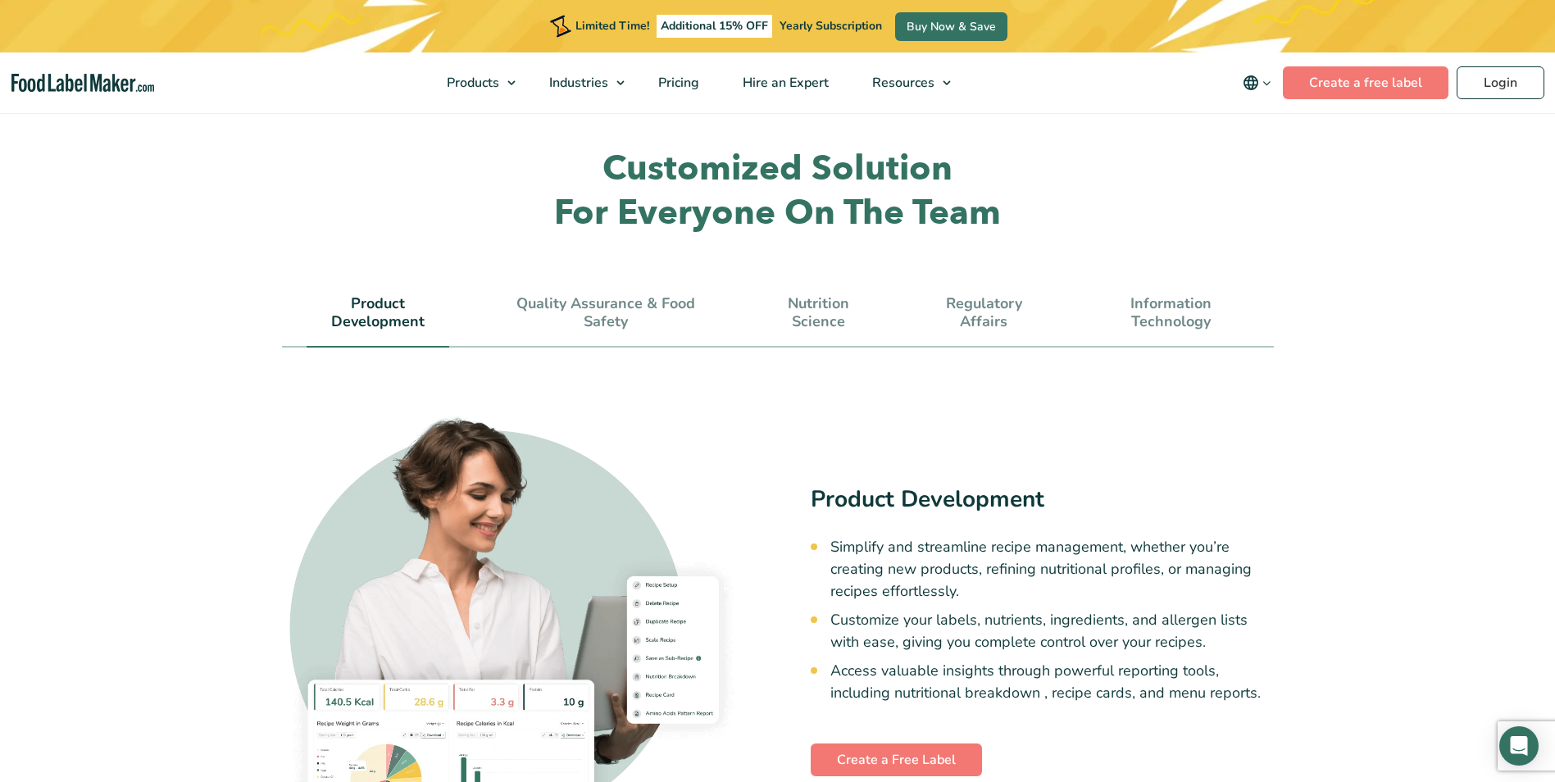
scroll to position [4517, 0]
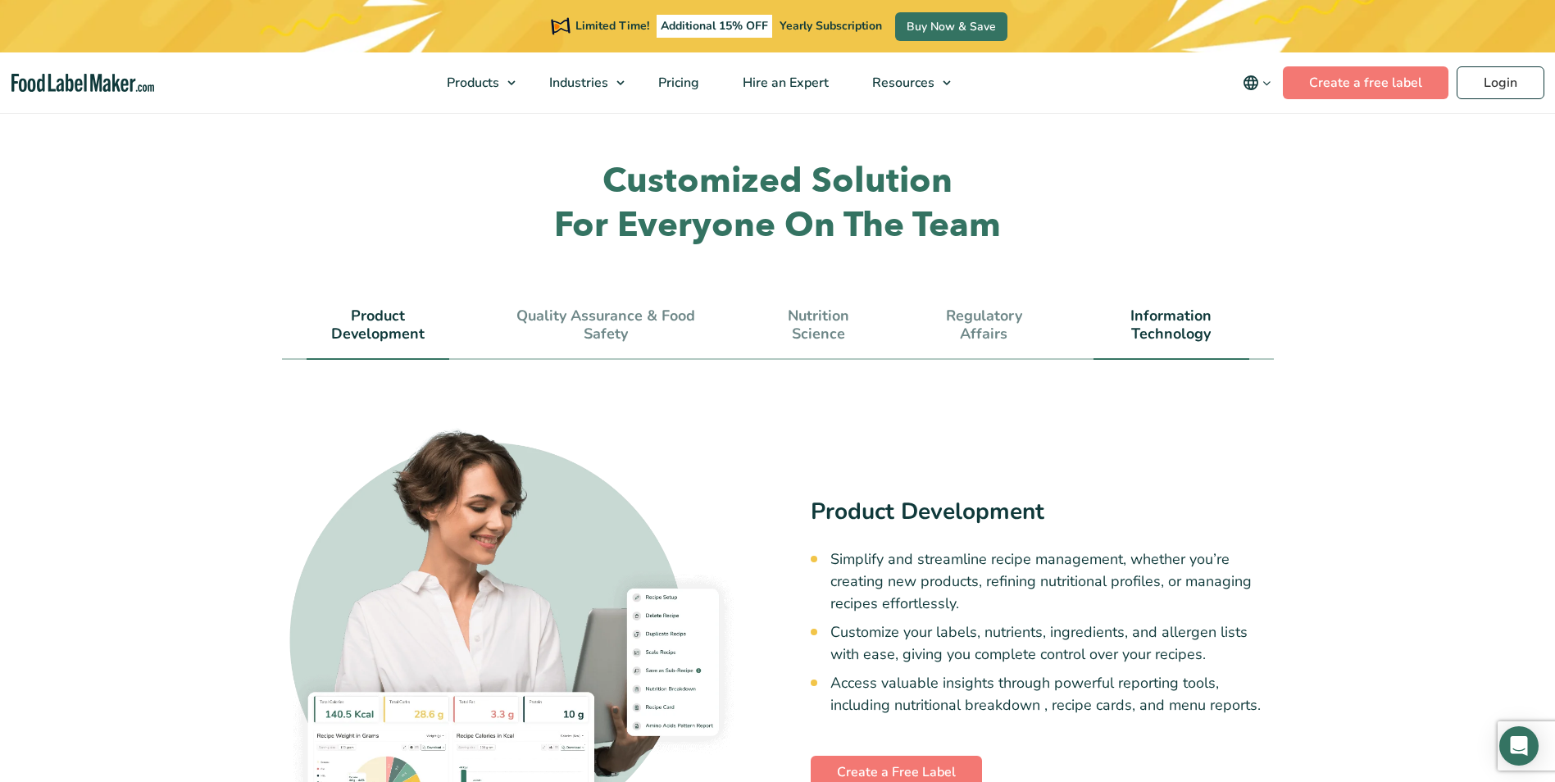
click at [1176, 307] on link "Information Technology" at bounding box center [1172, 324] width 156 height 35
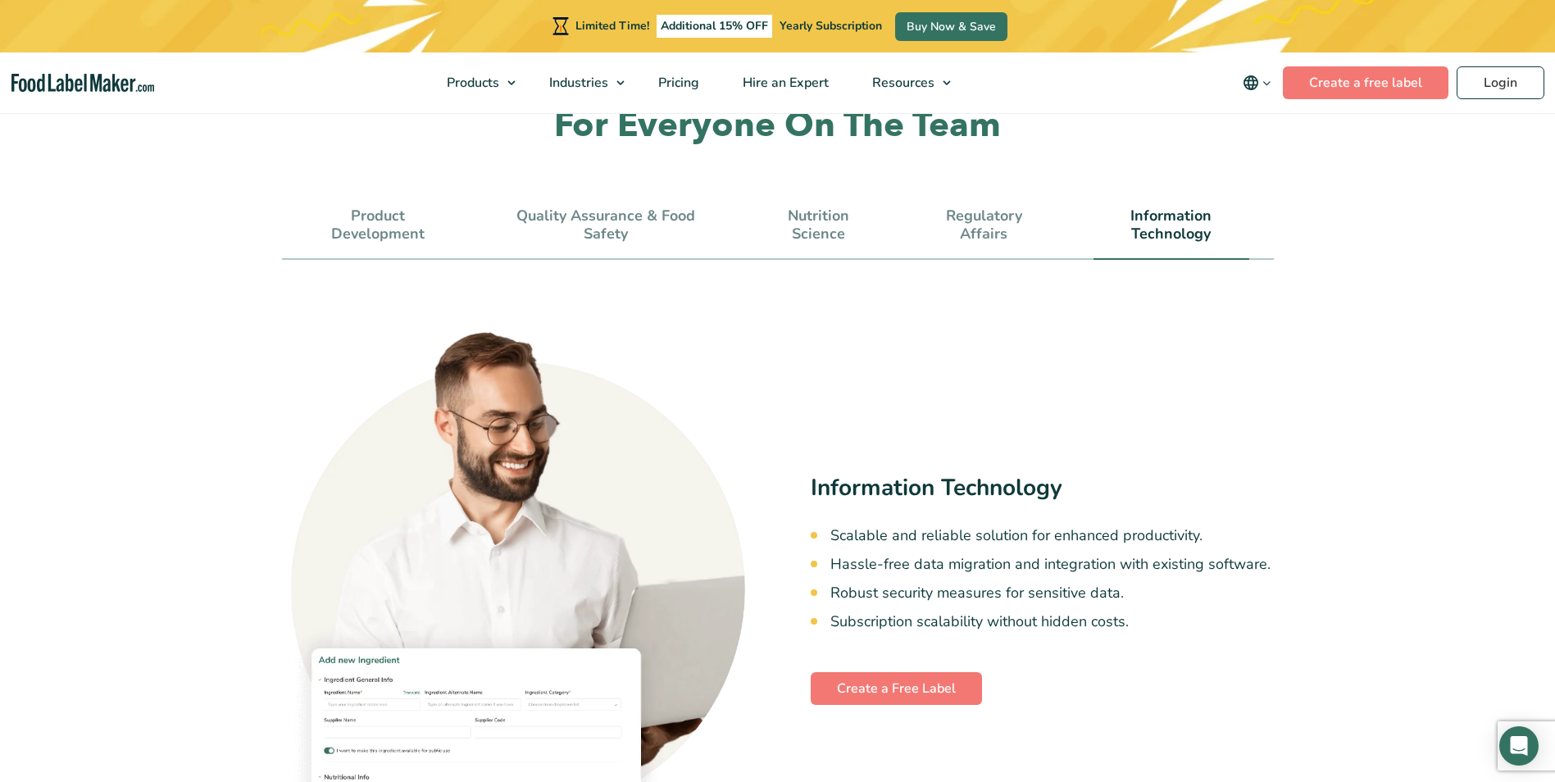
scroll to position [4620, 0]
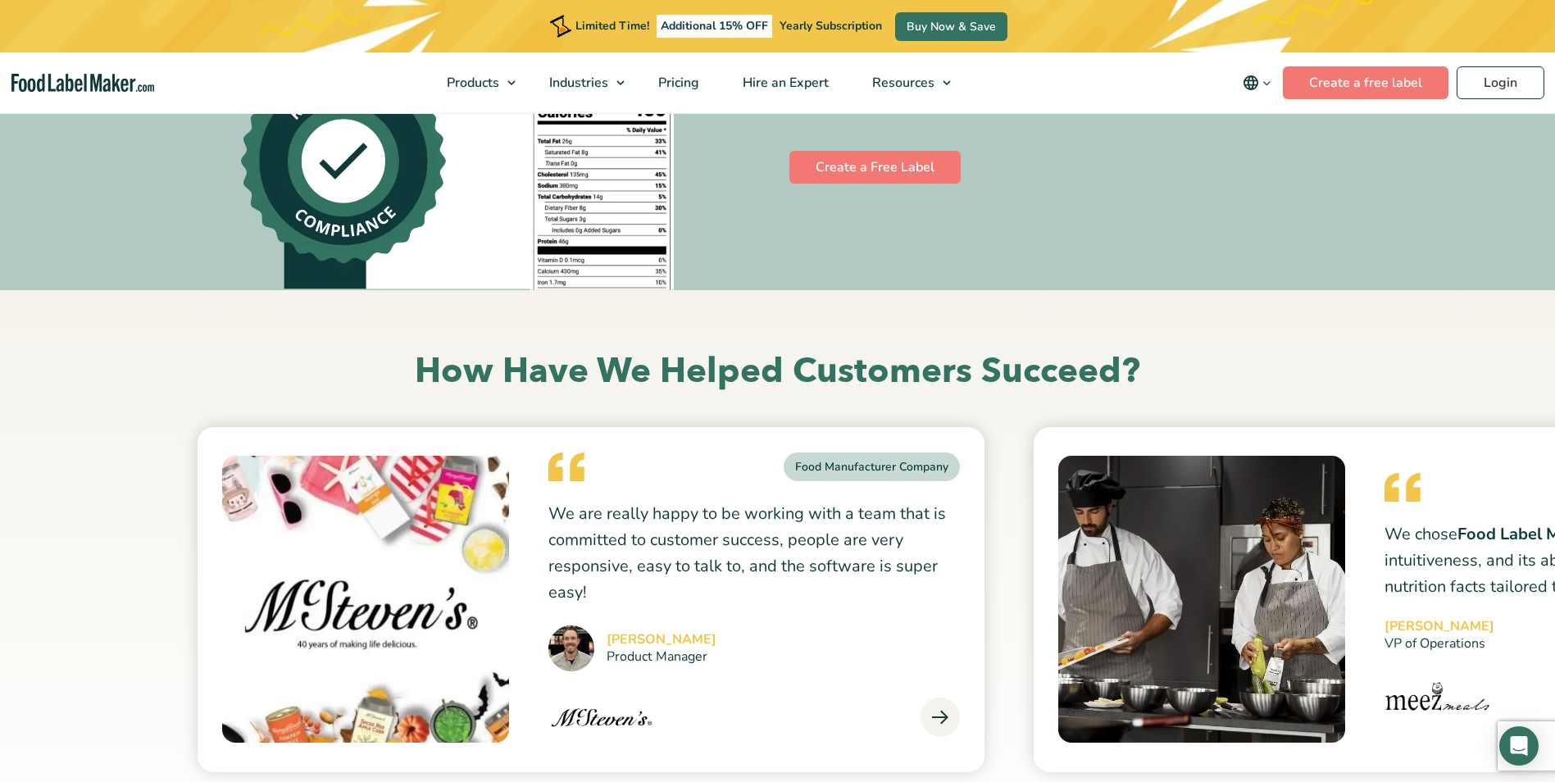
click at [1196, 456] on img at bounding box center [1202, 599] width 287 height 287
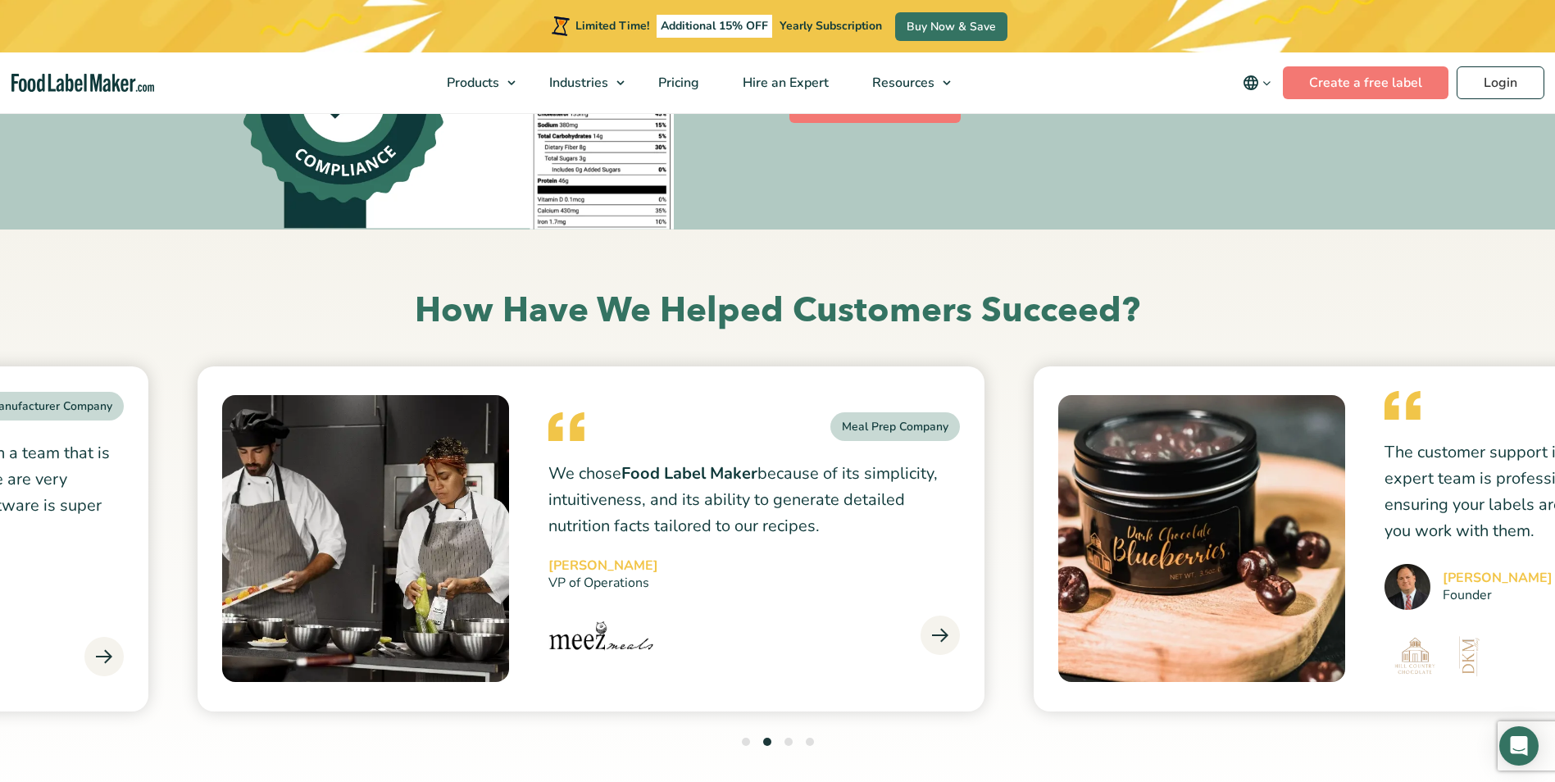
scroll to position [5892, 0]
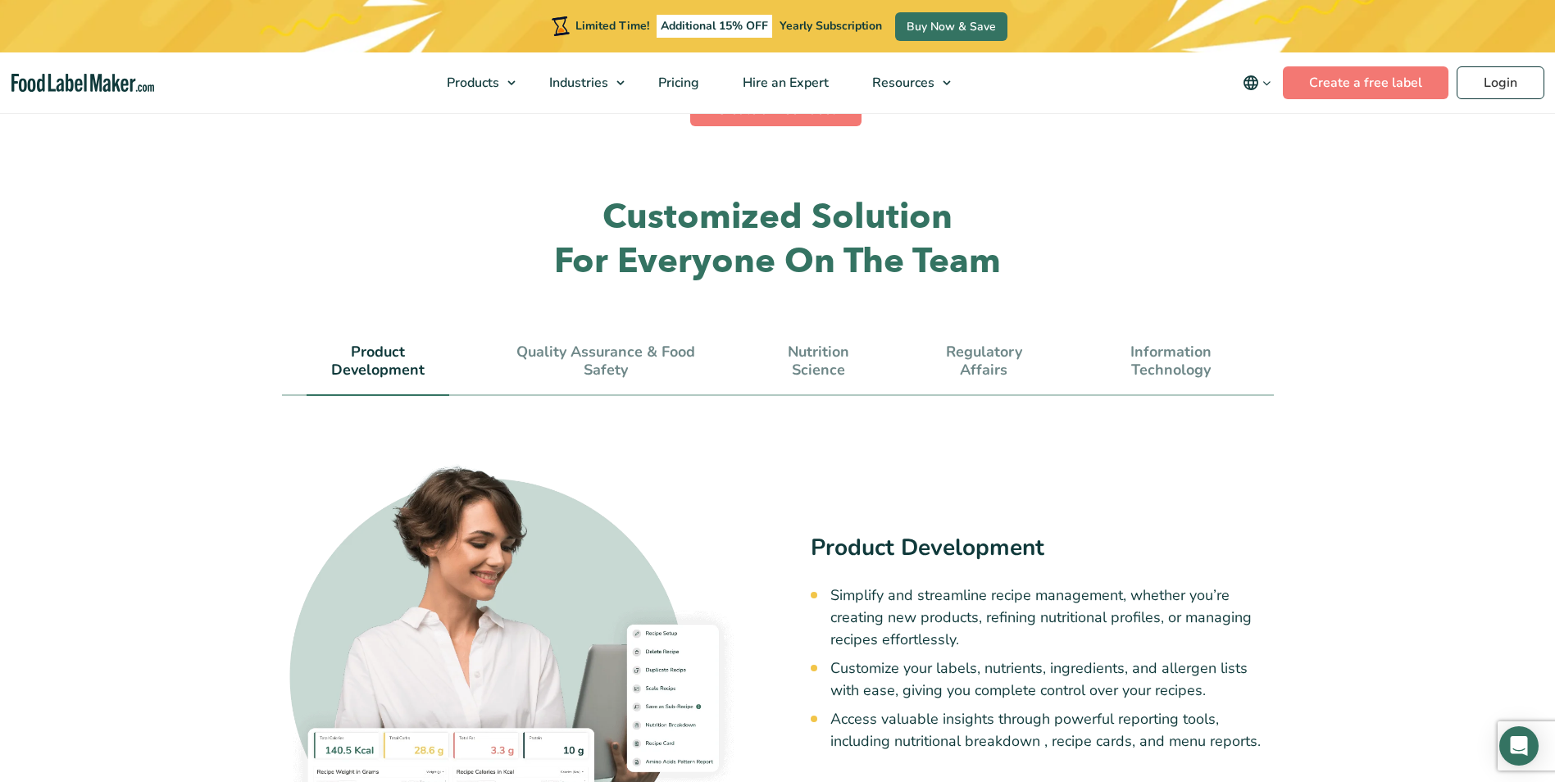
scroll to position [4377, 0]
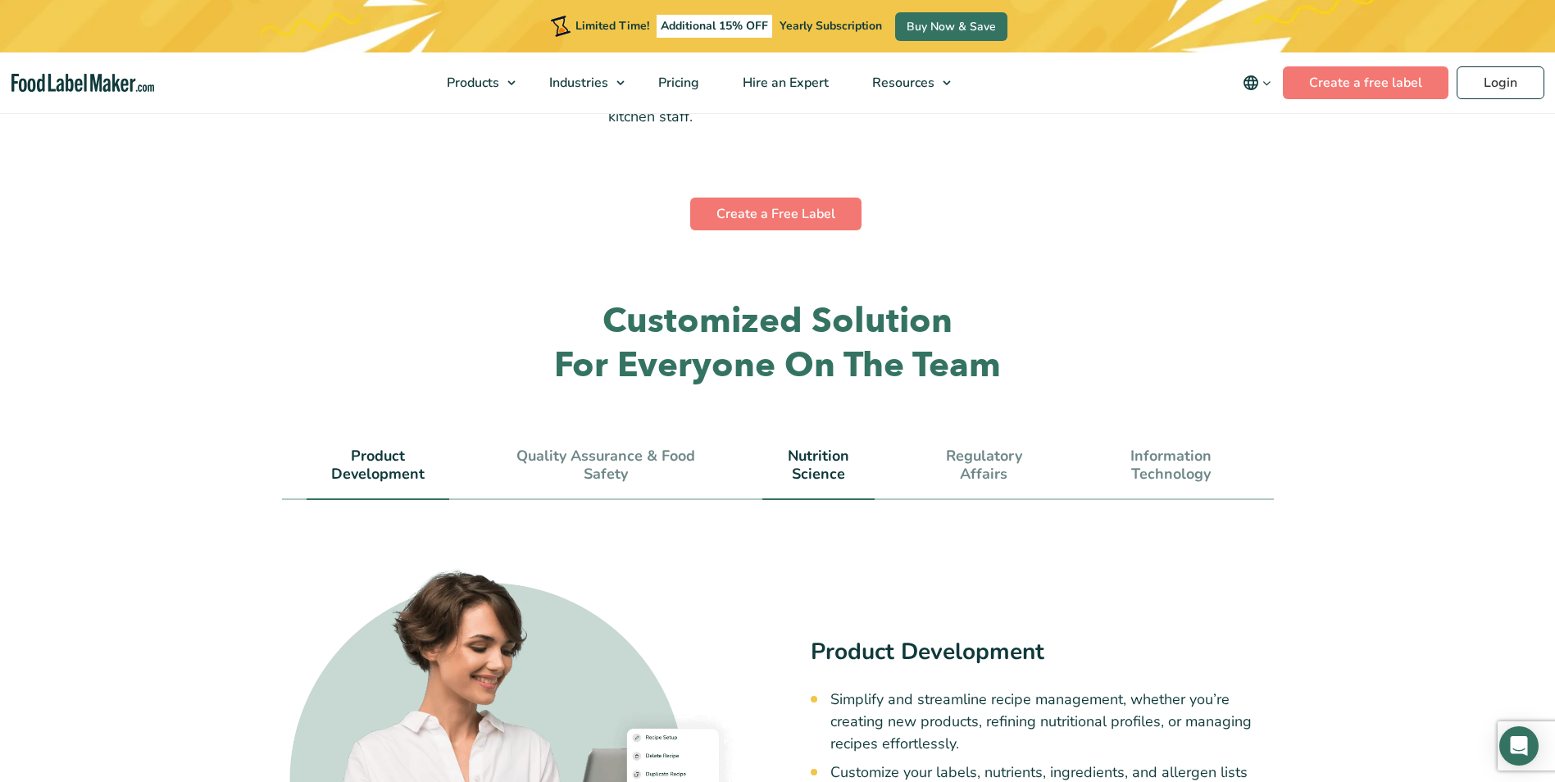
click at [819, 448] on link "Nutrition Science" at bounding box center [819, 465] width 112 height 35
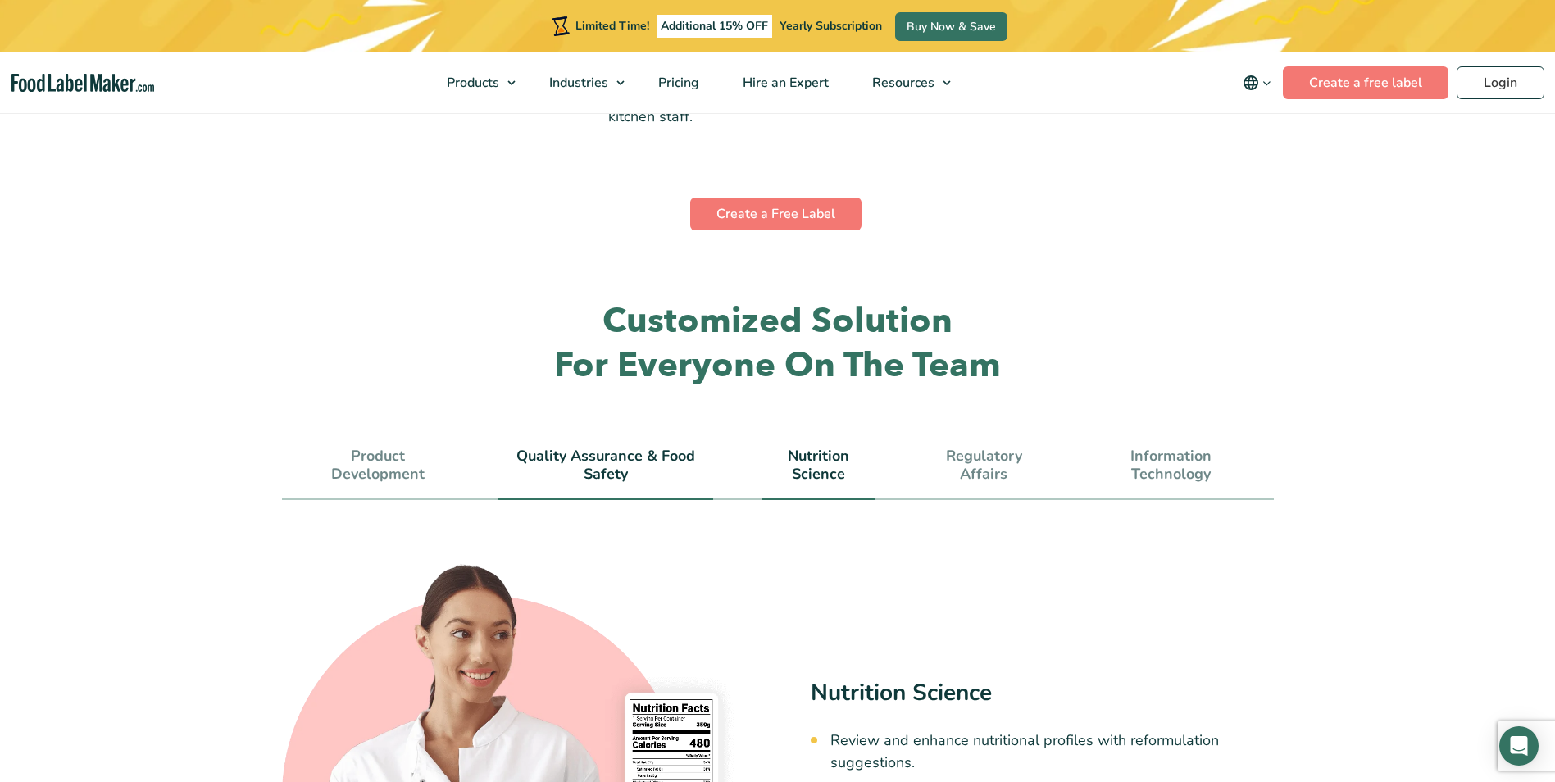
click at [604, 448] on link "Quality Assurance & Food Safety" at bounding box center [606, 465] width 214 height 35
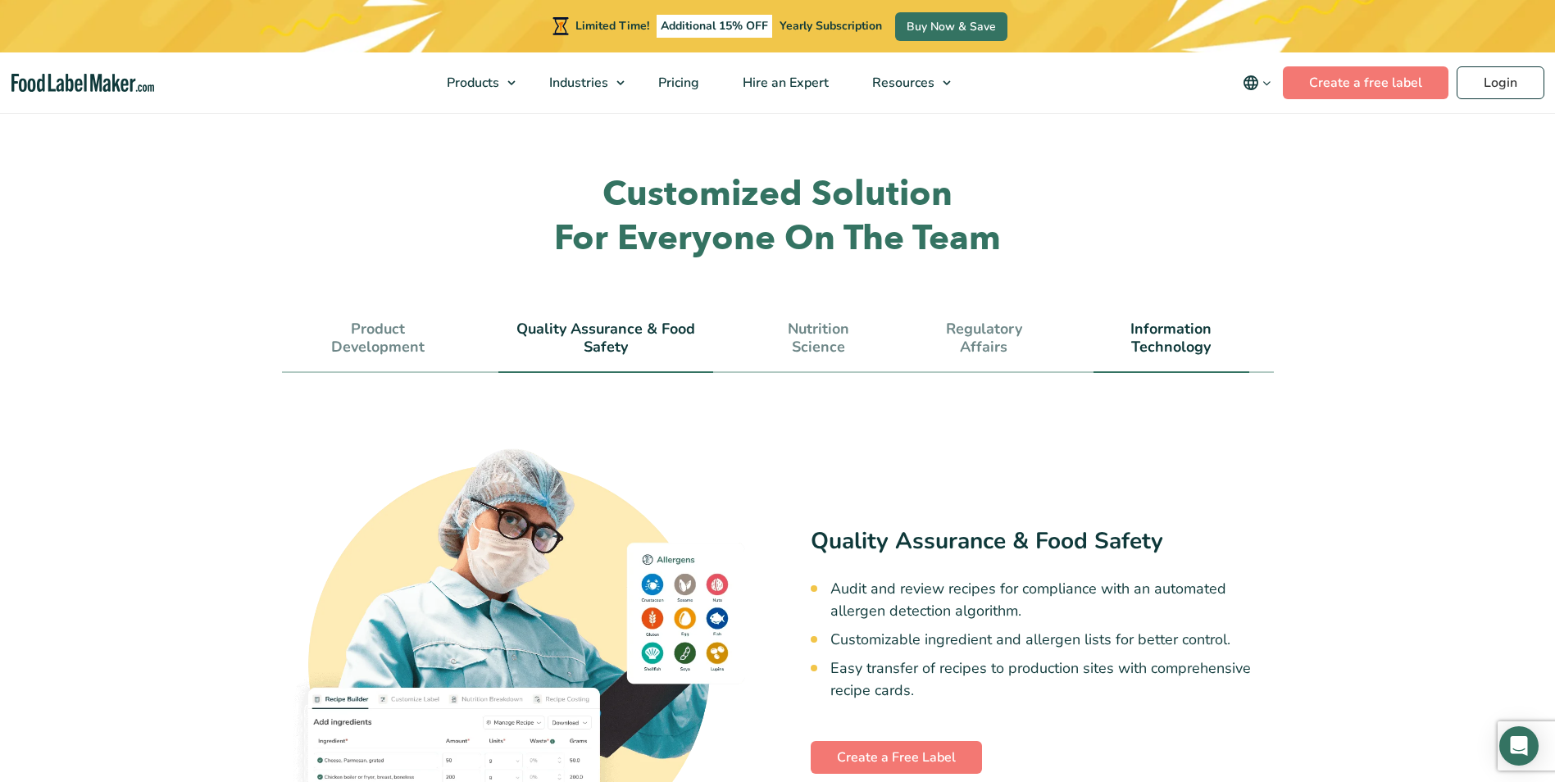
scroll to position [4505, 0]
click at [820, 320] on link "Nutrition Science" at bounding box center [819, 337] width 112 height 35
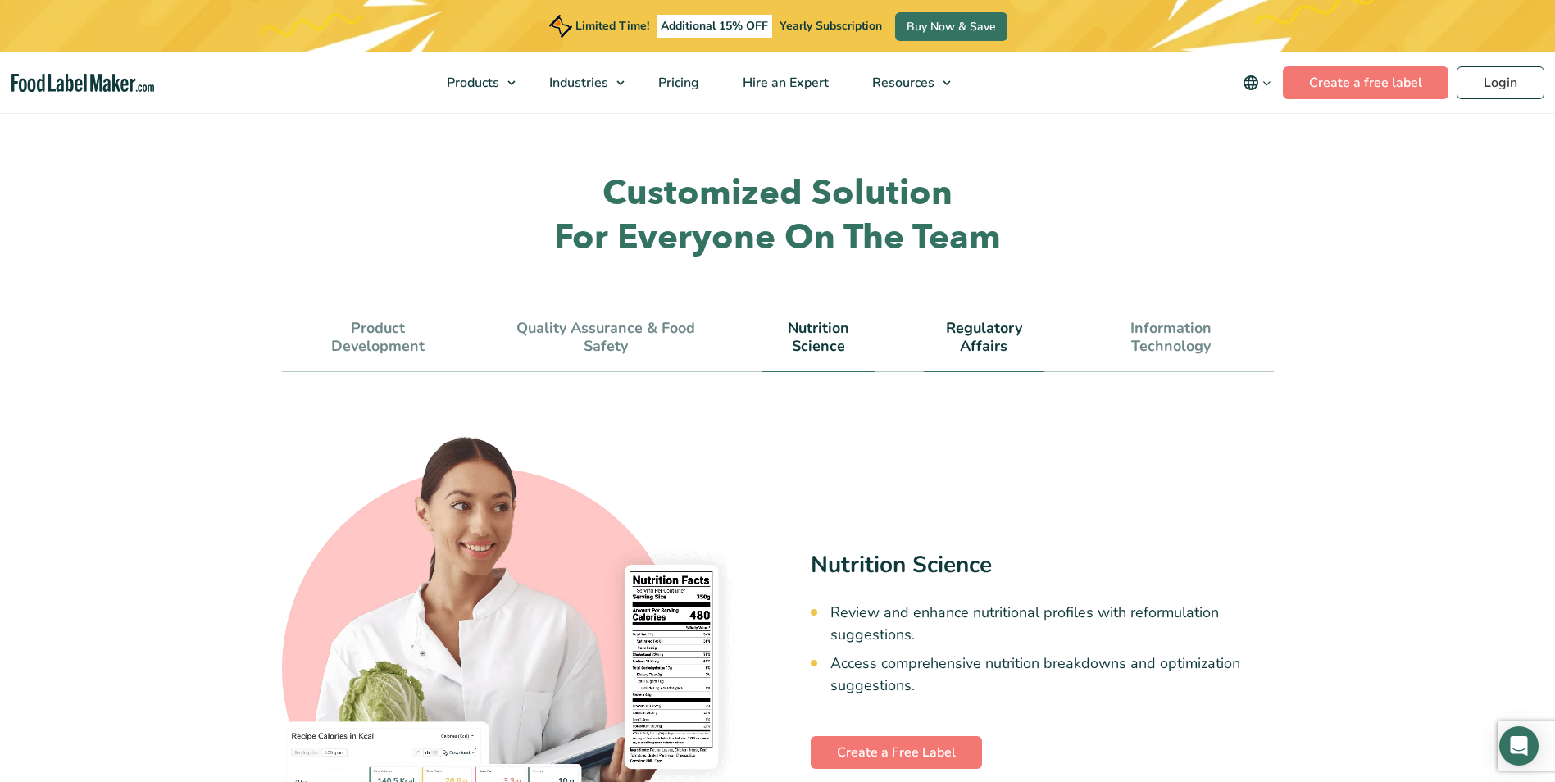
click at [961, 320] on link "Regulatory Affairs" at bounding box center [984, 337] width 121 height 35
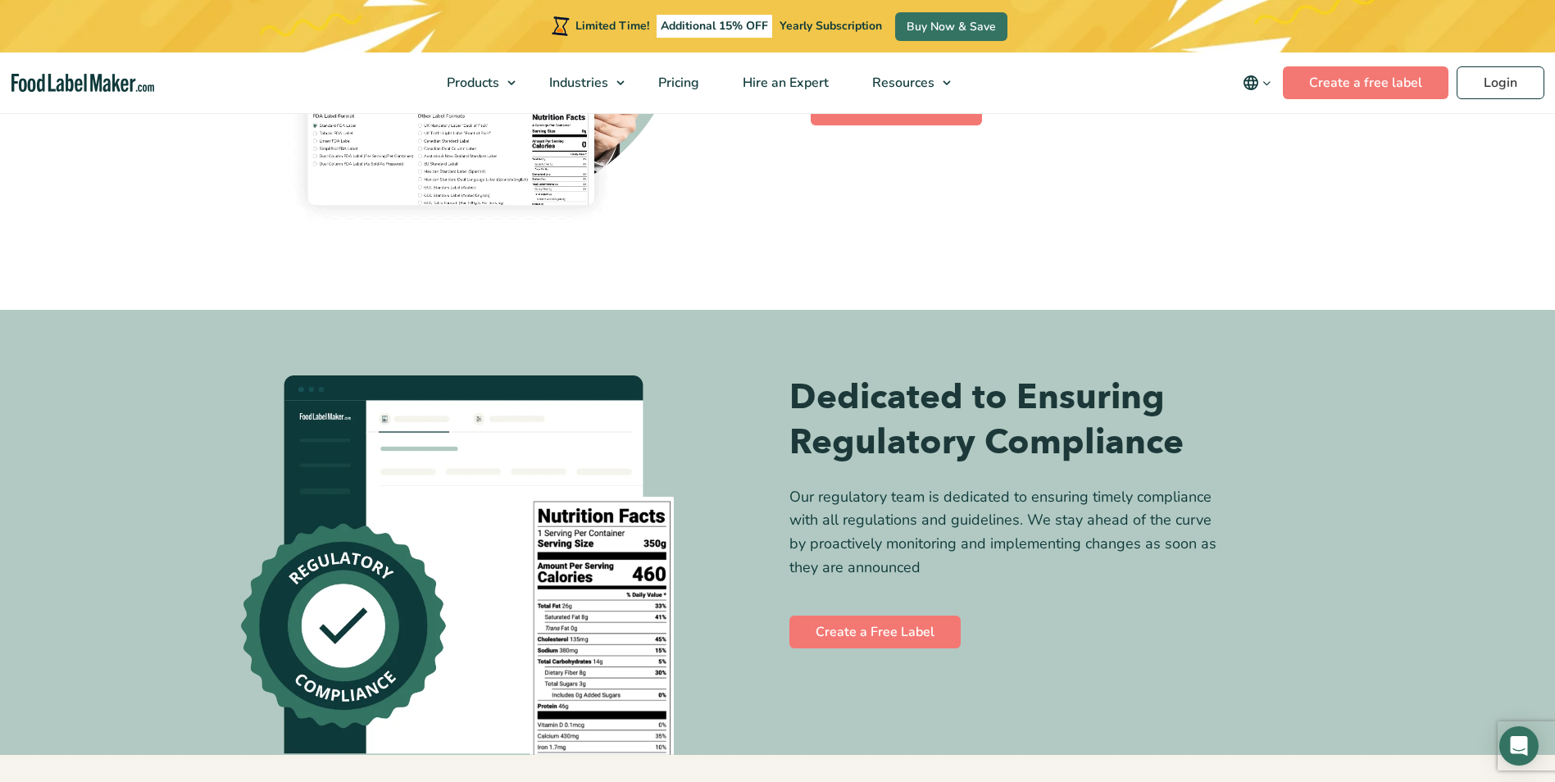
scroll to position [5185, 0]
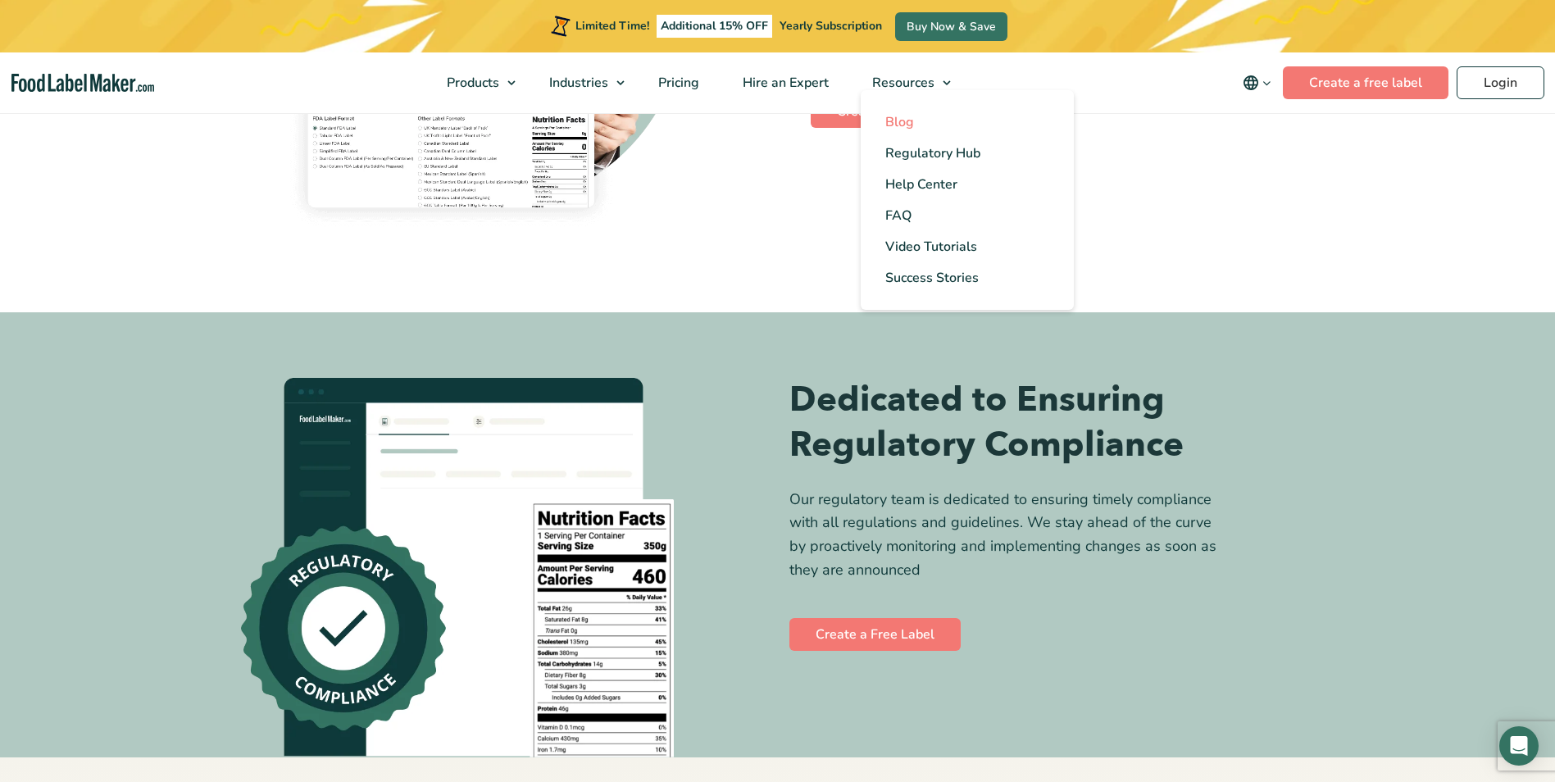
click at [899, 129] on span "Blog" at bounding box center [900, 122] width 29 height 18
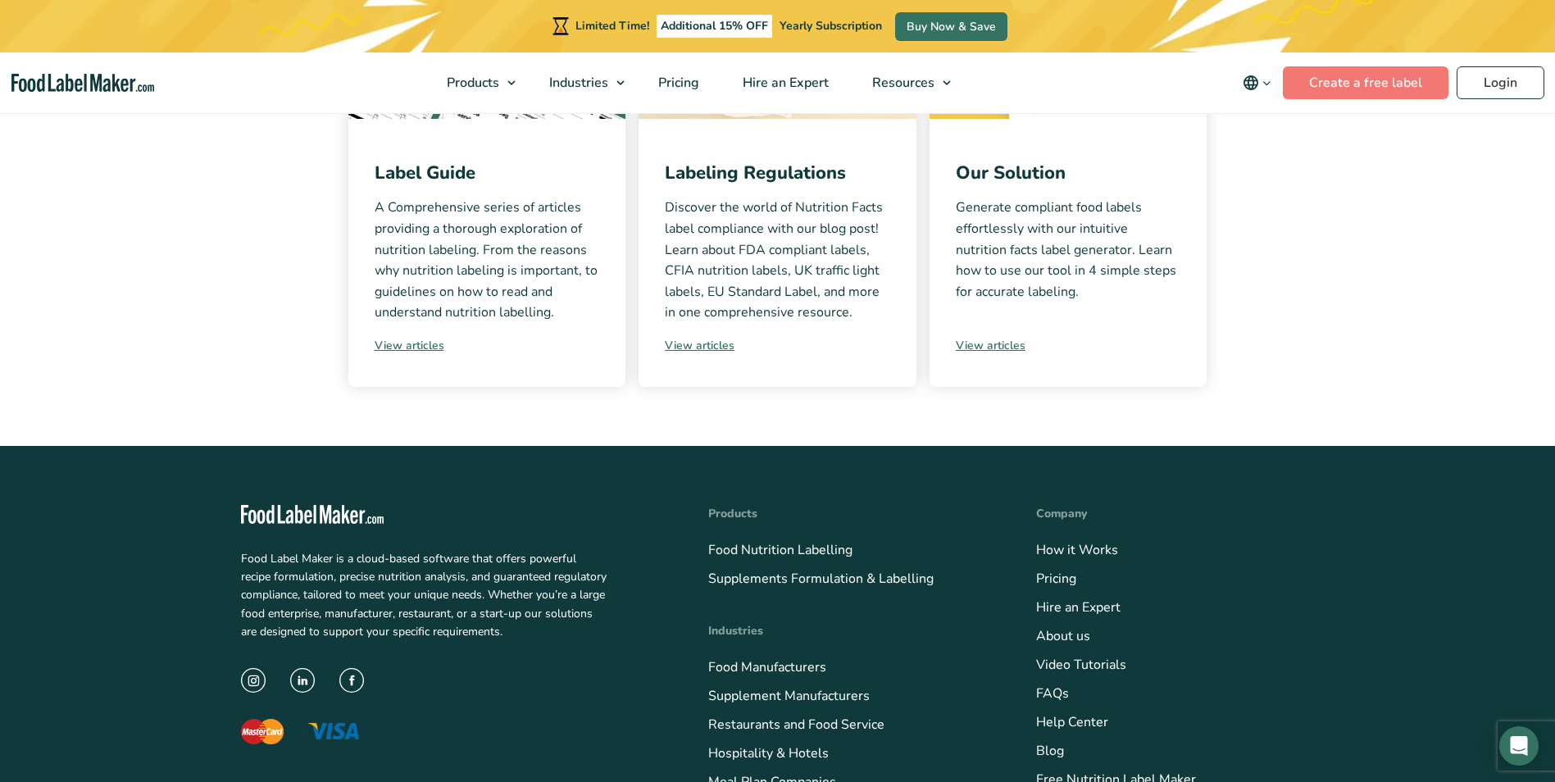
scroll to position [555, 0]
